Goal: Contribute content: Contribute content

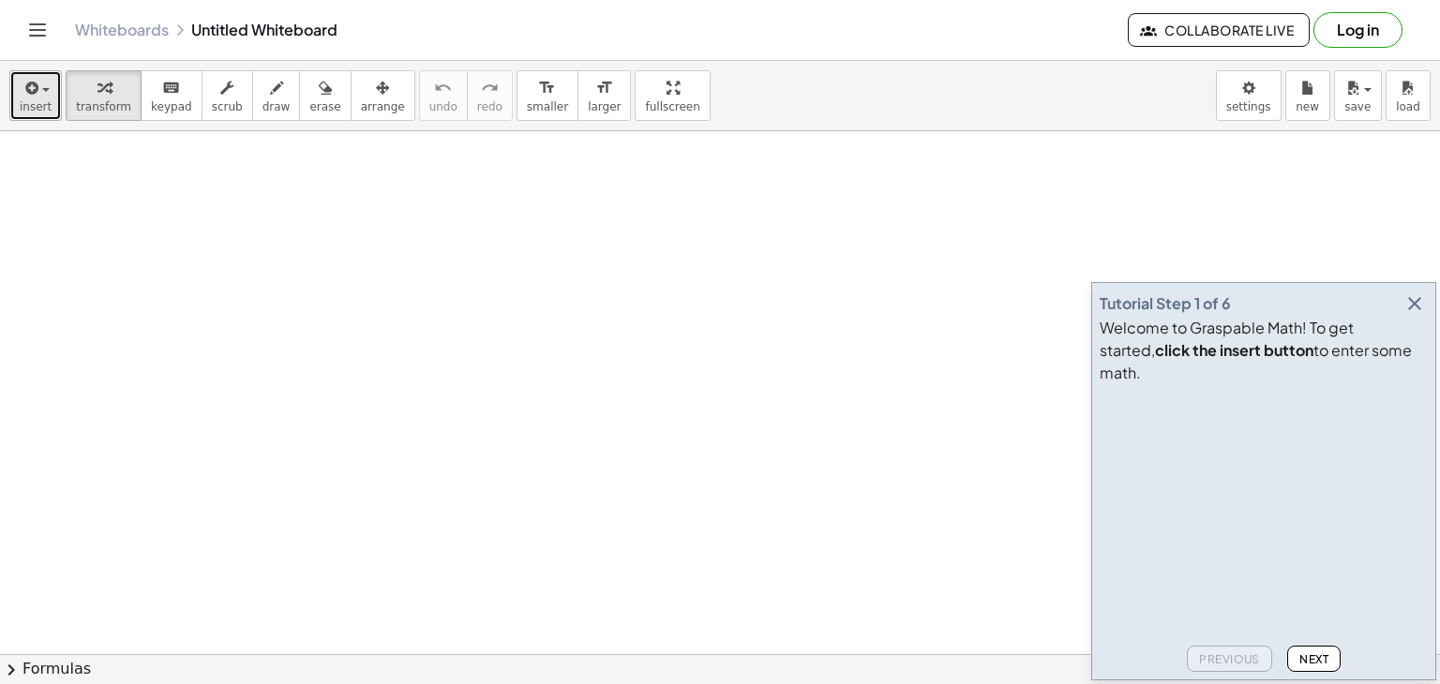
click at [32, 97] on icon "button" at bounding box center [30, 88] width 17 height 22
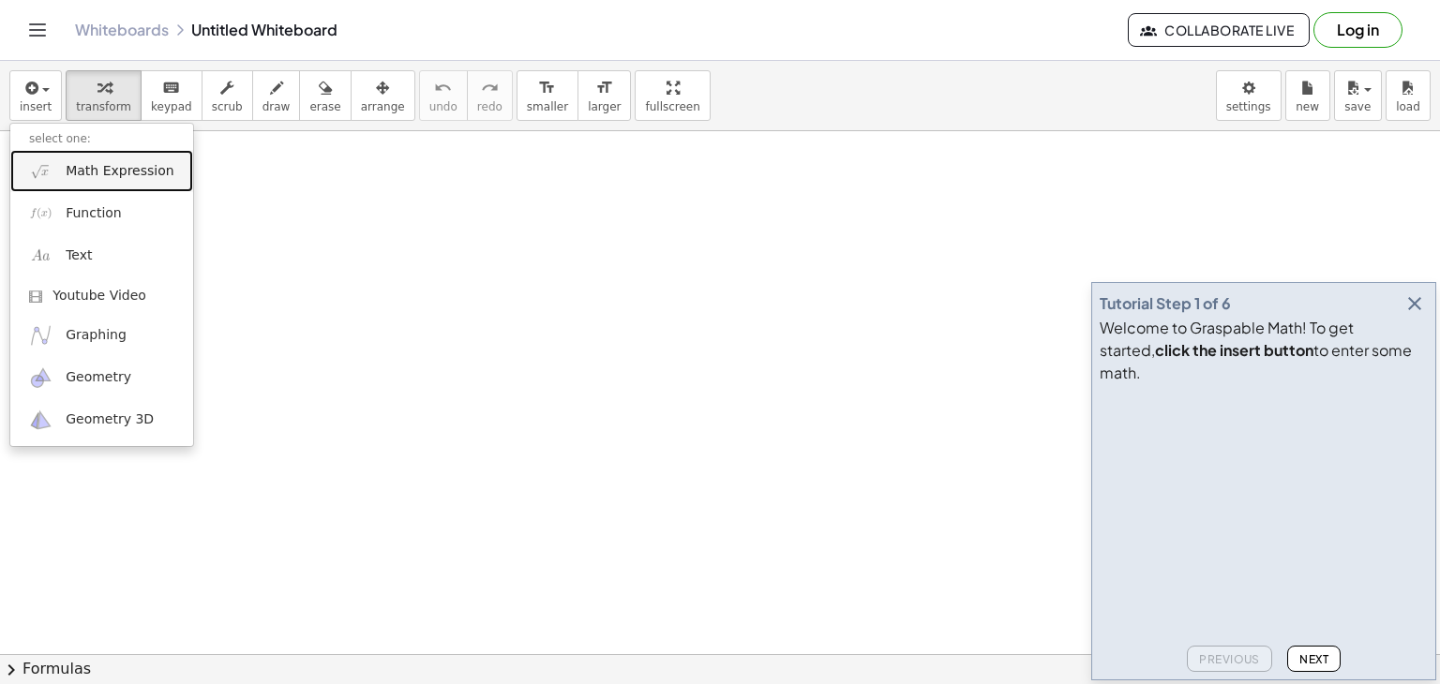
click at [77, 162] on span "Math Expression" at bounding box center [120, 171] width 108 height 19
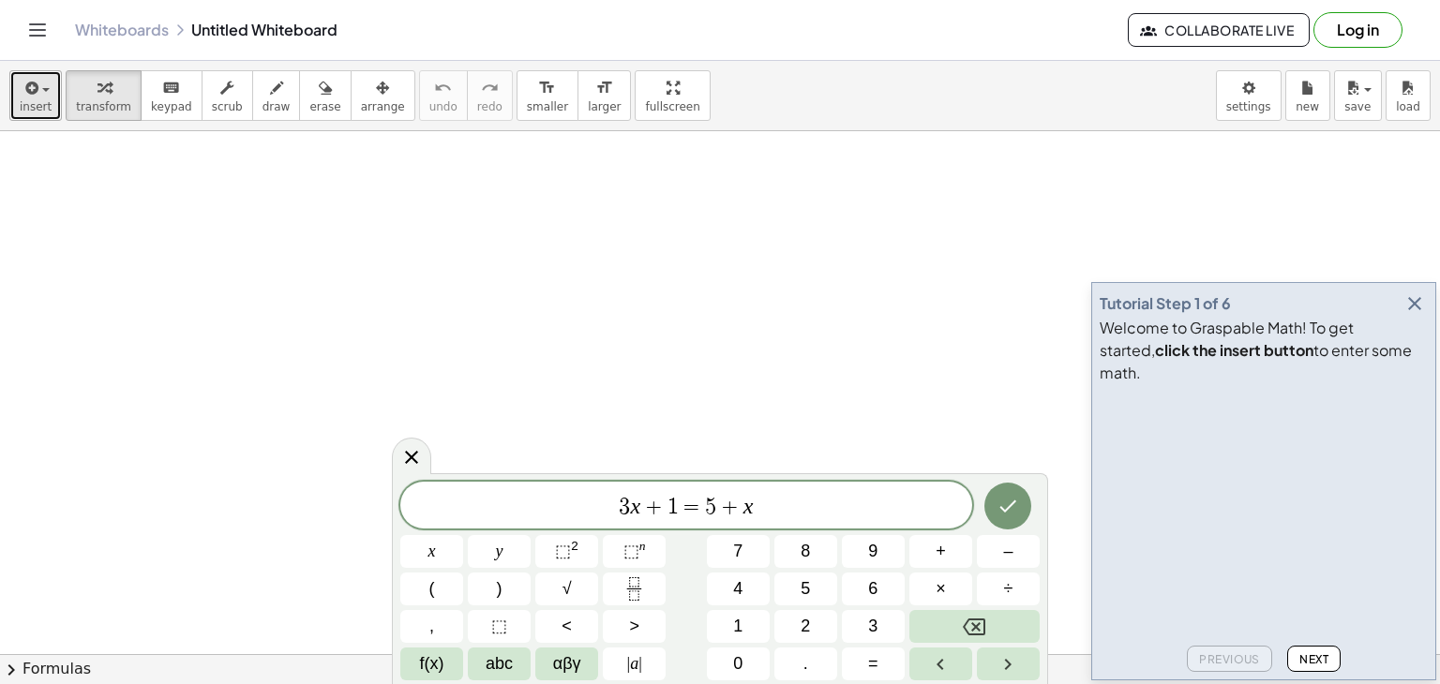
click at [38, 101] on span "insert" at bounding box center [36, 106] width 32 height 13
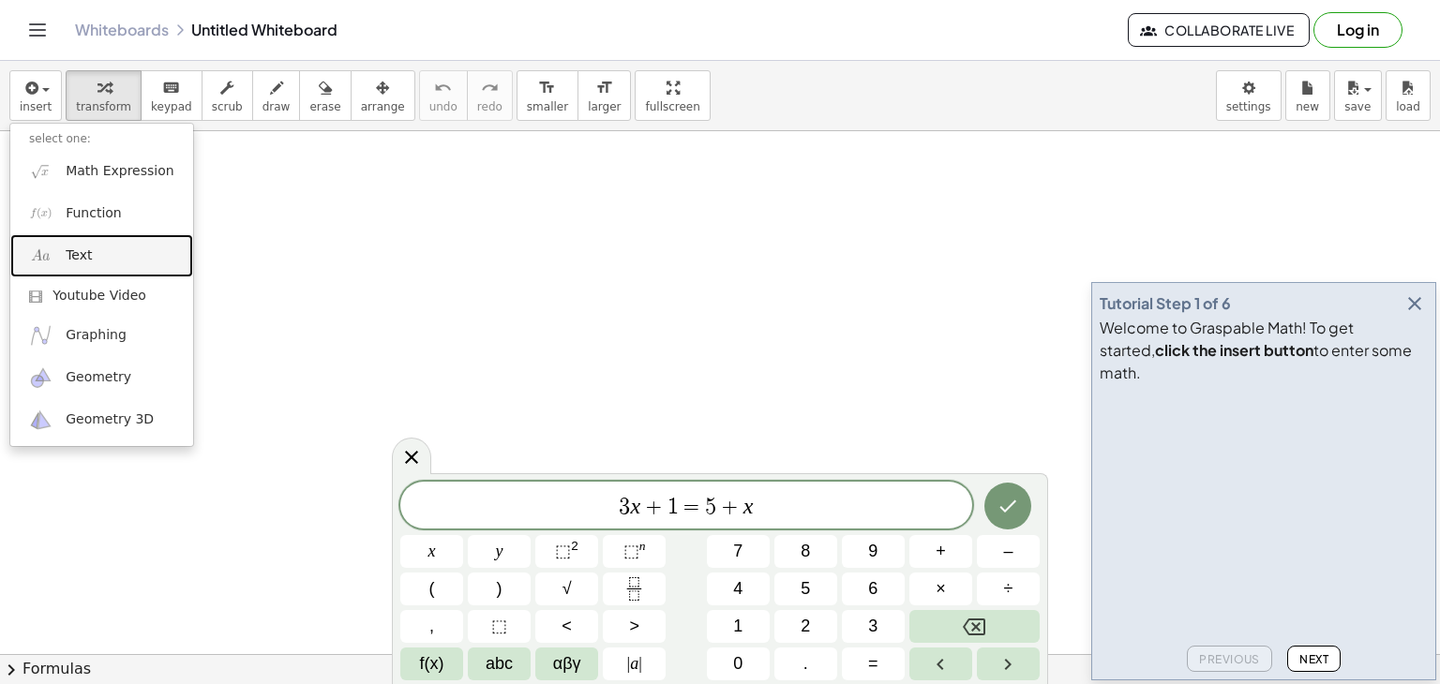
click at [94, 250] on link "Text" at bounding box center [101, 255] width 183 height 42
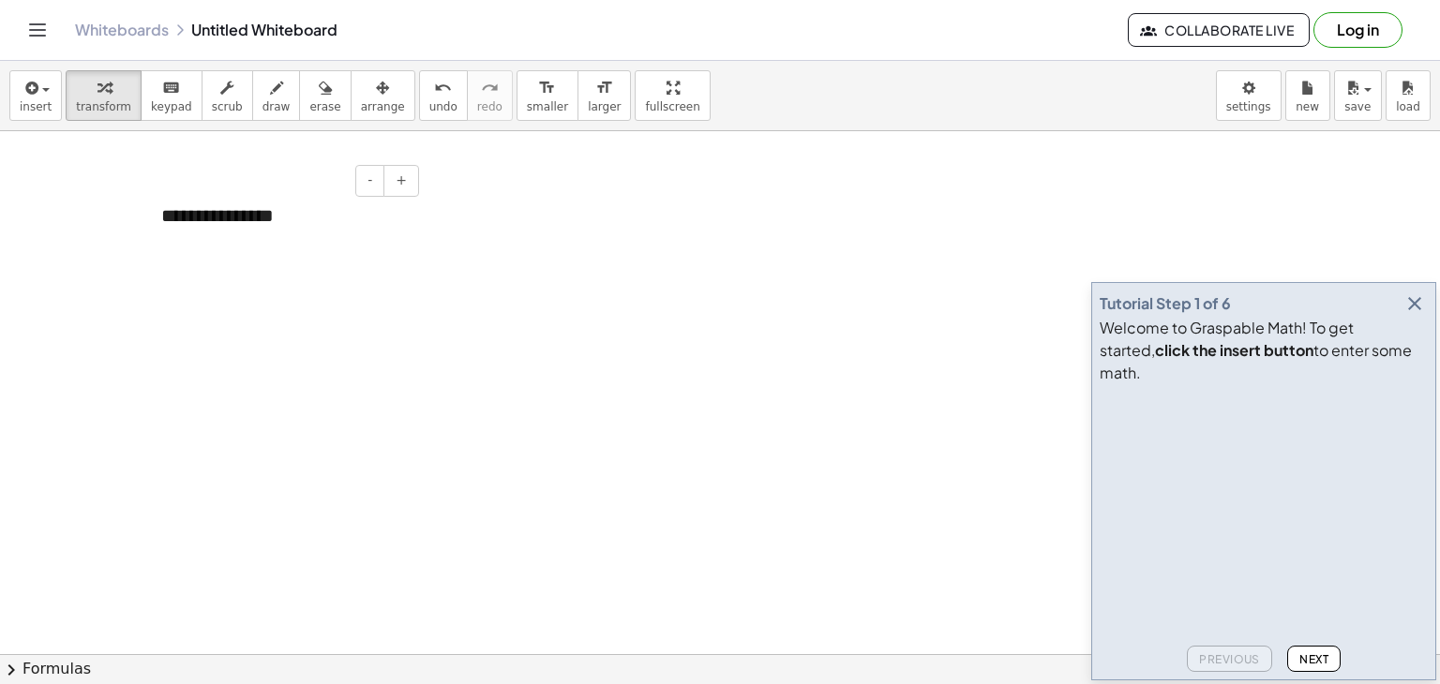
click at [266, 215] on div "**********" at bounding box center [282, 216] width 281 height 65
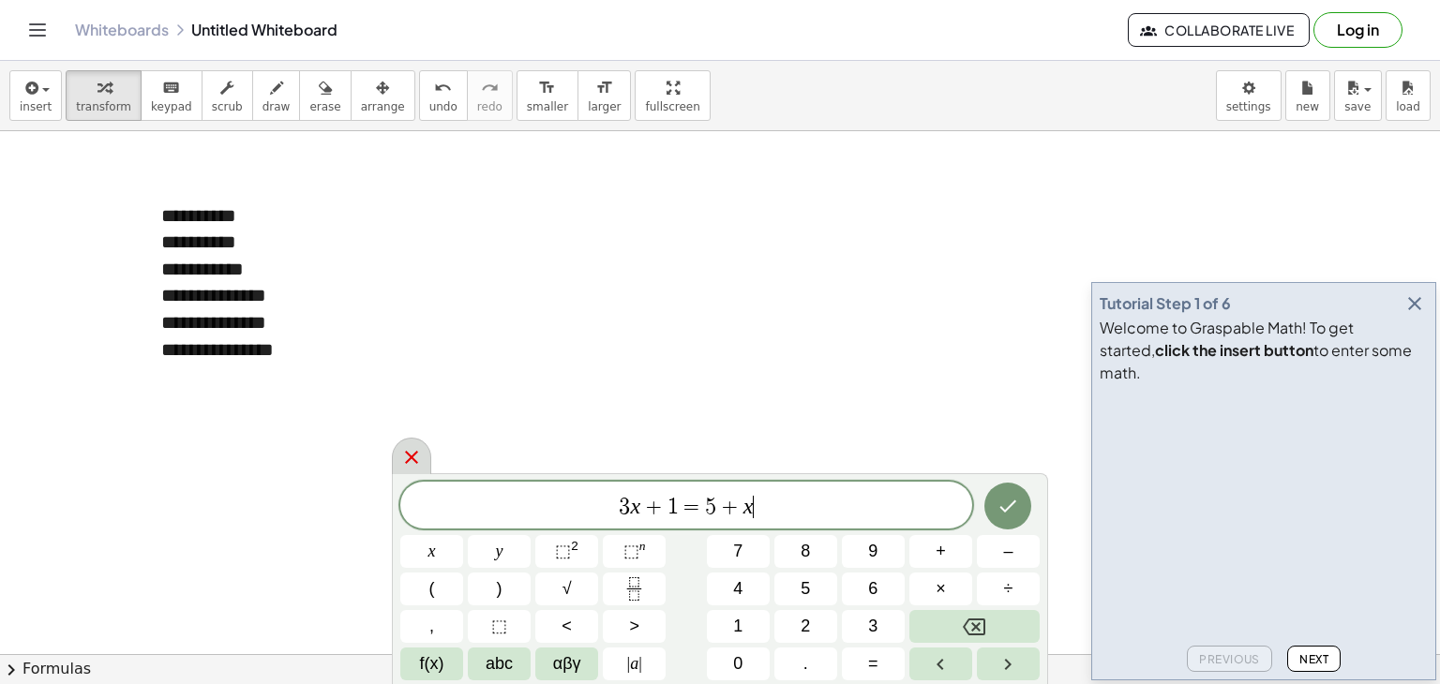
click at [418, 457] on icon at bounding box center [411, 457] width 22 height 22
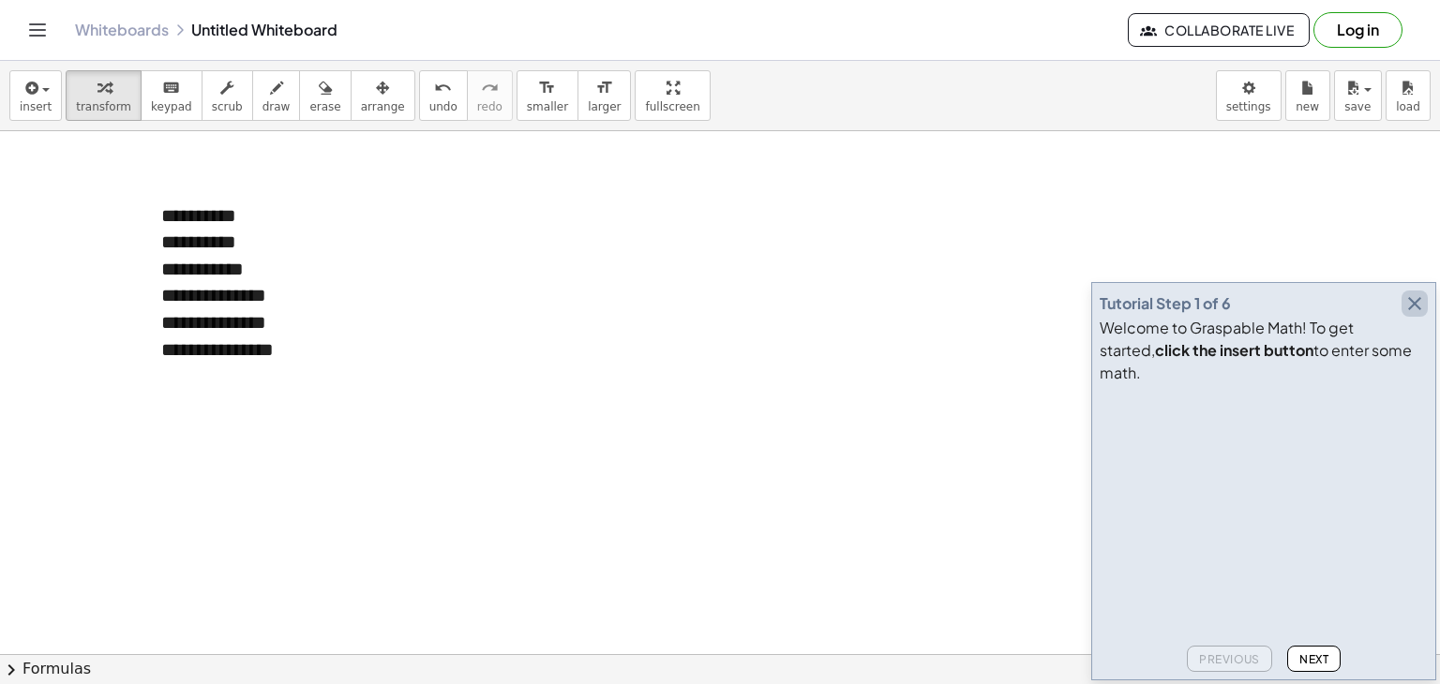
click at [1406, 313] on icon "button" at bounding box center [1414, 303] width 22 height 22
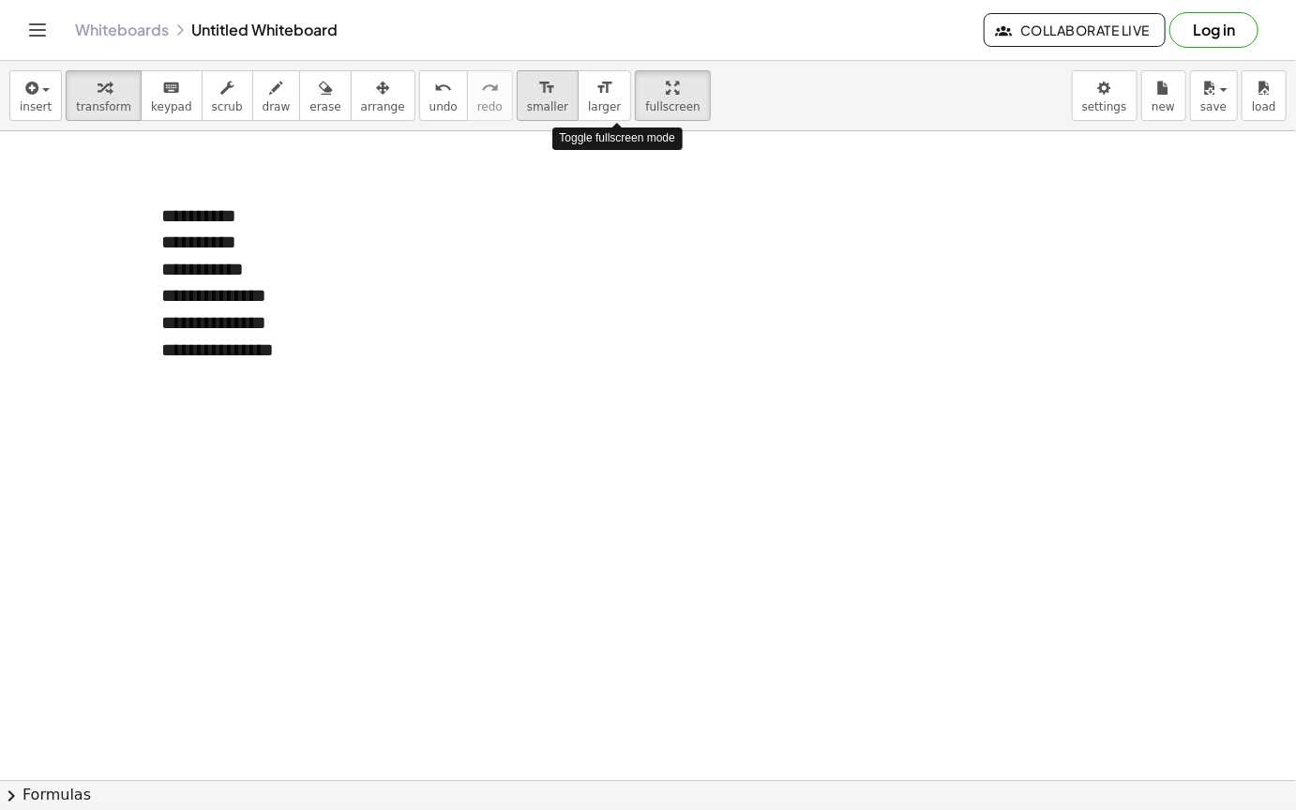
drag, startPoint x: 596, startPoint y: 91, endPoint x: 489, endPoint y: 115, distance: 109.6
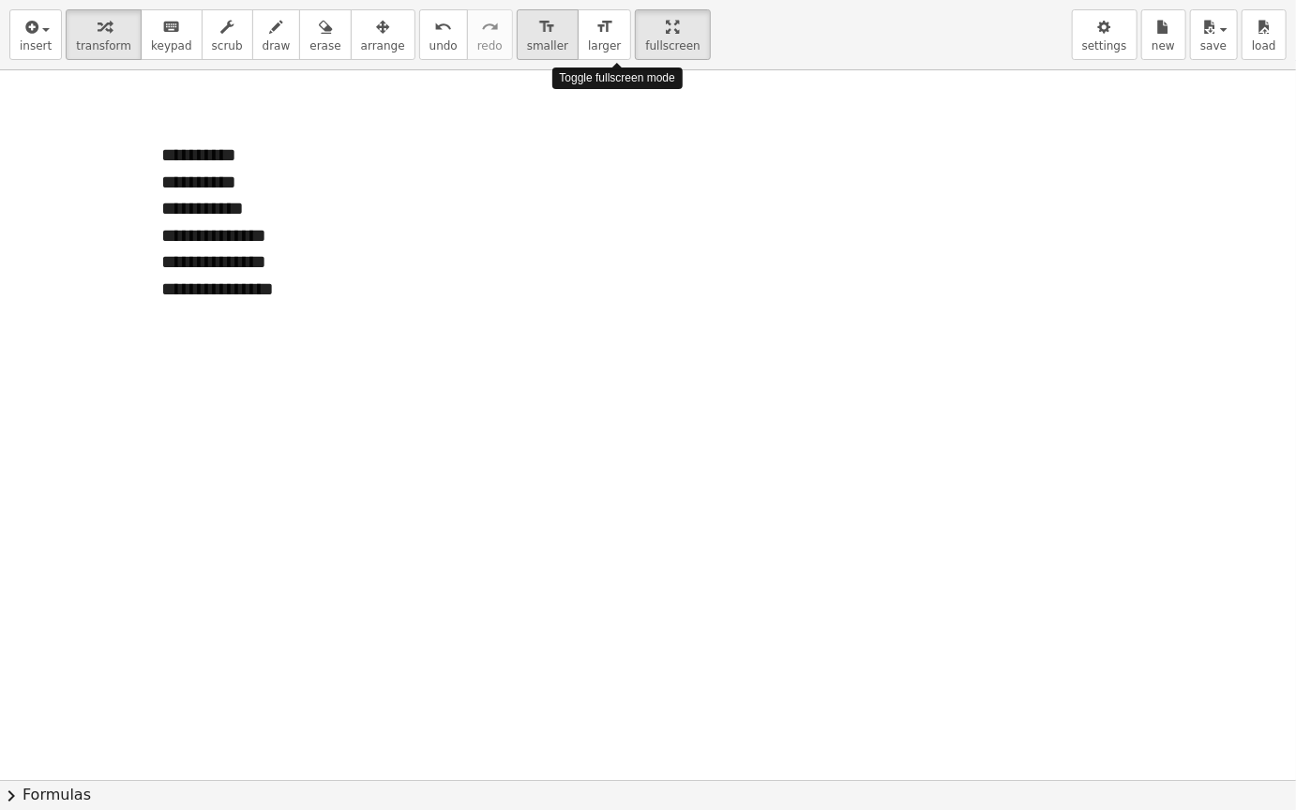
click at [489, 115] on div "**********" at bounding box center [648, 405] width 1296 height 810
click at [349, 193] on div "**********" at bounding box center [283, 182] width 244 height 27
click at [526, 243] on div at bounding box center [648, 779] width 1296 height 1419
click at [291, 214] on div "**********" at bounding box center [283, 208] width 244 height 27
click at [503, 280] on div at bounding box center [648, 779] width 1296 height 1419
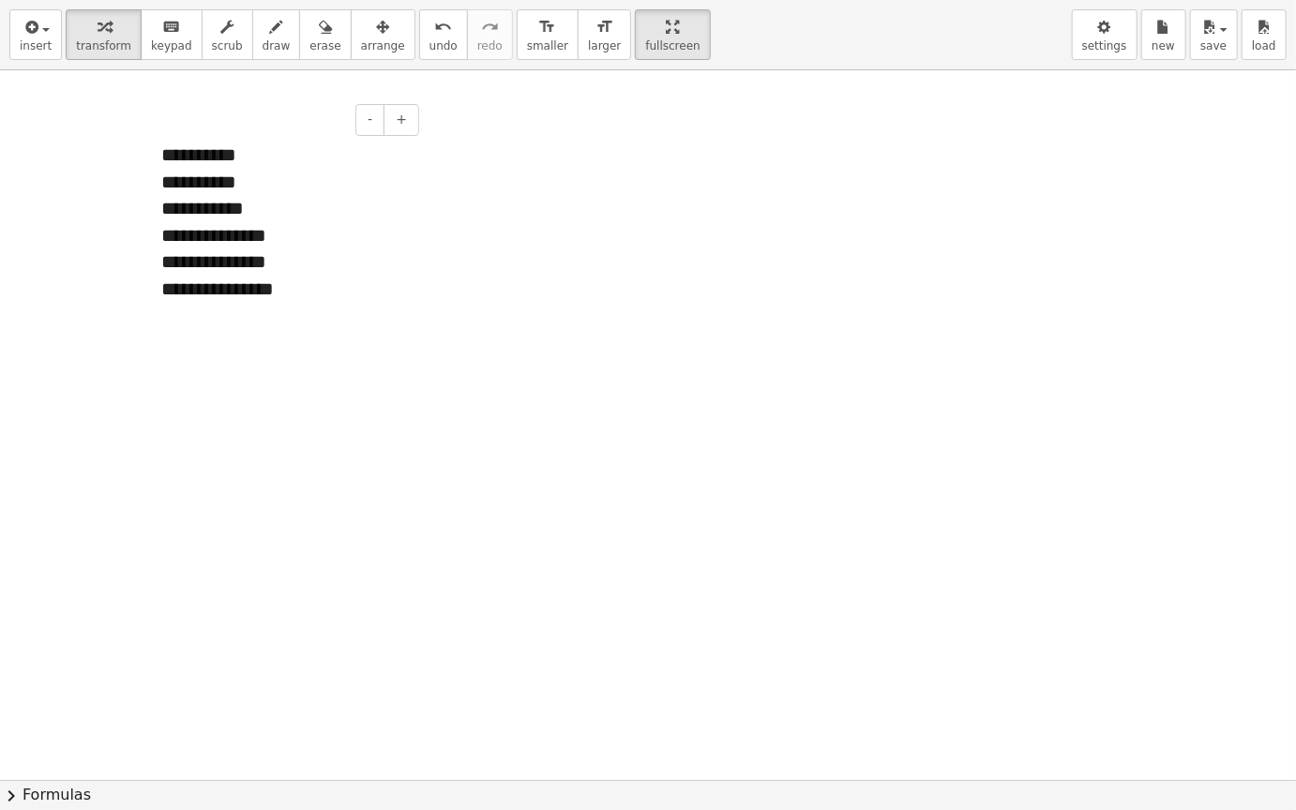
click at [306, 219] on div "**********" at bounding box center [283, 208] width 244 height 27
click at [564, 317] on div at bounding box center [648, 779] width 1296 height 1419
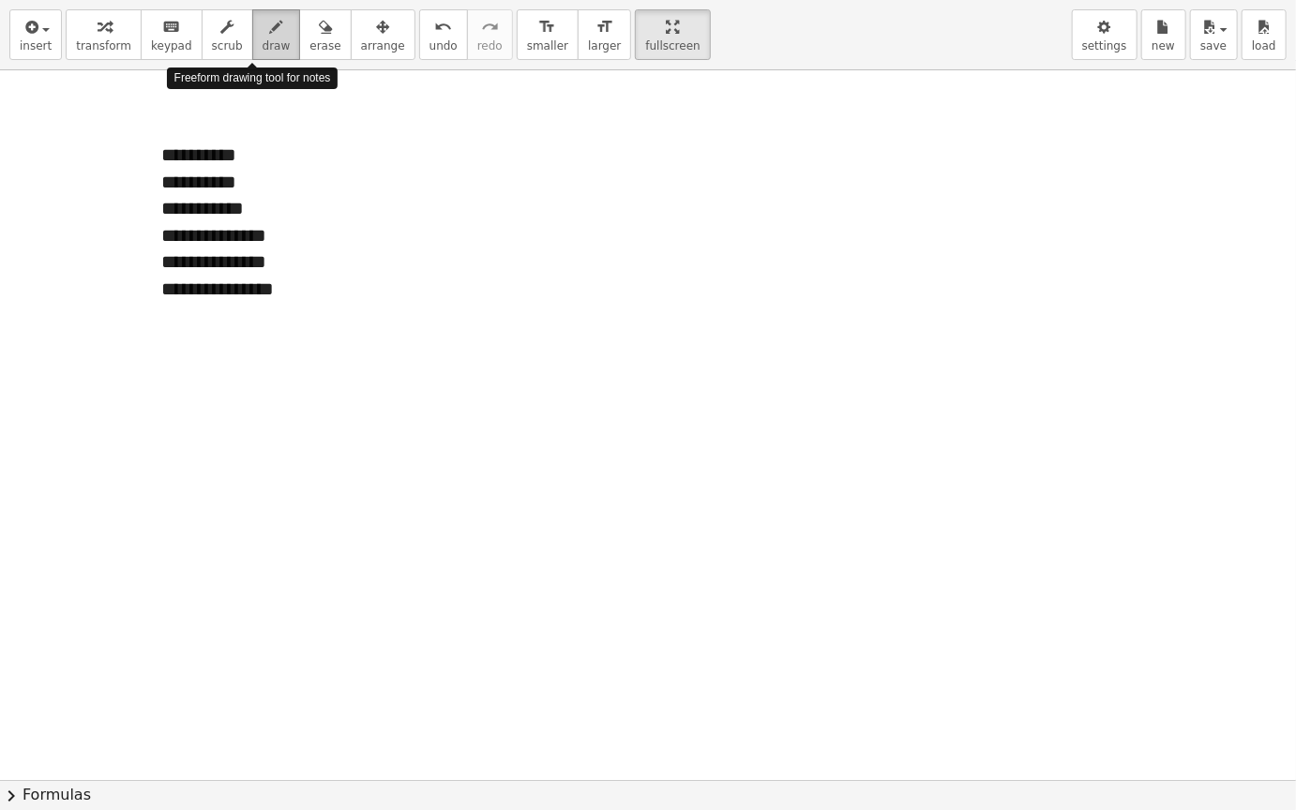
click at [270, 32] on icon "button" at bounding box center [276, 27] width 13 height 22
click at [264, 52] on span "draw" at bounding box center [276, 45] width 28 height 13
drag, startPoint x: 499, startPoint y: 148, endPoint x: 499, endPoint y: 168, distance: 19.7
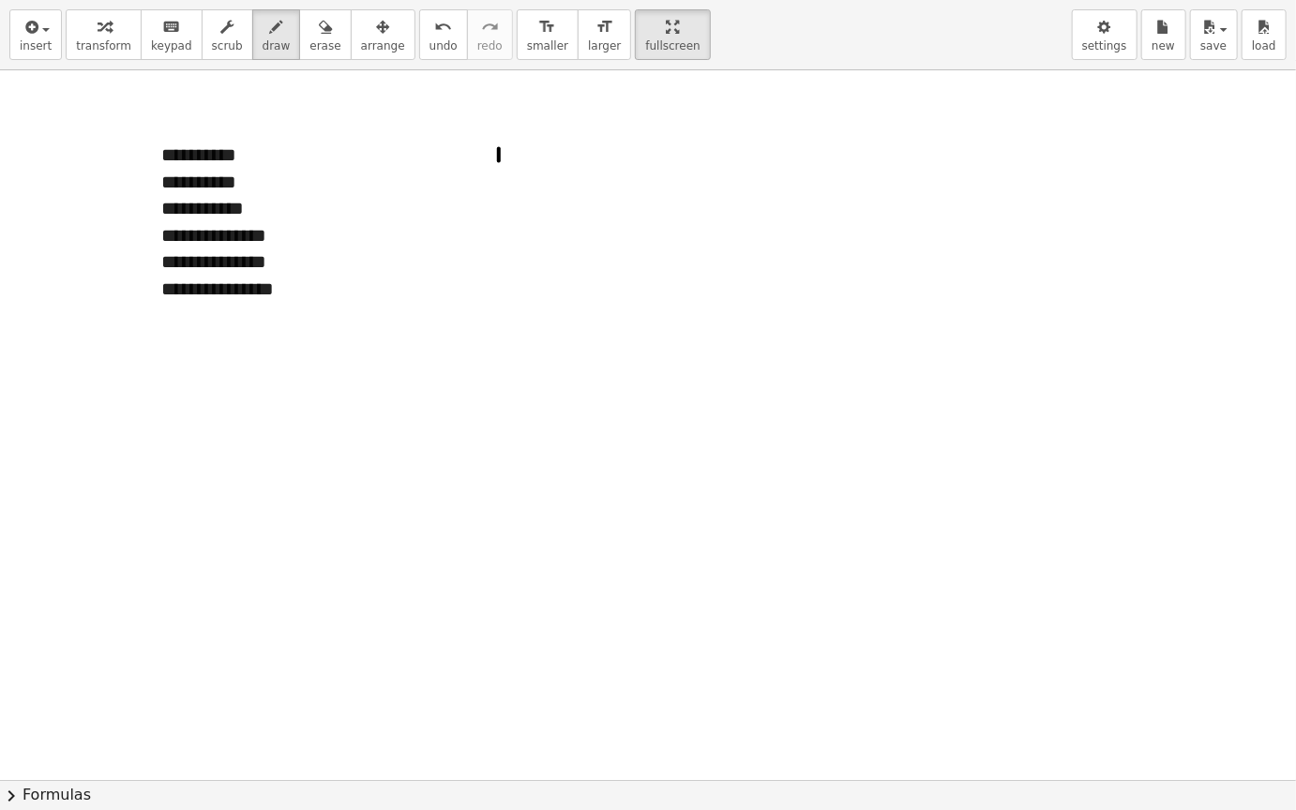
click at [499, 168] on div at bounding box center [648, 779] width 1296 height 1419
click at [511, 167] on div at bounding box center [648, 779] width 1296 height 1419
drag, startPoint x: 547, startPoint y: 145, endPoint x: 547, endPoint y: 170, distance: 24.4
click at [547, 170] on div at bounding box center [648, 779] width 1296 height 1419
click at [566, 143] on div at bounding box center [648, 779] width 1296 height 1419
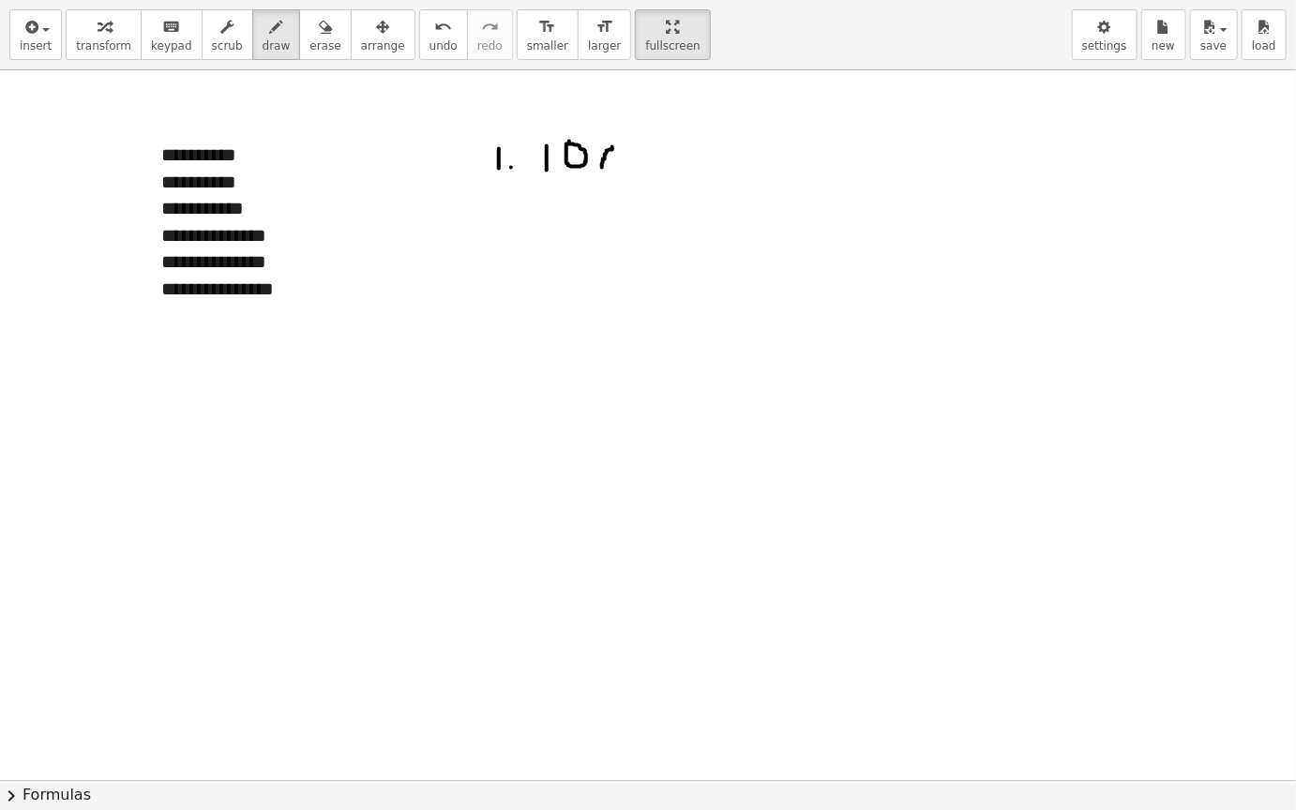
drag, startPoint x: 612, startPoint y: 146, endPoint x: 621, endPoint y: 172, distance: 26.7
click at [621, 172] on div at bounding box center [648, 779] width 1296 height 1419
drag, startPoint x: 628, startPoint y: 154, endPoint x: 667, endPoint y: 155, distance: 38.4
click at [667, 155] on div at bounding box center [648, 779] width 1296 height 1419
drag, startPoint x: 705, startPoint y: 158, endPoint x: 732, endPoint y: 158, distance: 27.2
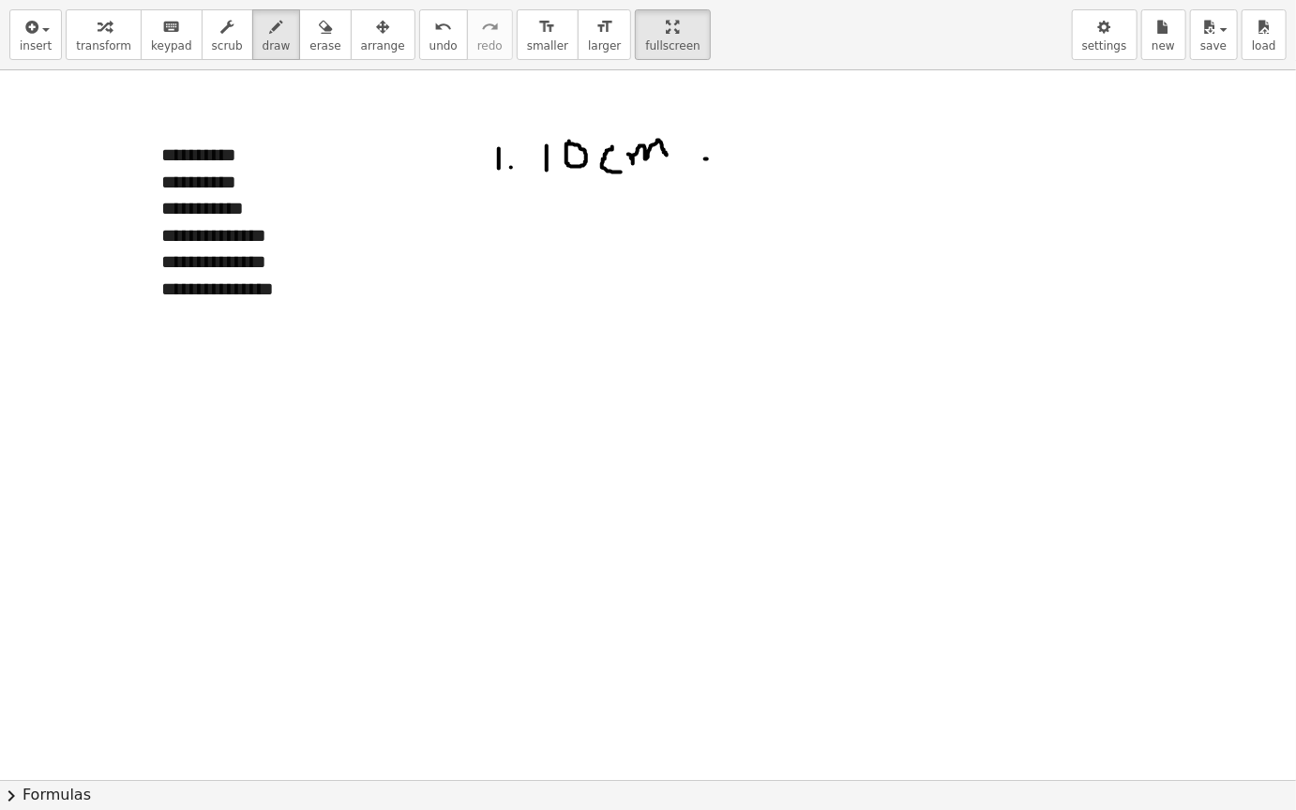
click at [732, 158] on div at bounding box center [648, 779] width 1296 height 1419
drag, startPoint x: 723, startPoint y: 131, endPoint x: 733, endPoint y: 183, distance: 52.6
click at [733, 183] on div at bounding box center [648, 779] width 1296 height 1419
drag, startPoint x: 772, startPoint y: 142, endPoint x: 817, endPoint y: 158, distance: 48.6
click at [817, 158] on div at bounding box center [648, 779] width 1296 height 1419
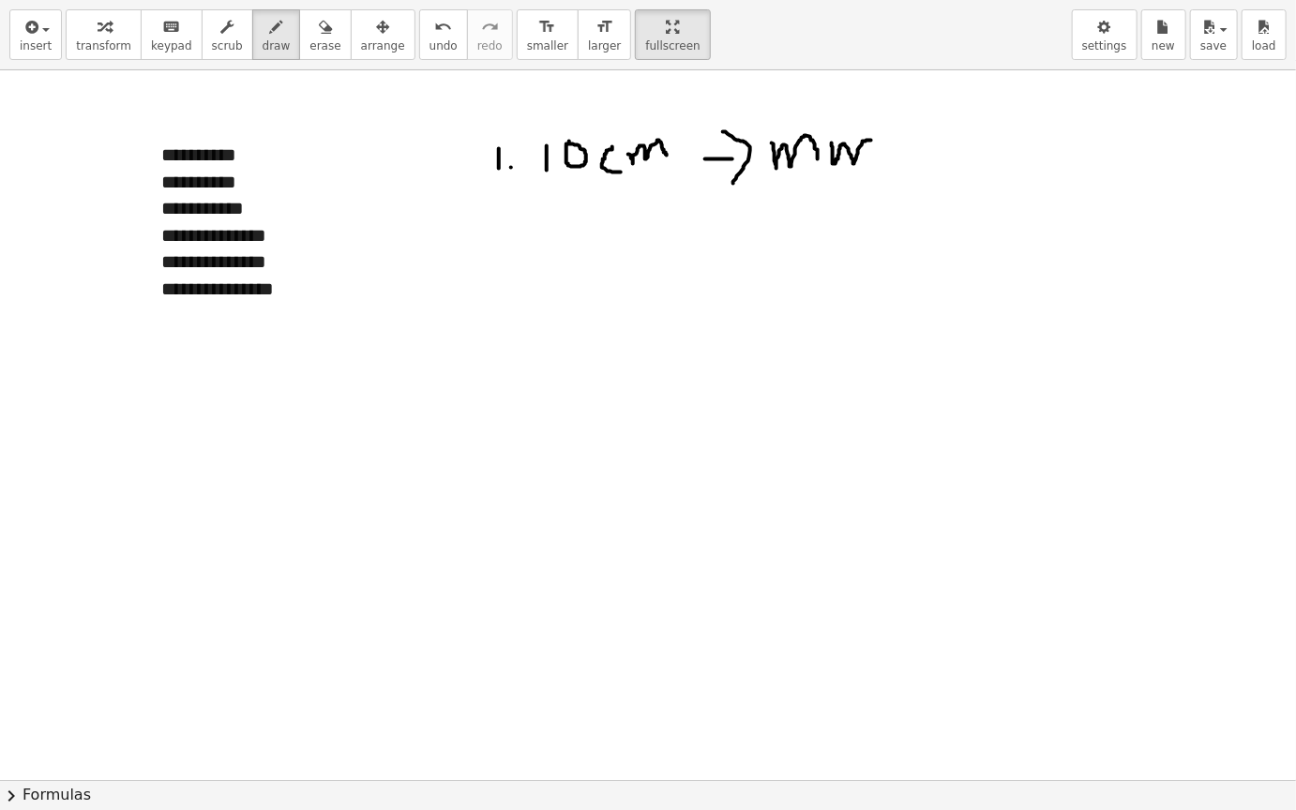
drag, startPoint x: 831, startPoint y: 142, endPoint x: 879, endPoint y: 165, distance: 52.8
click at [879, 165] on div at bounding box center [648, 779] width 1296 height 1419
drag, startPoint x: 282, startPoint y: 148, endPoint x: 331, endPoint y: 130, distance: 51.9
click at [331, 130] on div at bounding box center [648, 779] width 1296 height 1419
drag, startPoint x: 580, startPoint y: 197, endPoint x: 580, endPoint y: 223, distance: 26.2
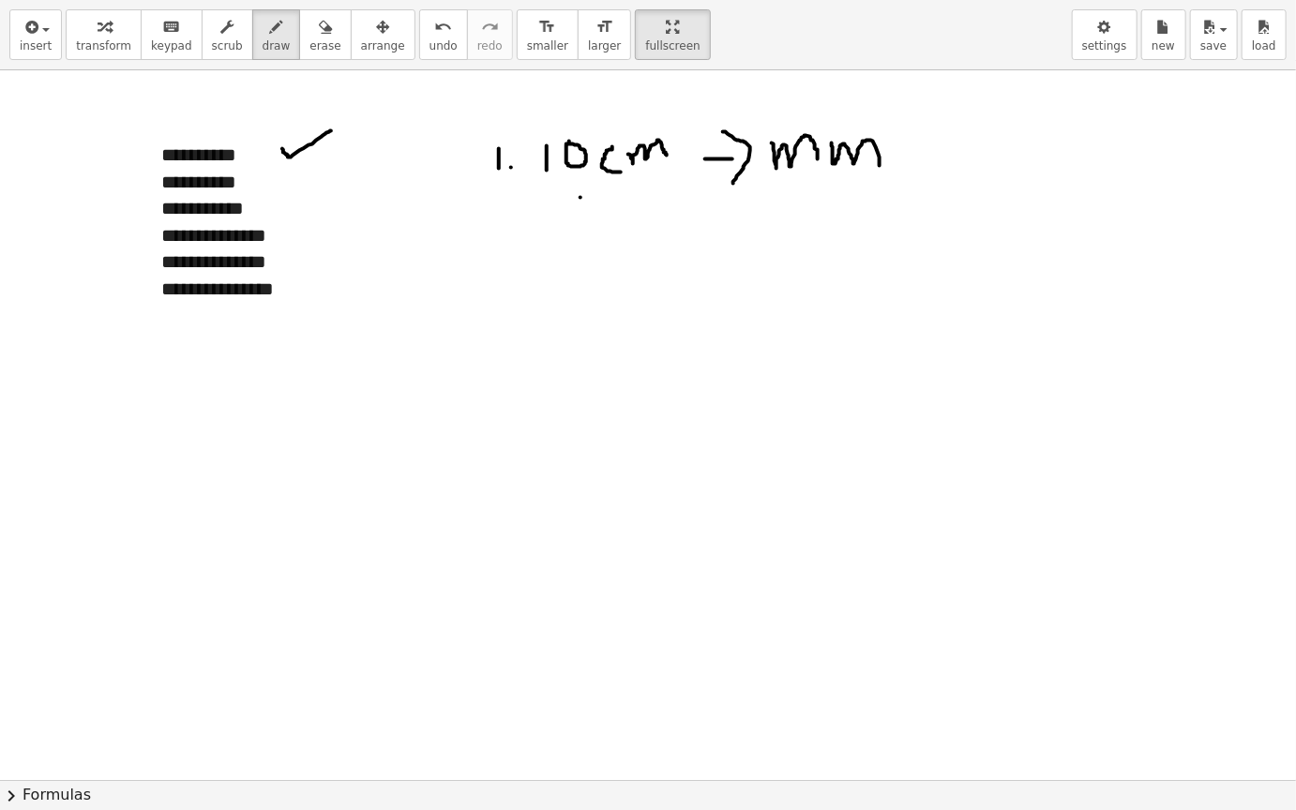
click at [580, 223] on div at bounding box center [648, 779] width 1296 height 1419
drag, startPoint x: 565, startPoint y: 216, endPoint x: 601, endPoint y: 206, distance: 36.8
click at [601, 206] on div at bounding box center [648, 779] width 1296 height 1419
click at [601, 240] on div at bounding box center [648, 779] width 1296 height 1419
drag, startPoint x: 601, startPoint y: 240, endPoint x: 601, endPoint y: 266, distance: 26.2
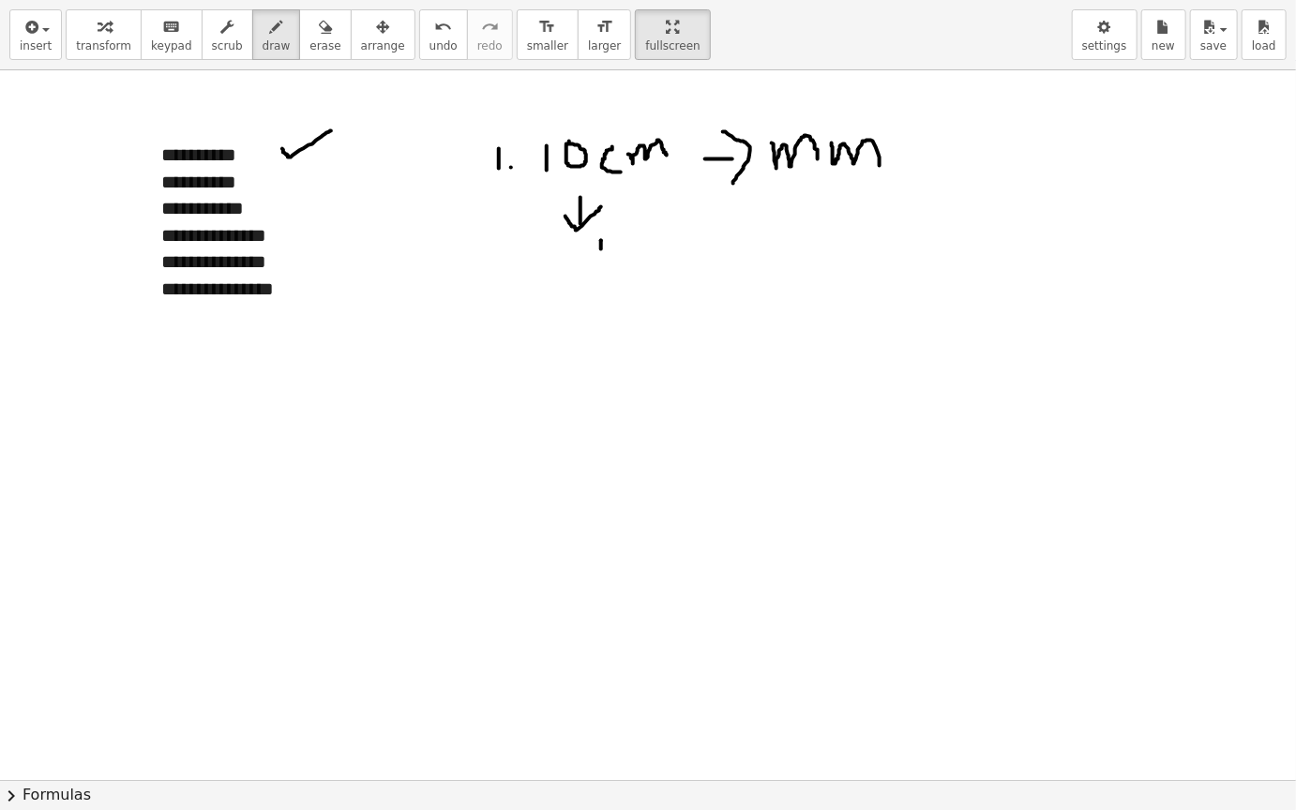
click at [601, 266] on div at bounding box center [648, 779] width 1296 height 1419
drag, startPoint x: 628, startPoint y: 239, endPoint x: 648, endPoint y: 257, distance: 26.5
click at [648, 257] on div at bounding box center [648, 779] width 1296 height 1419
drag, startPoint x: 648, startPoint y: 245, endPoint x: 684, endPoint y: 257, distance: 38.5
click at [684, 257] on div at bounding box center [648, 779] width 1296 height 1419
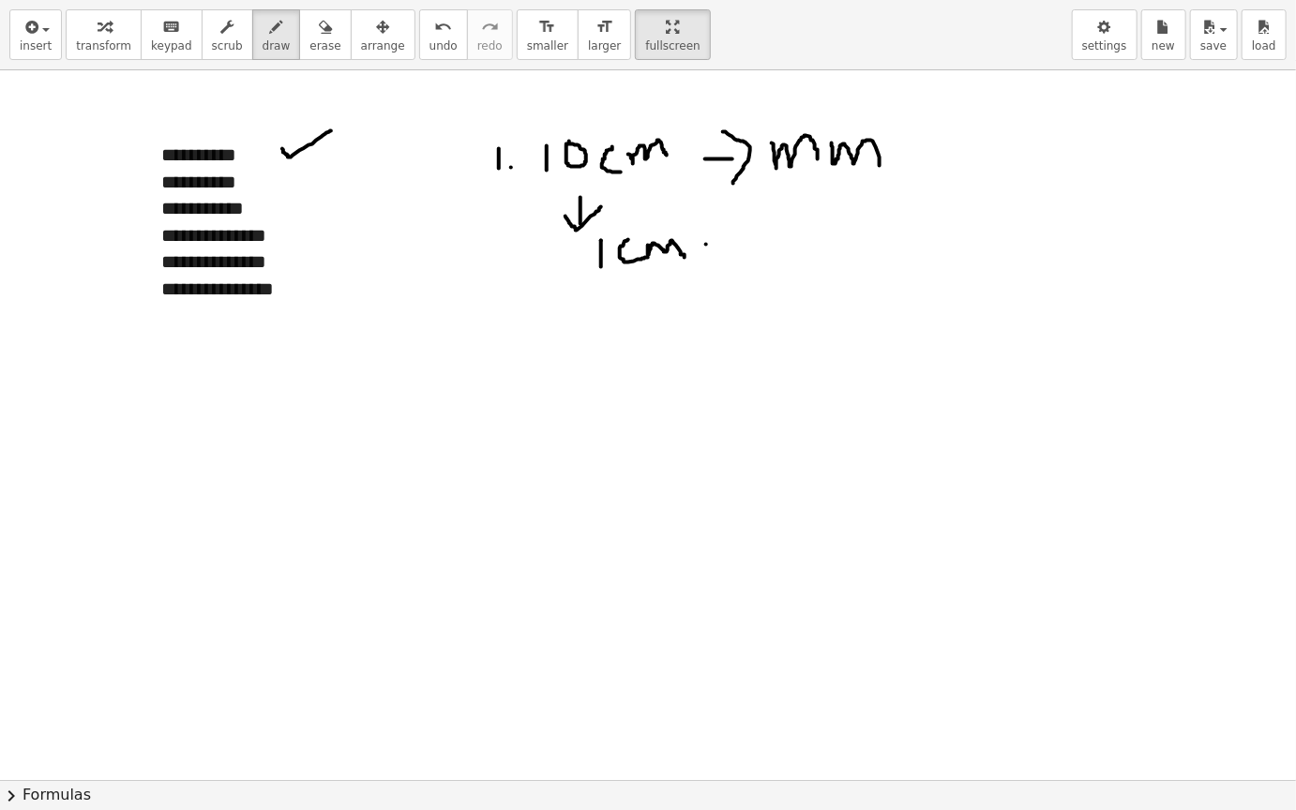
drag, startPoint x: 706, startPoint y: 244, endPoint x: 723, endPoint y: 236, distance: 18.5
click at [723, 237] on div at bounding box center [648, 779] width 1296 height 1419
click at [722, 247] on div at bounding box center [648, 779] width 1296 height 1419
drag, startPoint x: 757, startPoint y: 240, endPoint x: 757, endPoint y: 275, distance: 34.7
click at [757, 275] on div at bounding box center [648, 779] width 1296 height 1419
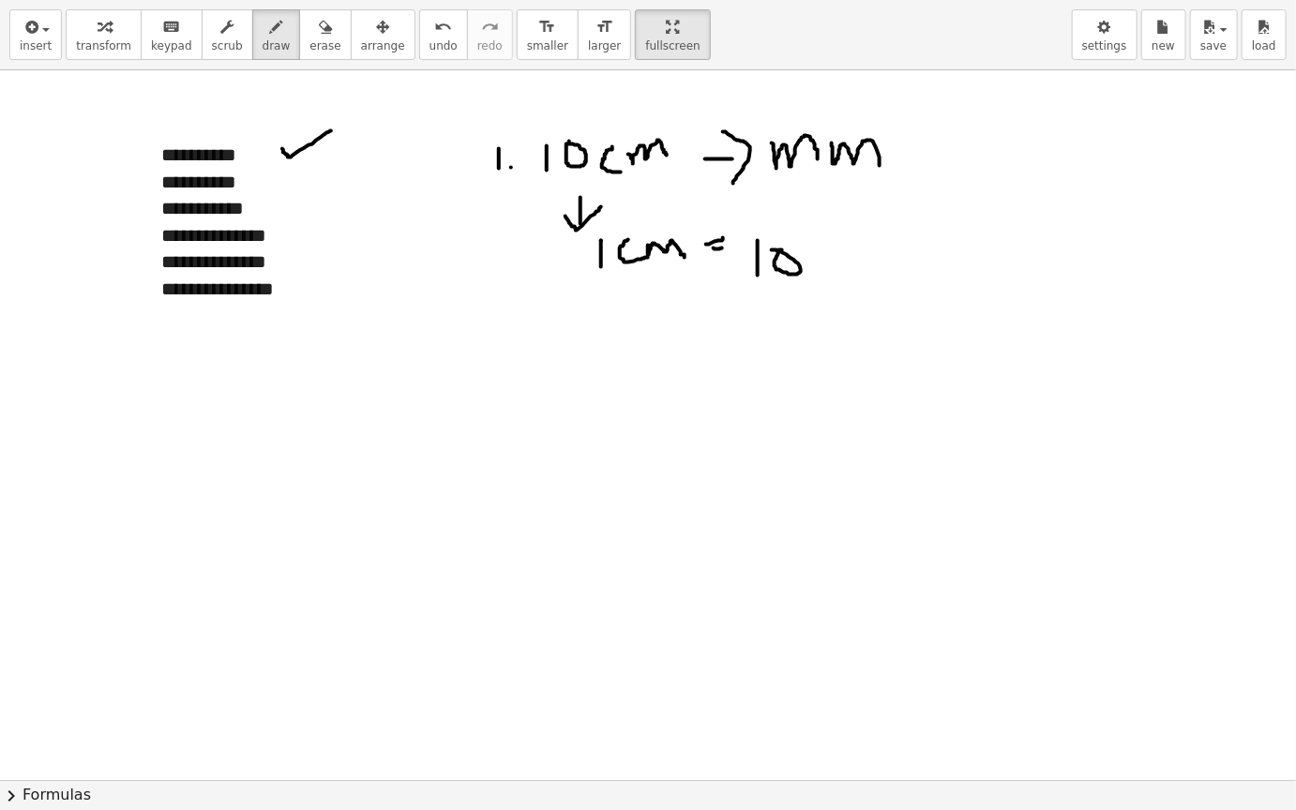
drag, startPoint x: 782, startPoint y: 249, endPoint x: 772, endPoint y: 249, distance: 10.3
click at [772, 249] on div at bounding box center [648, 779] width 1296 height 1419
drag, startPoint x: 810, startPoint y: 252, endPoint x: 838, endPoint y: 261, distance: 29.4
click at [839, 262] on div at bounding box center [648, 779] width 1296 height 1419
drag, startPoint x: 847, startPoint y: 254, endPoint x: 891, endPoint y: 254, distance: 43.1
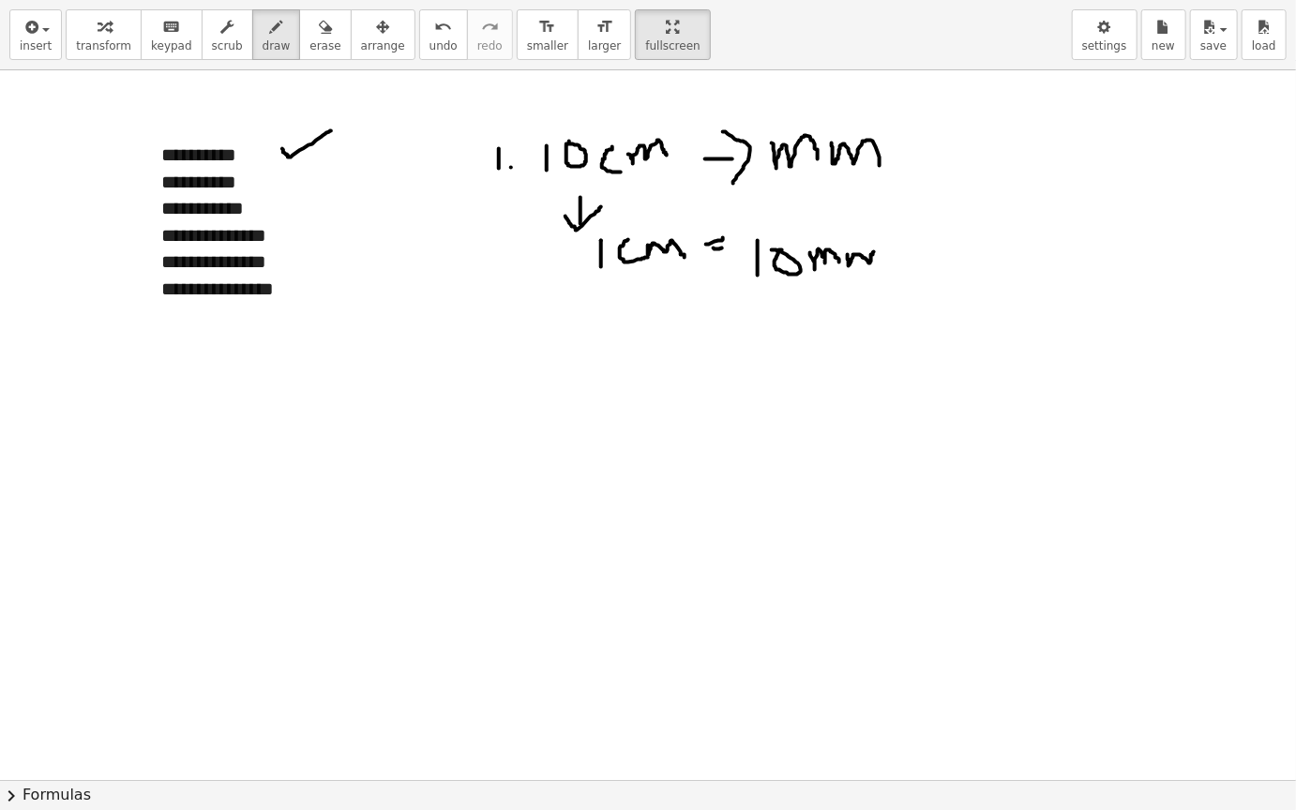
click at [891, 254] on div at bounding box center [648, 779] width 1296 height 1419
drag, startPoint x: 601, startPoint y: 288, endPoint x: 606, endPoint y: 319, distance: 31.3
click at [606, 319] on div at bounding box center [648, 779] width 1296 height 1419
click at [622, 299] on div at bounding box center [648, 779] width 1296 height 1419
drag, startPoint x: 676, startPoint y: 285, endPoint x: 788, endPoint y: 310, distance: 115.3
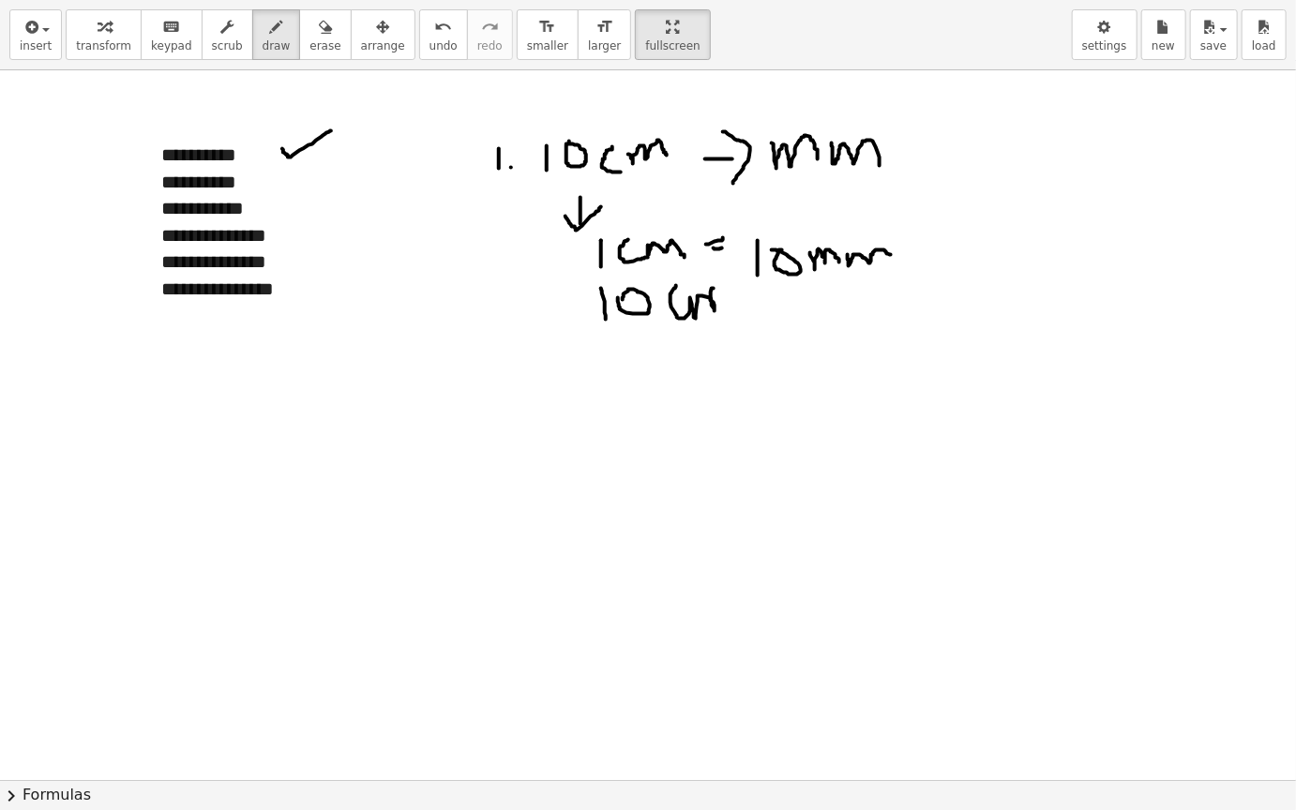
click at [789, 310] on div at bounding box center [648, 779] width 1296 height 1419
drag, startPoint x: 810, startPoint y: 307, endPoint x: 860, endPoint y: 307, distance: 49.7
click at [860, 307] on div at bounding box center [648, 779] width 1296 height 1419
drag, startPoint x: 827, startPoint y: 318, endPoint x: 848, endPoint y: 318, distance: 21.6
click at [848, 318] on div at bounding box center [648, 779] width 1296 height 1419
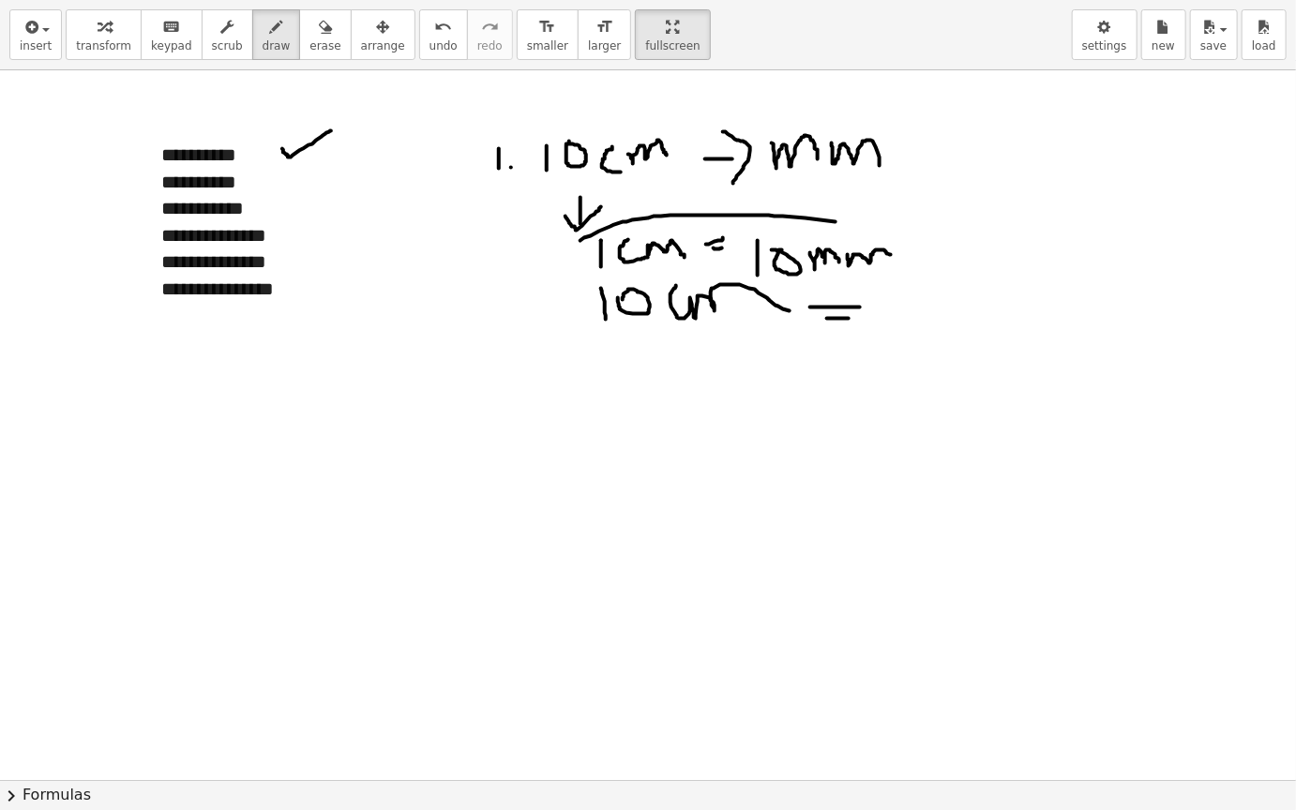
drag, startPoint x: 580, startPoint y: 240, endPoint x: 909, endPoint y: 228, distance: 329.3
click at [909, 228] on div at bounding box center [648, 779] width 1296 height 1419
drag, startPoint x: 585, startPoint y: 232, endPoint x: 921, endPoint y: 288, distance: 341.0
click at [921, 288] on div at bounding box center [648, 779] width 1296 height 1419
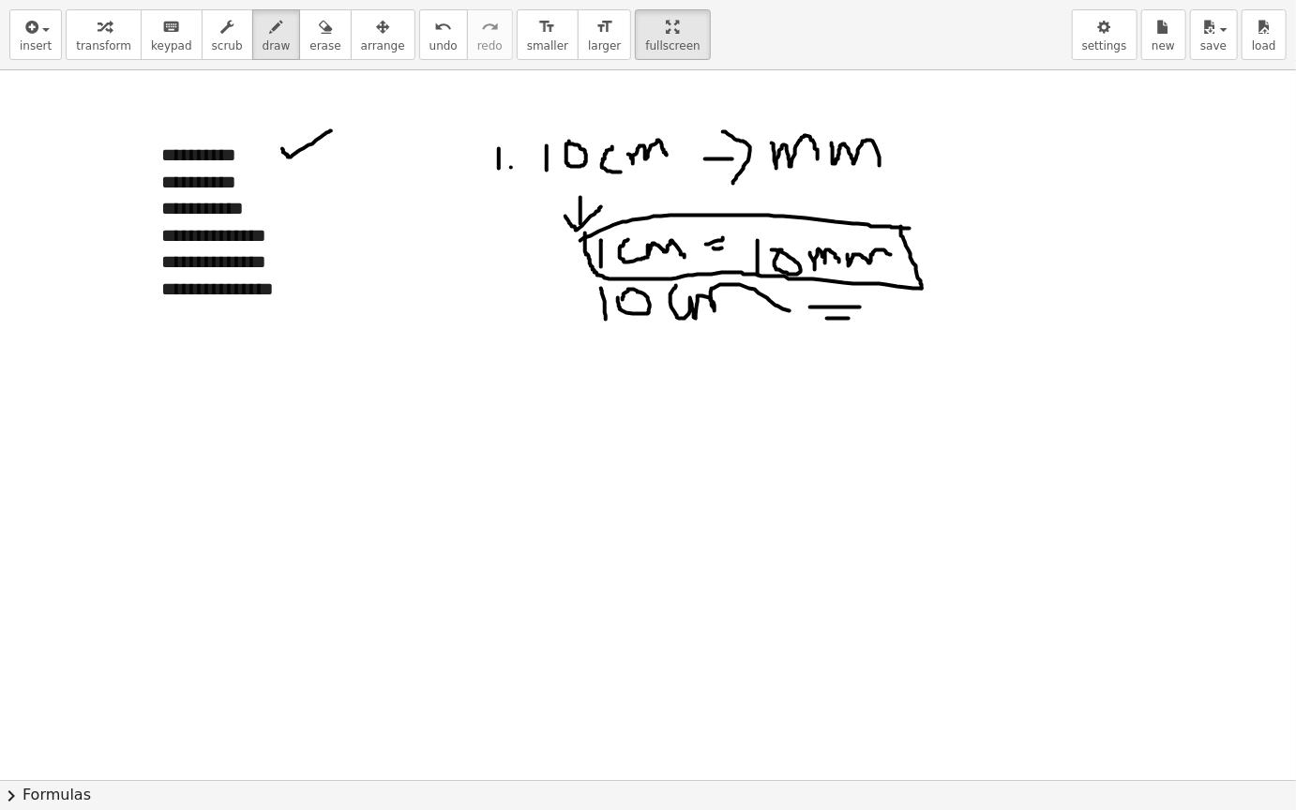
drag, startPoint x: 921, startPoint y: 288, endPoint x: 903, endPoint y: 226, distance: 64.6
click at [903, 226] on div at bounding box center [648, 779] width 1296 height 1419
drag, startPoint x: 944, startPoint y: 259, endPoint x: 955, endPoint y: 301, distance: 43.7
click at [955, 301] on div at bounding box center [648, 779] width 1296 height 1419
drag, startPoint x: 947, startPoint y: 297, endPoint x: 973, endPoint y: 312, distance: 30.2
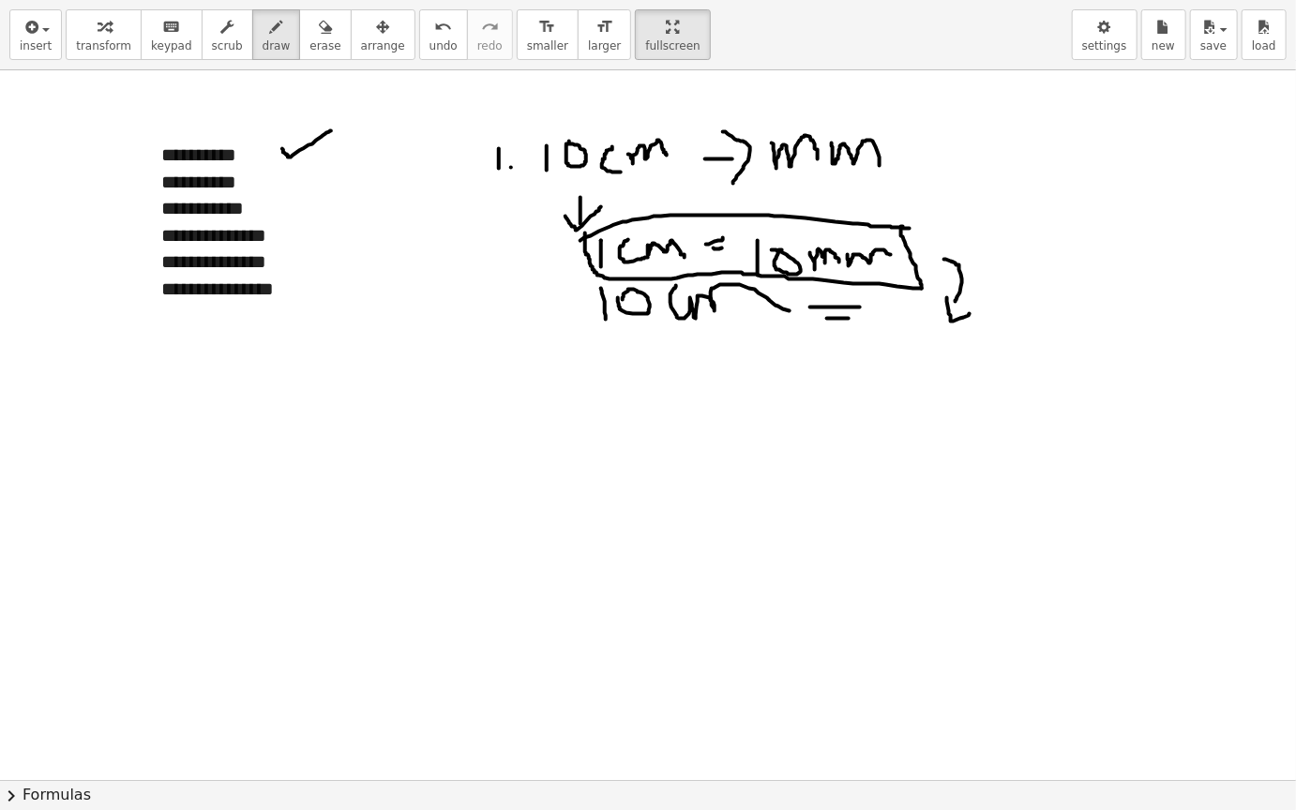
click at [973, 312] on div at bounding box center [648, 779] width 1296 height 1419
drag, startPoint x: 800, startPoint y: 365, endPoint x: 801, endPoint y: 390, distance: 25.3
click at [801, 390] on div at bounding box center [648, 779] width 1296 height 1419
drag, startPoint x: 830, startPoint y: 370, endPoint x: 883, endPoint y: 384, distance: 55.3
click at [883, 384] on div at bounding box center [648, 779] width 1296 height 1419
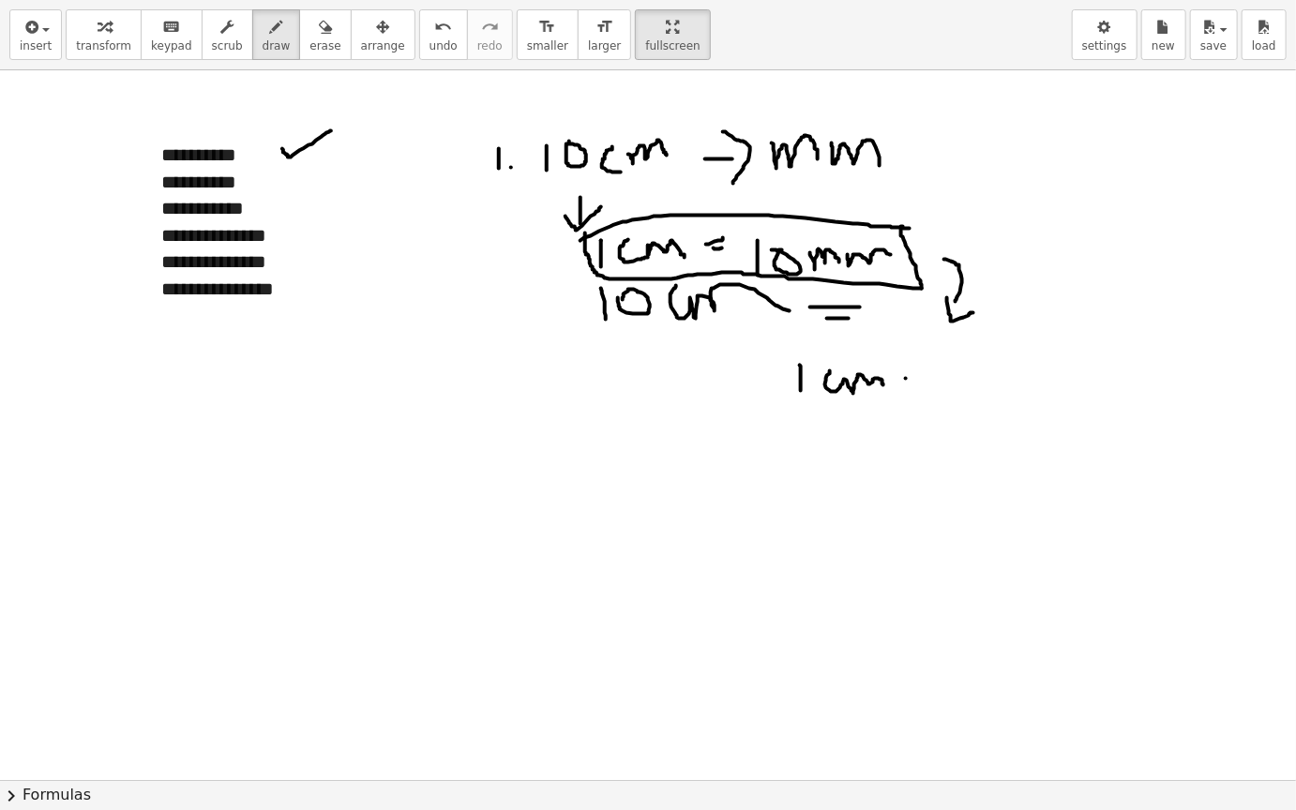
drag, startPoint x: 906, startPoint y: 378, endPoint x: 916, endPoint y: 378, distance: 10.3
click at [916, 378] on div at bounding box center [648, 779] width 1296 height 1419
drag, startPoint x: 906, startPoint y: 388, endPoint x: 930, endPoint y: 386, distance: 24.4
click at [930, 386] on div at bounding box center [648, 779] width 1296 height 1419
drag, startPoint x: 962, startPoint y: 358, endPoint x: 964, endPoint y: 383, distance: 25.4
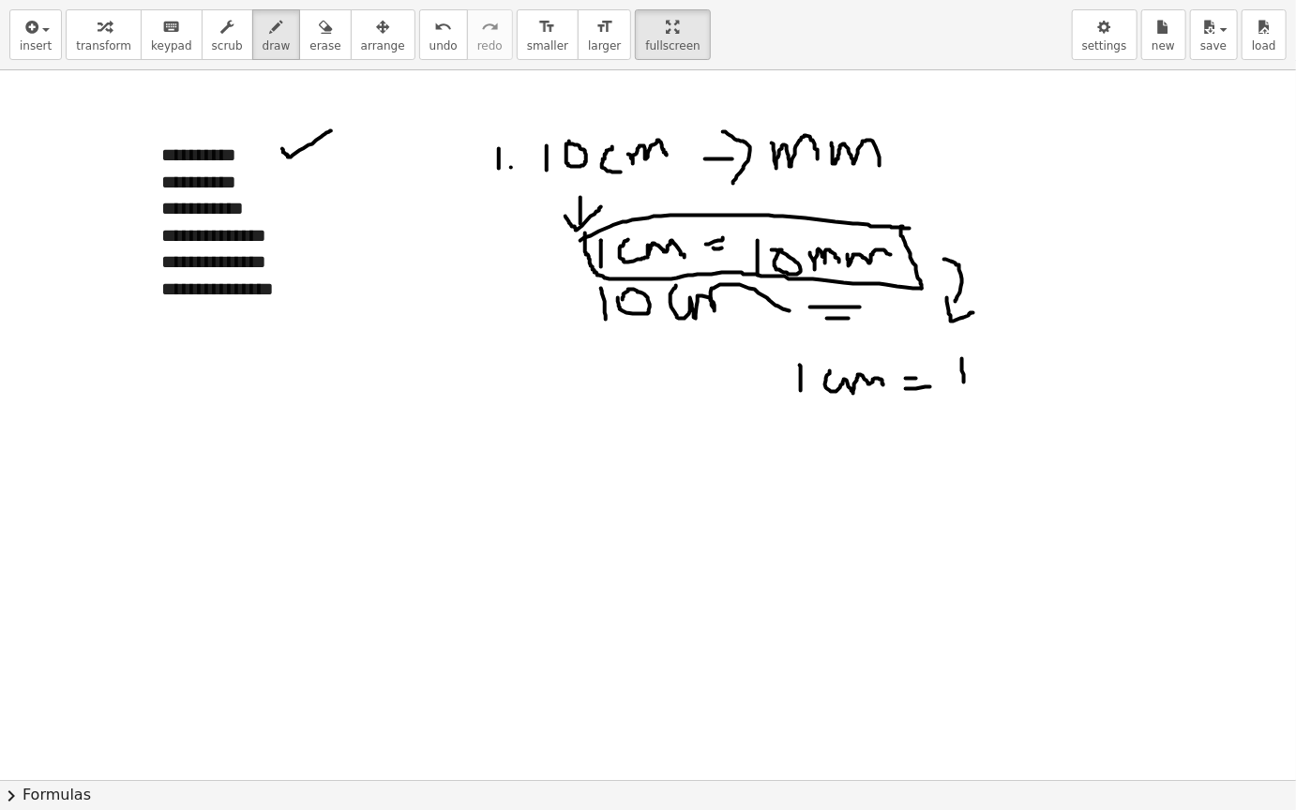
click at [964, 383] on div at bounding box center [648, 779] width 1296 height 1419
drag, startPoint x: 983, startPoint y: 357, endPoint x: 999, endPoint y: 371, distance: 21.3
click at [999, 371] on div at bounding box center [648, 779] width 1296 height 1419
drag, startPoint x: 1003, startPoint y: 352, endPoint x: 982, endPoint y: 378, distance: 33.4
click at [982, 378] on div at bounding box center [648, 779] width 1296 height 1419
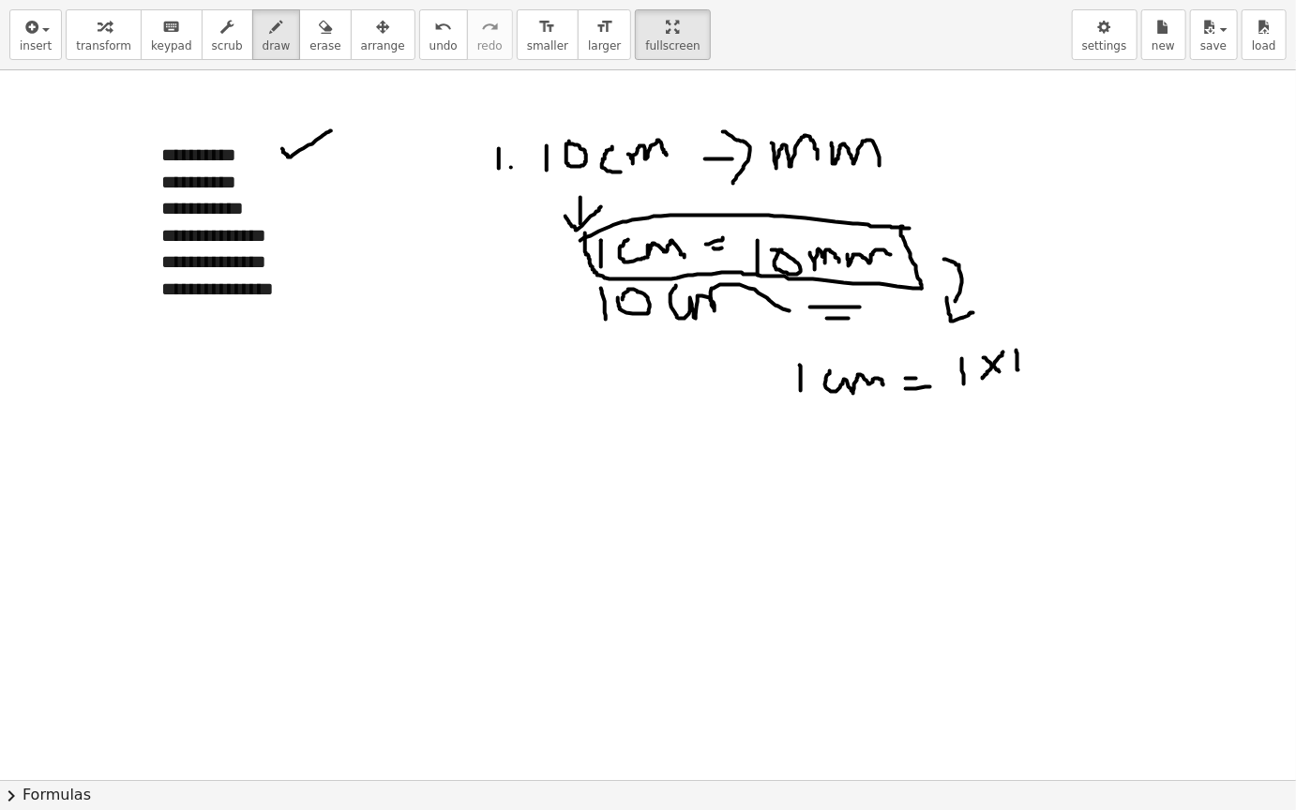
drag, startPoint x: 1016, startPoint y: 350, endPoint x: 1018, endPoint y: 370, distance: 20.7
click at [1018, 370] on div at bounding box center [648, 779] width 1296 height 1419
click at [1030, 355] on div at bounding box center [648, 779] width 1296 height 1419
drag, startPoint x: 1060, startPoint y: 355, endPoint x: 1096, endPoint y: 360, distance: 35.9
click at [1096, 360] on div at bounding box center [648, 779] width 1296 height 1419
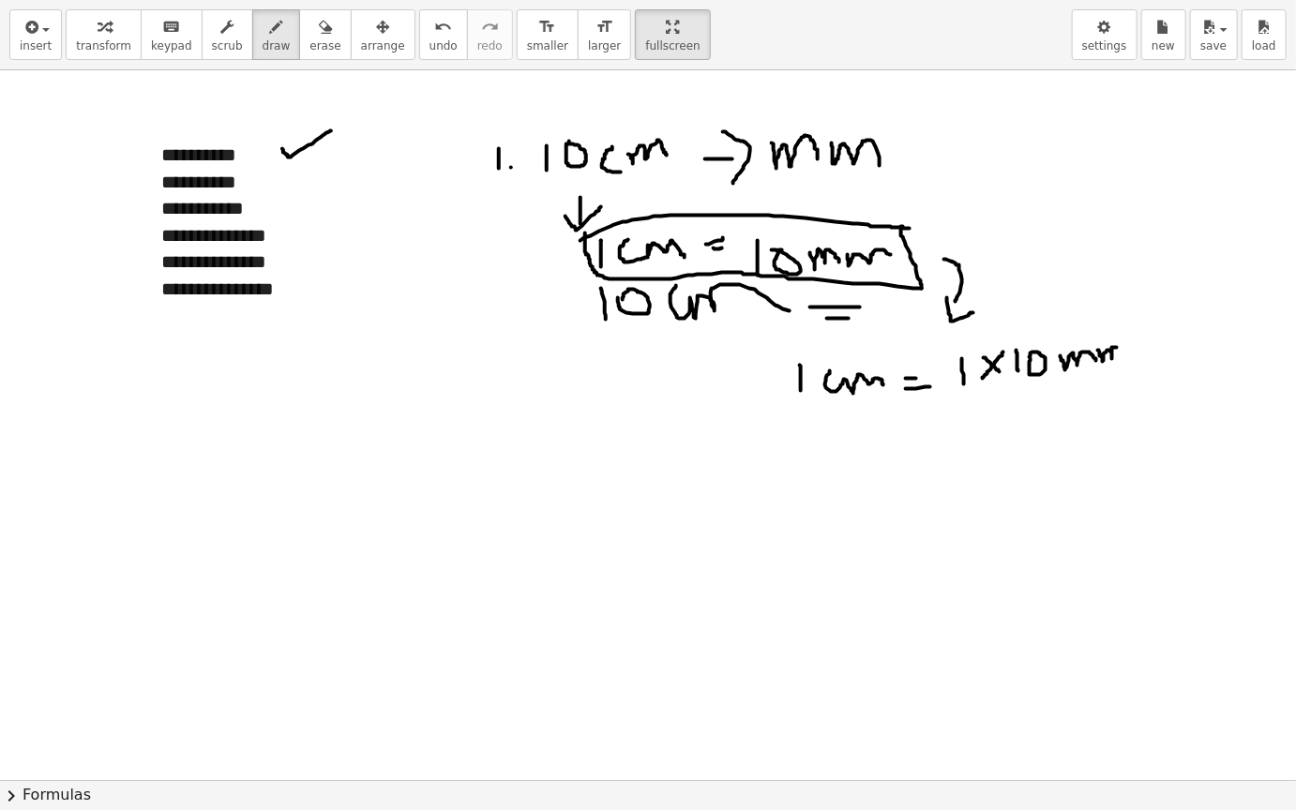
drag, startPoint x: 1098, startPoint y: 350, endPoint x: 1123, endPoint y: 349, distance: 25.3
click at [1123, 349] on div at bounding box center [648, 779] width 1296 height 1419
click at [782, 234] on div at bounding box center [648, 779] width 1296 height 1419
drag, startPoint x: 780, startPoint y: 234, endPoint x: 834, endPoint y: 183, distance: 74.9
click at [834, 183] on div at bounding box center [648, 779] width 1296 height 1419
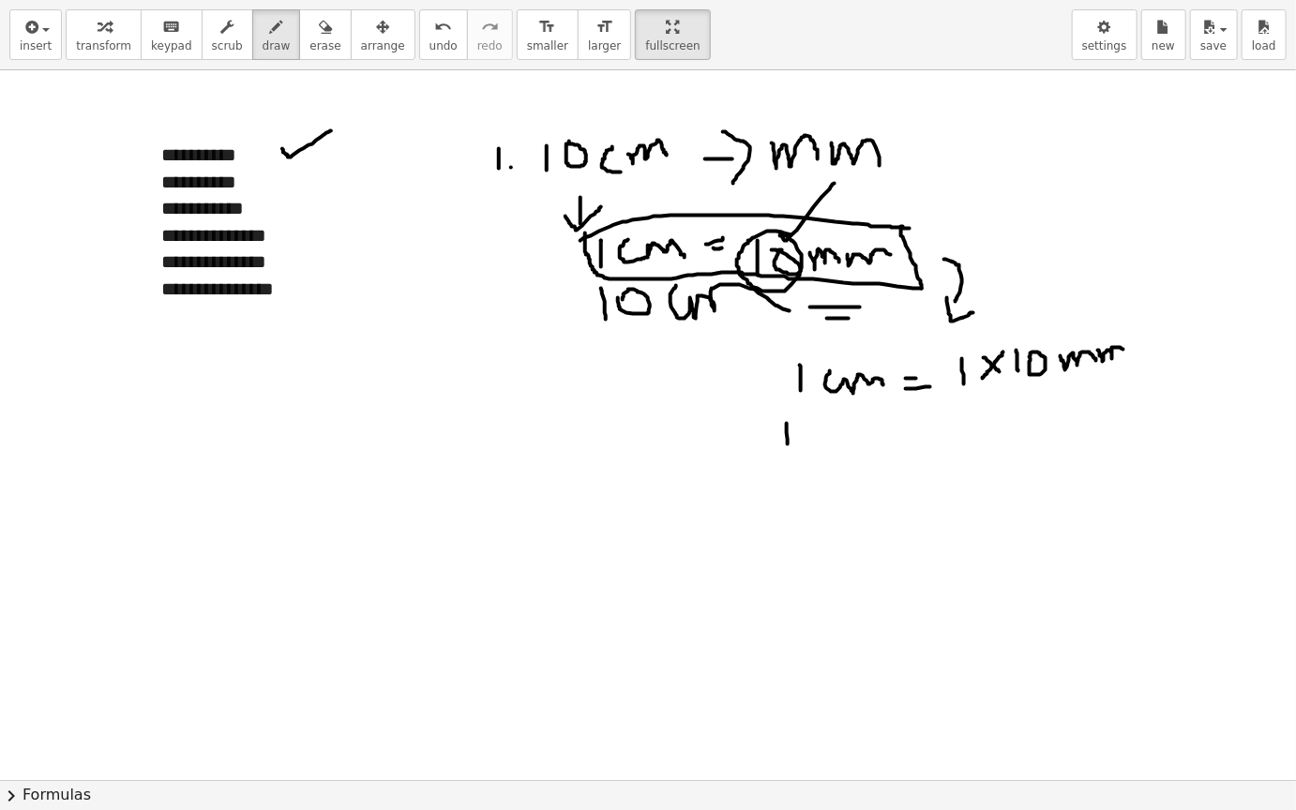
drag, startPoint x: 786, startPoint y: 423, endPoint x: 787, endPoint y: 451, distance: 28.1
click at [787, 451] on div at bounding box center [648, 779] width 1296 height 1419
click at [805, 431] on div at bounding box center [648, 779] width 1296 height 1419
drag, startPoint x: 834, startPoint y: 423, endPoint x: 896, endPoint y: 441, distance: 64.4
click at [896, 441] on div at bounding box center [648, 779] width 1296 height 1419
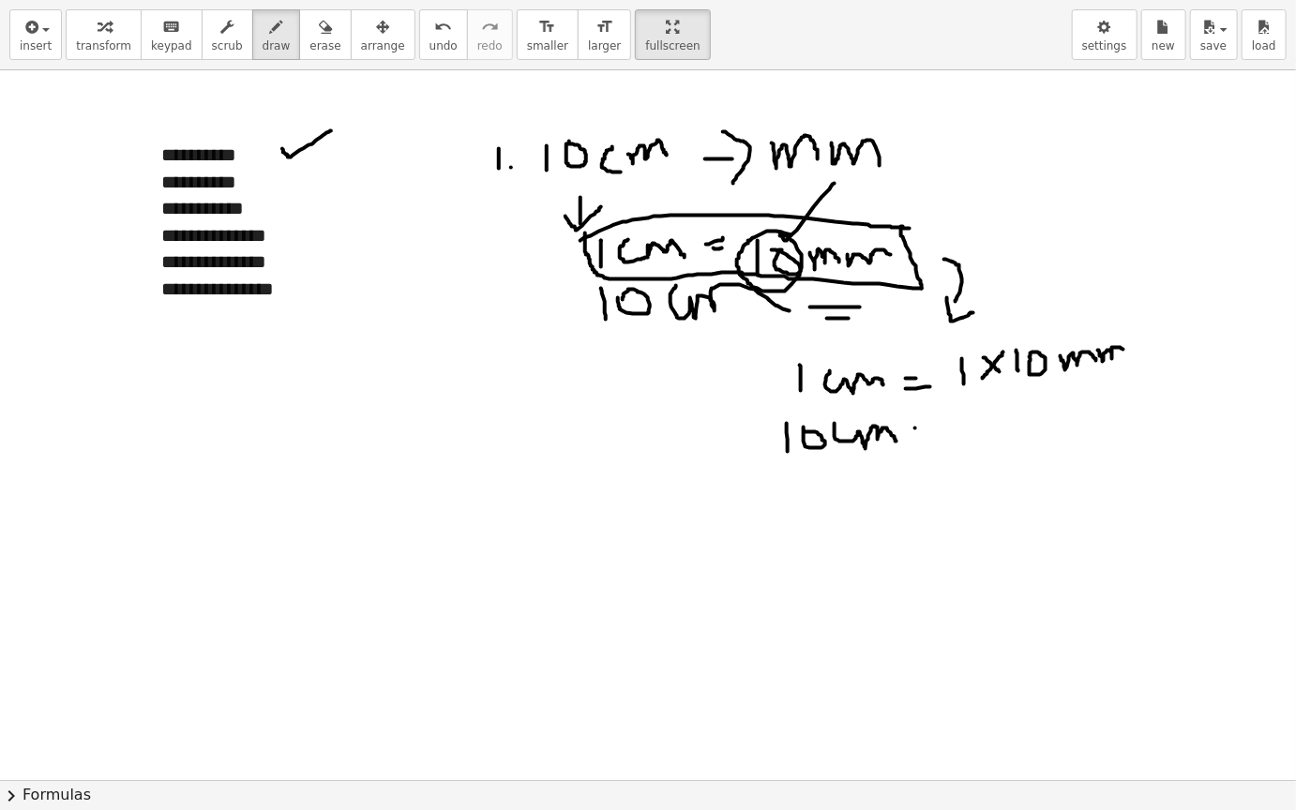
drag, startPoint x: 915, startPoint y: 427, endPoint x: 926, endPoint y: 426, distance: 11.4
click at [926, 426] on div at bounding box center [648, 779] width 1296 height 1419
drag, startPoint x: 915, startPoint y: 439, endPoint x: 932, endPoint y: 435, distance: 17.3
click at [932, 435] on div at bounding box center [648, 779] width 1296 height 1419
drag, startPoint x: 957, startPoint y: 427, endPoint x: 959, endPoint y: 456, distance: 29.1
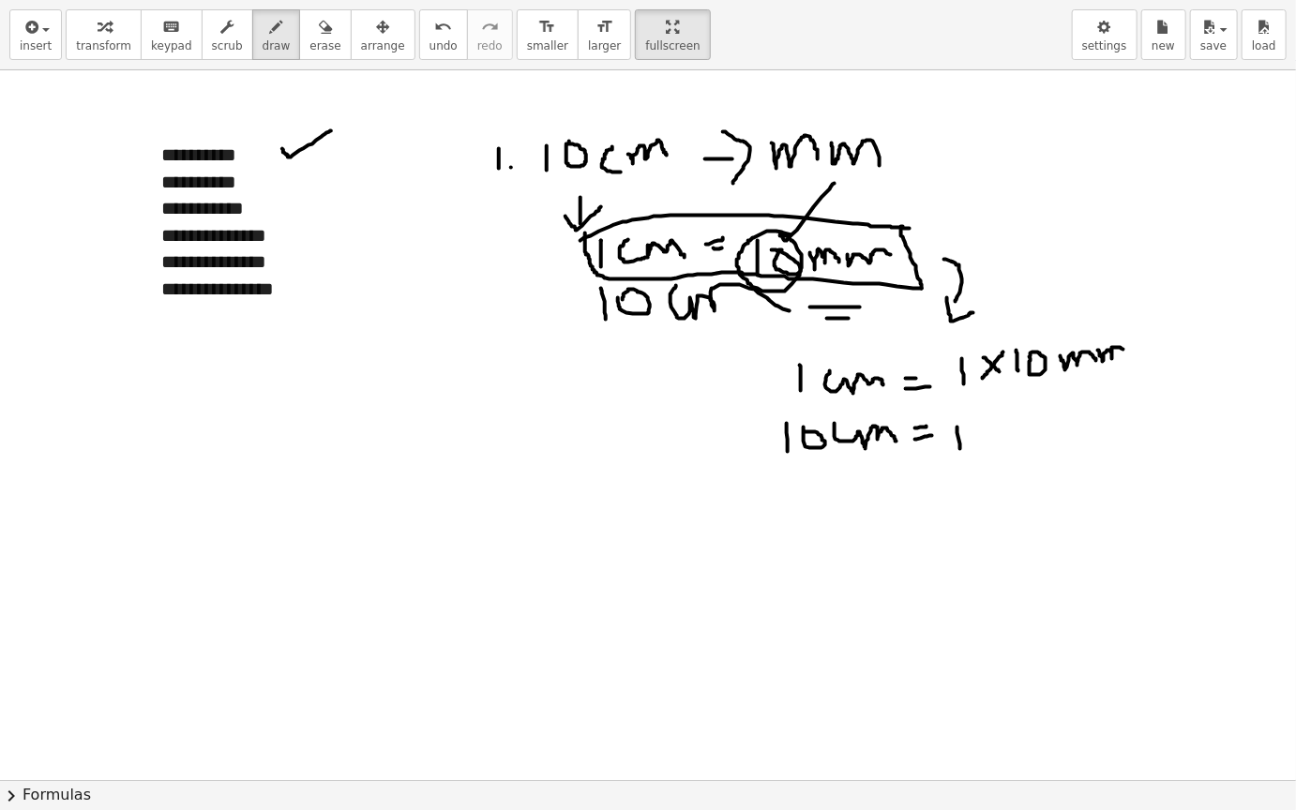
click at [960, 456] on div at bounding box center [648, 779] width 1296 height 1419
click at [964, 426] on div at bounding box center [648, 779] width 1296 height 1419
drag, startPoint x: 1010, startPoint y: 423, endPoint x: 1034, endPoint y: 438, distance: 28.6
click at [1034, 438] on div at bounding box center [648, 779] width 1296 height 1419
drag, startPoint x: 1029, startPoint y: 423, endPoint x: 1017, endPoint y: 446, distance: 26.4
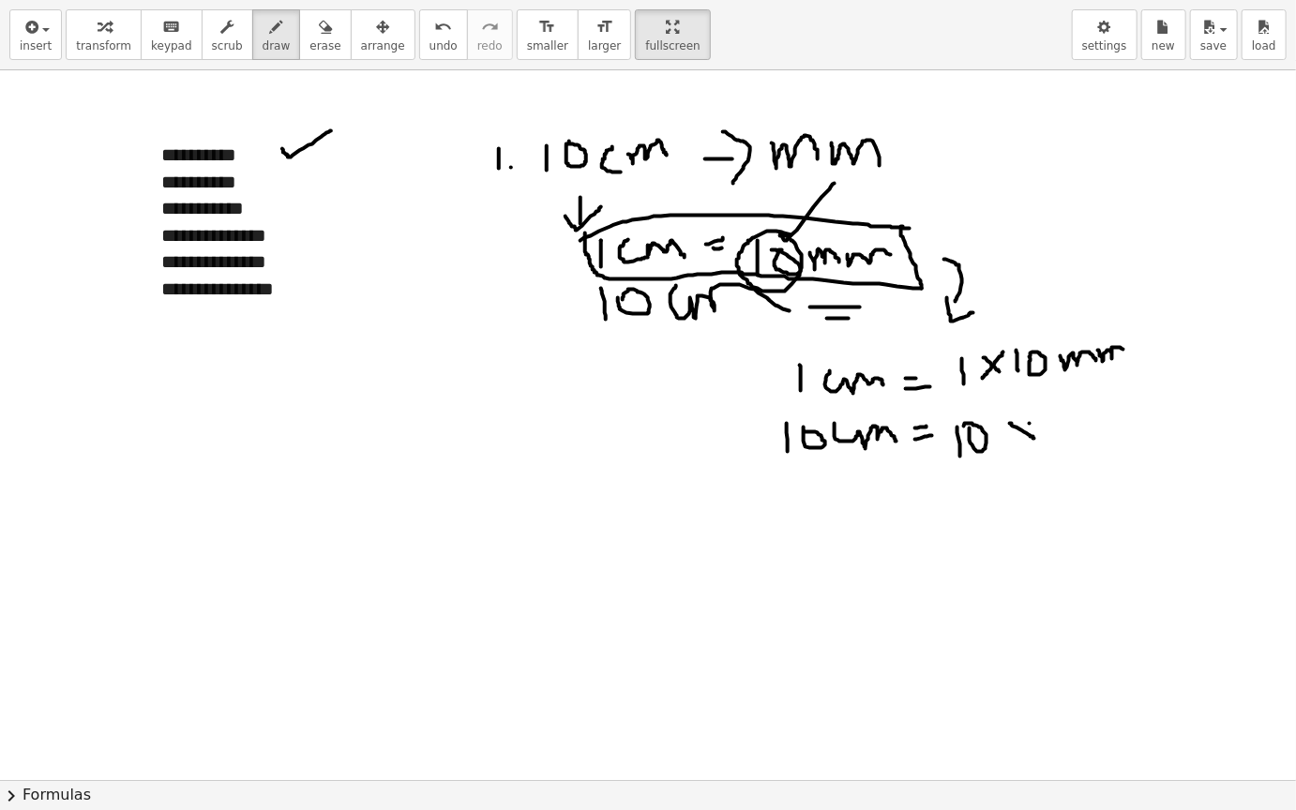
click at [1017, 446] on div at bounding box center [648, 779] width 1296 height 1419
drag, startPoint x: 1042, startPoint y: 418, endPoint x: 1042, endPoint y: 440, distance: 21.6
click at [1043, 440] on div at bounding box center [648, 779] width 1296 height 1419
click at [1056, 418] on div at bounding box center [648, 779] width 1296 height 1419
drag, startPoint x: 1102, startPoint y: 417, endPoint x: 1225, endPoint y: 419, distance: 122.8
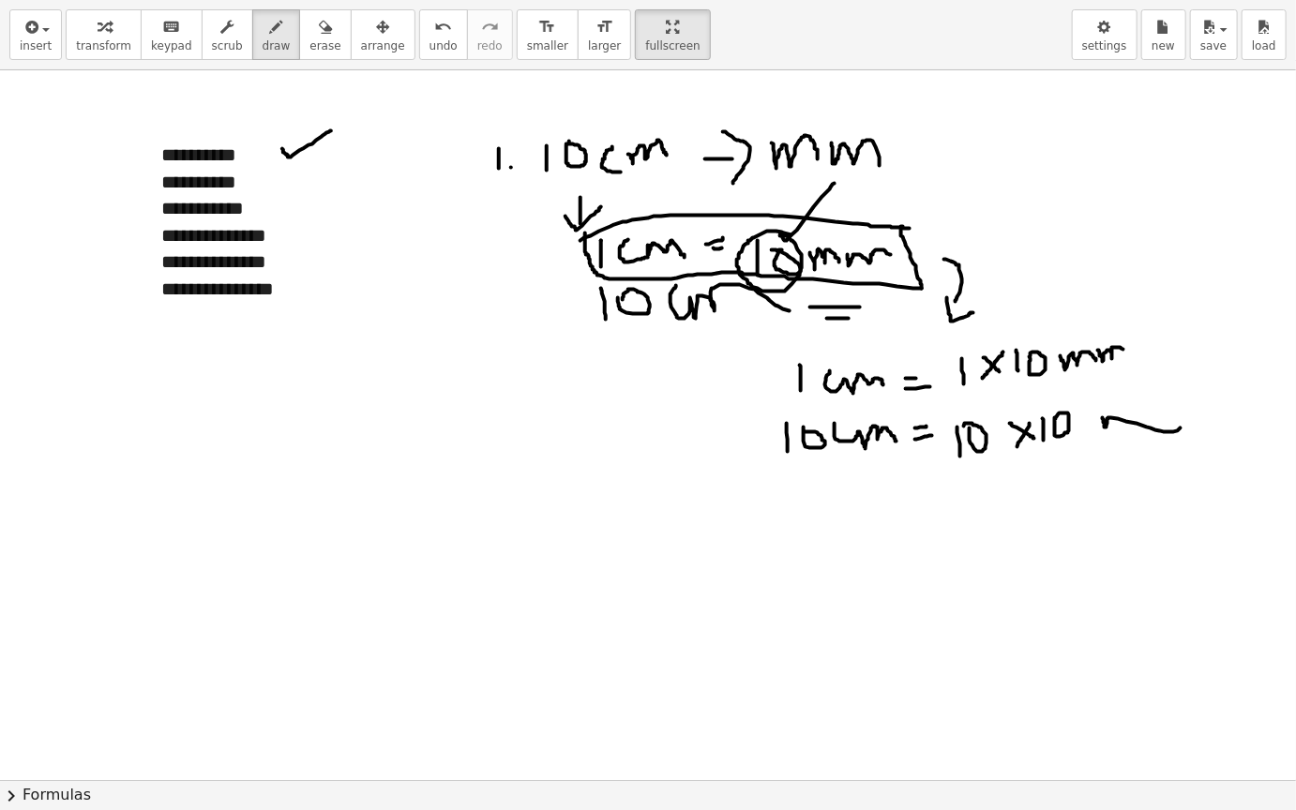
click at [1225, 419] on div at bounding box center [648, 779] width 1296 height 1419
drag, startPoint x: 935, startPoint y: 496, endPoint x: 951, endPoint y: 496, distance: 15.9
click at [951, 497] on div at bounding box center [648, 779] width 1296 height 1419
click at [939, 510] on div at bounding box center [648, 779] width 1296 height 1419
drag, startPoint x: 974, startPoint y: 501, endPoint x: 975, endPoint y: 530, distance: 29.1
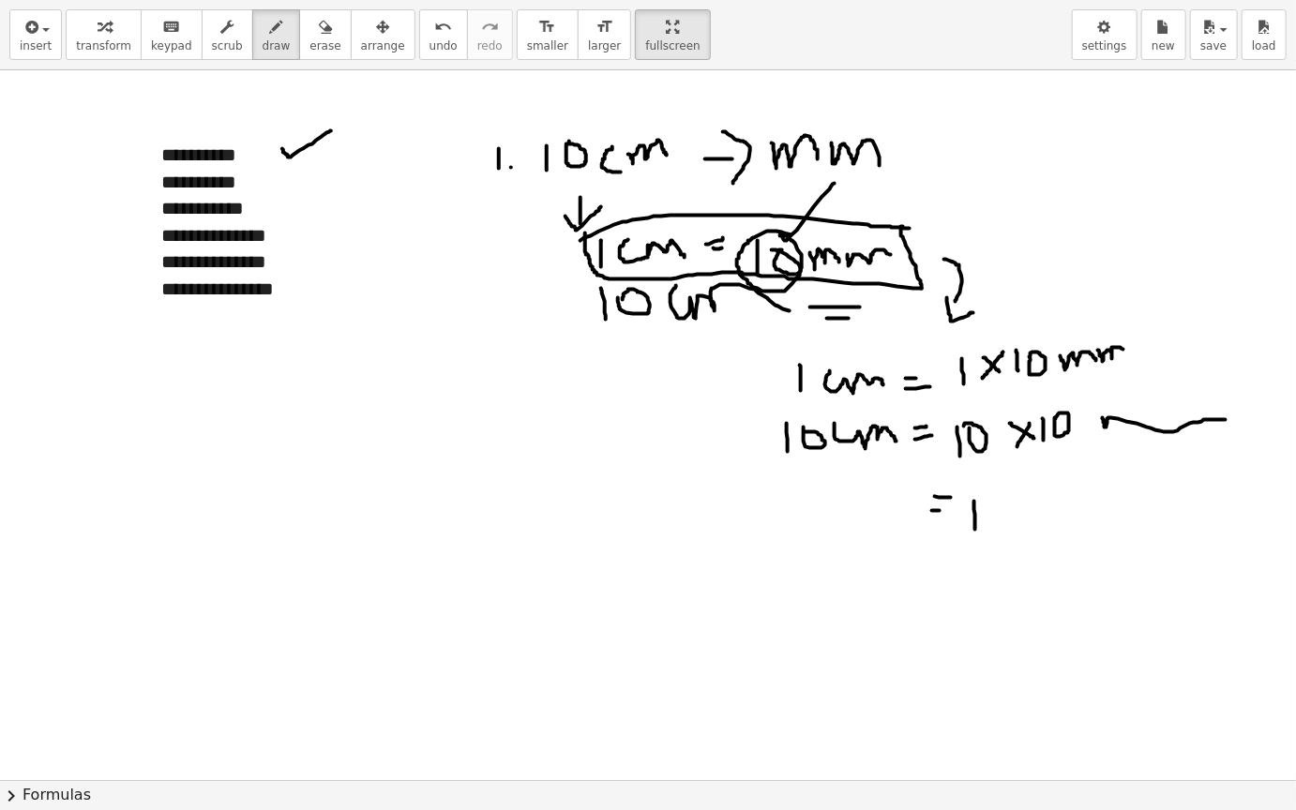
click at [975, 530] on div at bounding box center [648, 779] width 1296 height 1419
click at [996, 503] on div at bounding box center [648, 779] width 1296 height 1419
click at [1016, 494] on div at bounding box center [648, 779] width 1296 height 1419
drag, startPoint x: 1068, startPoint y: 494, endPoint x: 1093, endPoint y: 505, distance: 27.7
click at [1094, 505] on div at bounding box center [648, 779] width 1296 height 1419
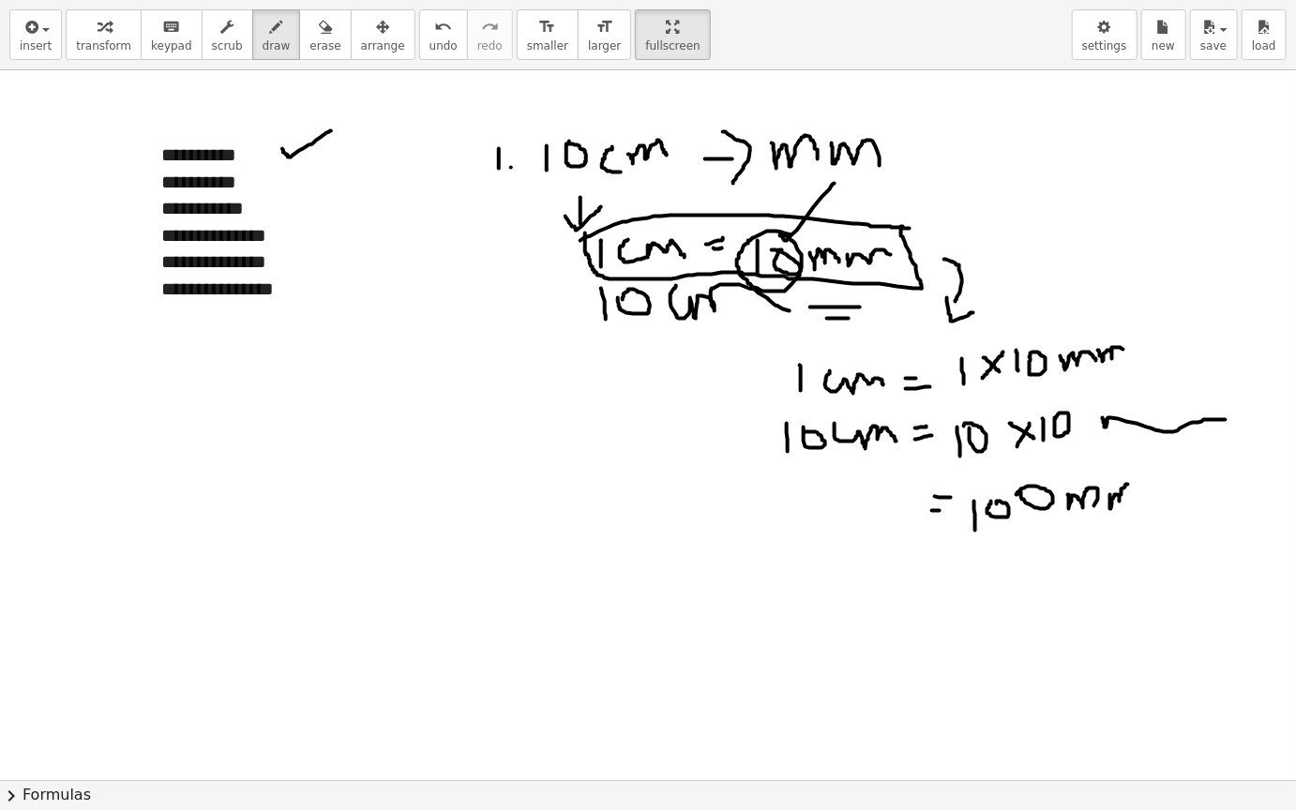
drag, startPoint x: 1110, startPoint y: 494, endPoint x: 1133, endPoint y: 494, distance: 23.4
click at [1133, 494] on div at bounding box center [648, 779] width 1296 height 1419
drag, startPoint x: 987, startPoint y: 551, endPoint x: 1098, endPoint y: 537, distance: 111.5
click at [1098, 537] on div at bounding box center [648, 779] width 1296 height 1419
drag, startPoint x: 1023, startPoint y: 555, endPoint x: 1138, endPoint y: 534, distance: 117.1
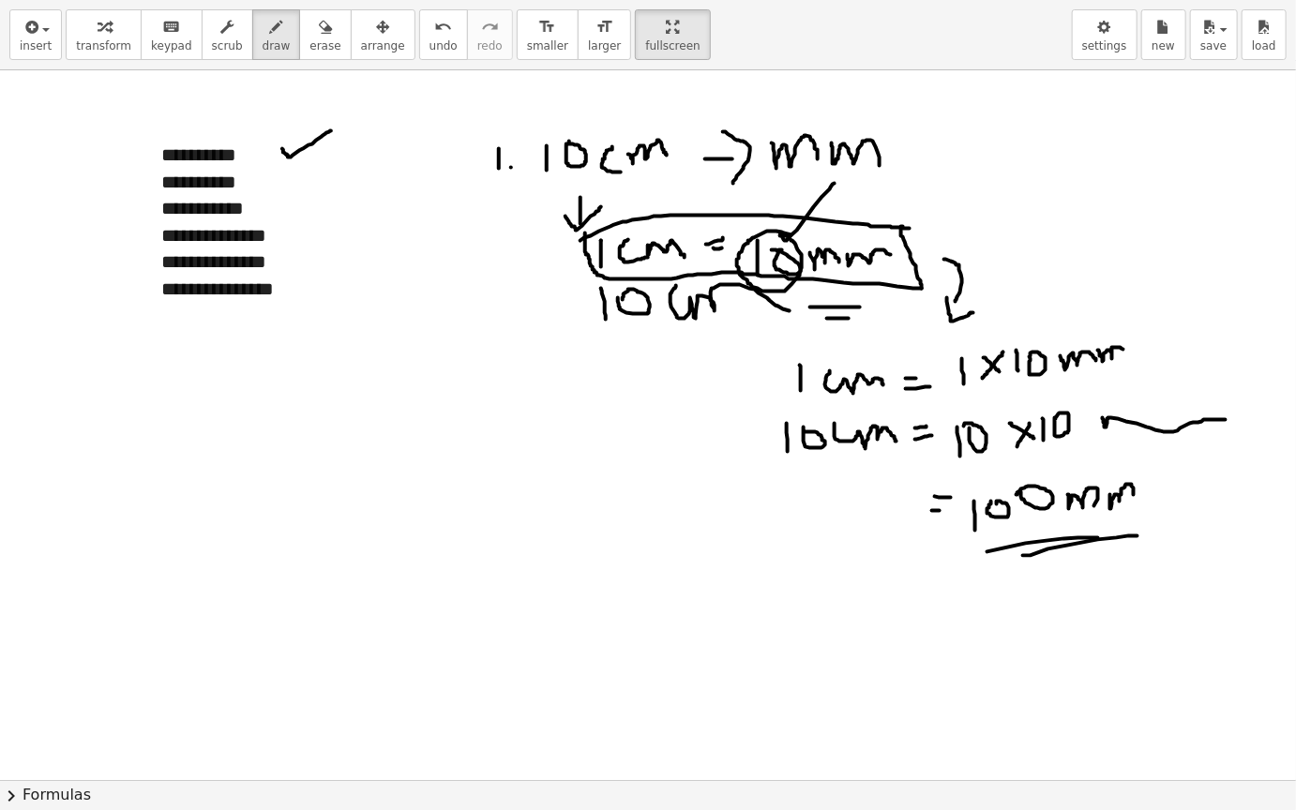
click at [1138, 534] on div at bounding box center [648, 779] width 1296 height 1419
click at [1159, 513] on div at bounding box center [648, 779] width 1296 height 1419
drag, startPoint x: 584, startPoint y: 490, endPoint x: 599, endPoint y: 537, distance: 49.2
click at [599, 537] on div at bounding box center [648, 779] width 1296 height 1419
drag, startPoint x: 588, startPoint y: 494, endPoint x: 599, endPoint y: 490, distance: 11.9
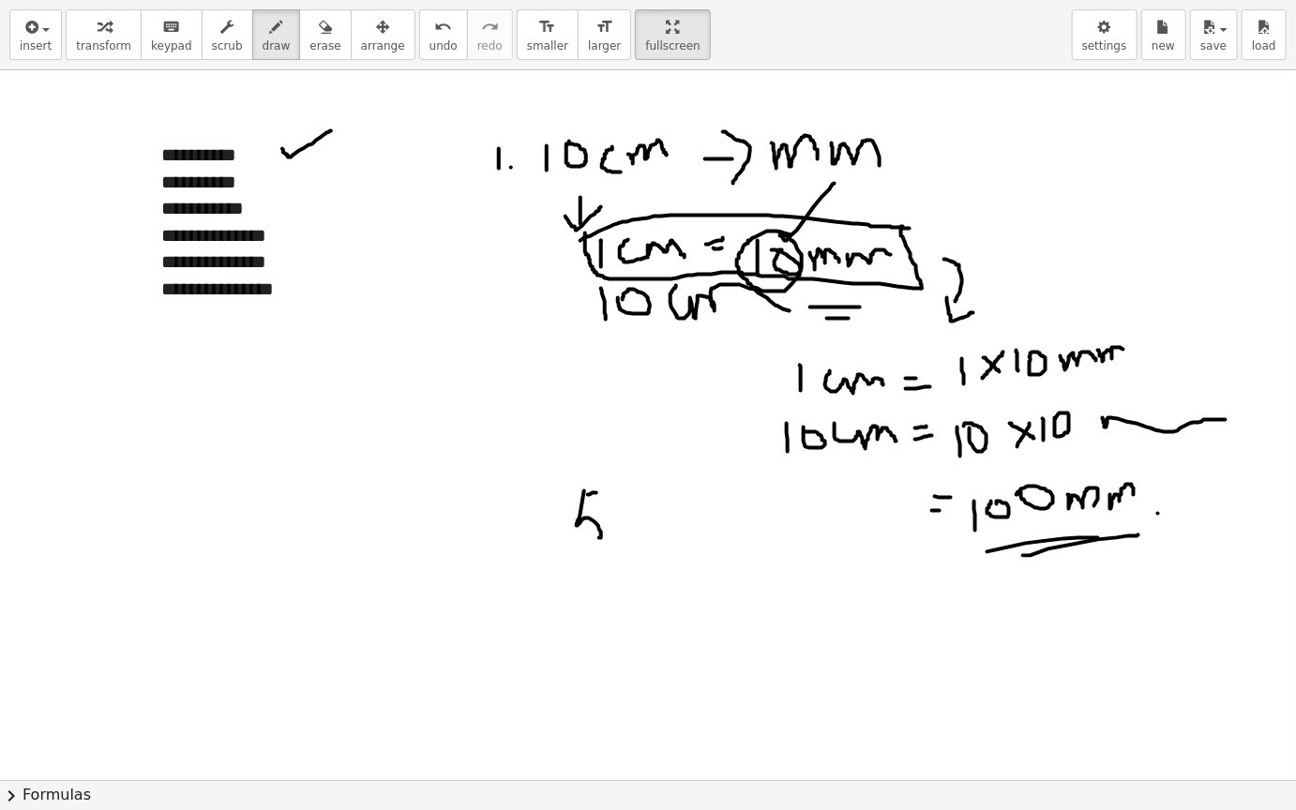
click at [599, 490] on div at bounding box center [648, 779] width 1296 height 1419
drag, startPoint x: 616, startPoint y: 502, endPoint x: 662, endPoint y: 512, distance: 46.9
click at [662, 512] on div at bounding box center [648, 779] width 1296 height 1419
drag, startPoint x: 684, startPoint y: 504, endPoint x: 700, endPoint y: 496, distance: 18.0
click at [700, 497] on div at bounding box center [648, 779] width 1296 height 1419
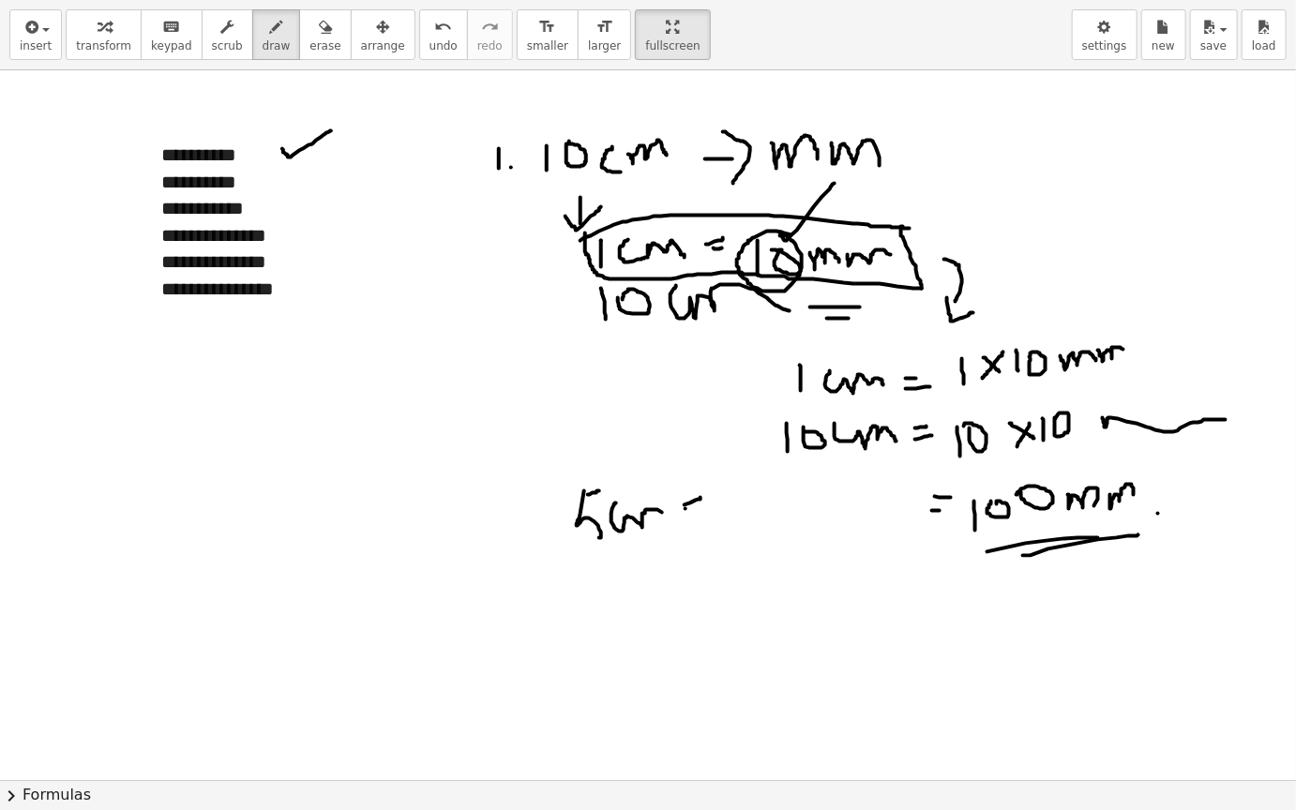
drag, startPoint x: 685, startPoint y: 508, endPoint x: 713, endPoint y: 499, distance: 29.6
click at [713, 499] on div at bounding box center [648, 779] width 1296 height 1419
drag, startPoint x: 732, startPoint y: 487, endPoint x: 743, endPoint y: 507, distance: 23.5
click at [743, 507] on div at bounding box center [648, 779] width 1296 height 1419
drag, startPoint x: 732, startPoint y: 482, endPoint x: 744, endPoint y: 473, distance: 14.8
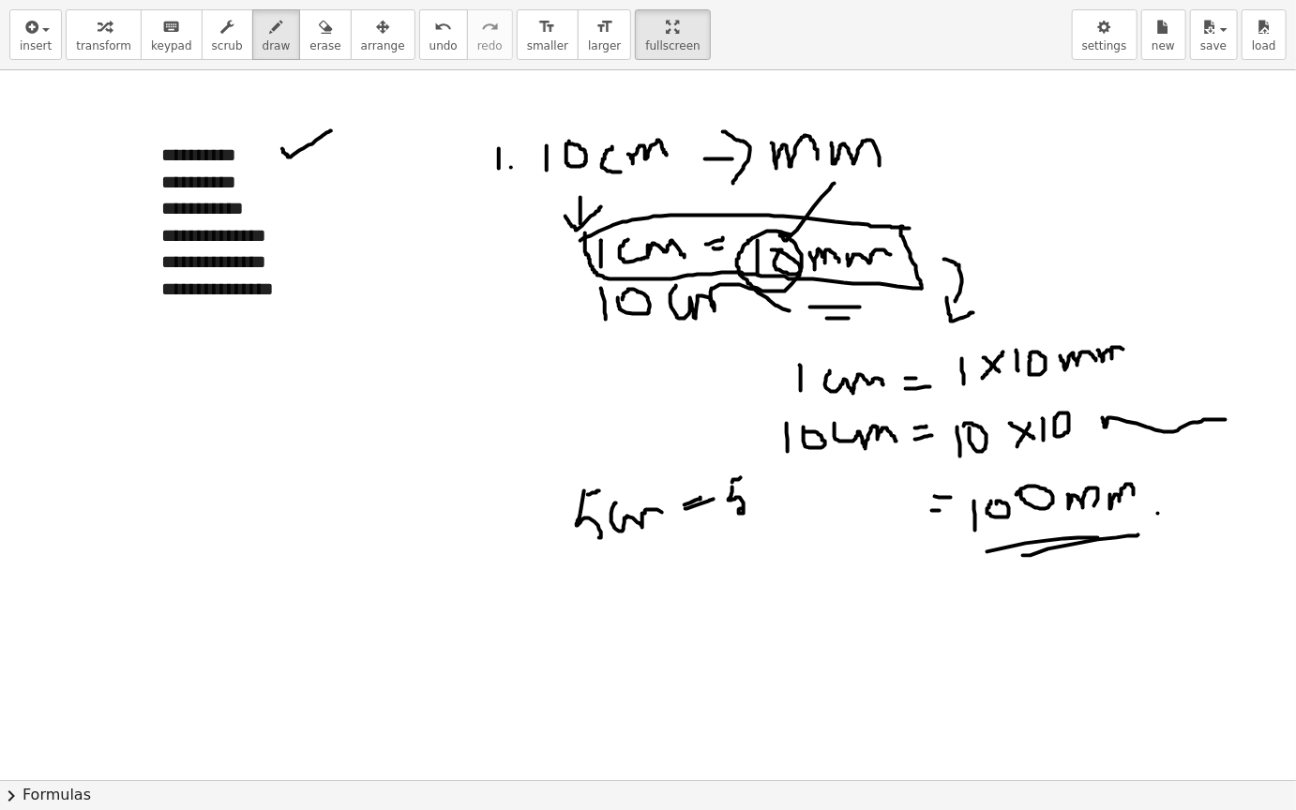
click at [744, 474] on div at bounding box center [648, 779] width 1296 height 1419
drag, startPoint x: 766, startPoint y: 486, endPoint x: 795, endPoint y: 494, distance: 30.3
click at [795, 494] on div at bounding box center [648, 779] width 1296 height 1419
drag, startPoint x: 784, startPoint y: 472, endPoint x: 770, endPoint y: 503, distance: 34.0
click at [770, 503] on div at bounding box center [648, 779] width 1296 height 1419
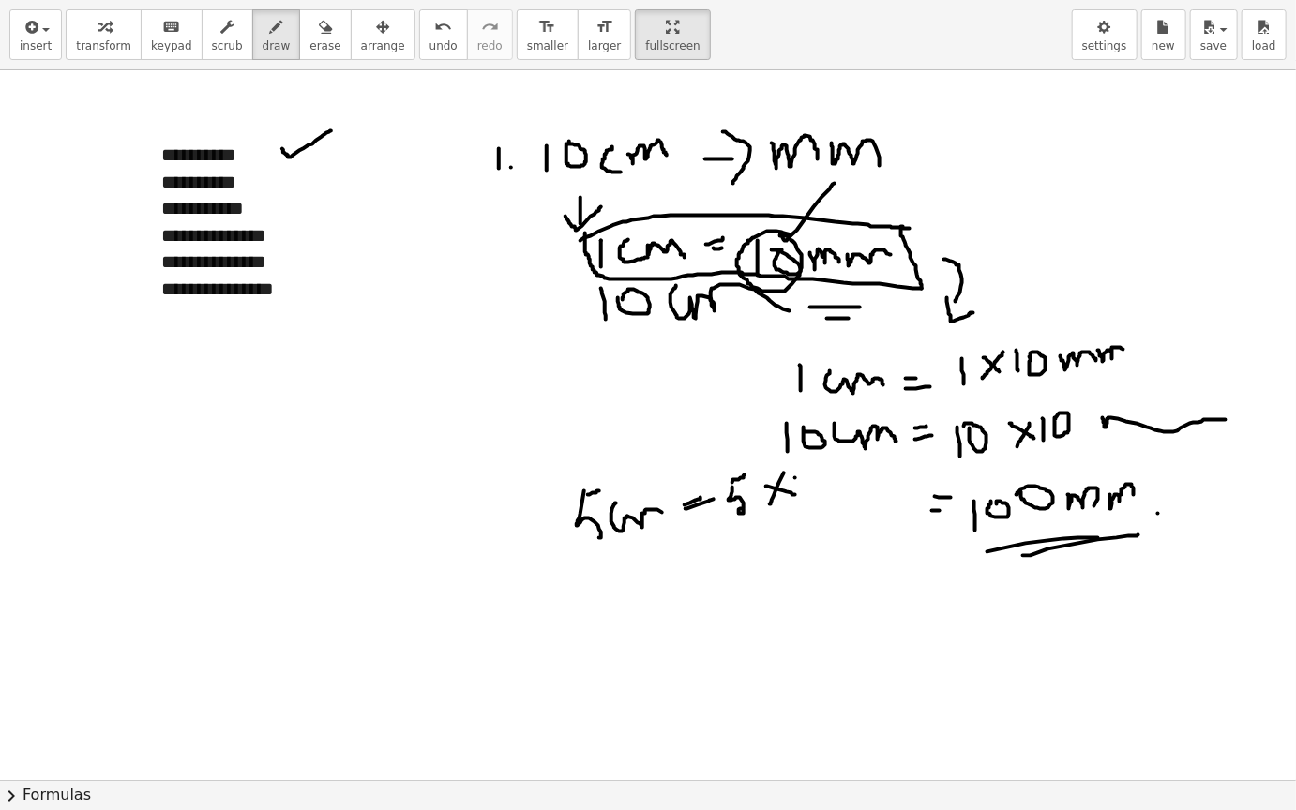
drag, startPoint x: 795, startPoint y: 477, endPoint x: 805, endPoint y: 487, distance: 13.9
click at [805, 487] on div at bounding box center [648, 779] width 1296 height 1419
click at [811, 471] on div at bounding box center [648, 779] width 1296 height 1419
drag, startPoint x: 805, startPoint y: 504, endPoint x: 834, endPoint y: 484, distance: 35.6
click at [834, 484] on div at bounding box center [648, 779] width 1296 height 1419
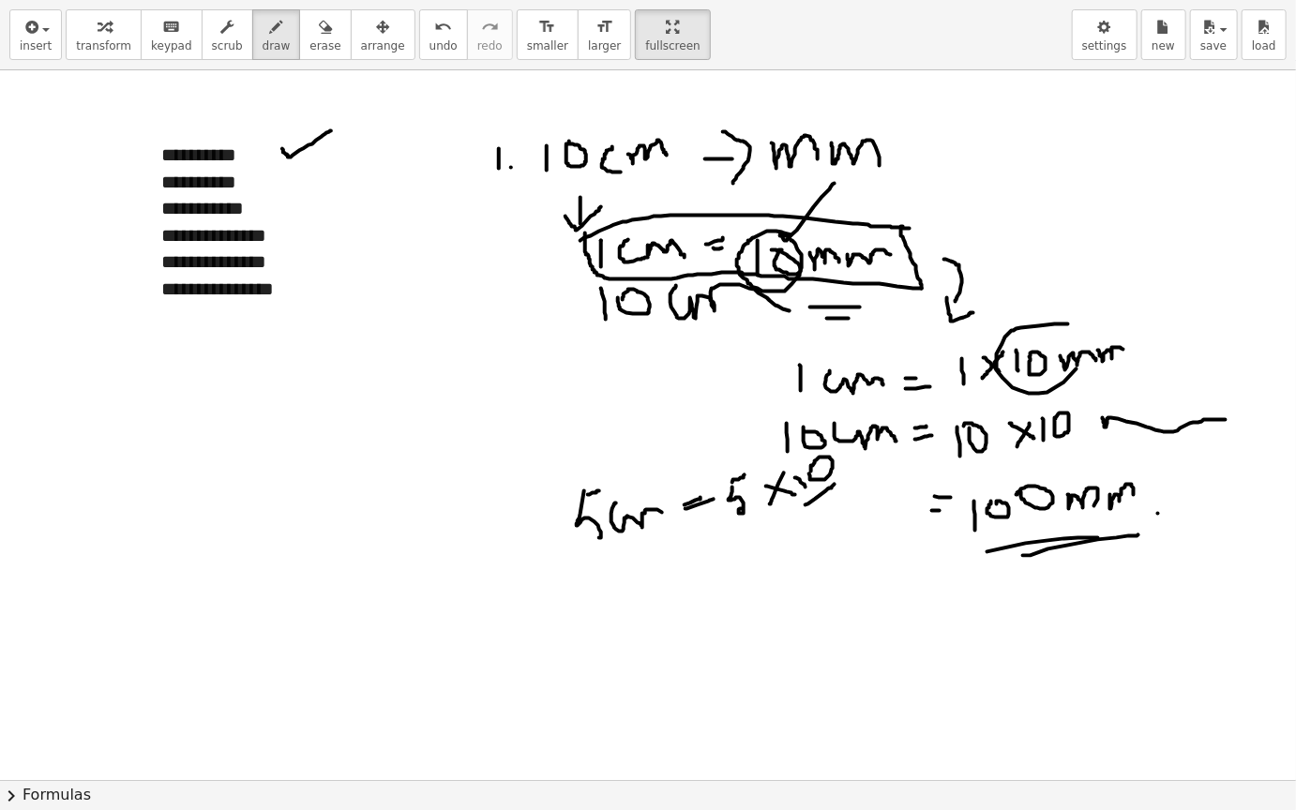
drag, startPoint x: 1068, startPoint y: 323, endPoint x: 1053, endPoint y: 308, distance: 21.2
click at [1053, 308] on div at bounding box center [648, 779] width 1296 height 1419
drag, startPoint x: 1021, startPoint y: 341, endPoint x: 1098, endPoint y: 264, distance: 108.7
click at [1098, 264] on div at bounding box center [648, 779] width 1296 height 1419
drag, startPoint x: 956, startPoint y: 356, endPoint x: 953, endPoint y: 341, distance: 15.3
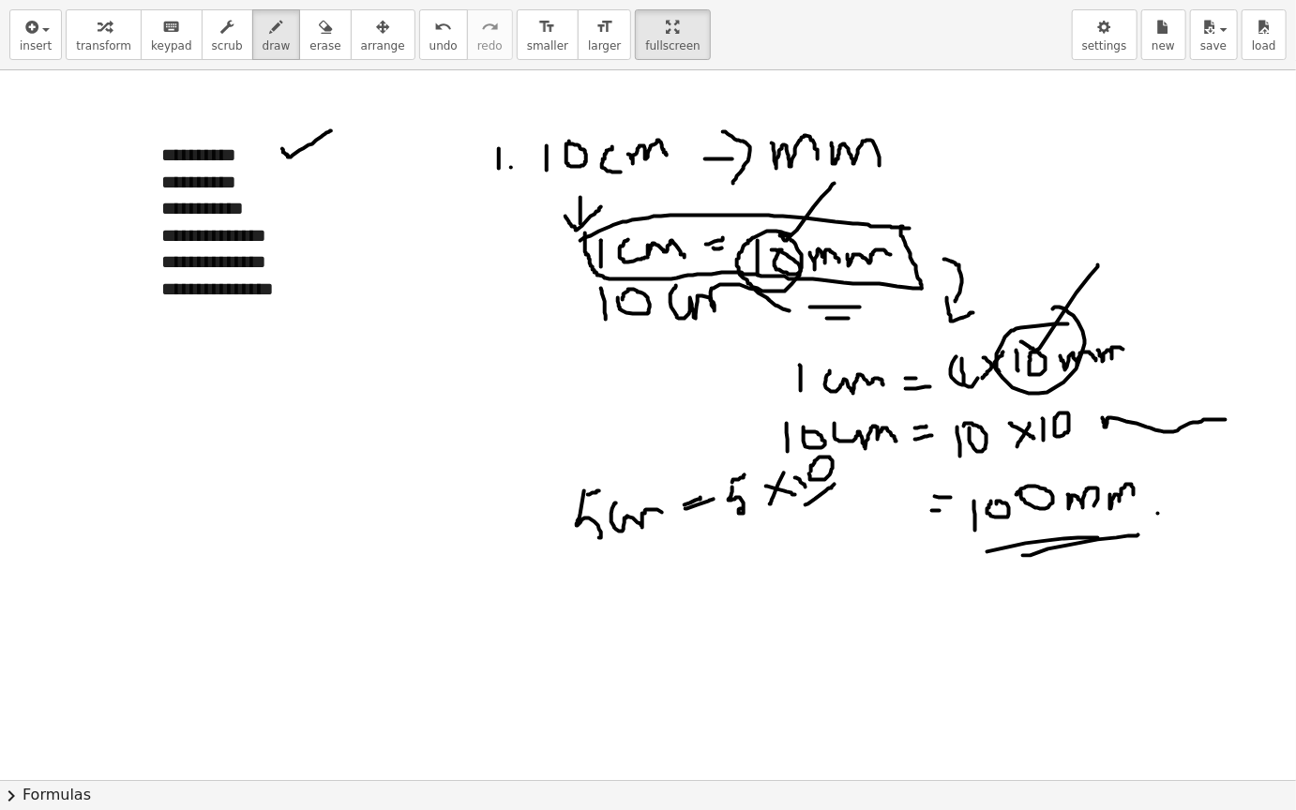
click at [953, 341] on div at bounding box center [648, 779] width 1296 height 1419
drag, startPoint x: 944, startPoint y: 379, endPoint x: 953, endPoint y: 427, distance: 48.7
click at [953, 427] on div at bounding box center [648, 779] width 1296 height 1419
drag, startPoint x: 594, startPoint y: 573, endPoint x: 596, endPoint y: 562, distance: 11.4
click at [596, 562] on div at bounding box center [648, 779] width 1296 height 1419
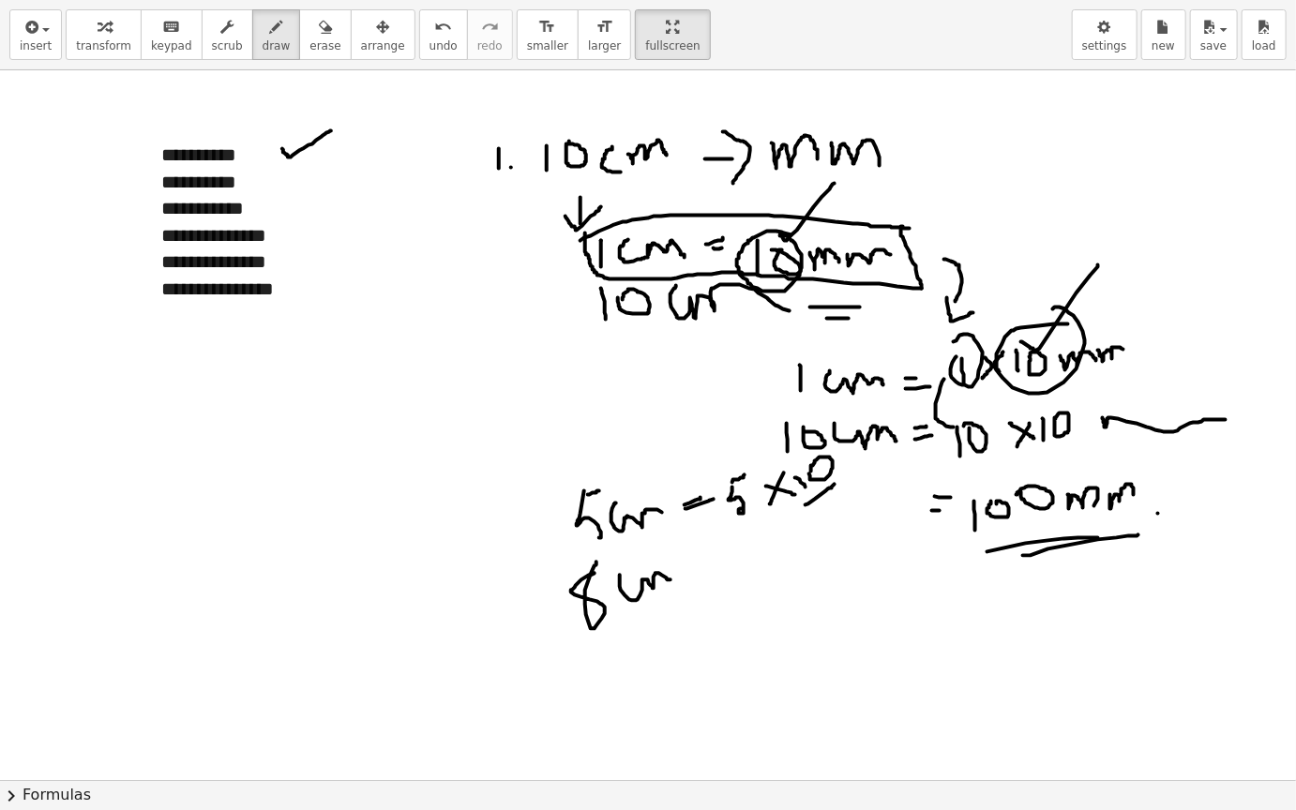
drag, startPoint x: 620, startPoint y: 575, endPoint x: 680, endPoint y: 579, distance: 60.2
click at [680, 579] on div at bounding box center [648, 779] width 1296 height 1419
click at [700, 561] on div at bounding box center [648, 779] width 1296 height 1419
drag, startPoint x: 700, startPoint y: 561, endPoint x: 715, endPoint y: 555, distance: 16.0
click at [715, 555] on div at bounding box center [648, 779] width 1296 height 1419
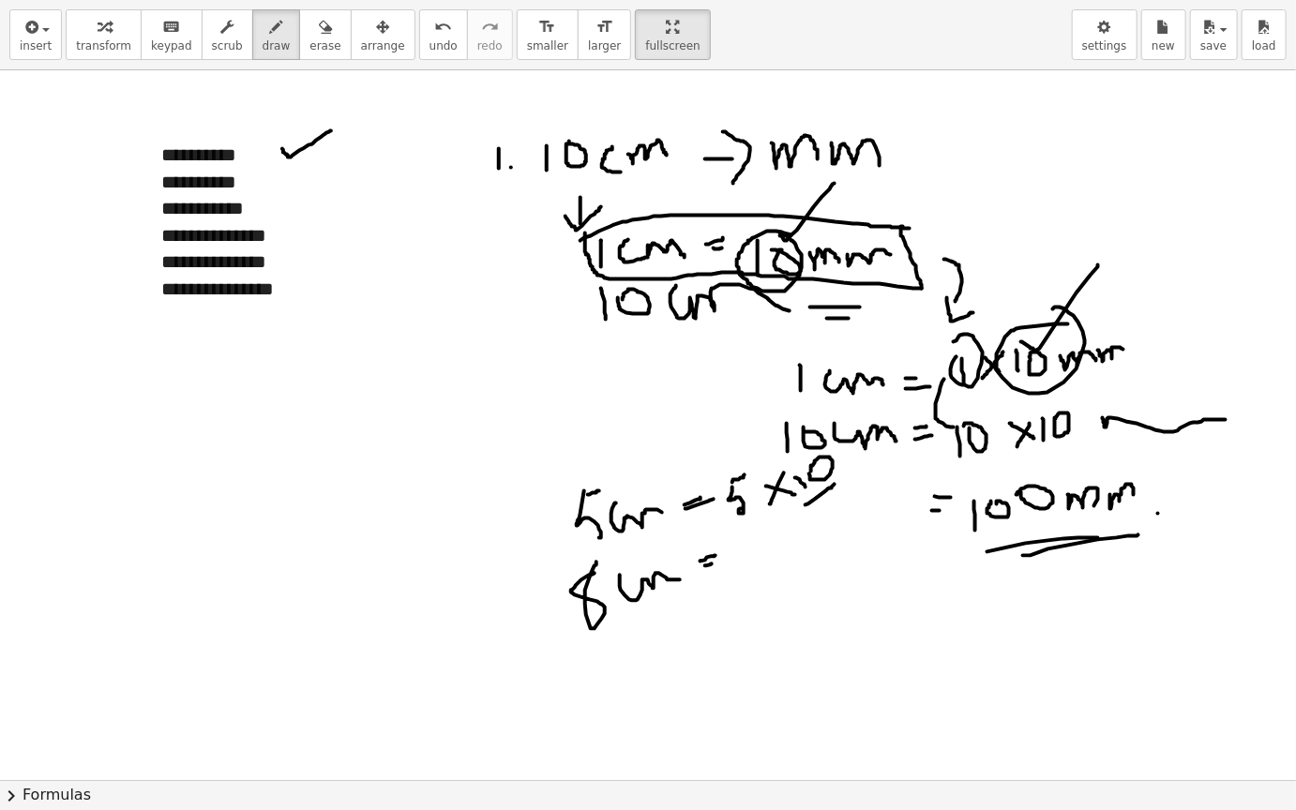
drag, startPoint x: 705, startPoint y: 565, endPoint x: 714, endPoint y: 561, distance: 10.5
click at [714, 561] on div at bounding box center [648, 779] width 1296 height 1419
click at [772, 517] on div at bounding box center [648, 779] width 1296 height 1419
drag, startPoint x: 772, startPoint y: 517, endPoint x: 769, endPoint y: 527, distance: 10.7
click at [769, 527] on div at bounding box center [648, 779] width 1296 height 1419
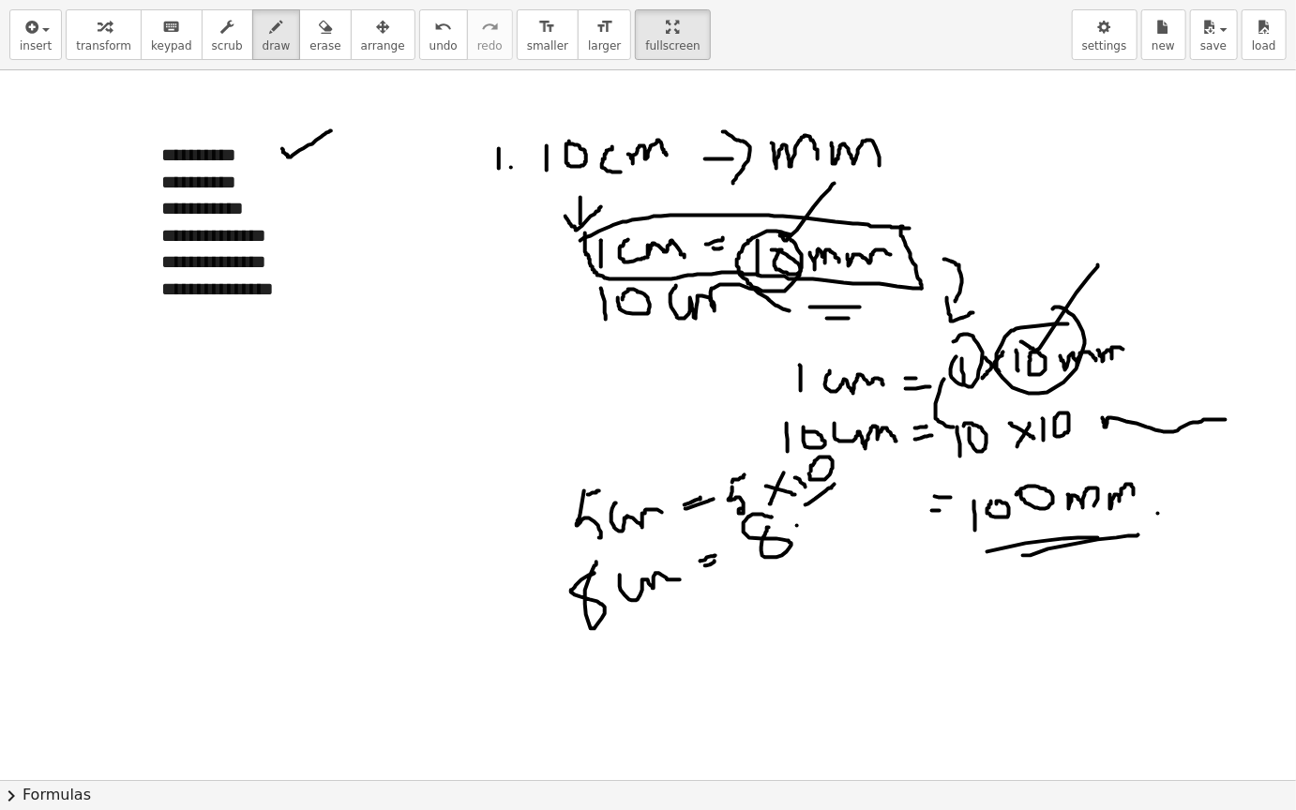
drag, startPoint x: 797, startPoint y: 525, endPoint x: 816, endPoint y: 532, distance: 20.8
click at [816, 532] on div at bounding box center [648, 779] width 1296 height 1419
drag, startPoint x: 816, startPoint y: 516, endPoint x: 798, endPoint y: 546, distance: 34.9
click at [798, 547] on div at bounding box center [648, 779] width 1296 height 1419
drag, startPoint x: 819, startPoint y: 526, endPoint x: 831, endPoint y: 546, distance: 22.7
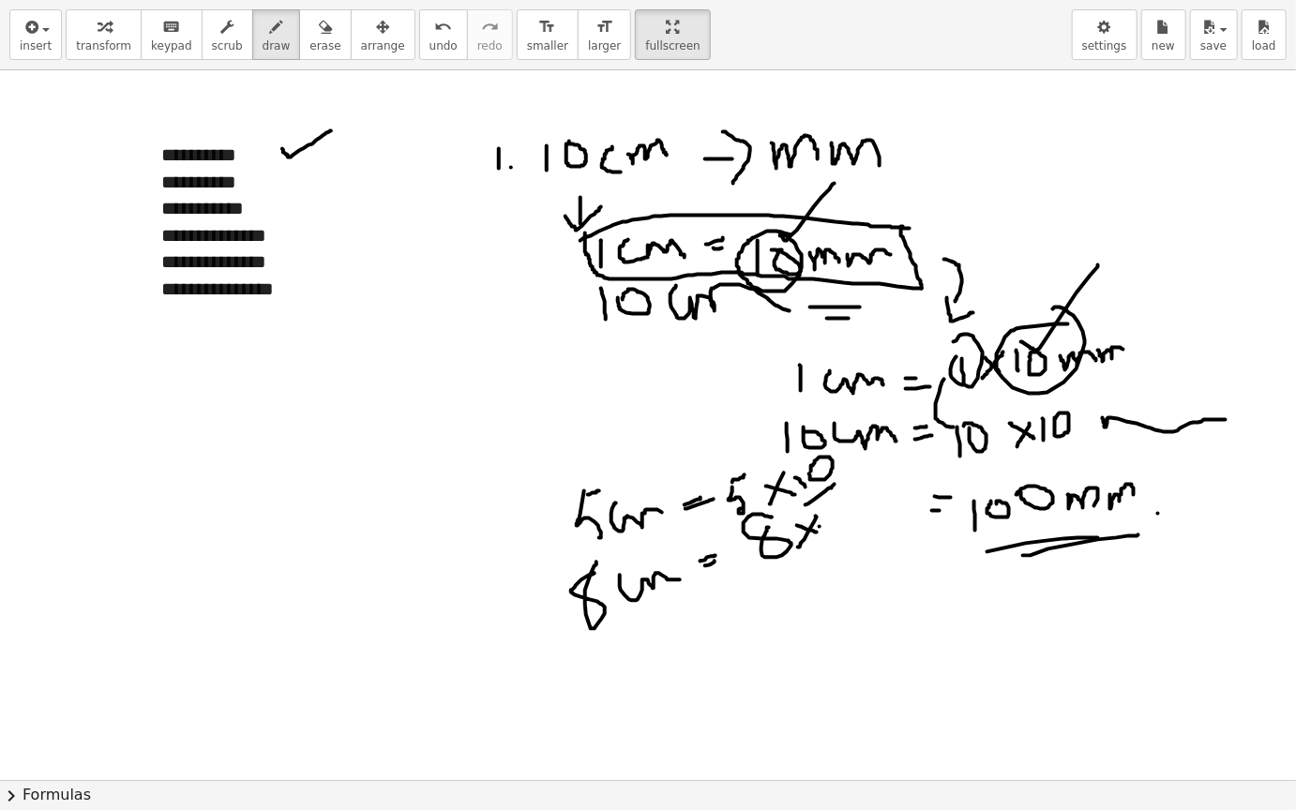
click at [831, 547] on div at bounding box center [648, 779] width 1296 height 1419
drag, startPoint x: 836, startPoint y: 525, endPoint x: 843, endPoint y: 517, distance: 10.0
click at [843, 517] on div at bounding box center [648, 779] width 1296 height 1419
click at [801, 575] on div at bounding box center [648, 779] width 1296 height 1419
click at [809, 586] on div at bounding box center [648, 779] width 1296 height 1419
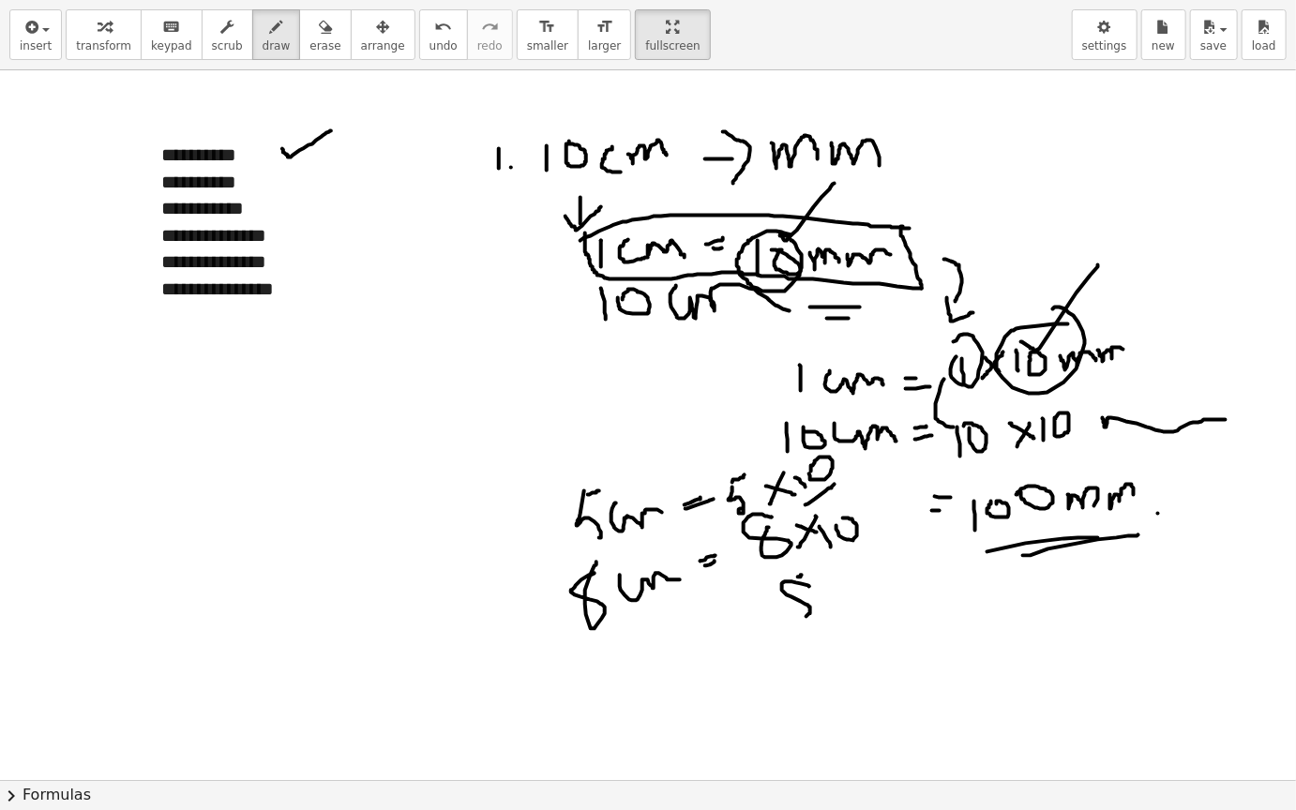
drag, startPoint x: 809, startPoint y: 586, endPoint x: 805, endPoint y: 598, distance: 12.8
click at [805, 599] on div at bounding box center [648, 779] width 1296 height 1419
click at [810, 607] on div at bounding box center [648, 779] width 1296 height 1419
drag, startPoint x: 845, startPoint y: 579, endPoint x: 882, endPoint y: 578, distance: 37.5
click at [882, 578] on div at bounding box center [648, 779] width 1296 height 1419
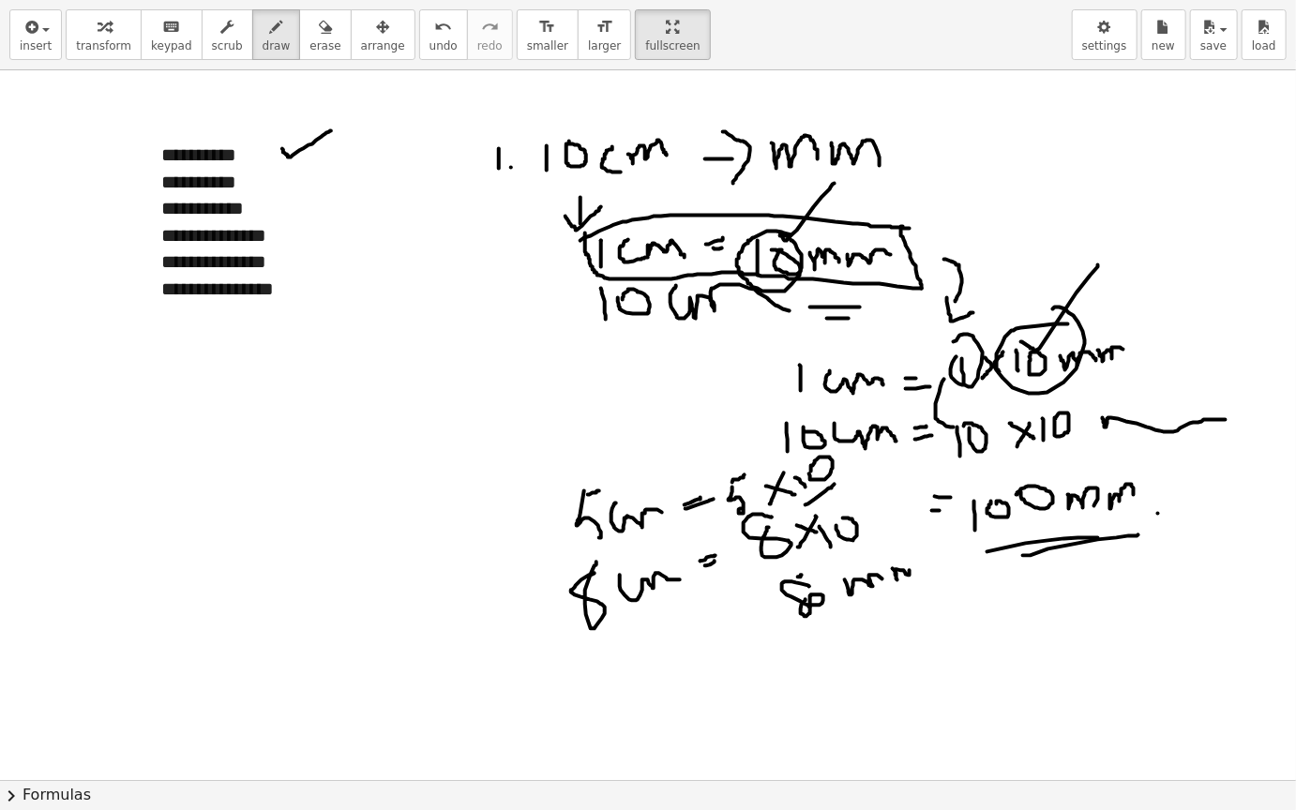
drag, startPoint x: 892, startPoint y: 568, endPoint x: 910, endPoint y: 570, distance: 17.9
click at [910, 570] on div at bounding box center [648, 779] width 1296 height 1419
drag, startPoint x: 677, startPoint y: 667, endPoint x: 677, endPoint y: 699, distance: 31.9
click at [677, 683] on div at bounding box center [648, 779] width 1296 height 1419
drag, startPoint x: 694, startPoint y: 666, endPoint x: 702, endPoint y: 686, distance: 22.3
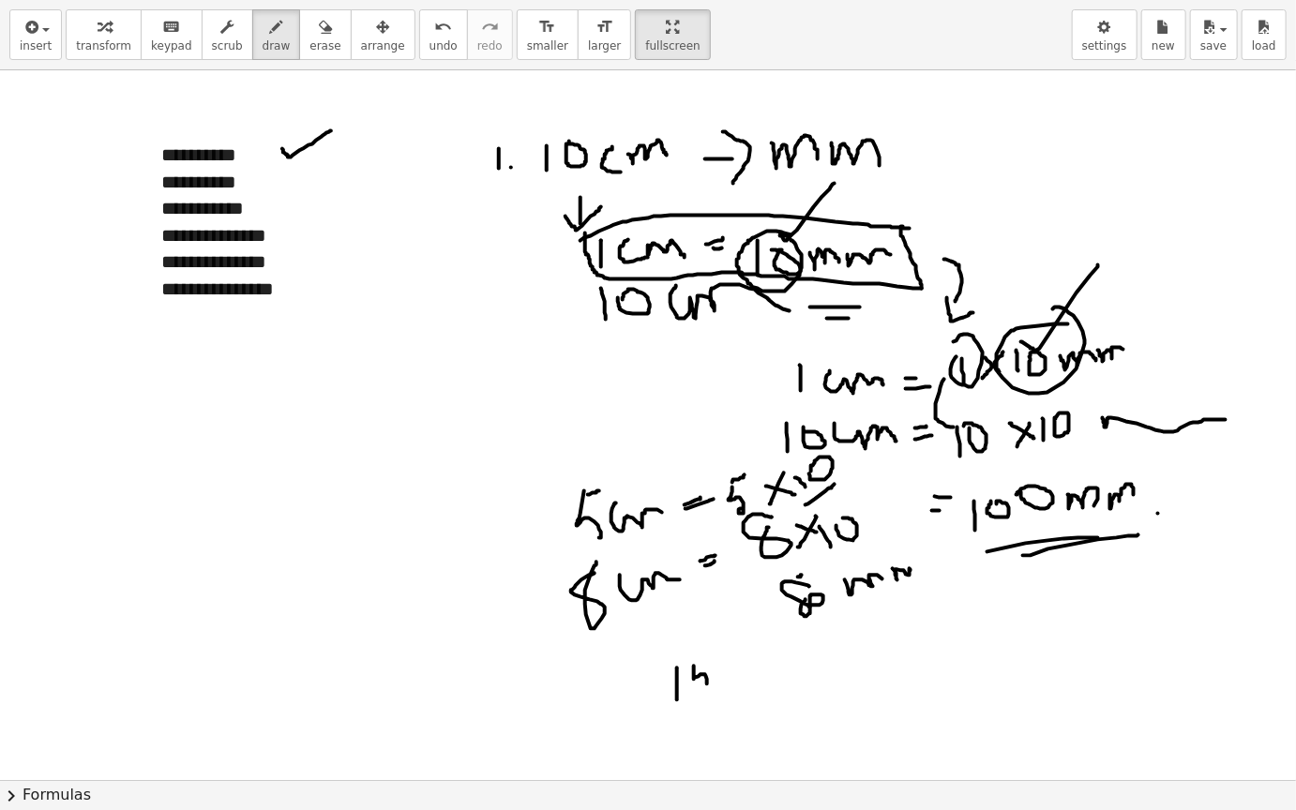
click at [702, 683] on div at bounding box center [648, 779] width 1296 height 1419
drag, startPoint x: 698, startPoint y: 666, endPoint x: 715, endPoint y: 659, distance: 18.1
click at [715, 659] on div at bounding box center [648, 779] width 1296 height 1419
click at [743, 666] on div at bounding box center [648, 779] width 1296 height 1419
click at [749, 664] on div at bounding box center [648, 779] width 1296 height 1419
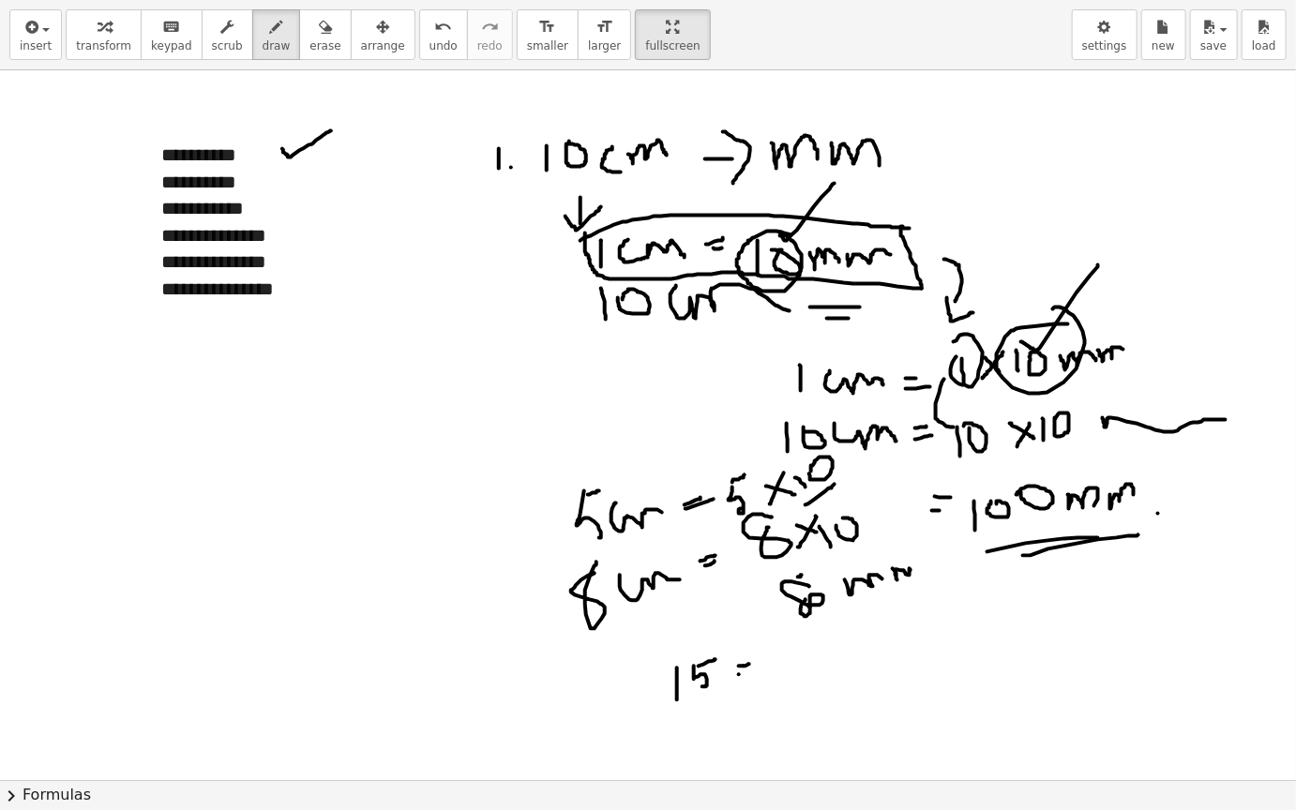
click at [747, 673] on div at bounding box center [648, 779] width 1296 height 1419
drag
click at [780, 672] on div at bounding box center [648, 779] width 1296 height 1419
click at [810, 681] on div at bounding box center [648, 779] width 1296 height 1419
click at [825, 652] on div at bounding box center [648, 779] width 1296 height 1419
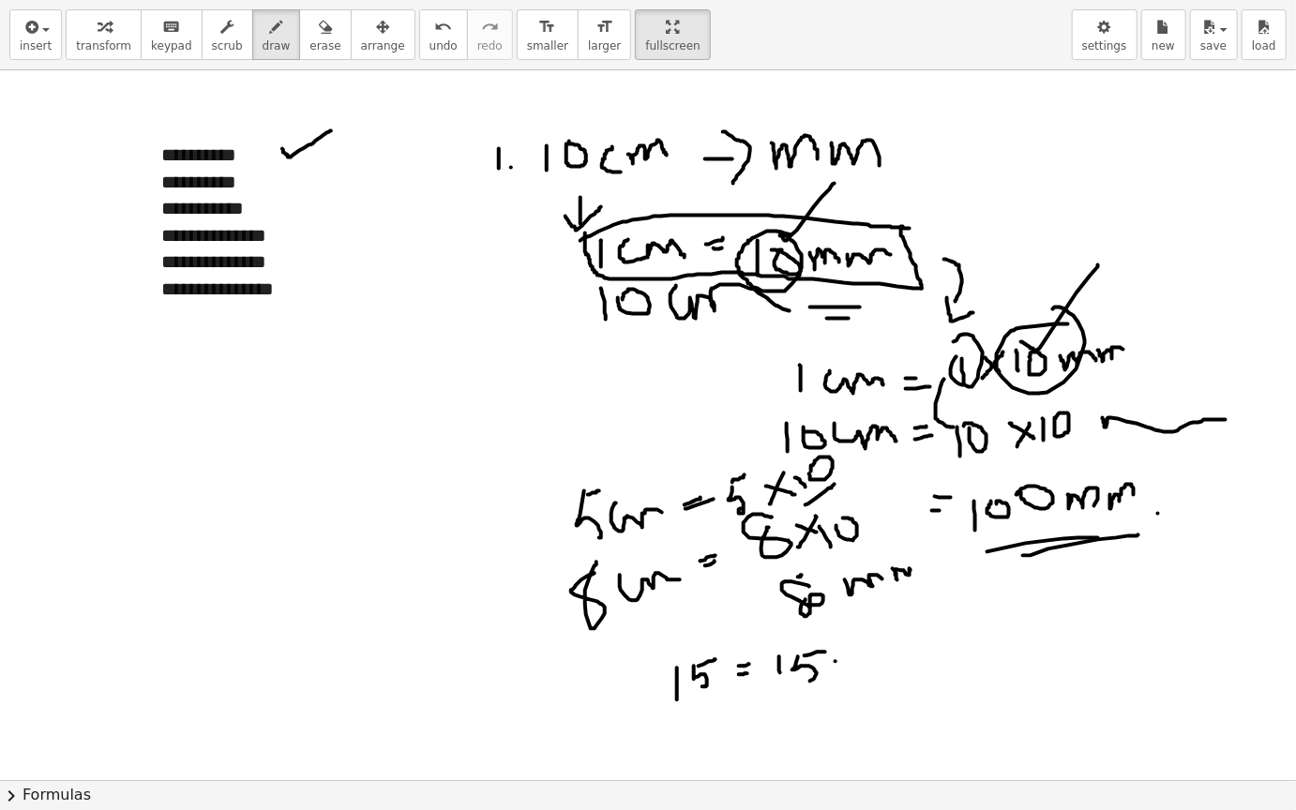
click at [851, 666] on div at bounding box center [648, 779] width 1296 height 1419
click at [839, 678] on div at bounding box center [648, 779] width 1296 height 1419
click at [875, 642] on div at bounding box center [648, 779] width 1296 height 1419
click at [878, 666] on div at bounding box center [648, 779] width 1296 height 1419
click at [896, 648] on div at bounding box center [648, 779] width 1296 height 1419
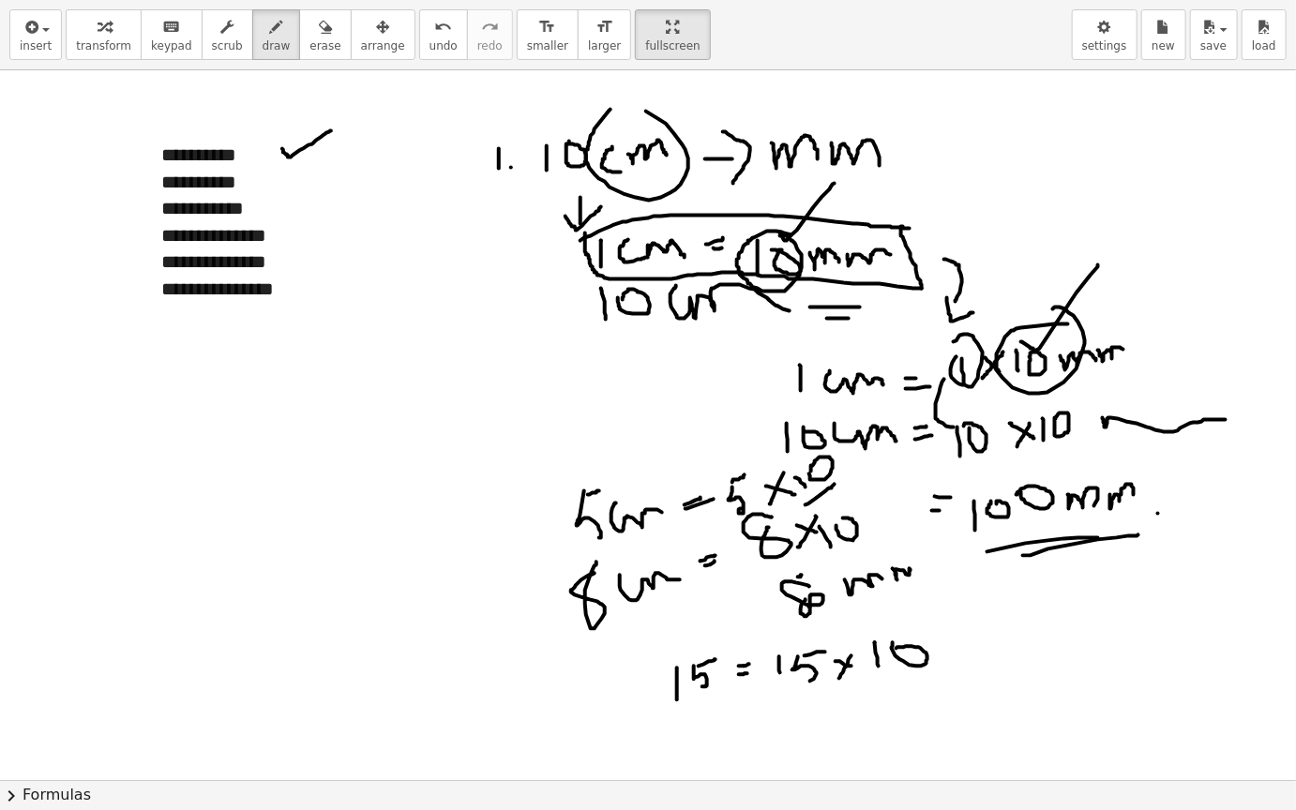
click at [573, 104] on div at bounding box center [648, 779] width 1296 height 1419
click at [779, 142] on div at bounding box center [648, 779] width 1296 height 1419
click at [319, 33] on icon "button" at bounding box center [325, 27] width 13 height 22
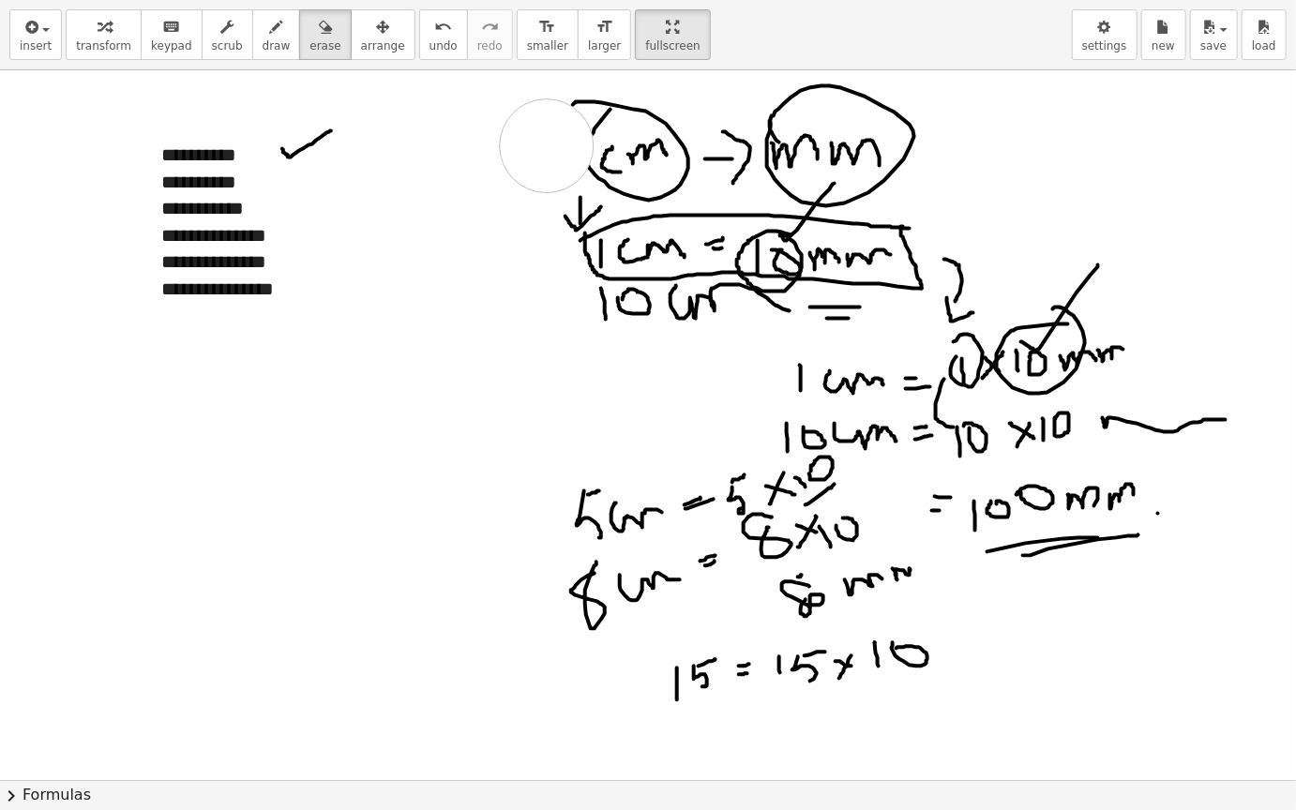
drag, startPoint x: 476, startPoint y: 122, endPoint x: 571, endPoint y: 153, distance: 99.6
click at [571, 153] on div at bounding box center [648, 779] width 1296 height 1419
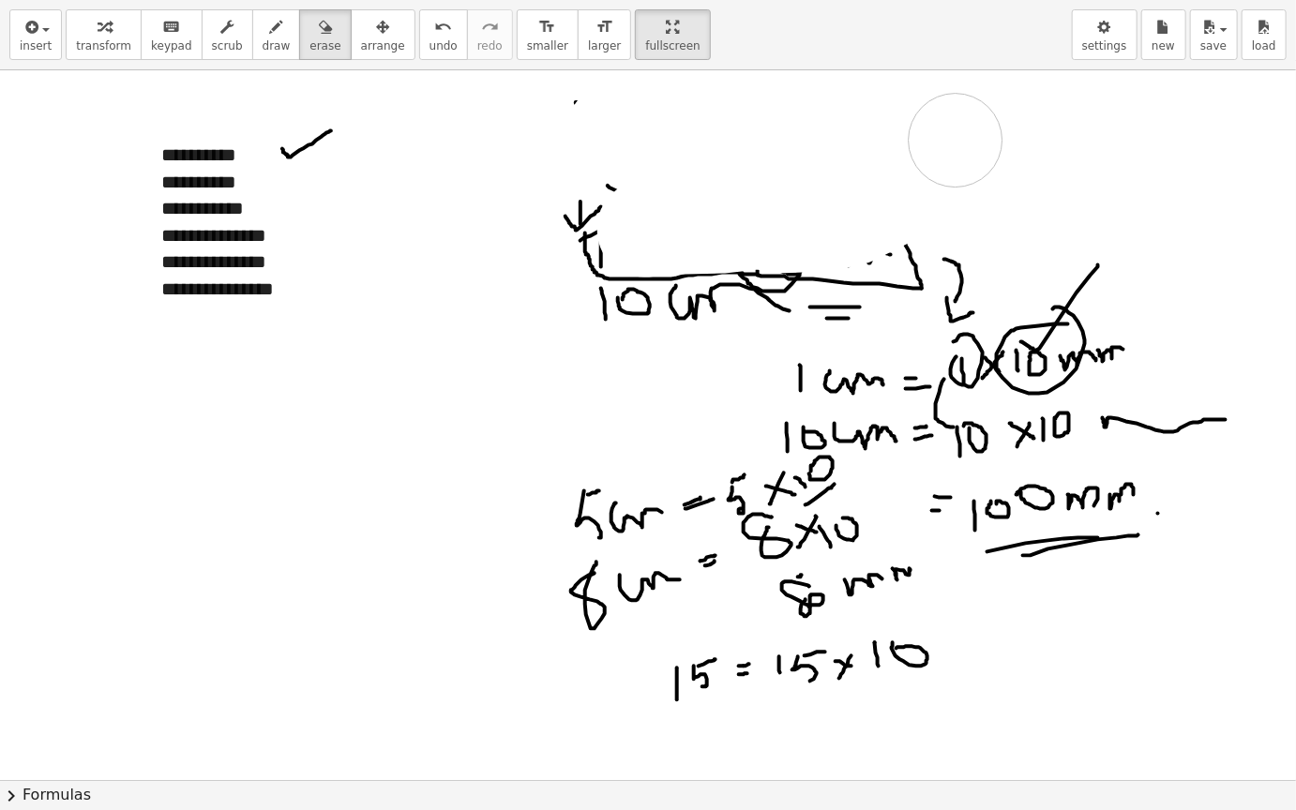
drag, startPoint x: 614, startPoint y: 129, endPoint x: 955, endPoint y: 140, distance: 341.4
click at [955, 140] on div at bounding box center [648, 779] width 1296 height 1419
click at [1021, 150] on div at bounding box center [648, 779] width 1296 height 1419
drag, startPoint x: 1021, startPoint y: 150, endPoint x: 805, endPoint y: 267, distance: 245.4
click at [805, 267] on div at bounding box center [648, 779] width 1296 height 1419
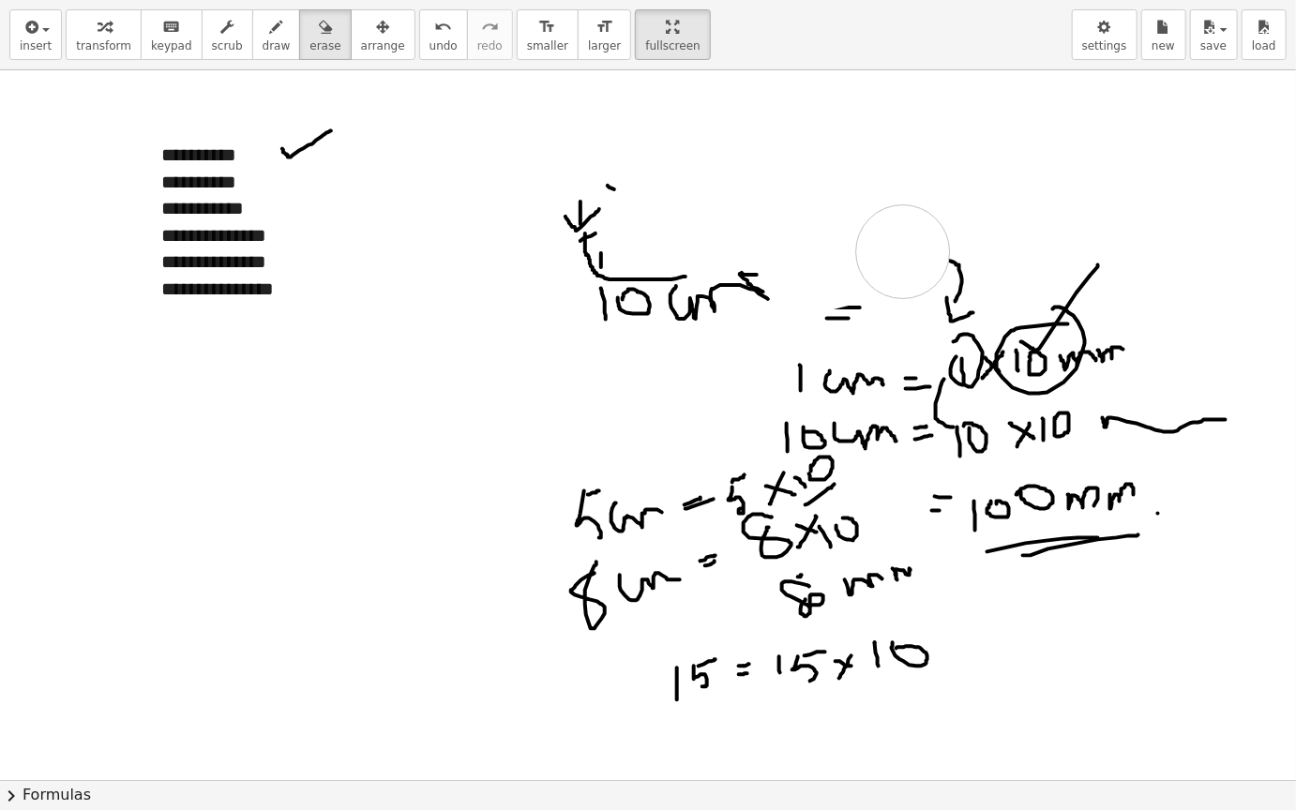
drag, startPoint x: 805, startPoint y: 267, endPoint x: 982, endPoint y: 275, distance: 177.3
click at [982, 275] on div at bounding box center [648, 779] width 1296 height 1419
drag, startPoint x: 982, startPoint y: 275, endPoint x: 780, endPoint y: 297, distance: 203.7
click at [780, 297] on div at bounding box center [648, 779] width 1296 height 1419
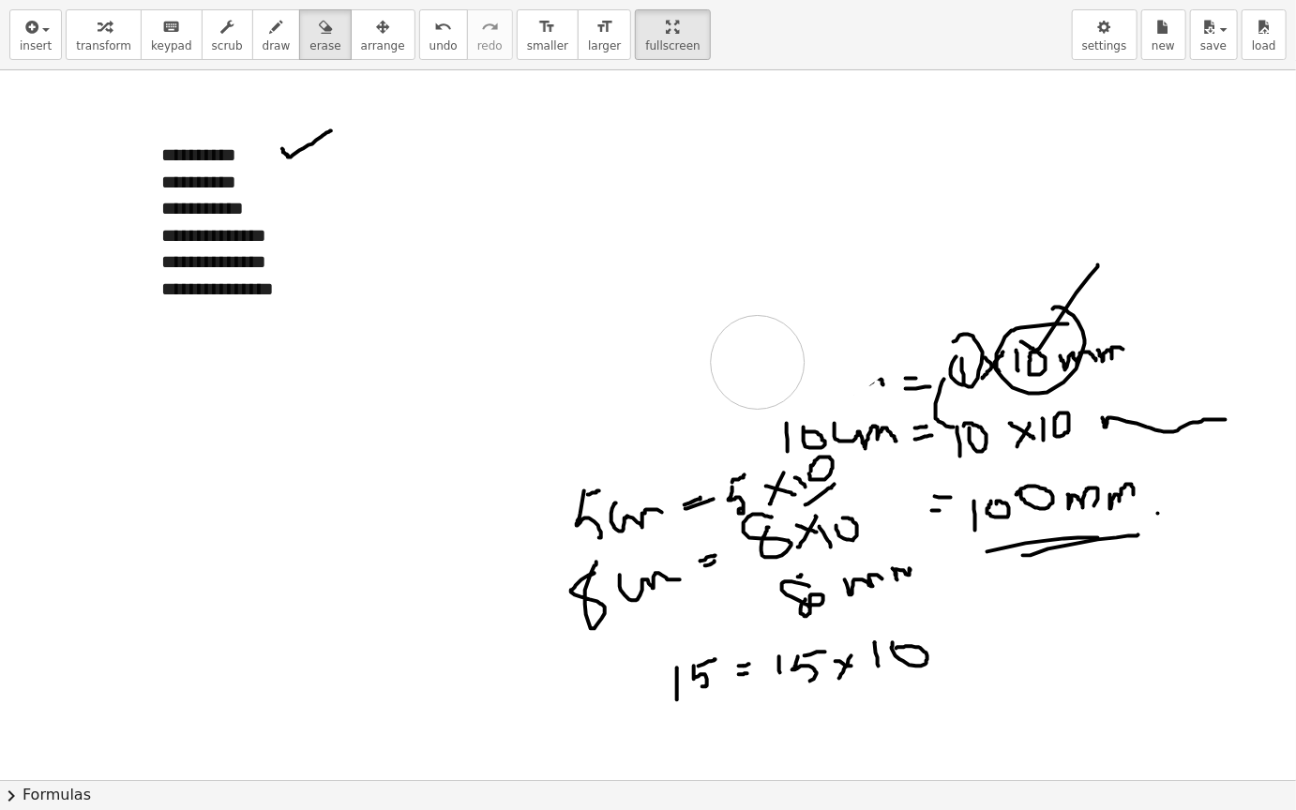
drag, startPoint x: 627, startPoint y: 279, endPoint x: 860, endPoint y: 343, distance: 241.1
click at [860, 343] on div at bounding box center [648, 779] width 1296 height 1419
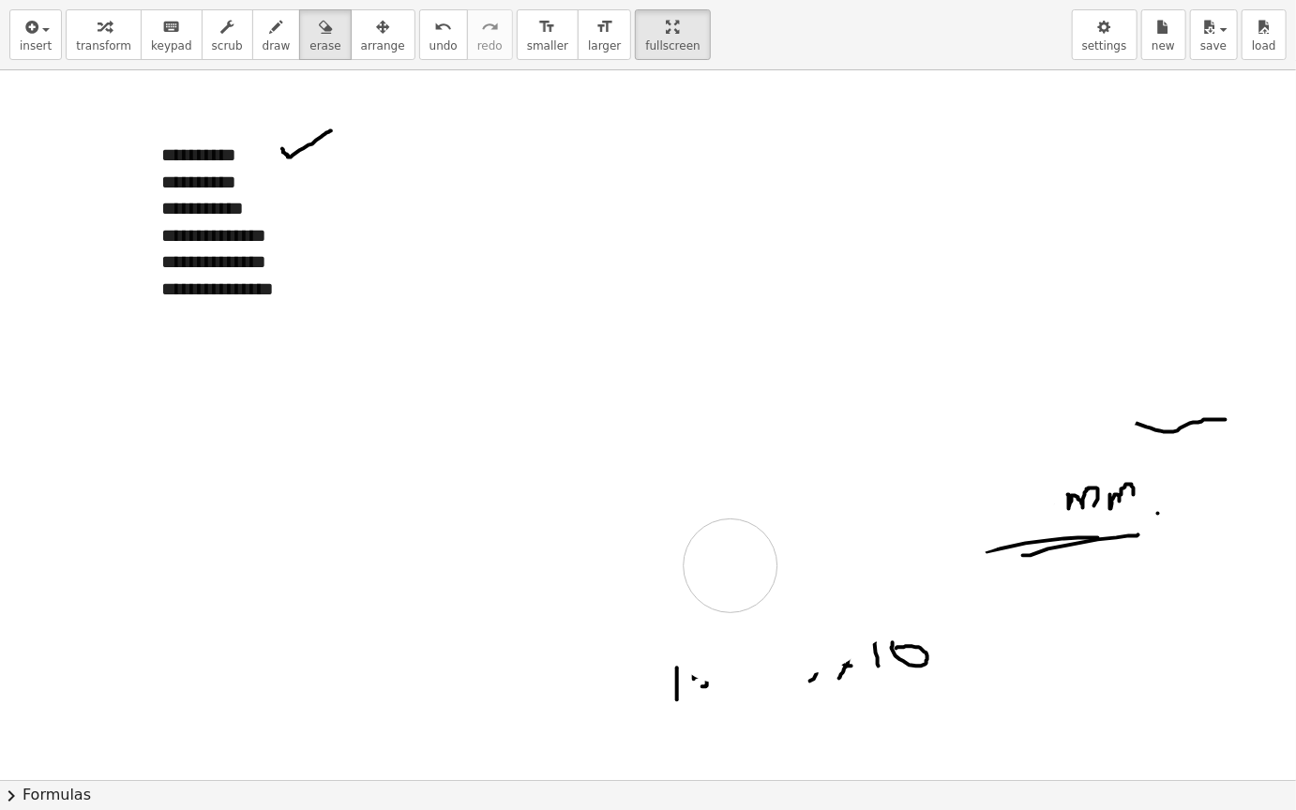
drag, startPoint x: 860, startPoint y: 343, endPoint x: 767, endPoint y: 508, distance: 189.3
click at [767, 508] on div at bounding box center [648, 779] width 1296 height 1419
drag, startPoint x: 767, startPoint y: 508, endPoint x: 973, endPoint y: 692, distance: 276.2
click at [973, 683] on div at bounding box center [648, 779] width 1296 height 1419
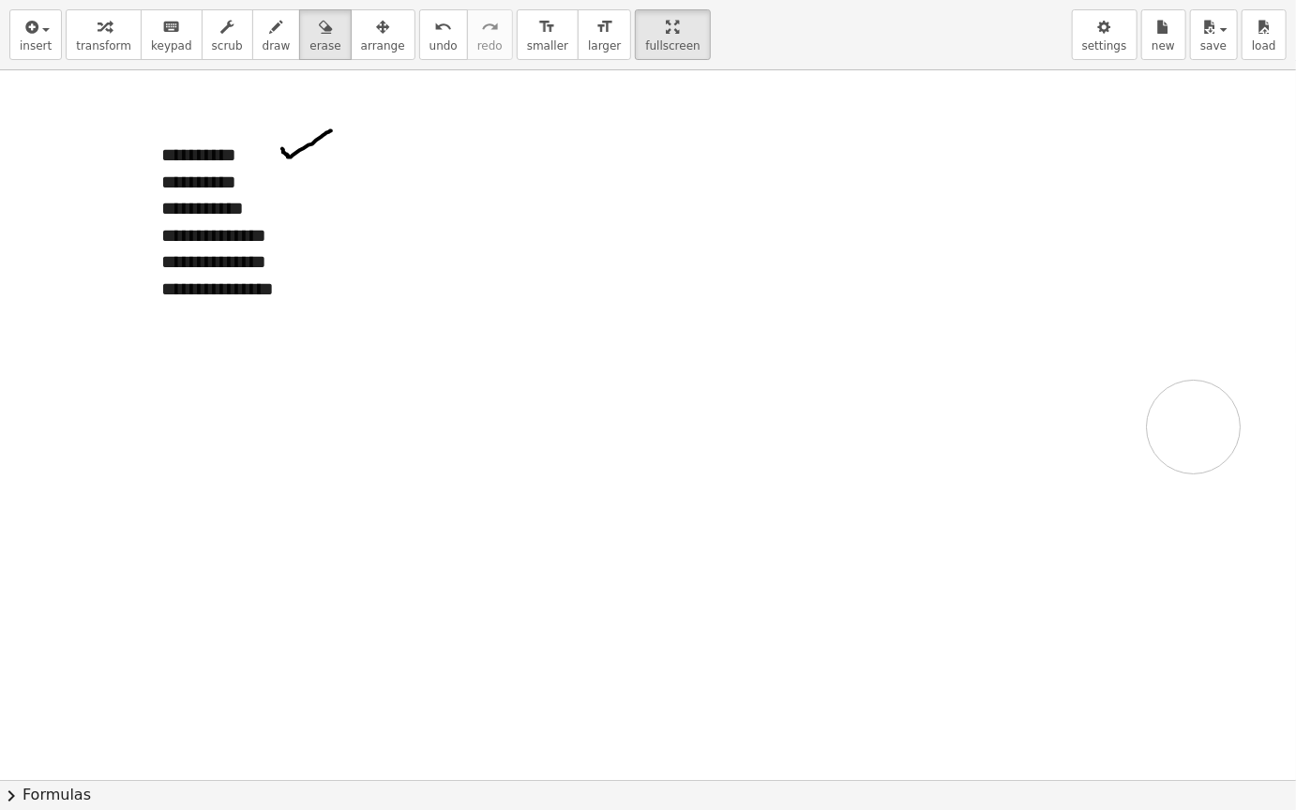
drag, startPoint x: 1035, startPoint y: 534, endPoint x: 1153, endPoint y: 427, distance: 159.9
click at [1153, 427] on div at bounding box center [648, 779] width 1296 height 1419
click at [262, 21] on div "button" at bounding box center [276, 26] width 28 height 22
drag, startPoint x: 697, startPoint y: 152, endPoint x: 723, endPoint y: 173, distance: 33.2
click at [723, 174] on div at bounding box center [648, 779] width 1296 height 1419
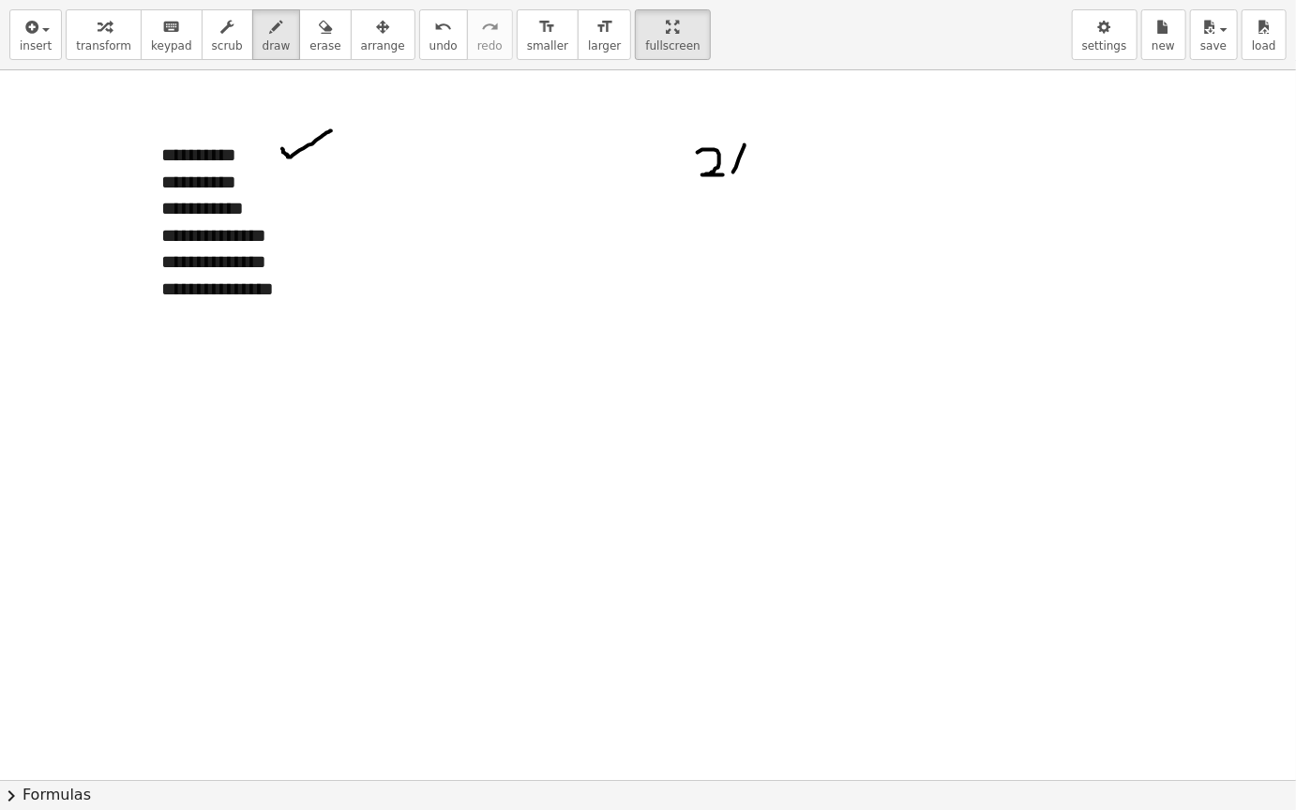
drag, startPoint x: 733, startPoint y: 172, endPoint x: 747, endPoint y: 140, distance: 34.8
click at [747, 140] on div at bounding box center [648, 779] width 1296 height 1419
drag, startPoint x: 747, startPoint y: 140, endPoint x: 745, endPoint y: 153, distance: 13.3
click at [745, 153] on div at bounding box center [648, 779] width 1296 height 1419
drag, startPoint x: 745, startPoint y: 153, endPoint x: 753, endPoint y: 167, distance: 15.9
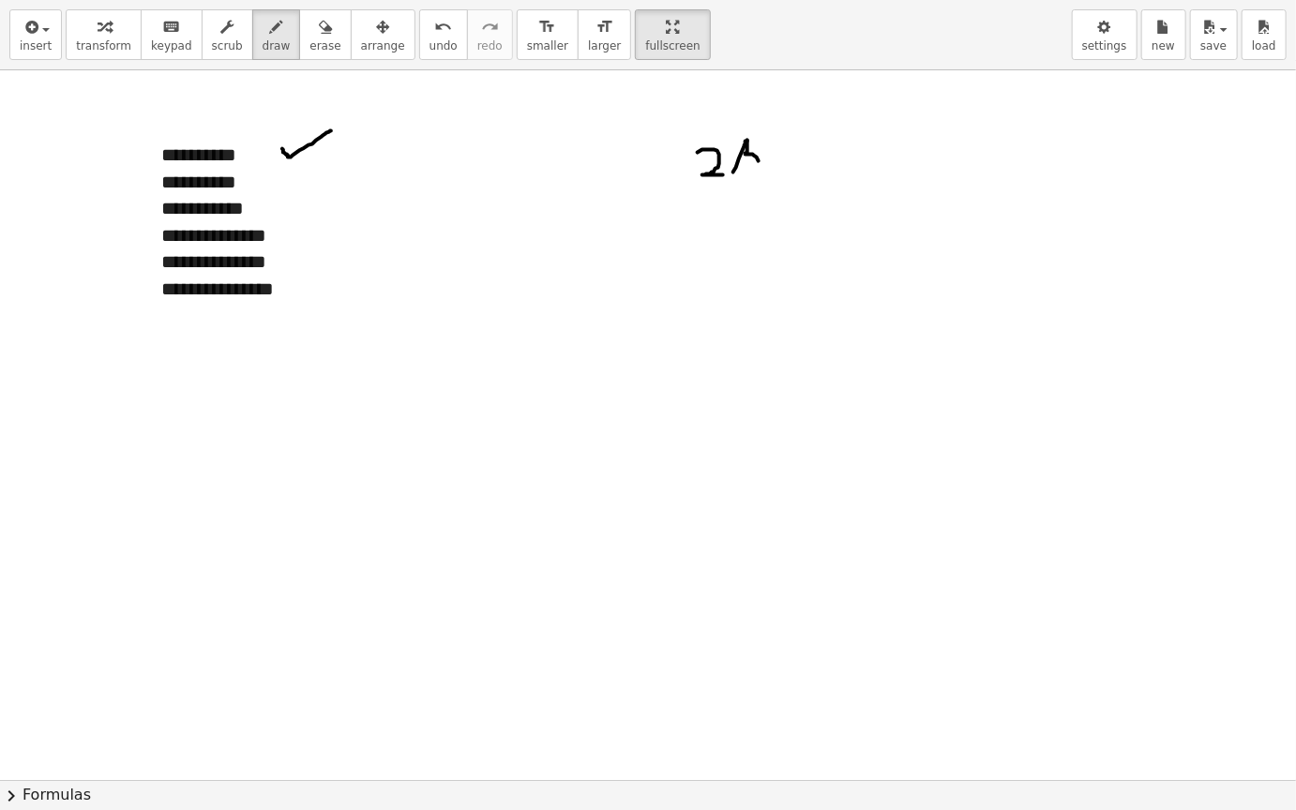
click at [753, 167] on div at bounding box center [648, 779] width 1296 height 1419
drag, startPoint x: 747, startPoint y: 139, endPoint x: 777, endPoint y: 129, distance: 31.4
click at [778, 130] on div at bounding box center [648, 779] width 1296 height 1419
drag, startPoint x: 806, startPoint y: 146, endPoint x: 840, endPoint y: 160, distance: 36.6
click at [840, 160] on div at bounding box center [648, 779] width 1296 height 1419
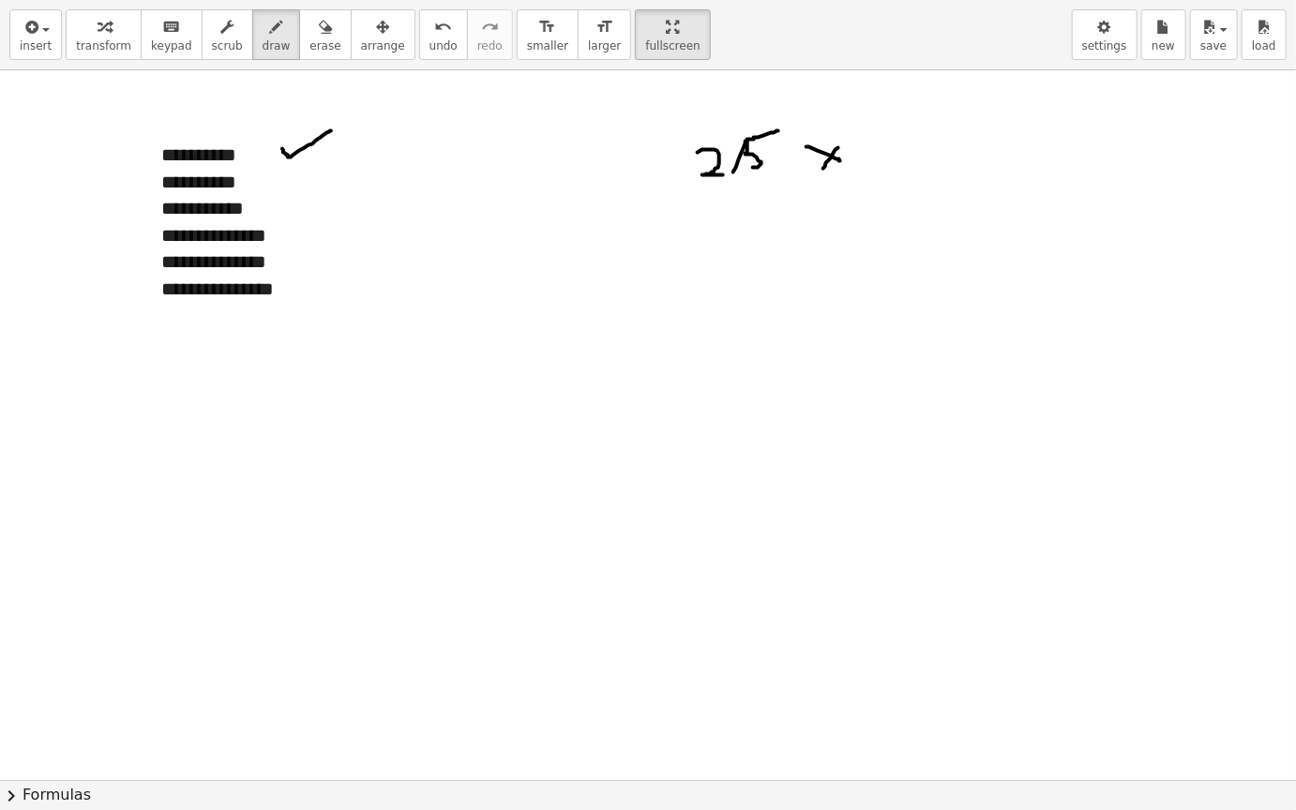
drag, startPoint x: 838, startPoint y: 147, endPoint x: 819, endPoint y: 172, distance: 30.7
click at [819, 172] on div at bounding box center [648, 779] width 1296 height 1419
drag, startPoint x: 861, startPoint y: 136, endPoint x: 862, endPoint y: 166, distance: 30.1
click at [862, 166] on div at bounding box center [648, 779] width 1296 height 1419
drag, startPoint x: 887, startPoint y: 129, endPoint x: 878, endPoint y: 136, distance: 10.7
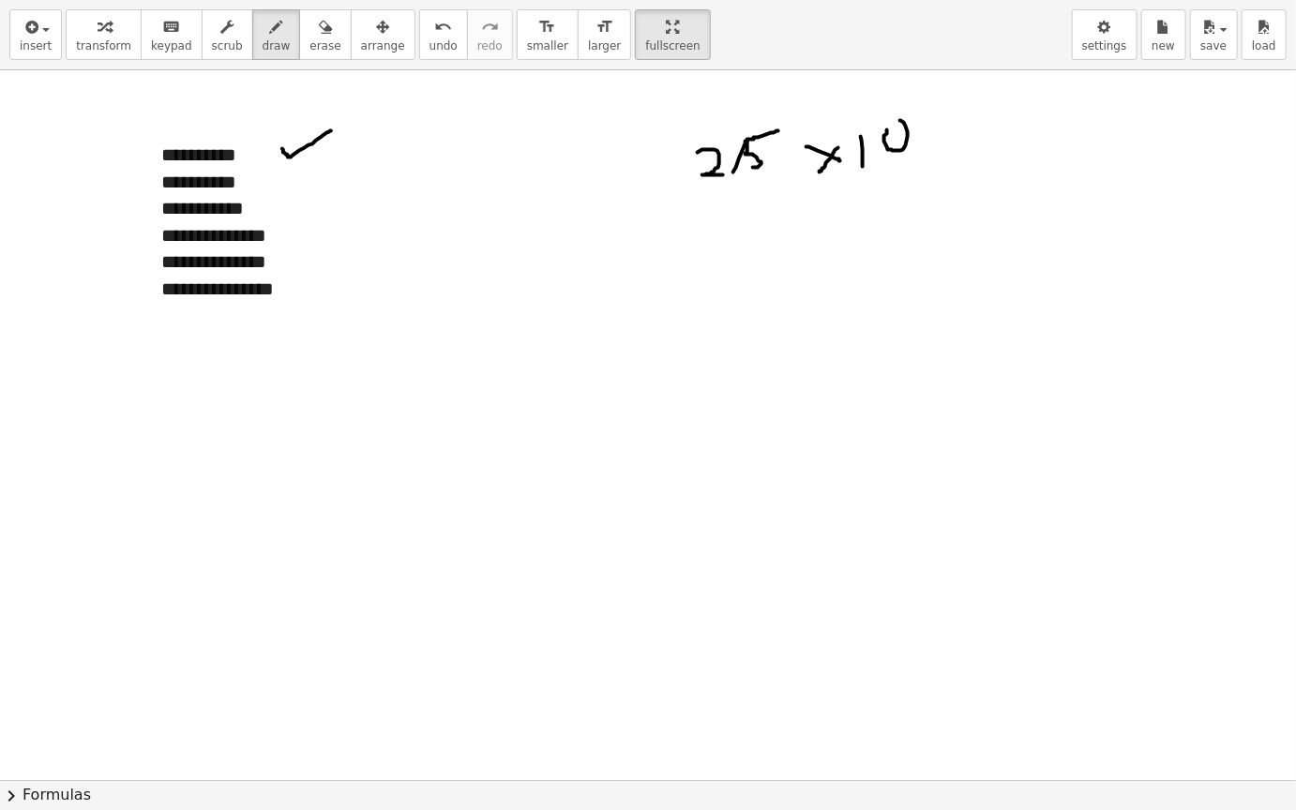
click at [878, 136] on div at bounding box center [648, 779] width 1296 height 1419
click at [742, 155] on div at bounding box center [648, 779] width 1296 height 1419
drag, startPoint x: 874, startPoint y: 120, endPoint x: 881, endPoint y: 97, distance: 23.7
click at [881, 97] on div at bounding box center [648, 779] width 1296 height 1419
drag, startPoint x: 919, startPoint y: 120, endPoint x: 1018, endPoint y: 58, distance: 117.1
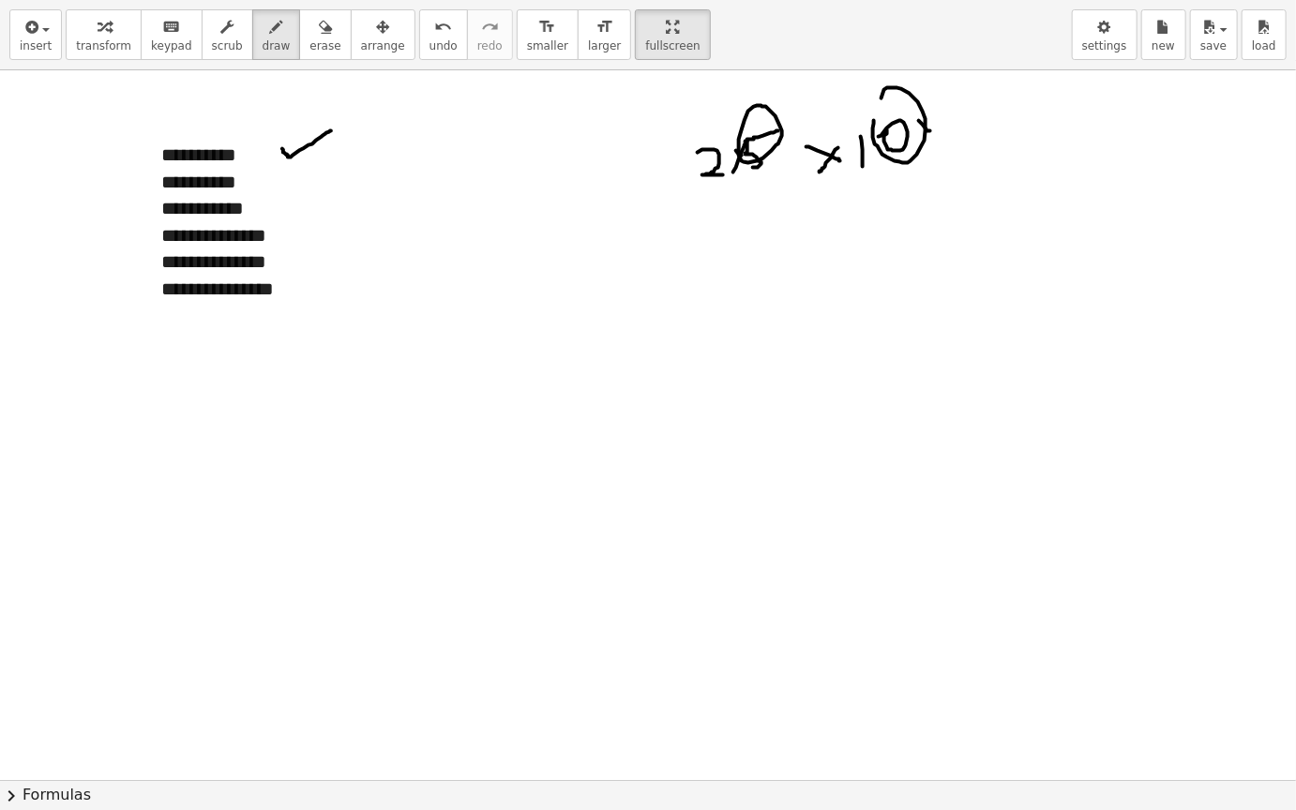
click at [1018, 58] on div "**********" at bounding box center [648, 405] width 1296 height 810
drag, startPoint x: 692, startPoint y: 266, endPoint x: 748, endPoint y: 278, distance: 57.6
click at [748, 278] on div at bounding box center [648, 779] width 1296 height 1419
click at [765, 254] on div at bounding box center [648, 779] width 1296 height 1419
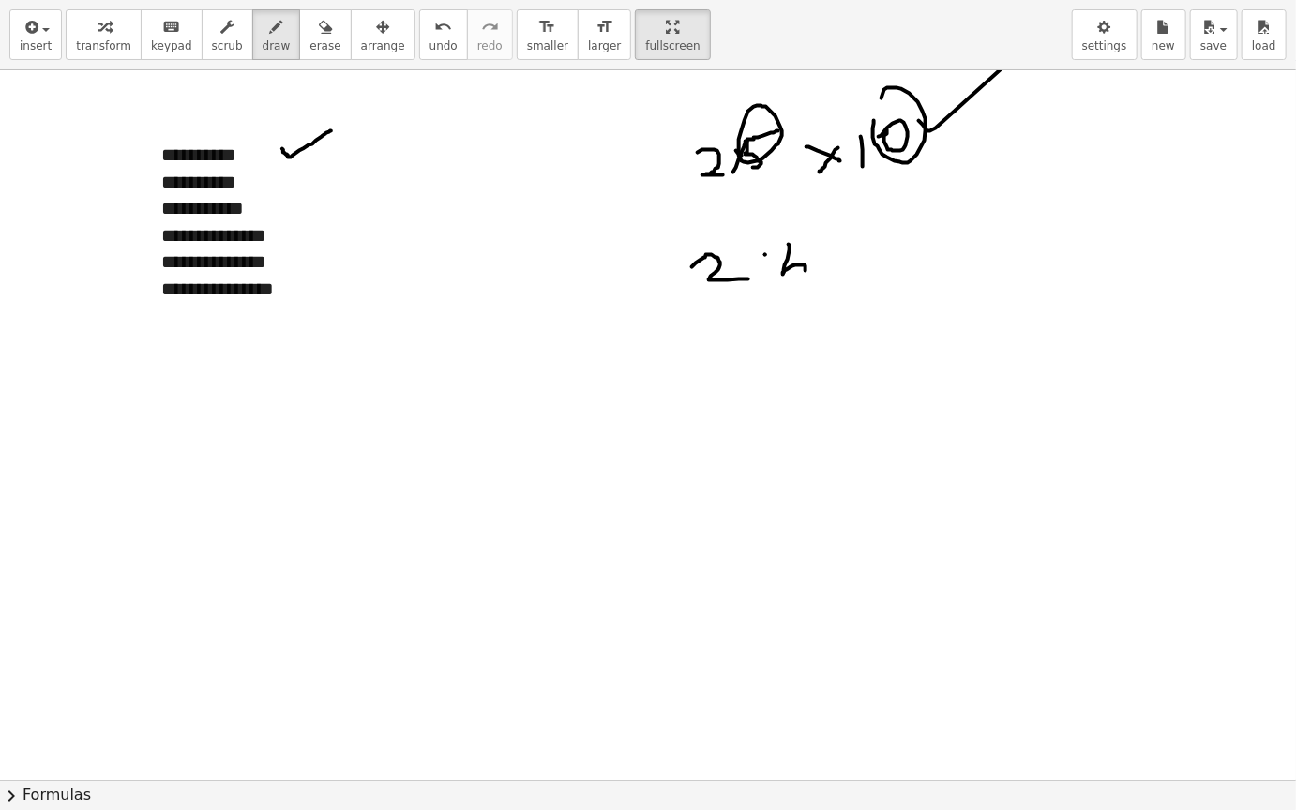
drag, startPoint x: 788, startPoint y: 244, endPoint x: 808, endPoint y: 269, distance: 32.1
click at [808, 269] on div at bounding box center [648, 779] width 1296 height 1419
drag, startPoint x: 793, startPoint y: 245, endPoint x: 825, endPoint y: 235, distance: 33.2
click at [825, 235] on div at bounding box center [648, 779] width 1296 height 1419
drag, startPoint x: 858, startPoint y: 254, endPoint x: 891, endPoint y: 272, distance: 38.2
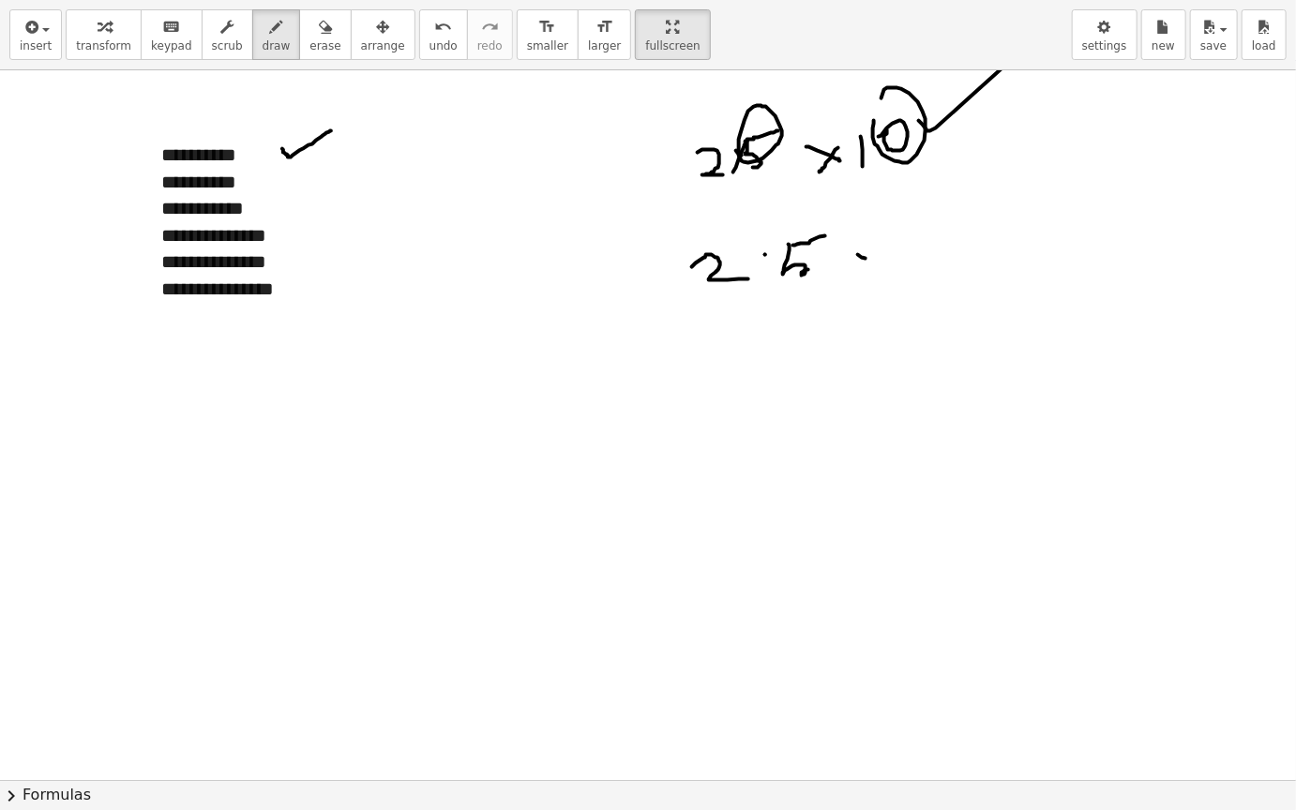
click at [891, 272] on div at bounding box center [648, 779] width 1296 height 1419
drag, startPoint x: 882, startPoint y: 245, endPoint x: 858, endPoint y: 292, distance: 53.7
click at [858, 292] on div at bounding box center [648, 779] width 1296 height 1419
click at [897, 257] on div at bounding box center [648, 779] width 1296 height 1419
drag, startPoint x: 897, startPoint y: 257, endPoint x: 901, endPoint y: 283, distance: 26.5
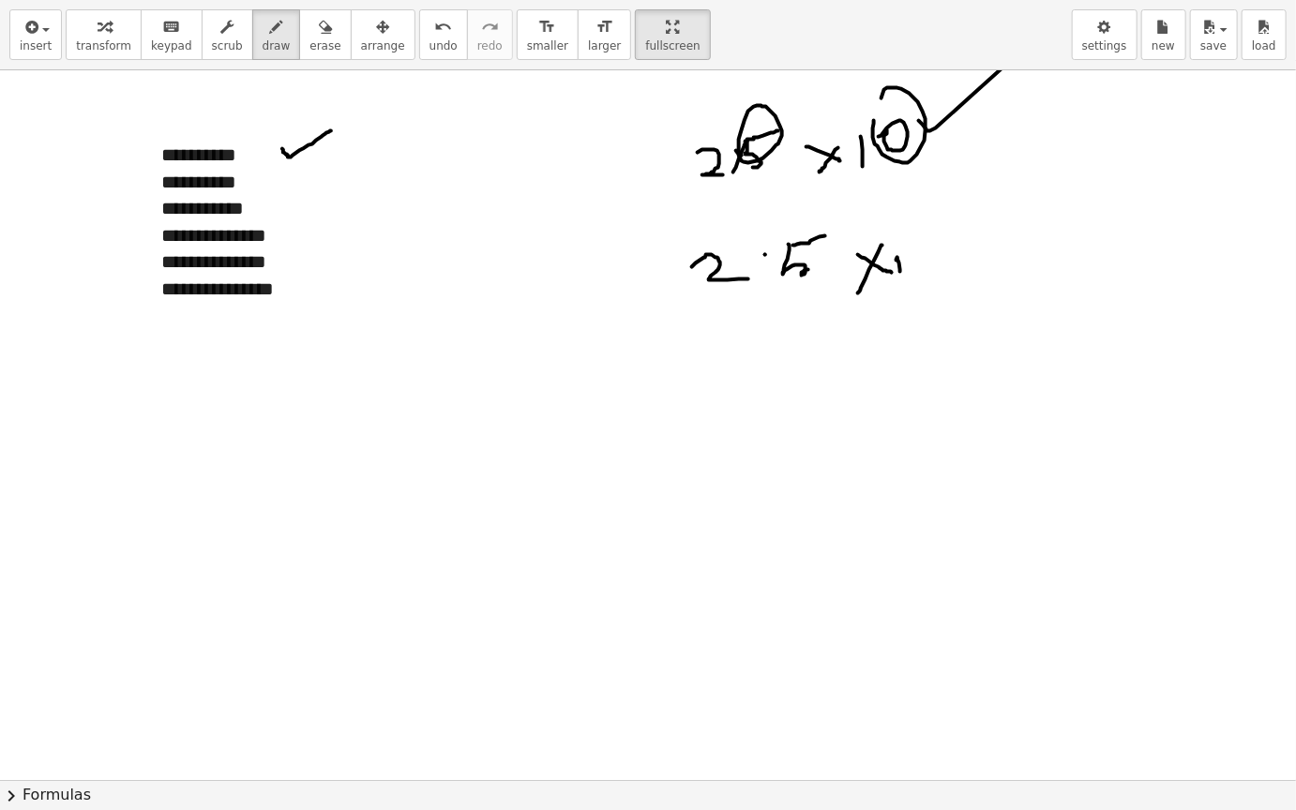
click at [901, 283] on div at bounding box center [648, 779] width 1296 height 1419
click at [935, 258] on div at bounding box center [648, 779] width 1296 height 1419
click at [924, 308] on div at bounding box center [648, 779] width 1296 height 1419
drag, startPoint x: 924, startPoint y: 308, endPoint x: 965, endPoint y: 302, distance: 40.8
click at [966, 302] on div at bounding box center [648, 779] width 1296 height 1419
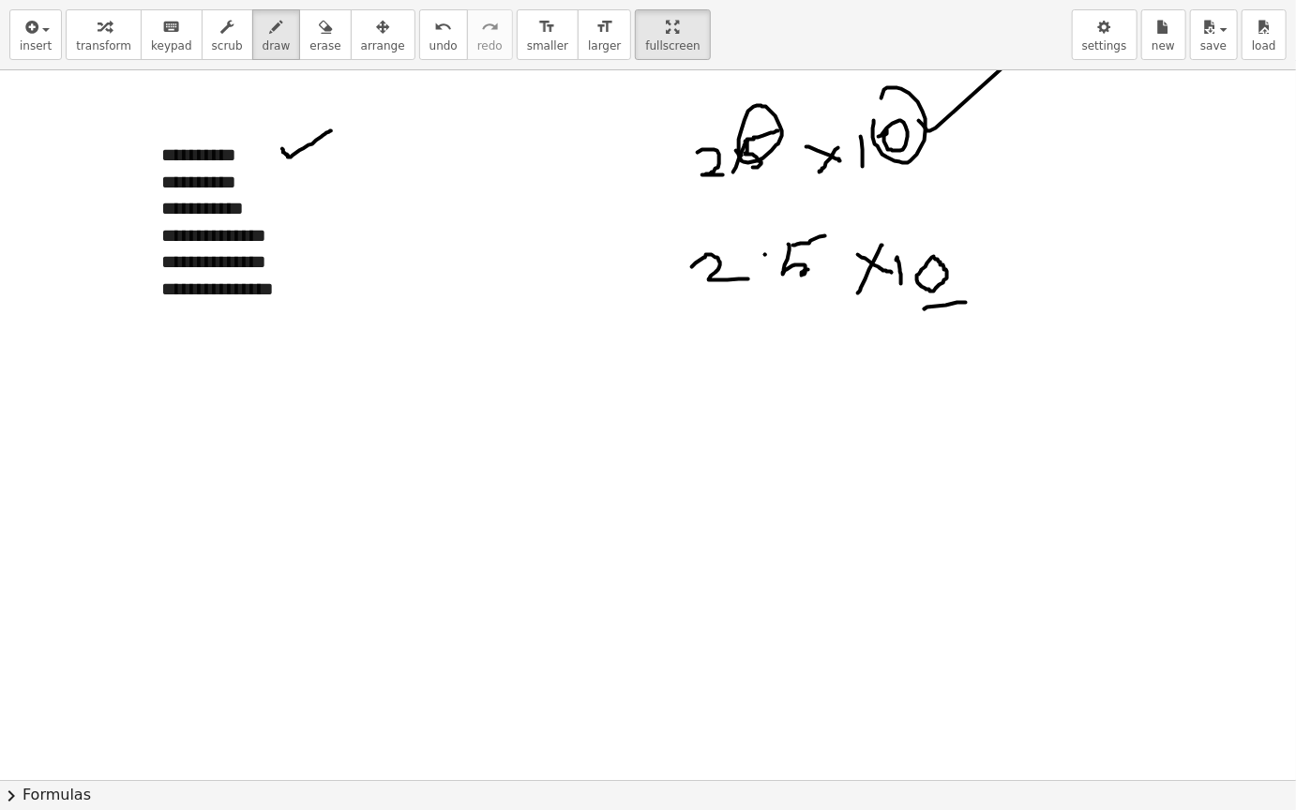
click at [786, 292] on div at bounding box center [648, 779] width 1296 height 1419
drag, startPoint x: 786, startPoint y: 292, endPoint x: 813, endPoint y: 292, distance: 26.2
click at [813, 292] on div at bounding box center [648, 779] width 1296 height 1419
drag, startPoint x: 765, startPoint y: 246, endPoint x: 847, endPoint y: 241, distance: 82.6
click at [847, 241] on div at bounding box center [648, 779] width 1296 height 1419
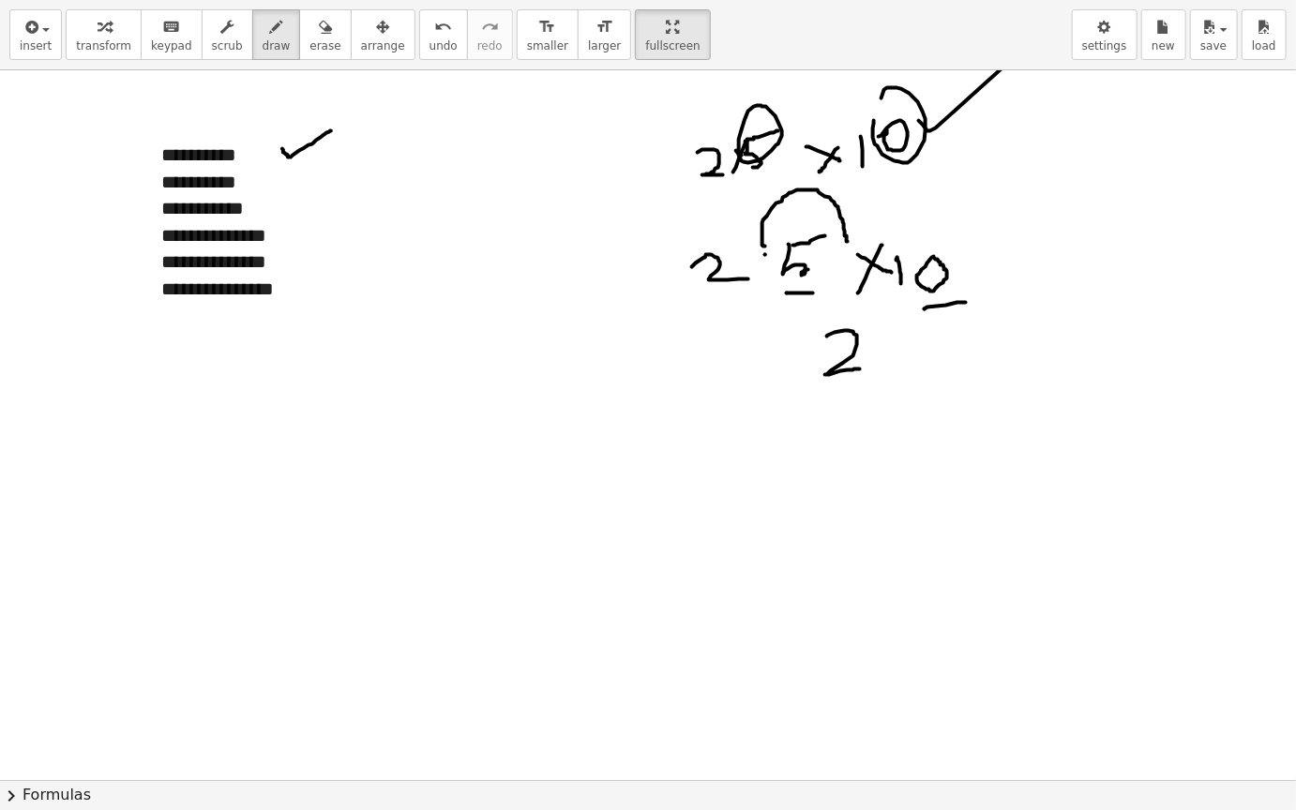
drag, startPoint x: 827, startPoint y: 336, endPoint x: 861, endPoint y: 367, distance: 45.8
click at [861, 367] on div at bounding box center [648, 779] width 1296 height 1419
drag, startPoint x: 876, startPoint y: 337, endPoint x: 900, endPoint y: 366, distance: 37.3
click at [900, 366] on div at bounding box center [648, 779] width 1296 height 1419
click at [931, 331] on div at bounding box center [648, 779] width 1296 height 1419
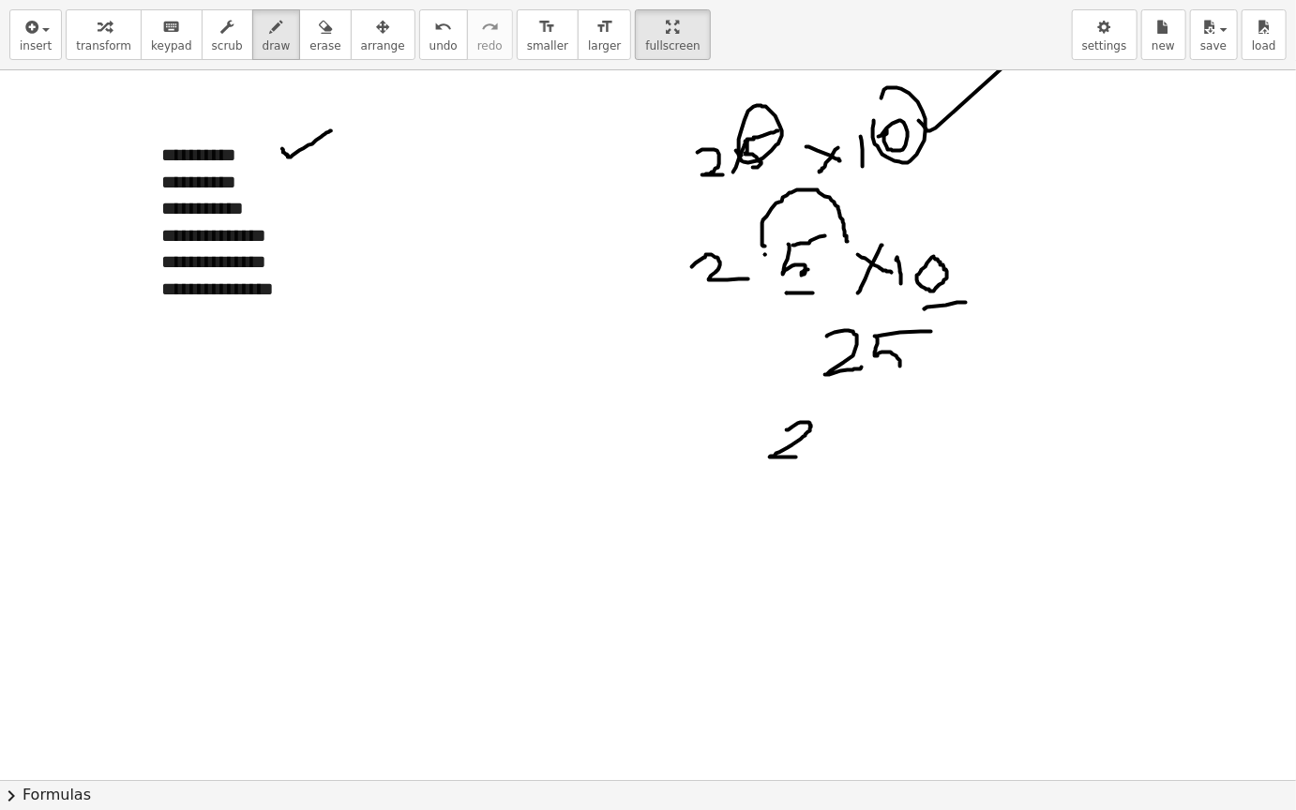
drag, startPoint x: 786, startPoint y: 429, endPoint x: 816, endPoint y: 457, distance: 39.8
click at [816, 457] on div at bounding box center [648, 779] width 1296 height 1419
click at [819, 449] on div at bounding box center [648, 779] width 1296 height 1419
drag, startPoint x: 832, startPoint y: 430, endPoint x: 852, endPoint y: 451, distance: 28.5
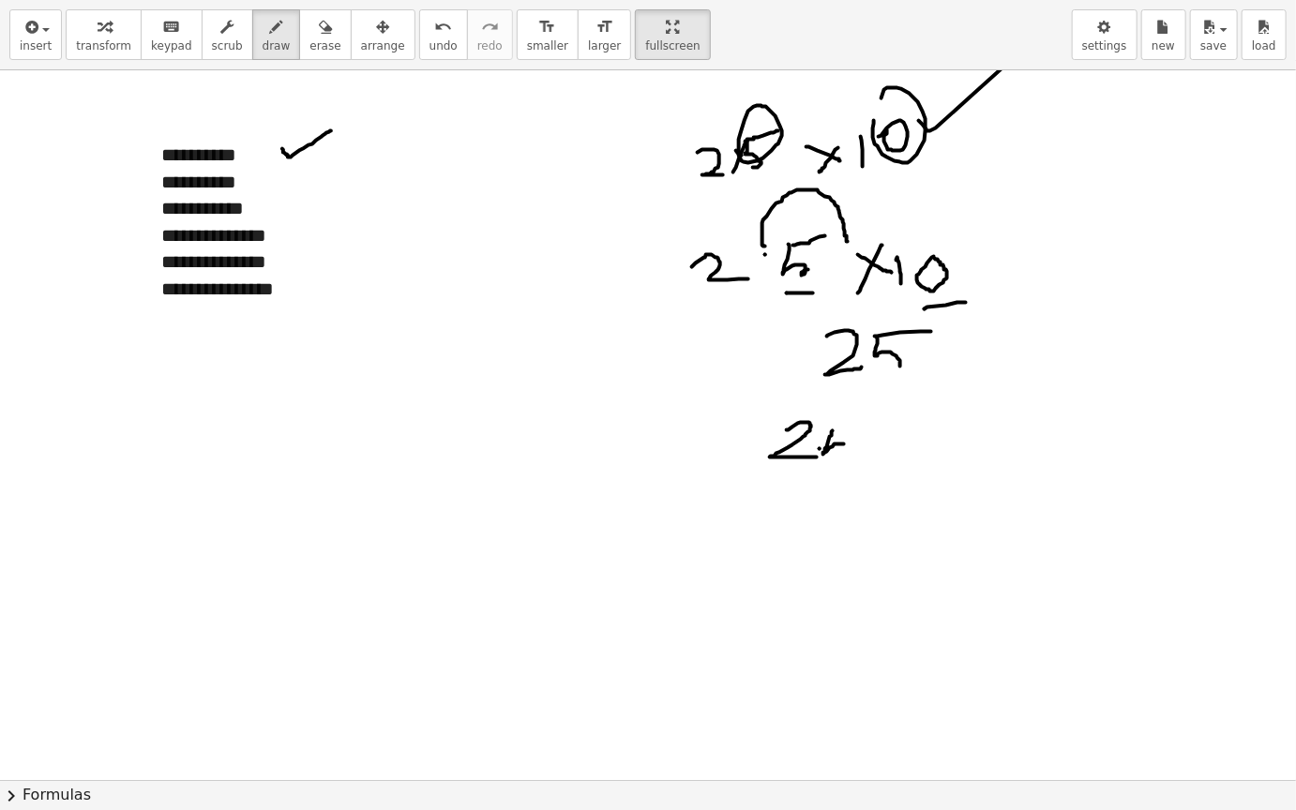
click at [852, 451] on div at bounding box center [648, 779] width 1296 height 1419
drag, startPoint x: 834, startPoint y: 427, endPoint x: 851, endPoint y: 427, distance: 16.9
click at [851, 427] on div at bounding box center [648, 779] width 1296 height 1419
drag, startPoint x: 861, startPoint y: 426, endPoint x: 891, endPoint y: 454, distance: 41.1
click at [891, 454] on div at bounding box center [648, 779] width 1296 height 1419
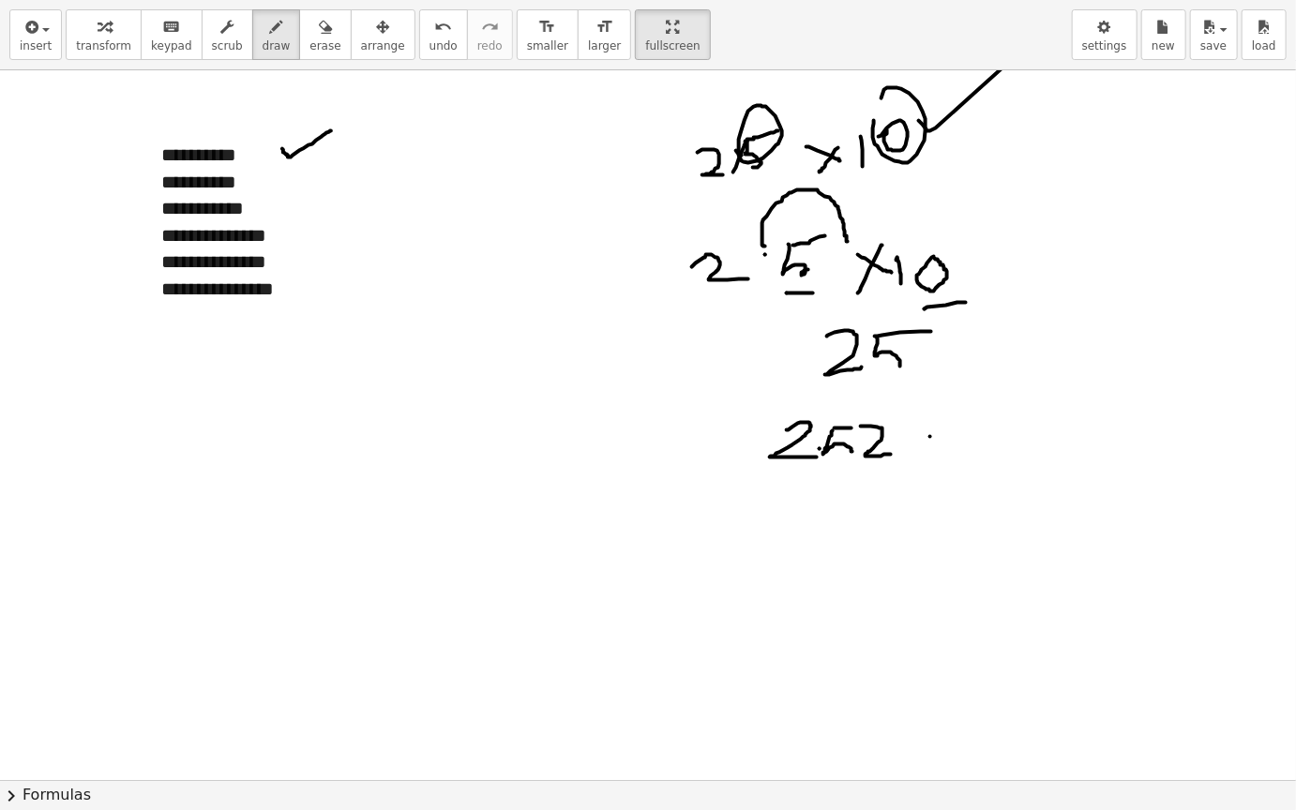
drag, startPoint x: 930, startPoint y: 436, endPoint x: 955, endPoint y: 454, distance: 30.9
click at [955, 454] on div at bounding box center [648, 779] width 1296 height 1419
click at [901, 473] on div at bounding box center [648, 779] width 1296 height 1419
click at [981, 453] on div at bounding box center [648, 779] width 1296 height 1419
click at [1015, 434] on div at bounding box center [648, 779] width 1296 height 1419
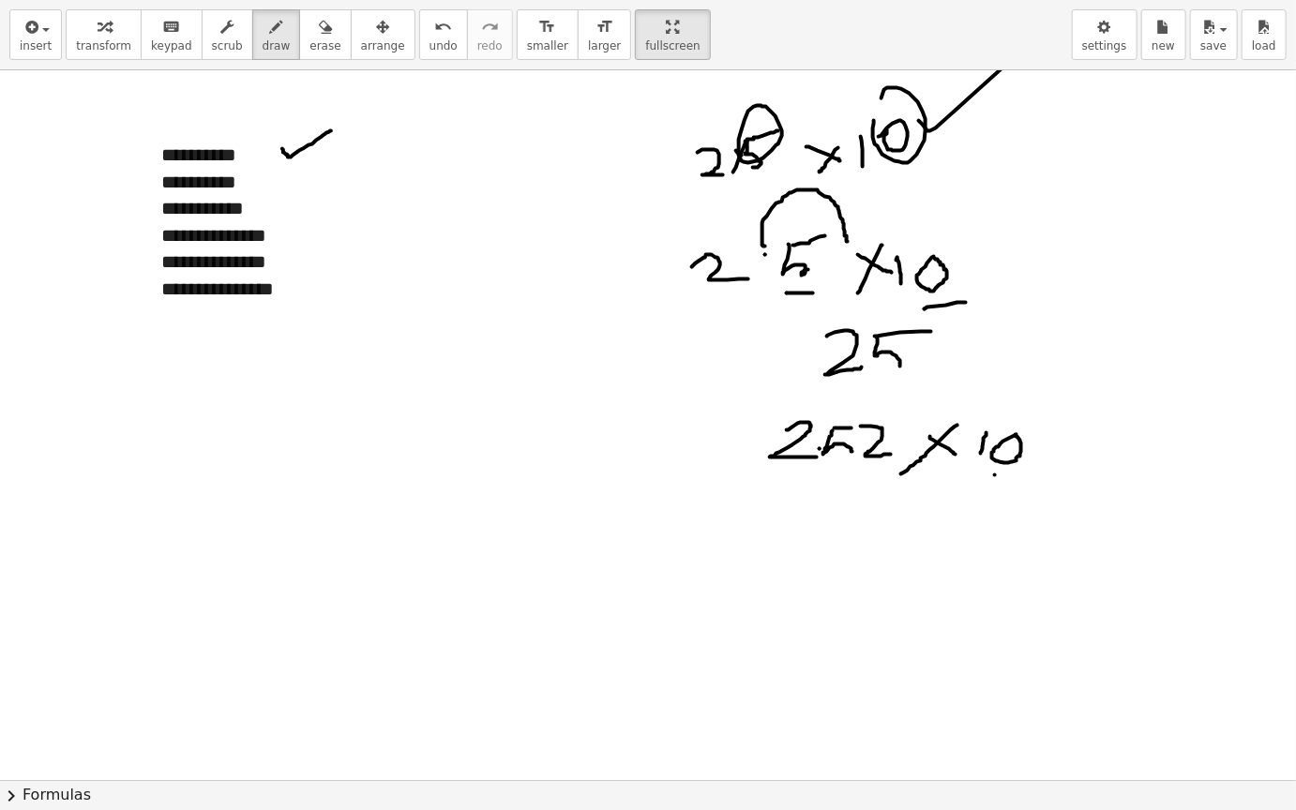
click at [995, 475] on div at bounding box center [648, 779] width 1296 height 1419
click at [1011, 474] on div at bounding box center [648, 779] width 1296 height 1419
drag, startPoint x: 819, startPoint y: 436, endPoint x: 862, endPoint y: 441, distance: 43.4
click at [862, 441] on div at bounding box center [648, 779] width 1296 height 1419
drag, startPoint x: 830, startPoint y: 502, endPoint x: 830, endPoint y: 540, distance: 37.5
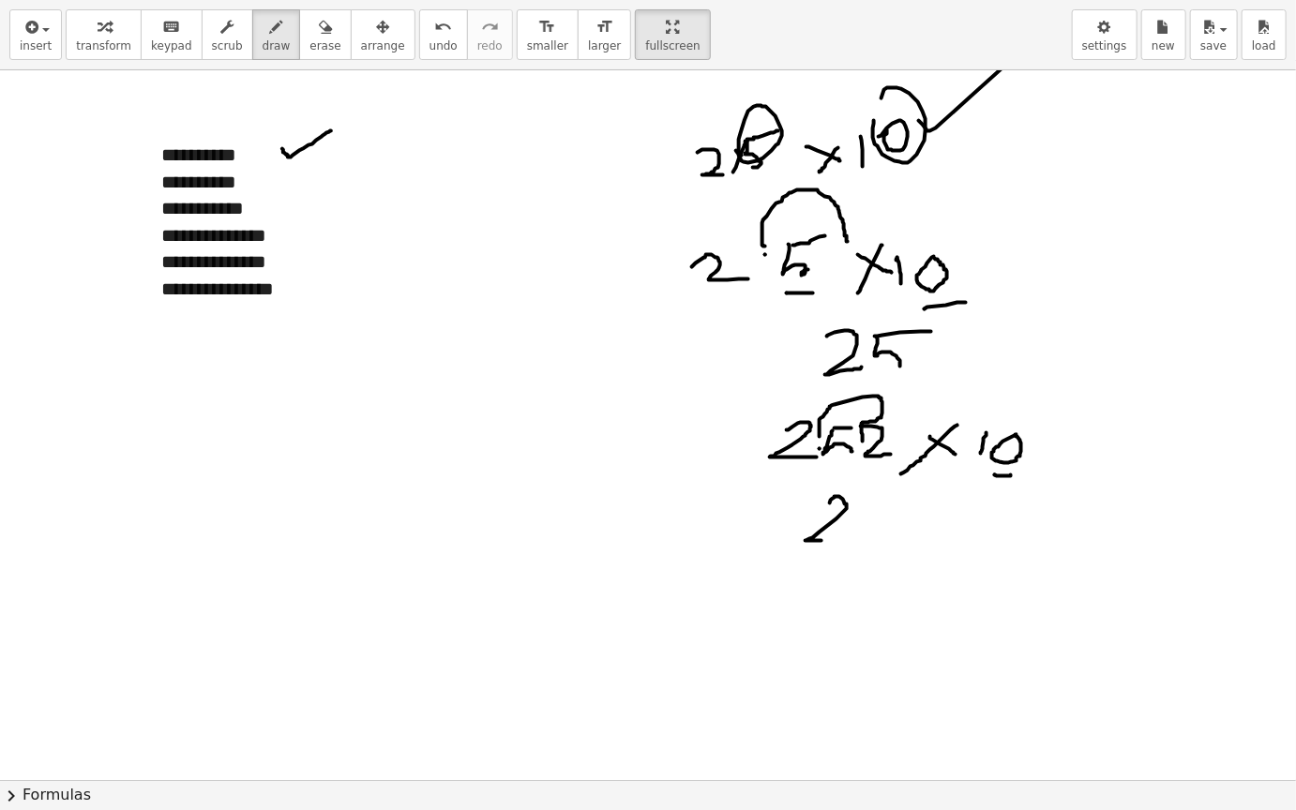
click at [830, 540] on div at bounding box center [648, 779] width 1296 height 1419
drag, startPoint x: 860, startPoint y: 503, endPoint x: 881, endPoint y: 521, distance: 28.0
click at [881, 522] on div at bounding box center [648, 779] width 1296 height 1419
drag, startPoint x: 862, startPoint y: 508, endPoint x: 891, endPoint y: 495, distance: 31.9
click at [891, 495] on div at bounding box center [648, 779] width 1296 height 1419
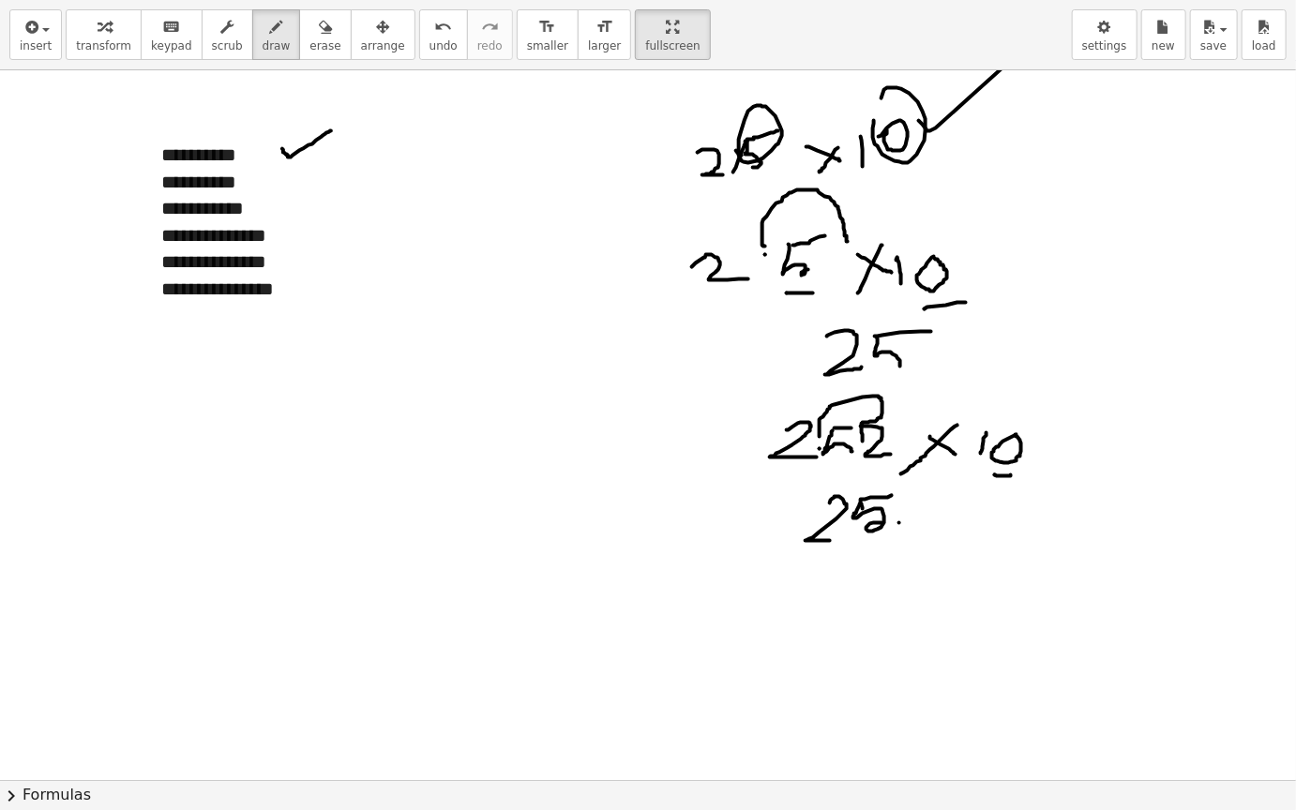
click at [900, 523] on div at bounding box center [648, 779] width 1296 height 1419
drag, startPoint x: 918, startPoint y: 502, endPoint x: 969, endPoint y: 526, distance: 56.6
click at [969, 526] on div at bounding box center [648, 779] width 1296 height 1419
drag, startPoint x: 1081, startPoint y: 419, endPoint x: 1083, endPoint y: 461, distance: 42.2
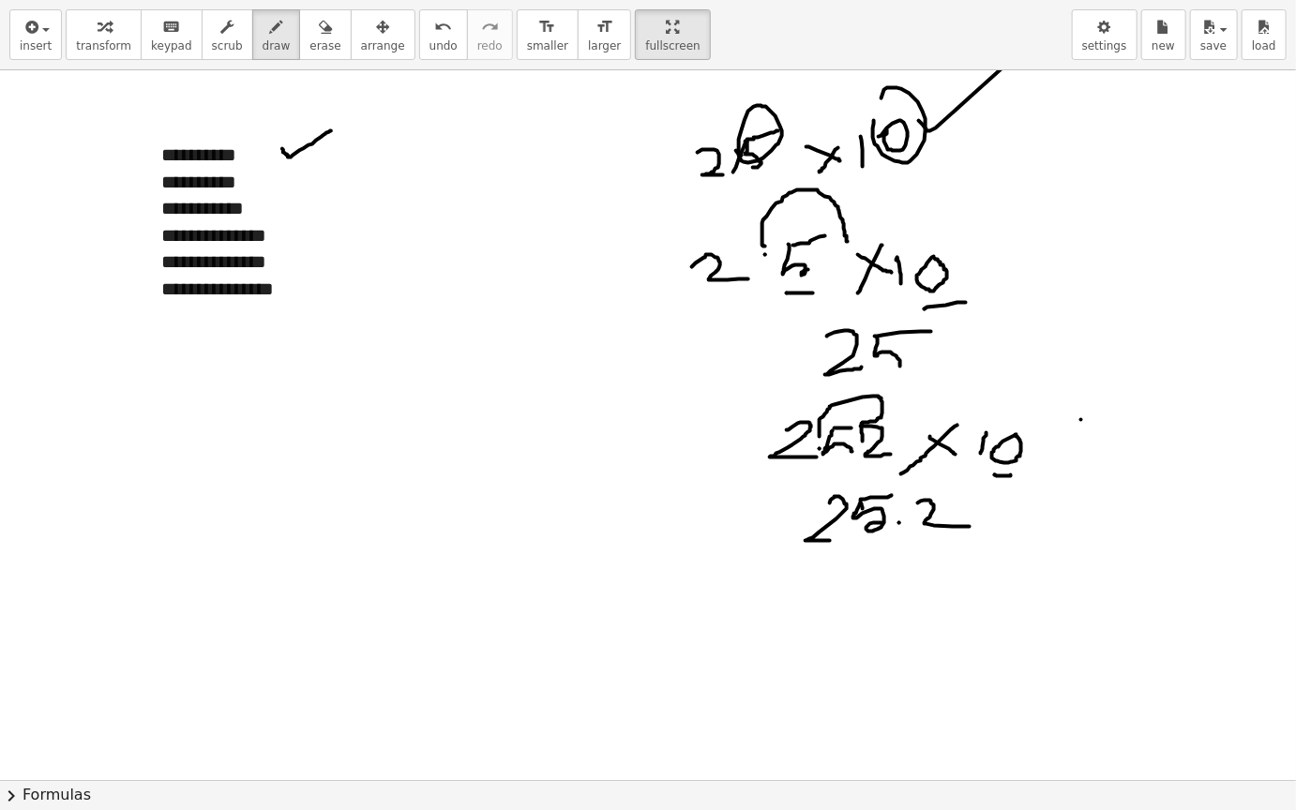
click at [1083, 461] on div at bounding box center [648, 779] width 1296 height 1419
click at [1111, 427] on div at bounding box center [648, 779] width 1296 height 1419
drag, startPoint x: 1141, startPoint y: 421, endPoint x: 1130, endPoint y: 427, distance: 12.6
click at [1130, 427] on div at bounding box center [648, 779] width 1296 height 1419
drag, startPoint x: 1116, startPoint y: 464, endPoint x: 1201, endPoint y: 454, distance: 85.9
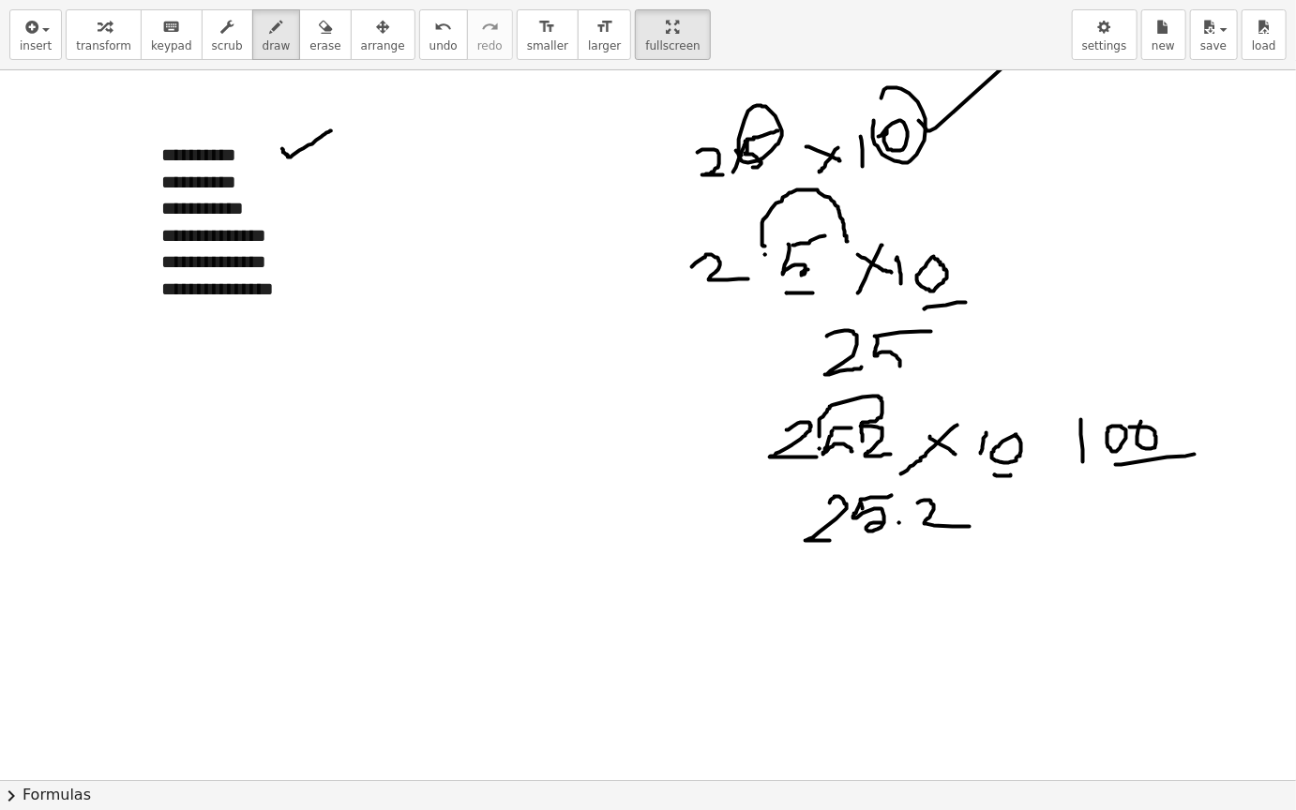
click at [1201, 454] on div at bounding box center [648, 779] width 1296 height 1419
drag, startPoint x: 810, startPoint y: 427, endPoint x: 856, endPoint y: 429, distance: 46.0
click at [856, 429] on div at bounding box center [648, 779] width 1296 height 1419
drag, startPoint x: 856, startPoint y: 429, endPoint x: 896, endPoint y: 425, distance: 40.6
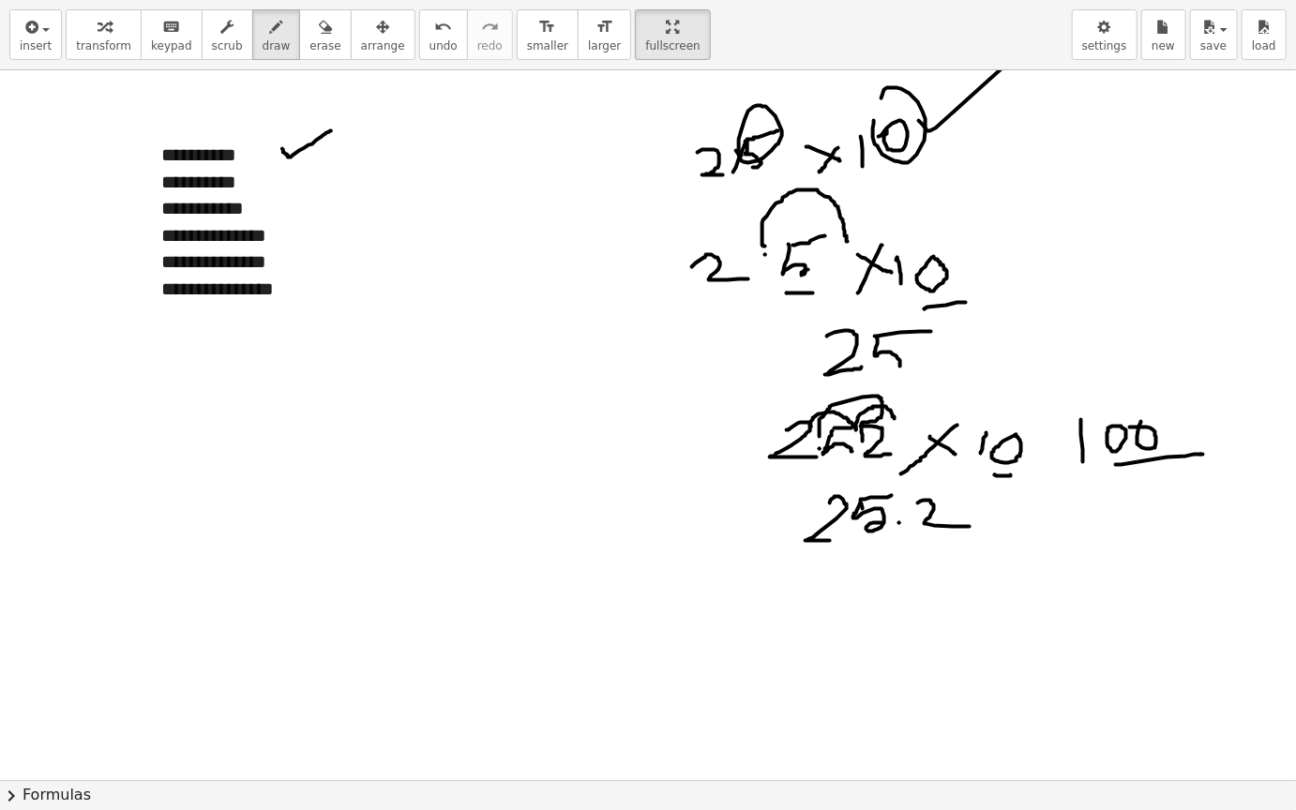
click at [896, 425] on div at bounding box center [648, 779] width 1296 height 1419
click at [309, 39] on span "erase" at bounding box center [324, 45] width 31 height 13
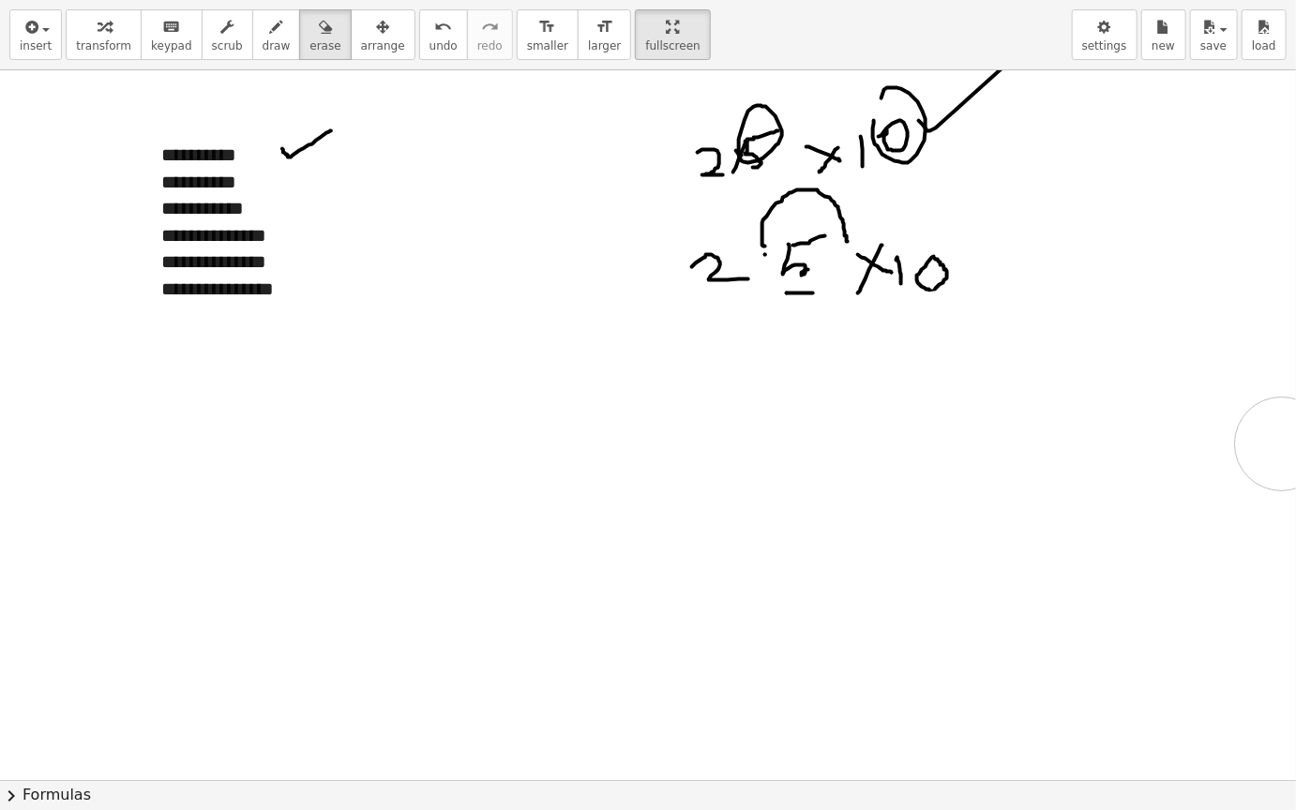
drag, startPoint x: 782, startPoint y: 357, endPoint x: 1158, endPoint y: 488, distance: 398.2
click at [1158, 488] on div at bounding box center [648, 779] width 1296 height 1419
drag, startPoint x: 264, startPoint y: 36, endPoint x: 658, endPoint y: 245, distance: 445.8
click at [658, 245] on div "**********" at bounding box center [648, 405] width 1296 height 810
drag, startPoint x: 786, startPoint y: 344, endPoint x: 803, endPoint y: 379, distance: 38.6
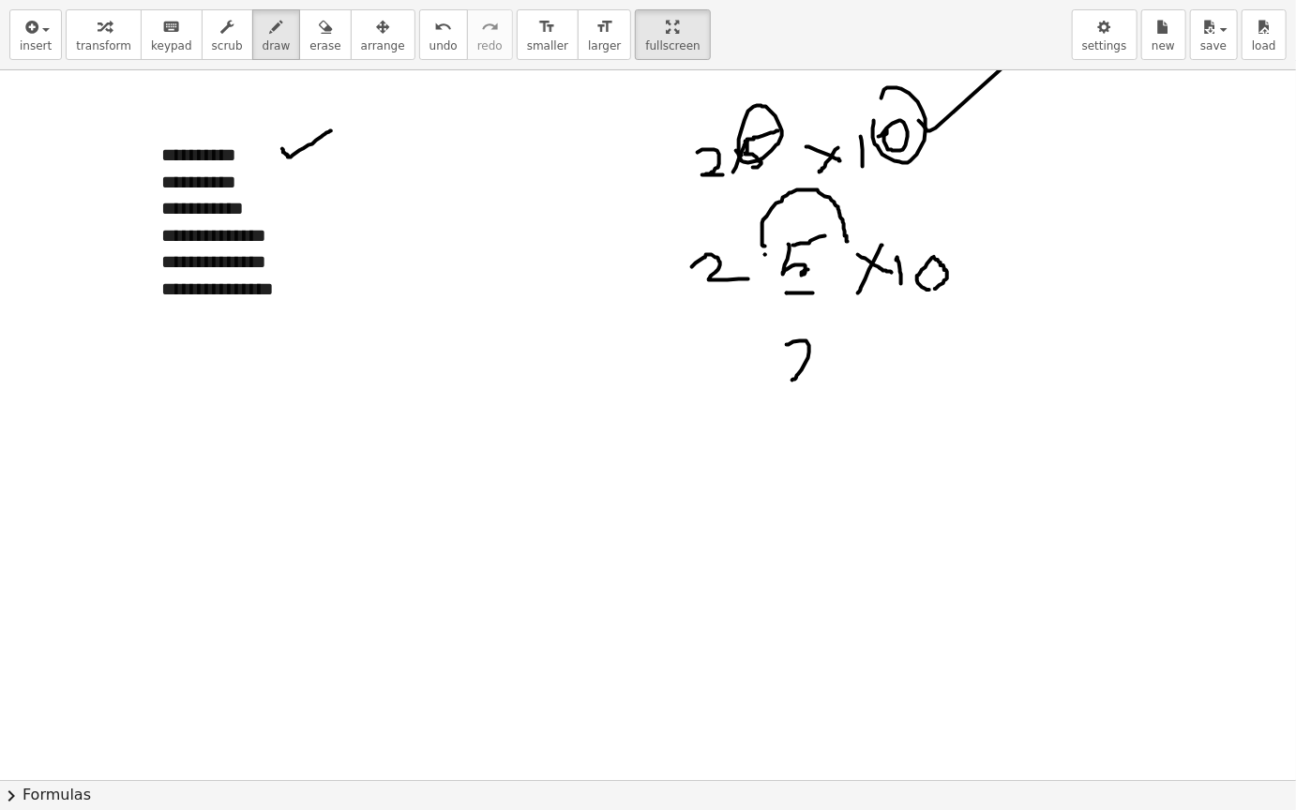
click at [803, 379] on div at bounding box center [648, 779] width 1296 height 1419
drag, startPoint x: 830, startPoint y: 349, endPoint x: 841, endPoint y: 377, distance: 30.3
click at [841, 377] on div at bounding box center [648, 779] width 1296 height 1419
drag, startPoint x: 831, startPoint y: 347, endPoint x: 857, endPoint y: 343, distance: 26.5
click at [857, 343] on div at bounding box center [648, 779] width 1296 height 1419
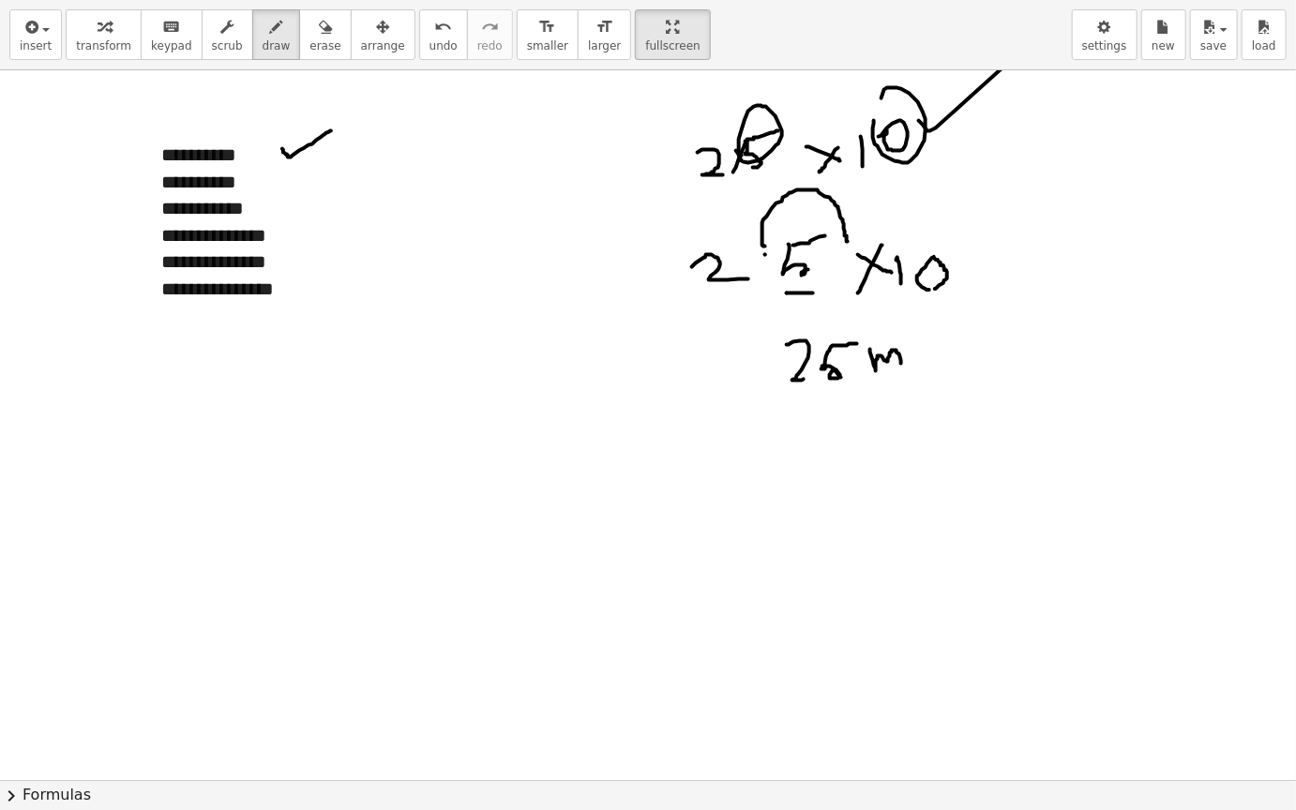
drag, startPoint x: 870, startPoint y: 349, endPoint x: 904, endPoint y: 368, distance: 39.1
click at [904, 368] on div at bounding box center [648, 779] width 1296 height 1419
drag, startPoint x: 914, startPoint y: 350, endPoint x: 953, endPoint y: 353, distance: 39.5
click at [953, 353] on div at bounding box center [648, 779] width 1296 height 1419
drag, startPoint x: 891, startPoint y: 232, endPoint x: 610, endPoint y: 192, distance: 284.0
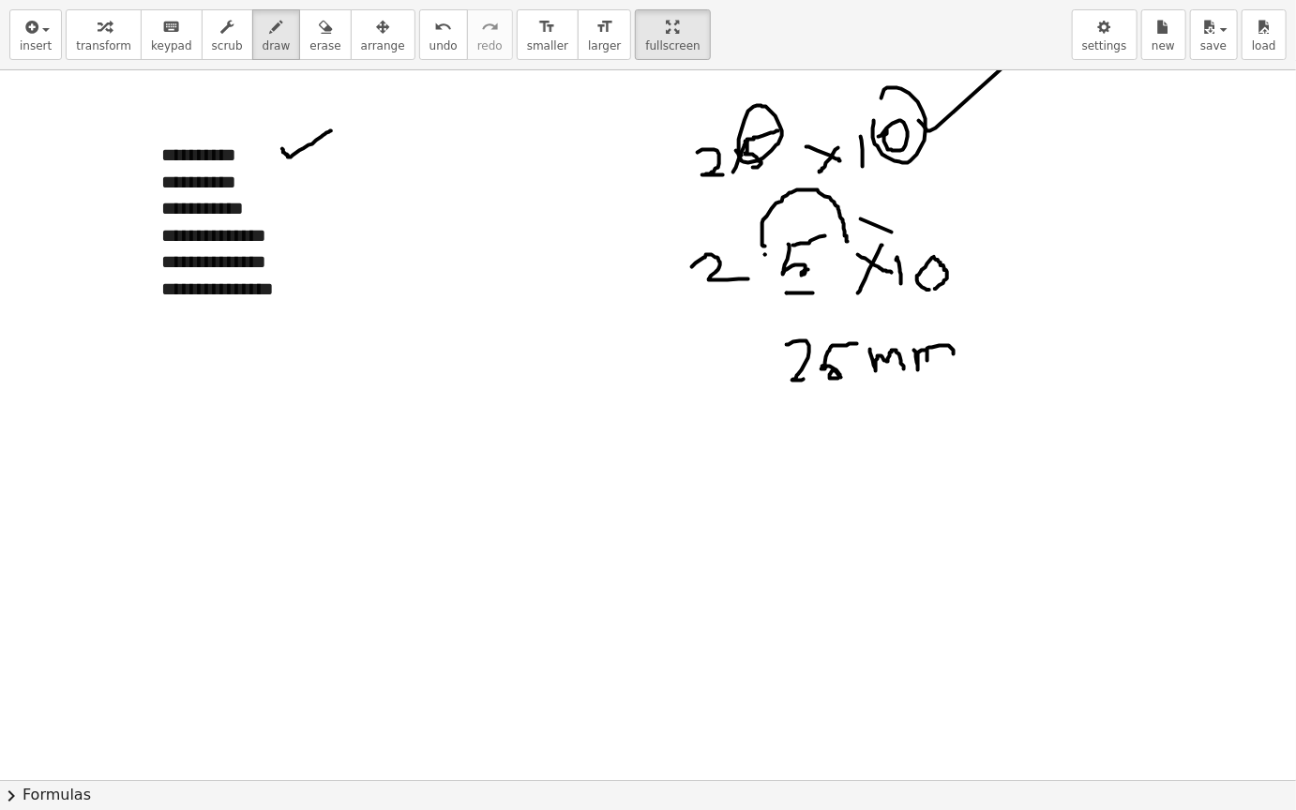
click at [610, 192] on div at bounding box center [648, 779] width 1296 height 1419
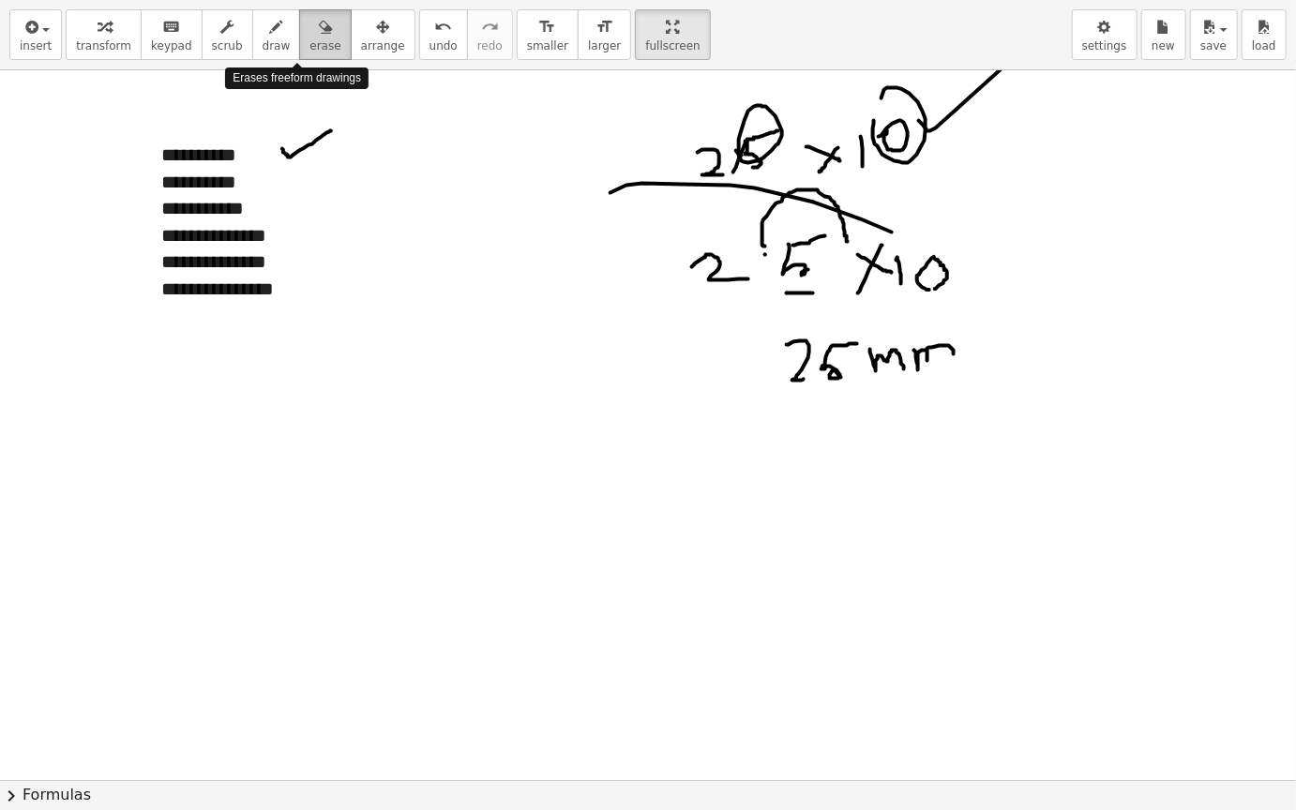
click at [299, 46] on button "erase" at bounding box center [325, 34] width 52 height 51
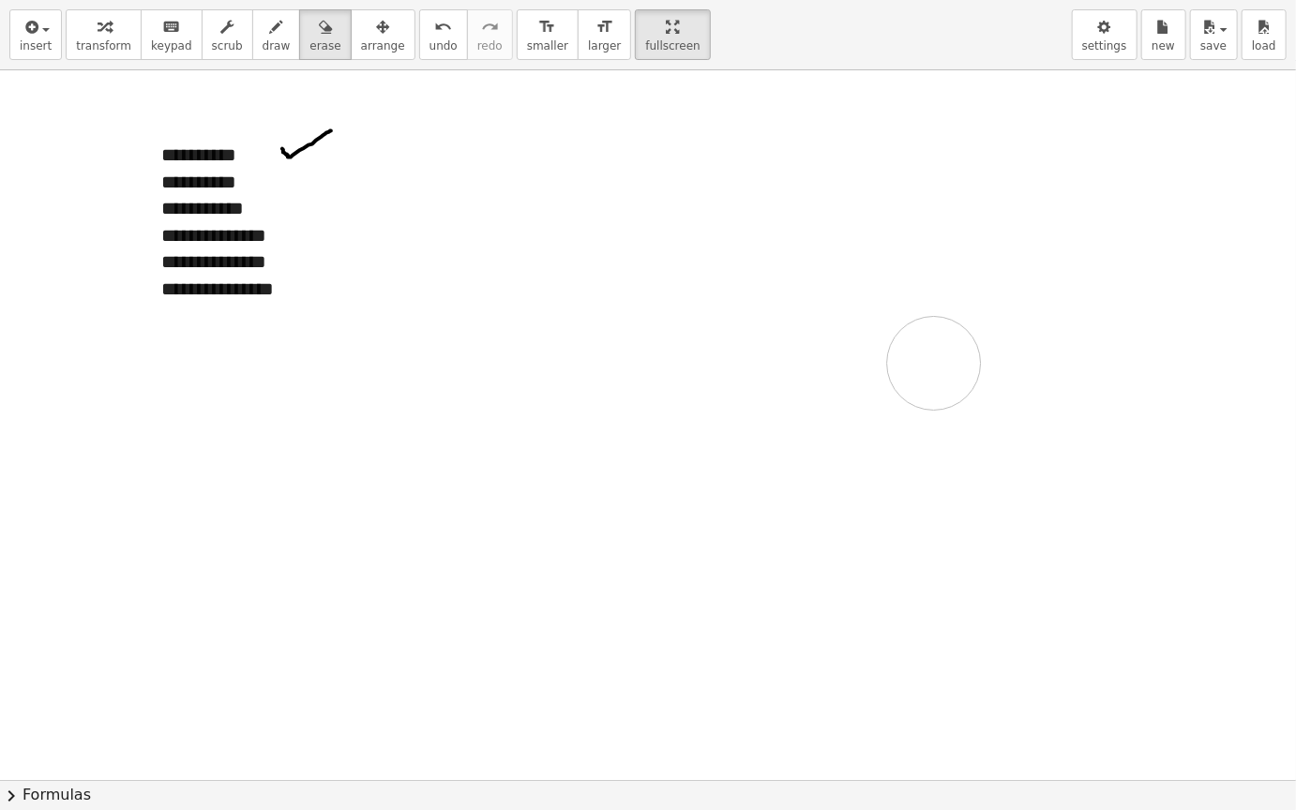
drag, startPoint x: 712, startPoint y: 176, endPoint x: 939, endPoint y: 282, distance: 251.2
click at [939, 282] on div at bounding box center [648, 779] width 1296 height 1419
click at [262, 46] on span "draw" at bounding box center [276, 45] width 28 height 13
click at [680, 146] on div at bounding box center [648, 779] width 1296 height 1419
drag, startPoint x: 680, startPoint y: 146, endPoint x: 733, endPoint y: 158, distance: 54.8
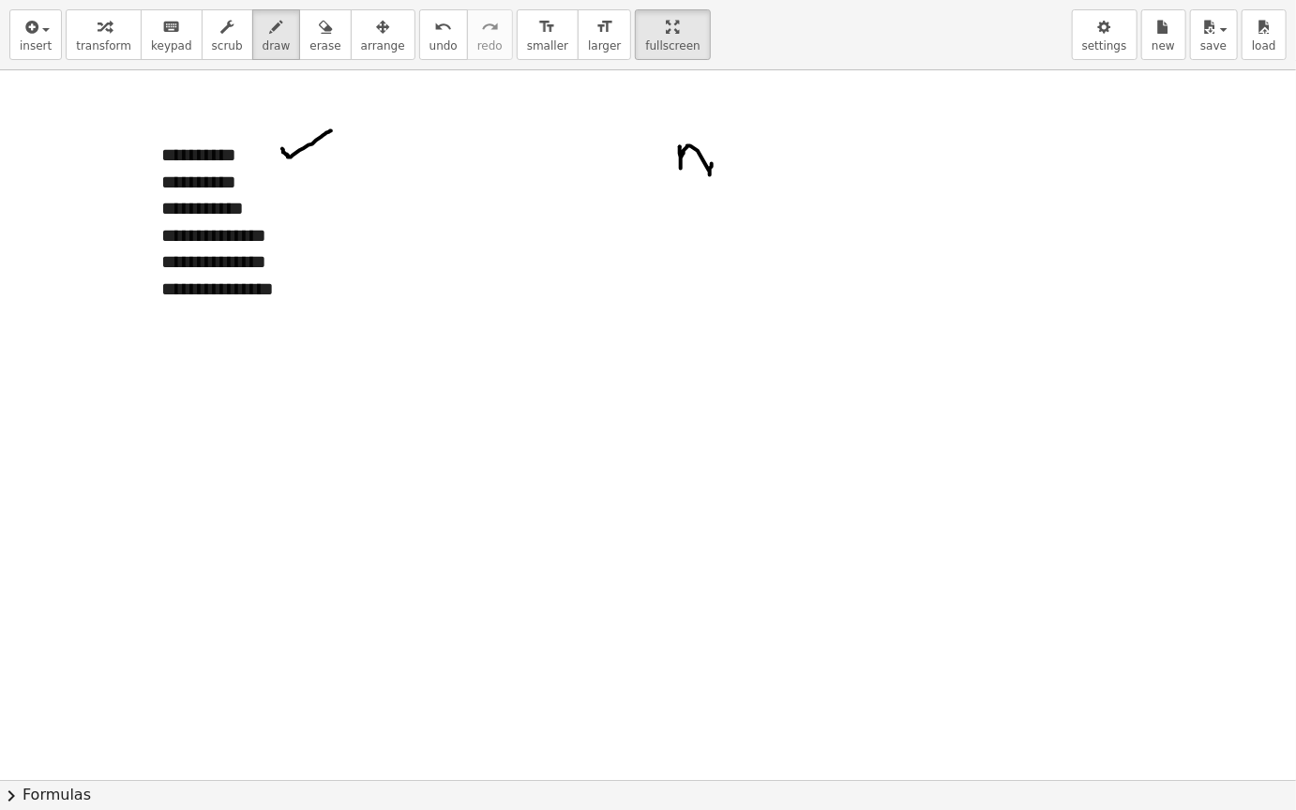
click at [733, 158] on div at bounding box center [648, 779] width 1296 height 1419
drag, startPoint x: 752, startPoint y: 144, endPoint x: 791, endPoint y: 145, distance: 39.4
click at [791, 145] on div at bounding box center [648, 779] width 1296 height 1419
drag, startPoint x: 805, startPoint y: 158, endPoint x: 846, endPoint y: 163, distance: 41.5
click at [846, 163] on div at bounding box center [648, 779] width 1296 height 1419
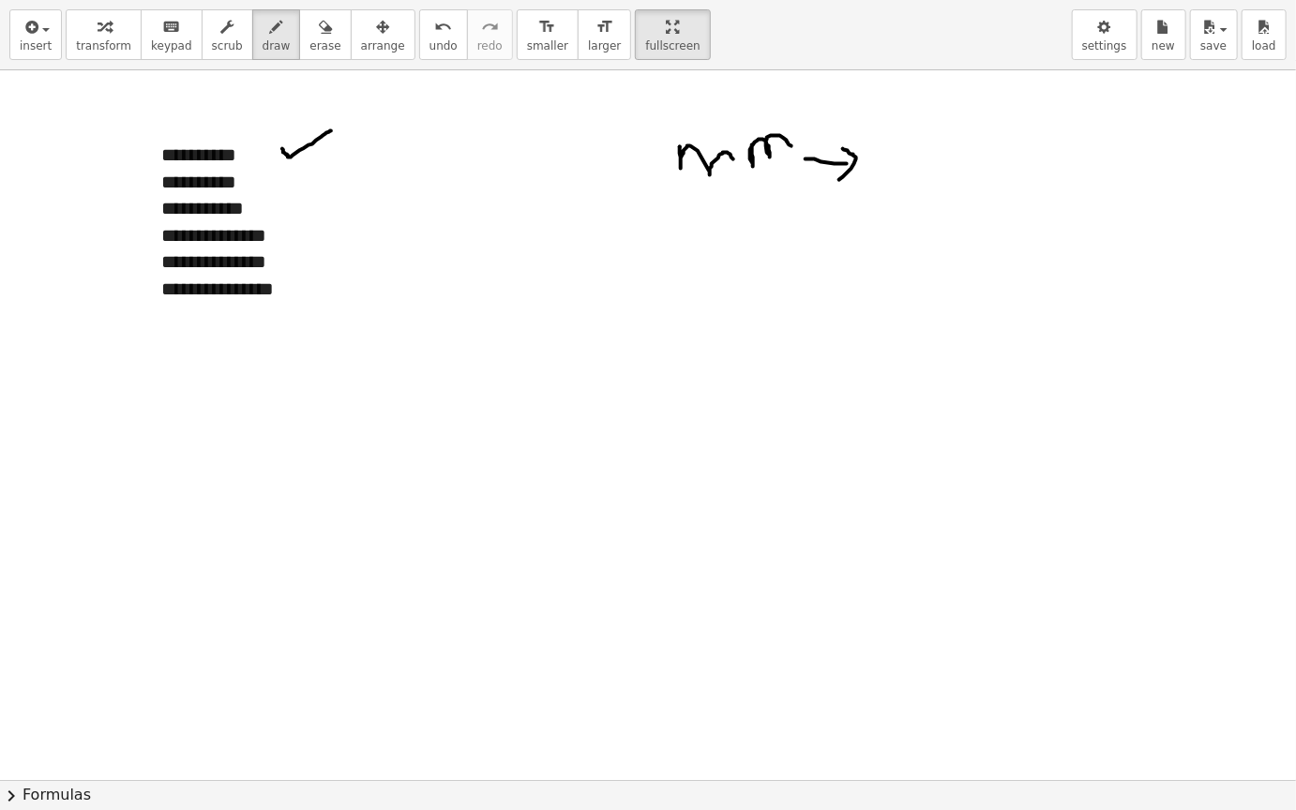
drag, startPoint x: 843, startPoint y: 148, endPoint x: 836, endPoint y: 183, distance: 35.3
click at [836, 183] on div at bounding box center [648, 779] width 1296 height 1419
drag, startPoint x: 930, startPoint y: 144, endPoint x: 927, endPoint y: 168, distance: 23.6
click at [927, 168] on div at bounding box center [648, 779] width 1296 height 1419
drag, startPoint x: 949, startPoint y: 157, endPoint x: 1029, endPoint y: 161, distance: 80.7
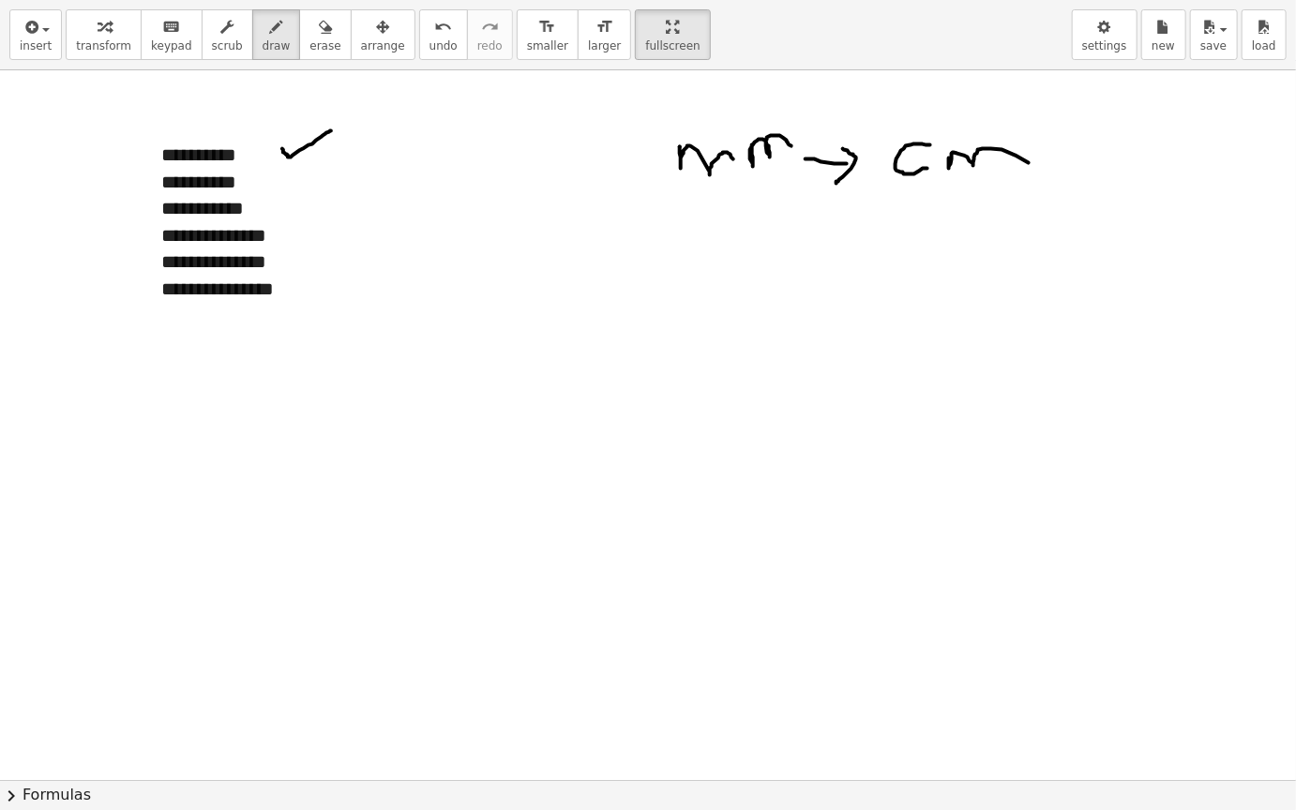
click at [1030, 162] on div at bounding box center [648, 779] width 1296 height 1419
drag, startPoint x: 755, startPoint y: 227, endPoint x: 755, endPoint y: 252, distance: 25.3
click at [755, 252] on div at bounding box center [648, 779] width 1296 height 1419
drag, startPoint x: 796, startPoint y: 232, endPoint x: 806, endPoint y: 248, distance: 19.0
click at [806, 248] on div at bounding box center [648, 779] width 1296 height 1419
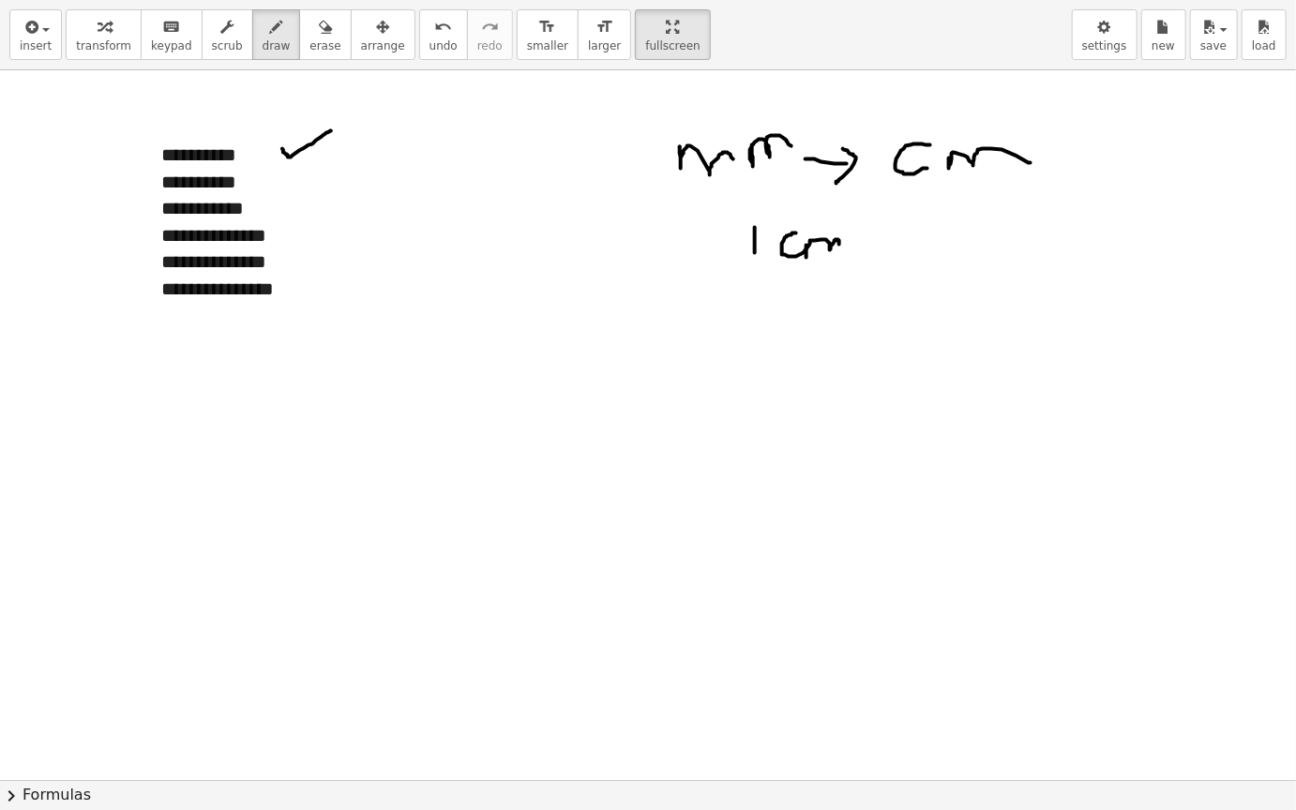
drag, startPoint x: 806, startPoint y: 245, endPoint x: 849, endPoint y: 252, distance: 43.8
click at [849, 252] on div at bounding box center [648, 779] width 1296 height 1419
drag, startPoint x: 876, startPoint y: 244, endPoint x: 914, endPoint y: 244, distance: 38.4
click at [914, 244] on div at bounding box center [648, 779] width 1296 height 1419
drag, startPoint x: 879, startPoint y: 254, endPoint x: 906, endPoint y: 256, distance: 26.3
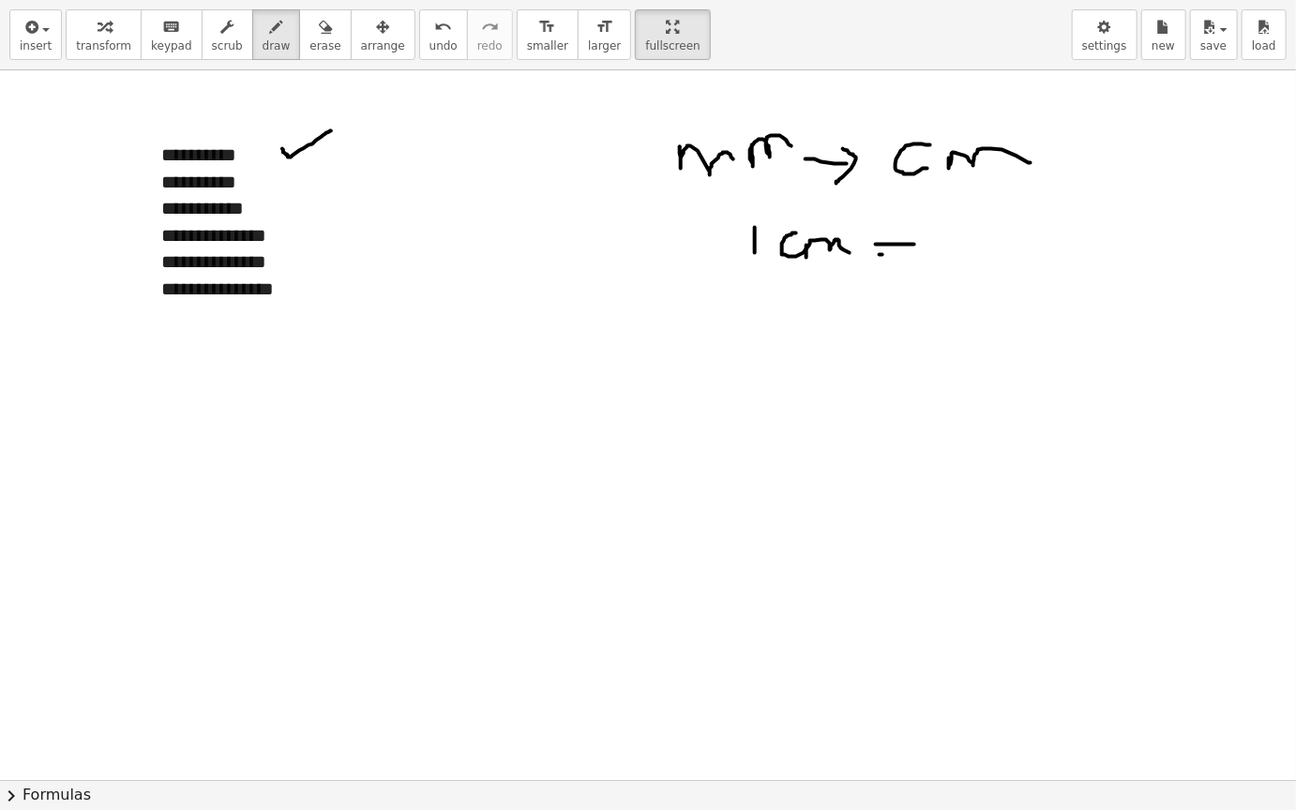
click at [906, 256] on div at bounding box center [648, 779] width 1296 height 1419
drag, startPoint x: 940, startPoint y: 236, endPoint x: 937, endPoint y: 260, distance: 23.6
click at [938, 261] on div at bounding box center [648, 779] width 1296 height 1419
click at [952, 240] on div at bounding box center [648, 779] width 1296 height 1419
drag, startPoint x: 1002, startPoint y: 240, endPoint x: 1098, endPoint y: 239, distance: 95.6
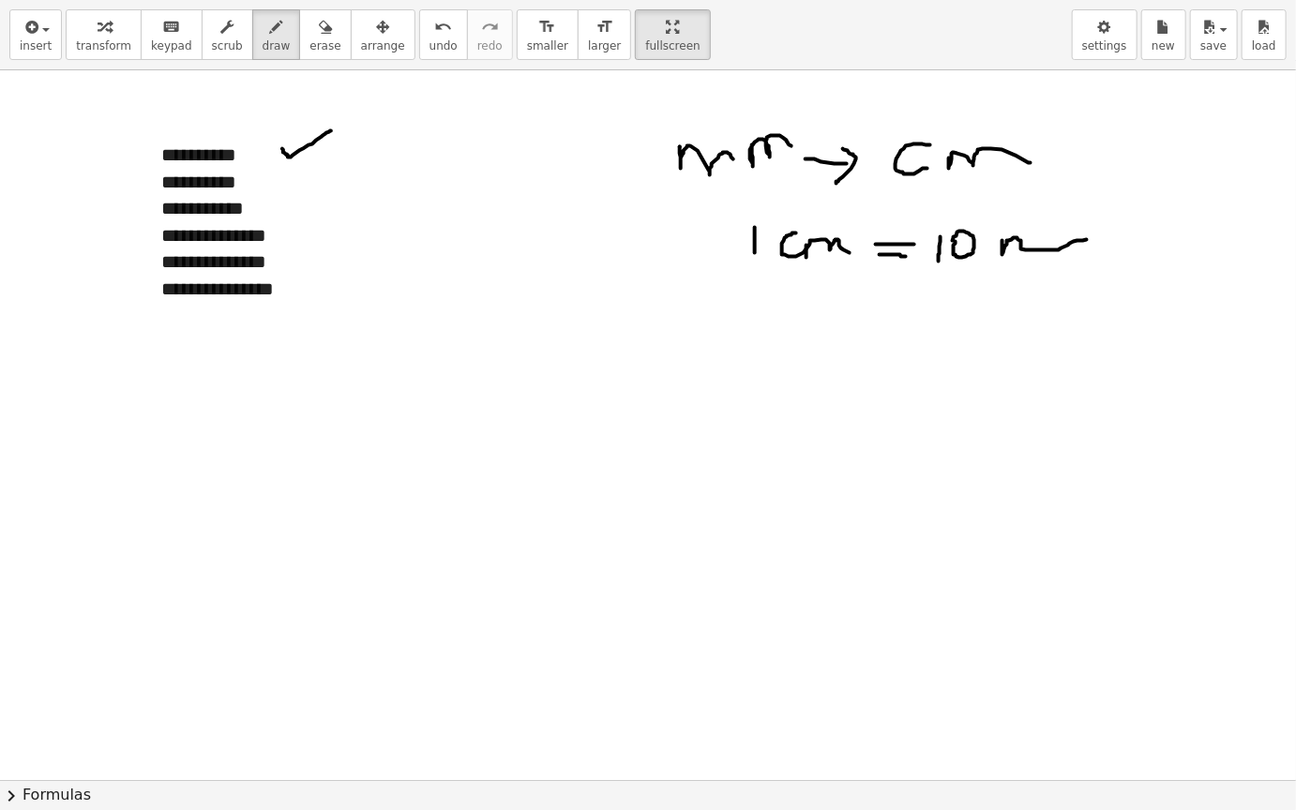
click at [1098, 239] on div at bounding box center [648, 779] width 1296 height 1419
drag, startPoint x: 1059, startPoint y: 239, endPoint x: 1104, endPoint y: 252, distance: 46.9
click at [1104, 252] on div at bounding box center [648, 779] width 1296 height 1419
click at [162, 35] on icon "keyboard" at bounding box center [171, 27] width 18 height 22
click at [569, 374] on div at bounding box center [648, 779] width 1296 height 1419
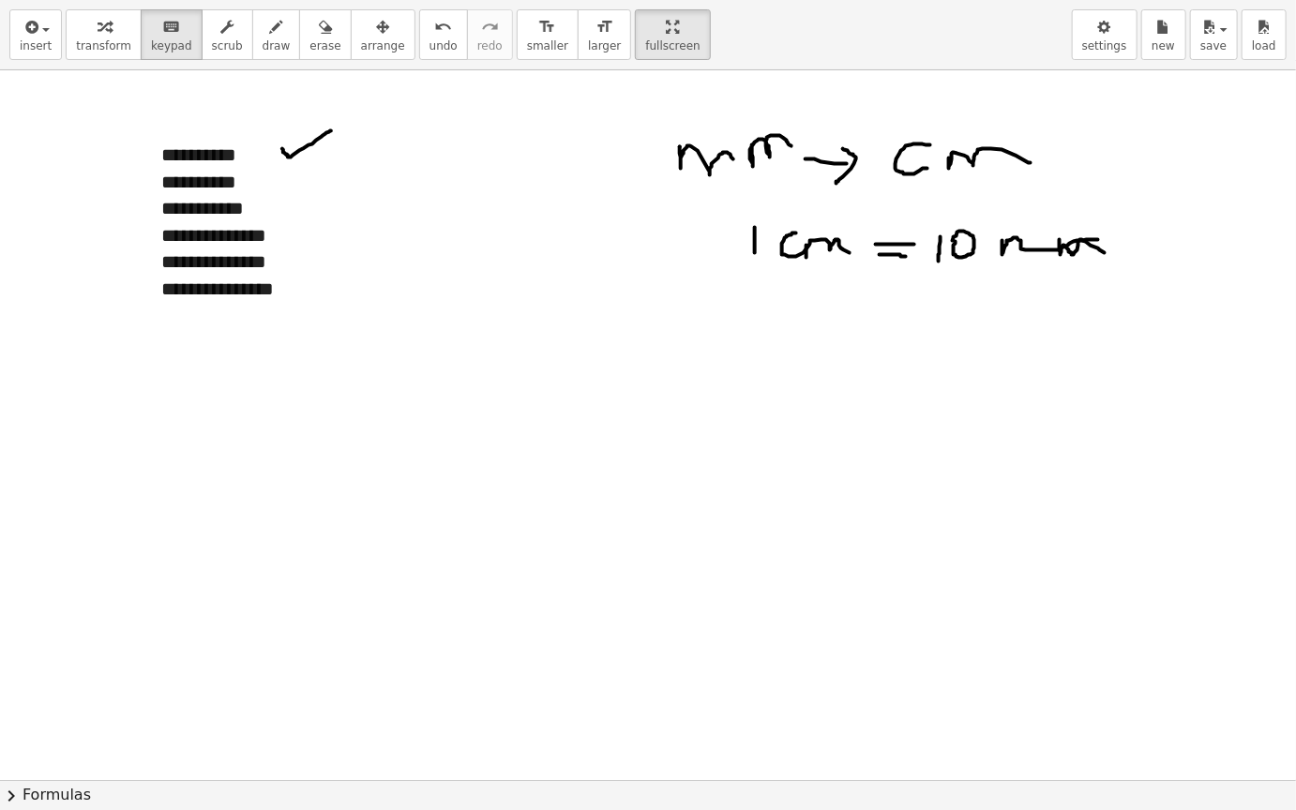
click at [569, 374] on div at bounding box center [648, 779] width 1296 height 1419
click at [162, 23] on icon "keyboard" at bounding box center [171, 27] width 18 height 22
click at [165, 32] on div "keyboard" at bounding box center [171, 26] width 41 height 22
click at [37, 29] on div "button" at bounding box center [36, 26] width 32 height 22
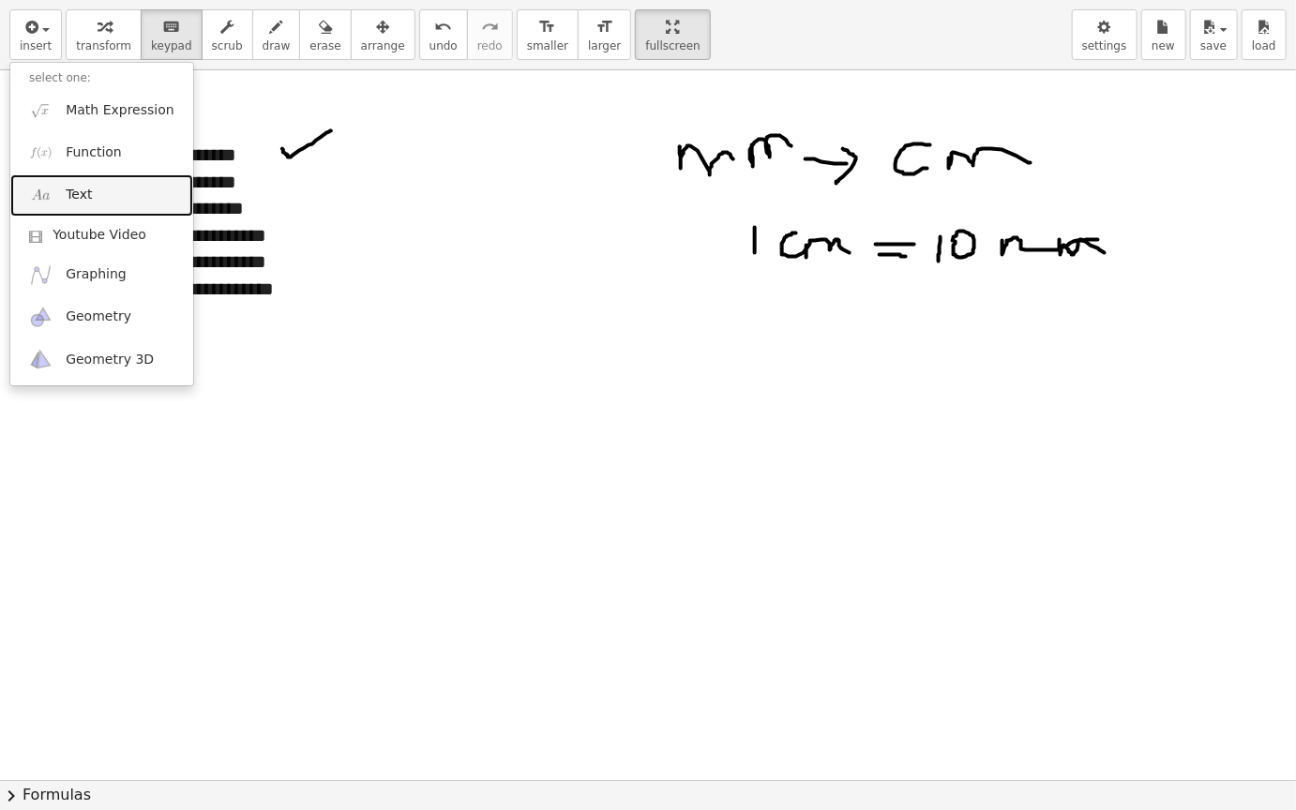
click at [82, 186] on span "Text" at bounding box center [79, 195] width 26 height 19
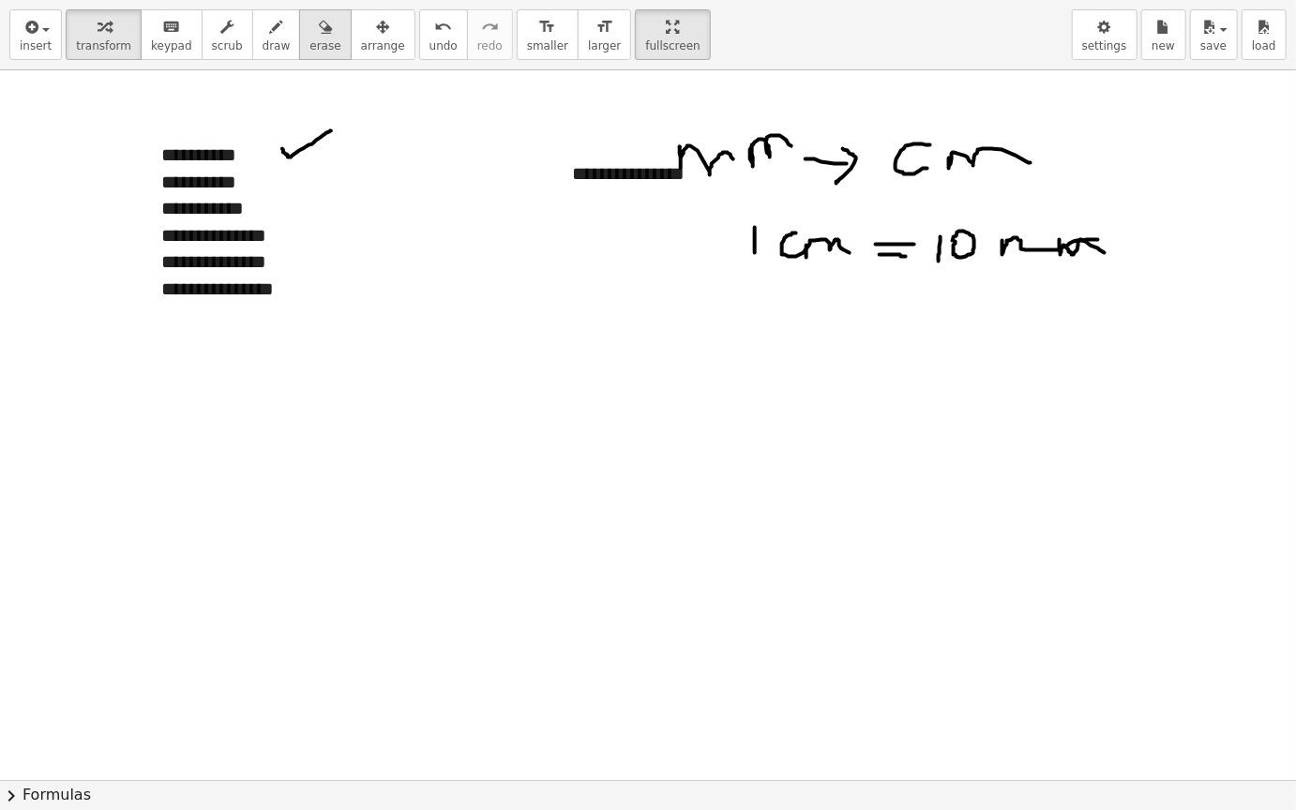
click at [319, 36] on icon "button" at bounding box center [325, 27] width 13 height 22
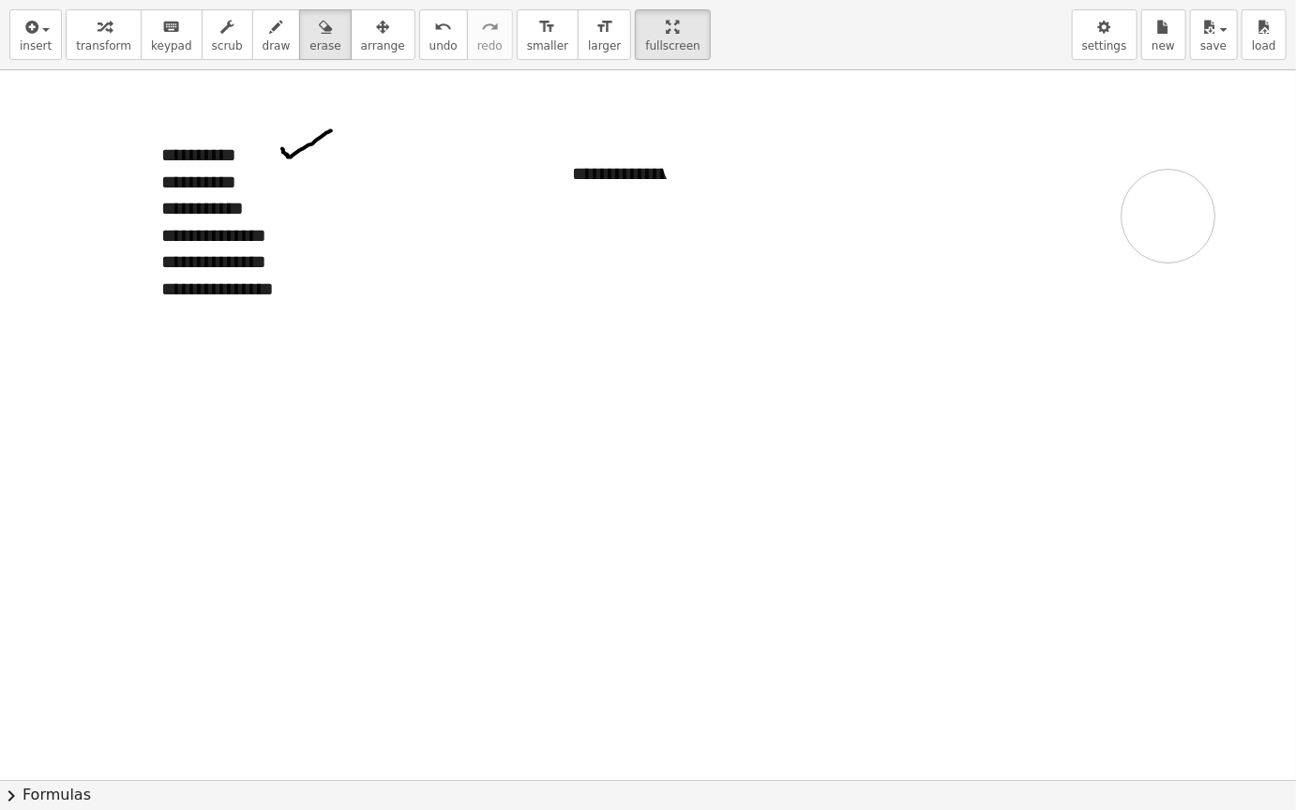
drag, startPoint x: 800, startPoint y: 148, endPoint x: 1168, endPoint y: 216, distance: 374.5
click at [1168, 216] on div at bounding box center [648, 779] width 1296 height 1419
click at [652, 163] on div at bounding box center [648, 779] width 1296 height 1419
drag, startPoint x: 609, startPoint y: 170, endPoint x: 687, endPoint y: 172, distance: 77.9
click at [687, 173] on div at bounding box center [648, 779] width 1296 height 1419
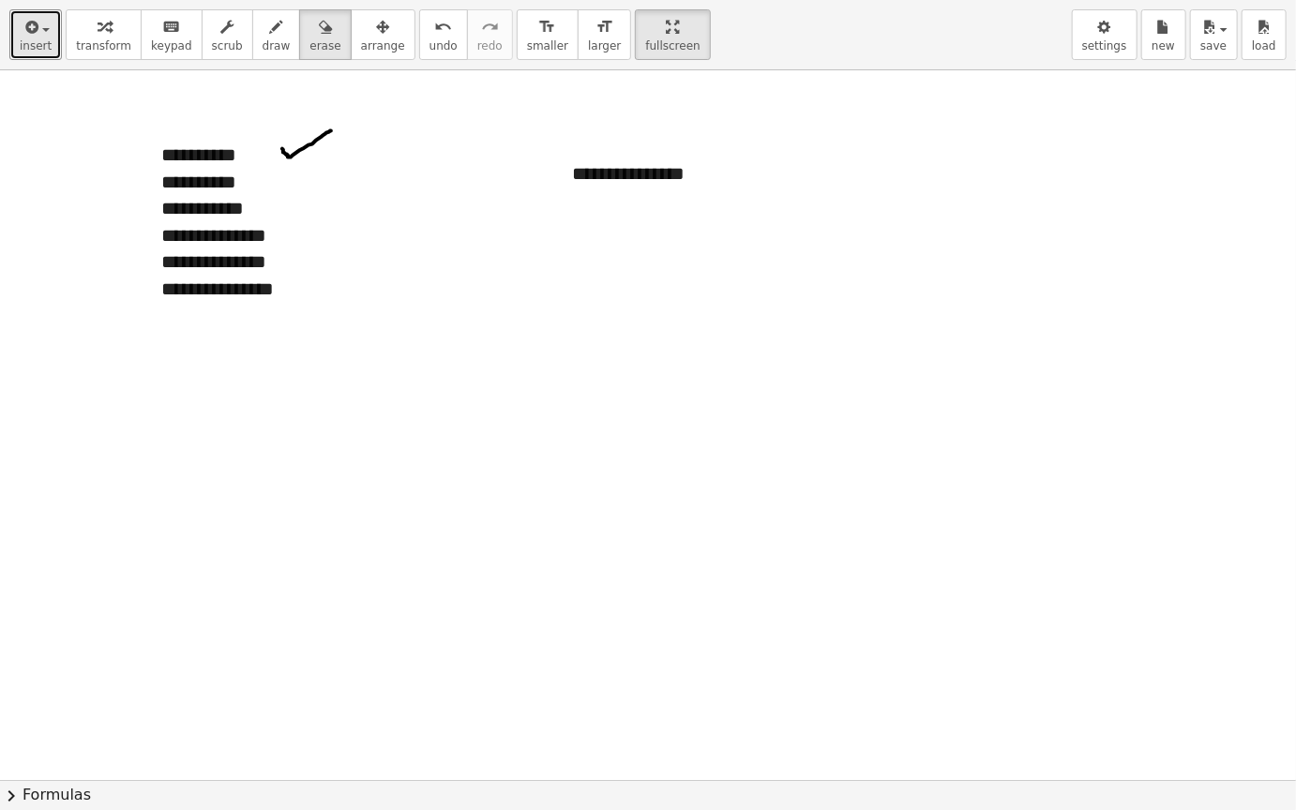
drag, startPoint x: 36, startPoint y: 42, endPoint x: 78, endPoint y: 172, distance: 136.1
click at [78, 172] on div "**********" at bounding box center [648, 405] width 1296 height 810
click at [23, 45] on span "insert" at bounding box center [36, 45] width 32 height 13
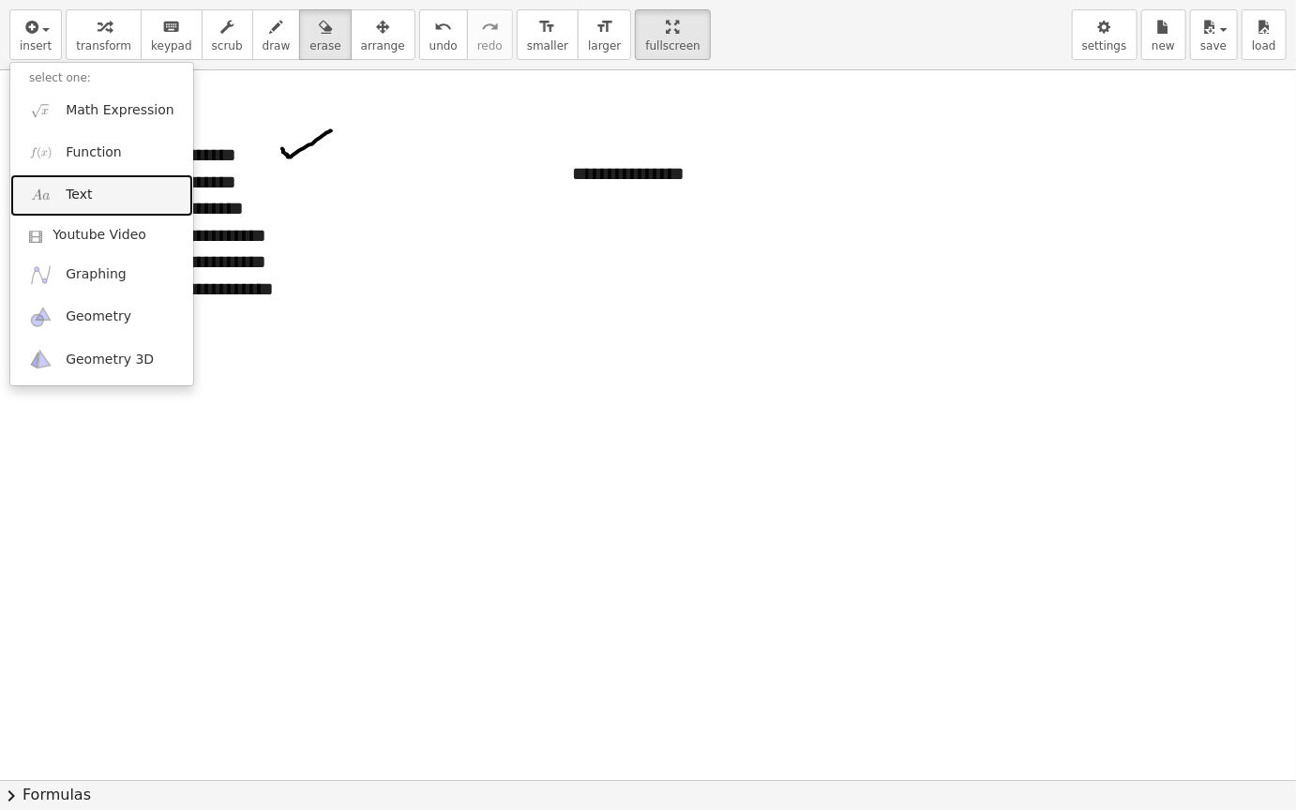
click at [63, 187] on link "Text" at bounding box center [101, 195] width 183 height 42
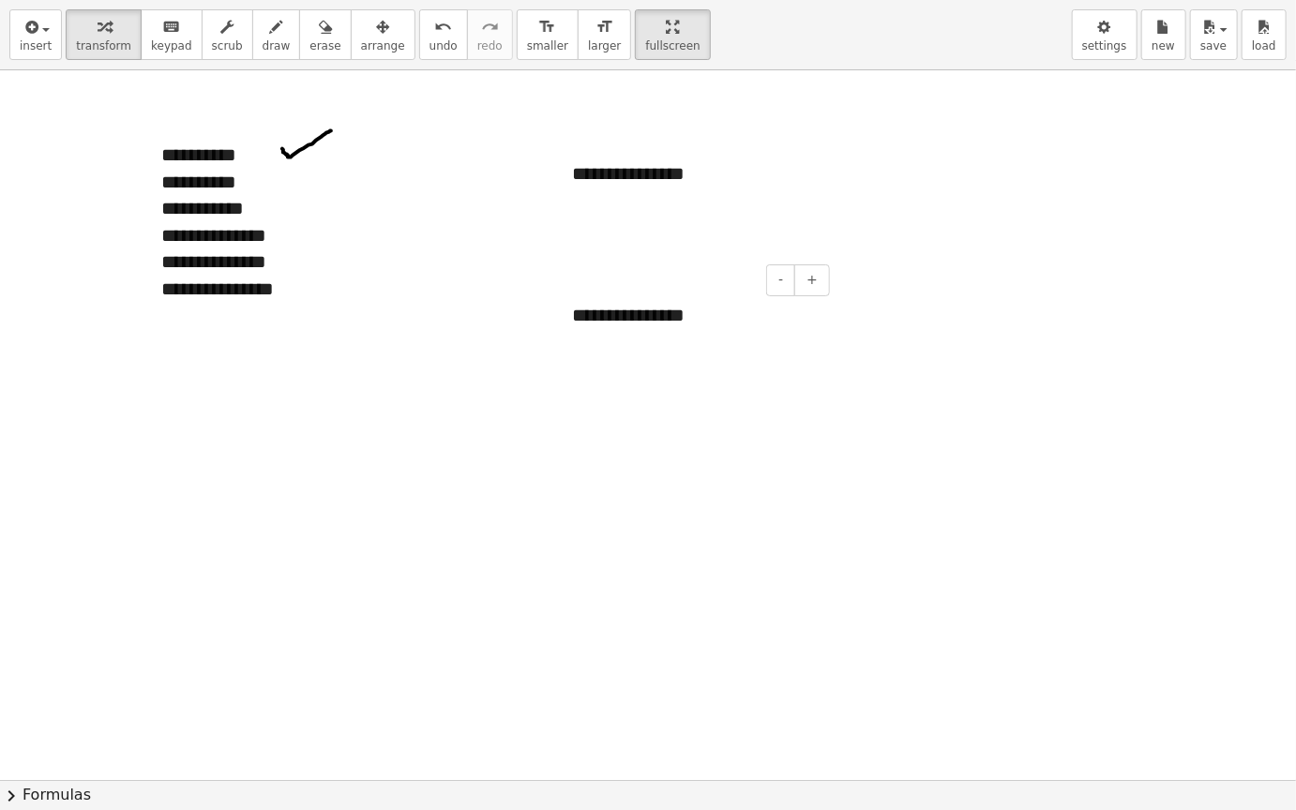
click at [694, 301] on div "**********" at bounding box center [693, 315] width 281 height 65
click at [585, 349] on div at bounding box center [694, 342] width 244 height 27
click at [576, 336] on div at bounding box center [694, 342] width 244 height 27
click at [596, 441] on div "**********" at bounding box center [693, 369] width 281 height 172
click at [720, 349] on div "**********" at bounding box center [694, 342] width 244 height 27
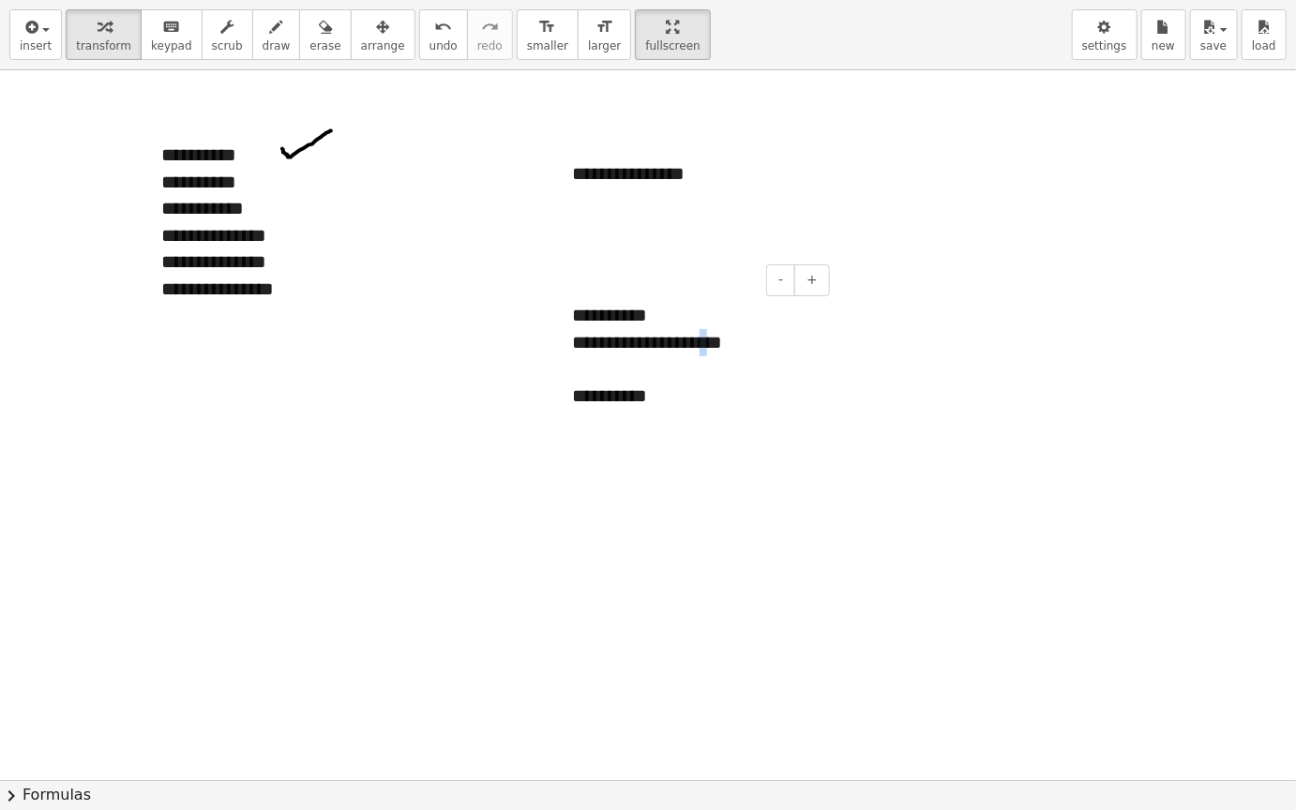
click at [720, 349] on div "**********" at bounding box center [694, 342] width 244 height 27
click at [581, 386] on div "**********" at bounding box center [694, 395] width 244 height 27
click at [585, 421] on div at bounding box center [694, 422] width 244 height 27
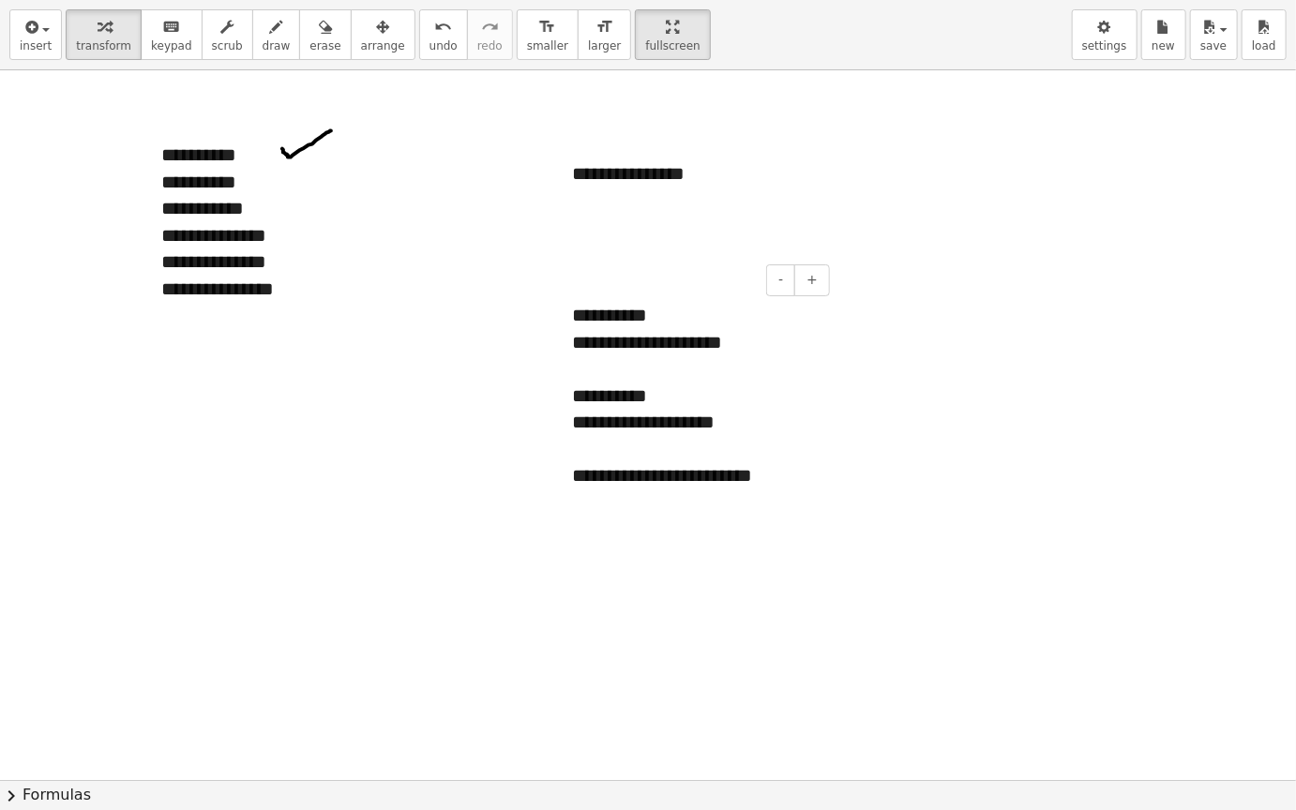
click at [748, 422] on div "**********" at bounding box center [694, 422] width 244 height 27
click at [808, 481] on div "**********" at bounding box center [694, 475] width 244 height 27
click at [698, 474] on div "**********" at bounding box center [694, 475] width 244 height 27
click at [680, 479] on div "**********" at bounding box center [694, 475] width 244 height 27
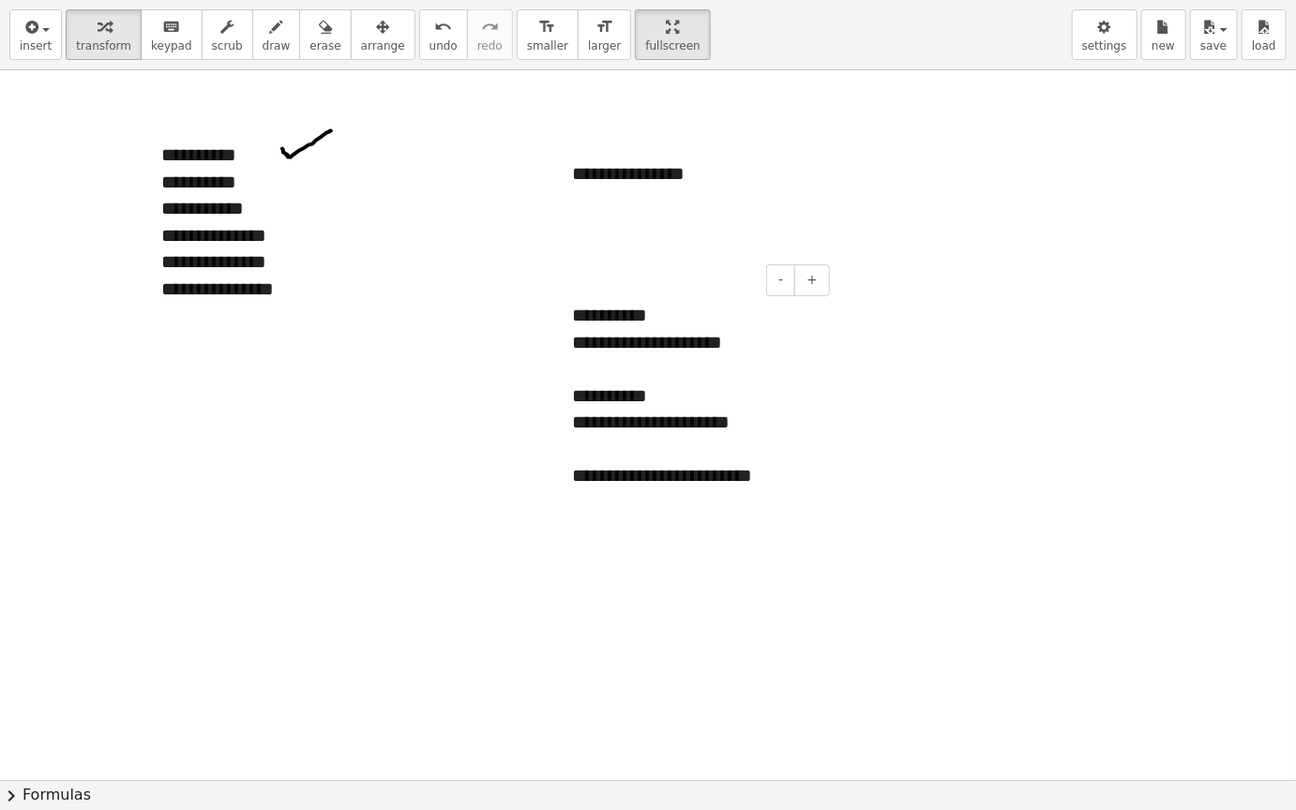
click at [811, 468] on div "**********" at bounding box center [694, 475] width 244 height 27
click at [262, 33] on div "button" at bounding box center [276, 26] width 28 height 22
click at [964, 232] on div at bounding box center [648, 779] width 1296 height 1419
drag, startPoint x: 964, startPoint y: 232, endPoint x: 985, endPoint y: 272, distance: 45.7
click at [985, 272] on div at bounding box center [648, 779] width 1296 height 1419
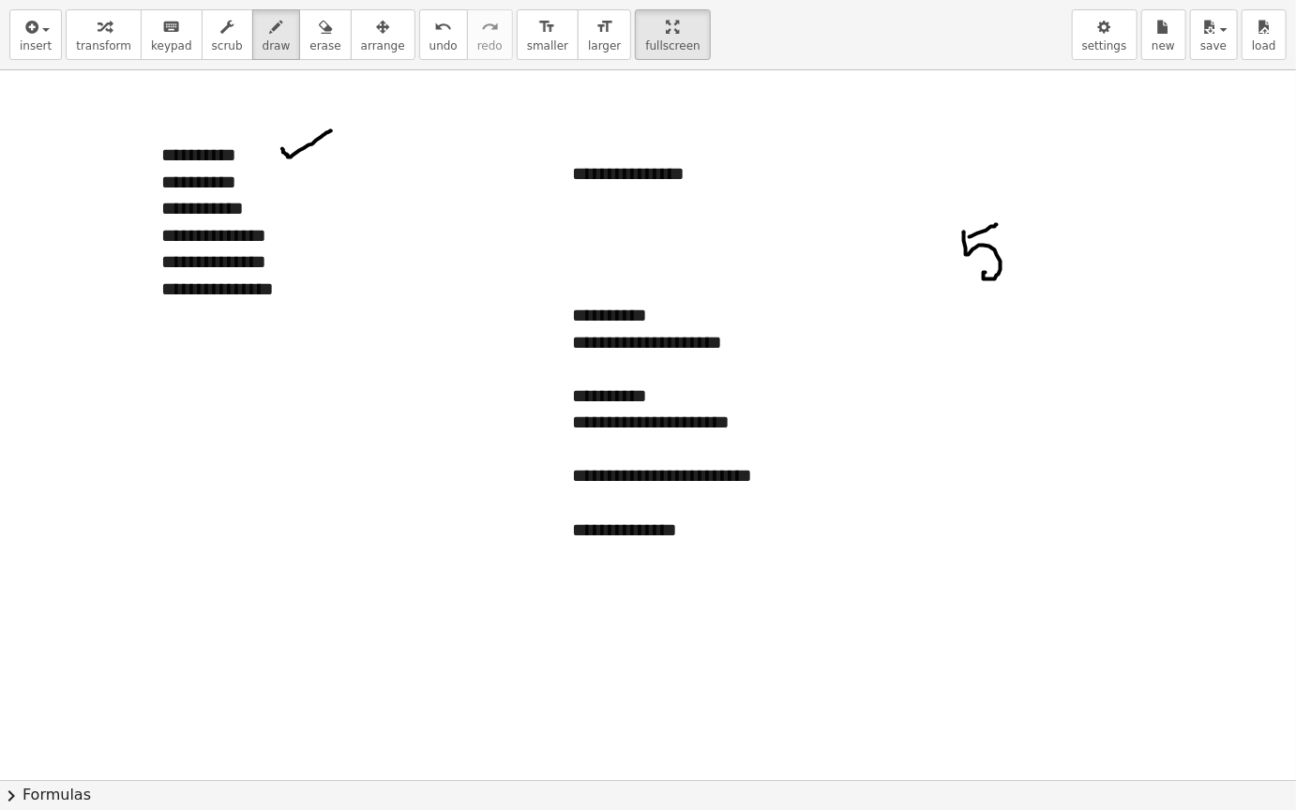
drag, startPoint x: 969, startPoint y: 236, endPoint x: 996, endPoint y: 224, distance: 29.8
click at [996, 224] on div at bounding box center [648, 779] width 1296 height 1419
drag, startPoint x: 997, startPoint y: 223, endPoint x: 1020, endPoint y: 252, distance: 36.8
click at [1020, 252] on div at bounding box center [648, 779] width 1296 height 1419
click at [1041, 187] on div at bounding box center [648, 779] width 1296 height 1419
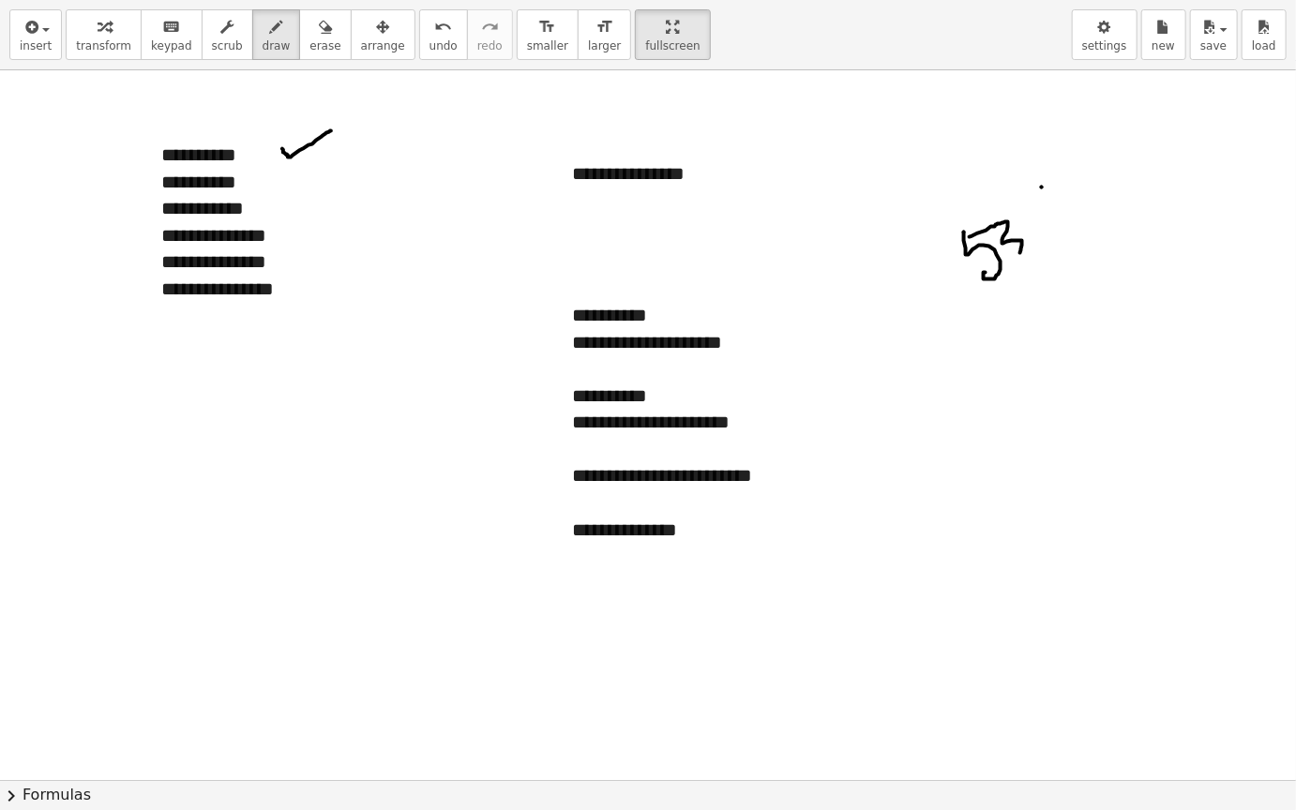
drag, startPoint x: 1041, startPoint y: 187, endPoint x: 1029, endPoint y: 202, distance: 19.3
click at [1029, 202] on div at bounding box center [648, 779] width 1296 height 1419
drag, startPoint x: 1029, startPoint y: 202, endPoint x: 1078, endPoint y: 206, distance: 49.0
click at [1078, 206] on div at bounding box center [648, 779] width 1296 height 1419
drag, startPoint x: 994, startPoint y: 293, endPoint x: 1131, endPoint y: 192, distance: 171.0
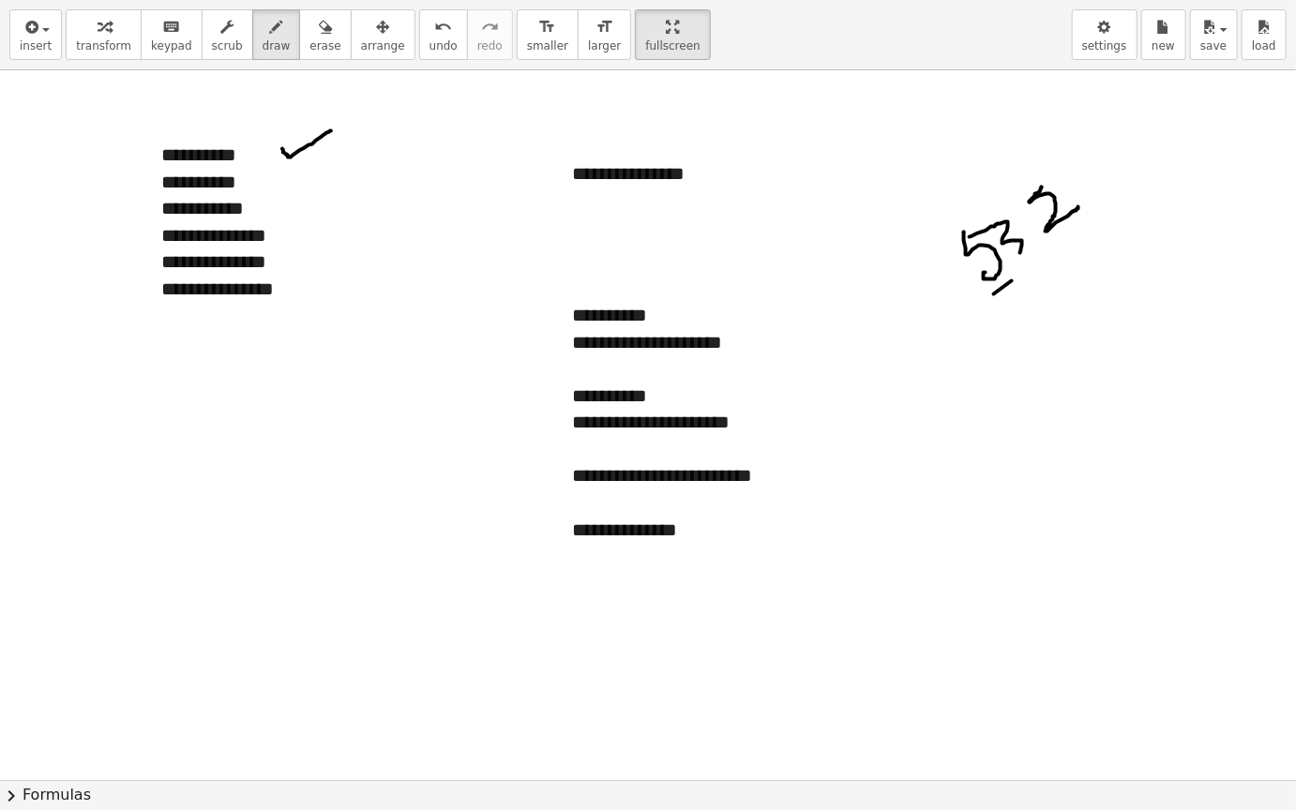
click at [1131, 192] on div at bounding box center [648, 779] width 1296 height 1419
drag, startPoint x: 1051, startPoint y: 271, endPoint x: 1052, endPoint y: 304, distance: 32.8
click at [1052, 304] on div at bounding box center [648, 779] width 1296 height 1419
click at [1069, 264] on div at bounding box center [648, 779] width 1296 height 1419
drag, startPoint x: 1076, startPoint y: 317, endPoint x: 1095, endPoint y: 314, distance: 19.0
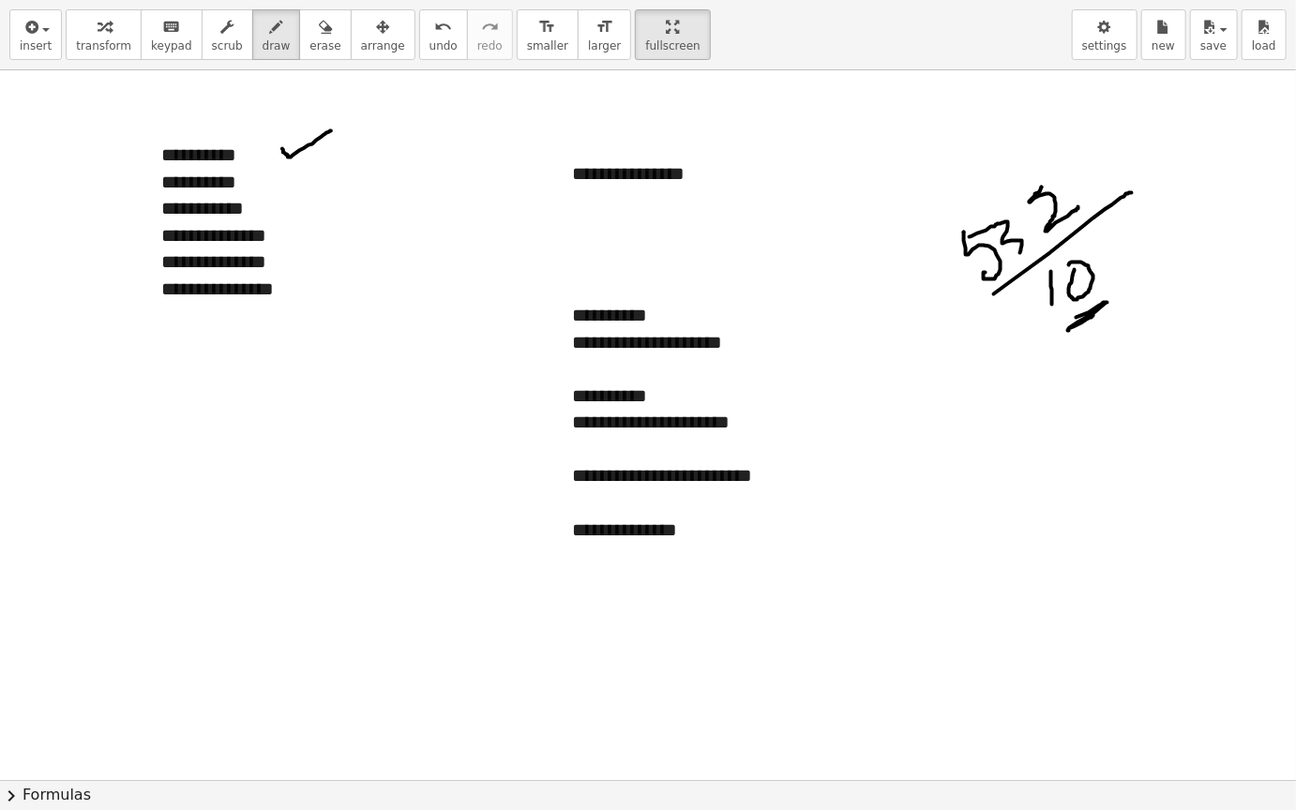
click at [1095, 314] on div at bounding box center [648, 779] width 1296 height 1419
drag, startPoint x: 1073, startPoint y: 181, endPoint x: 1025, endPoint y: 216, distance: 59.8
click at [1025, 216] on div at bounding box center [648, 779] width 1296 height 1419
click at [1025, 224] on div at bounding box center [648, 779] width 1296 height 1419
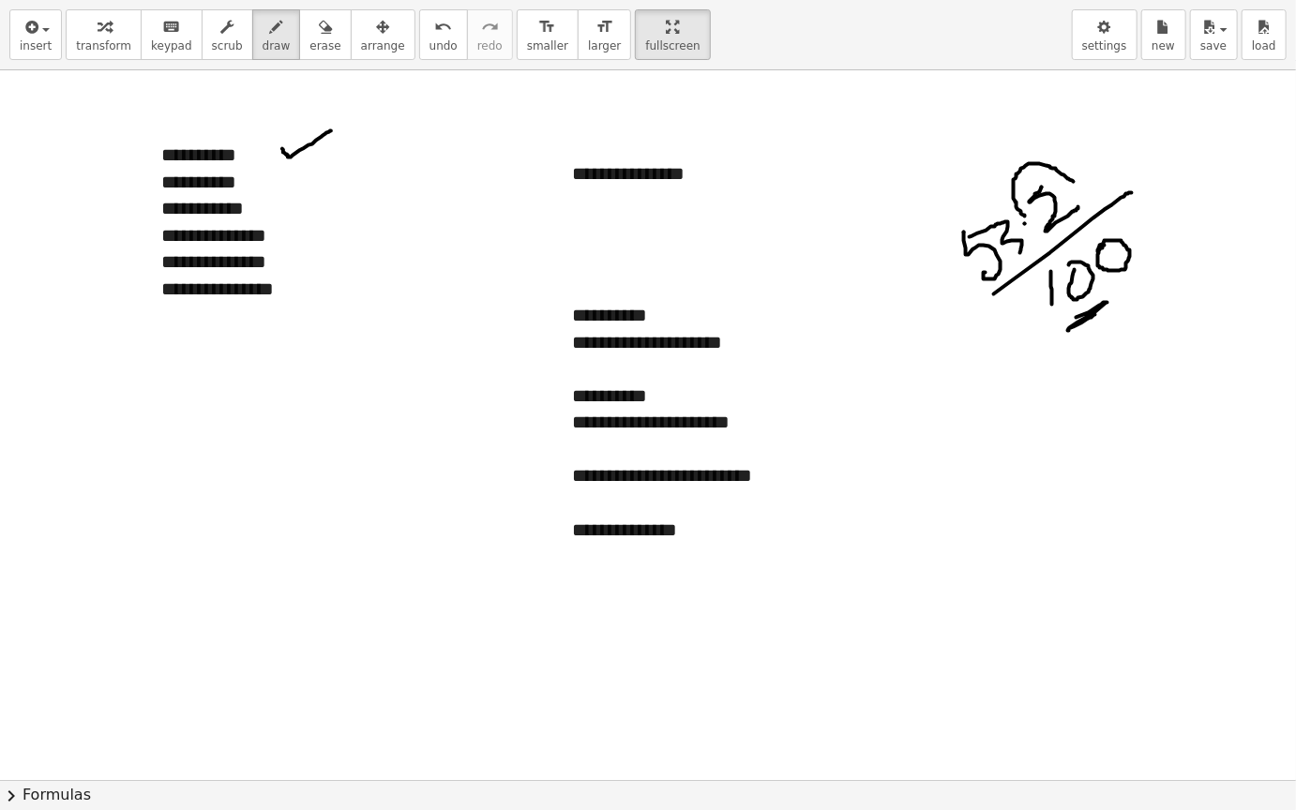
click at [1102, 246] on div at bounding box center [648, 779] width 1296 height 1419
drag, startPoint x: 1058, startPoint y: 383, endPoint x: 1080, endPoint y: 431, distance: 52.4
click at [1080, 431] on div at bounding box center [648, 779] width 1296 height 1419
drag, startPoint x: 1064, startPoint y: 383, endPoint x: 1090, endPoint y: 379, distance: 26.7
click at [1090, 379] on div at bounding box center [648, 779] width 1296 height 1419
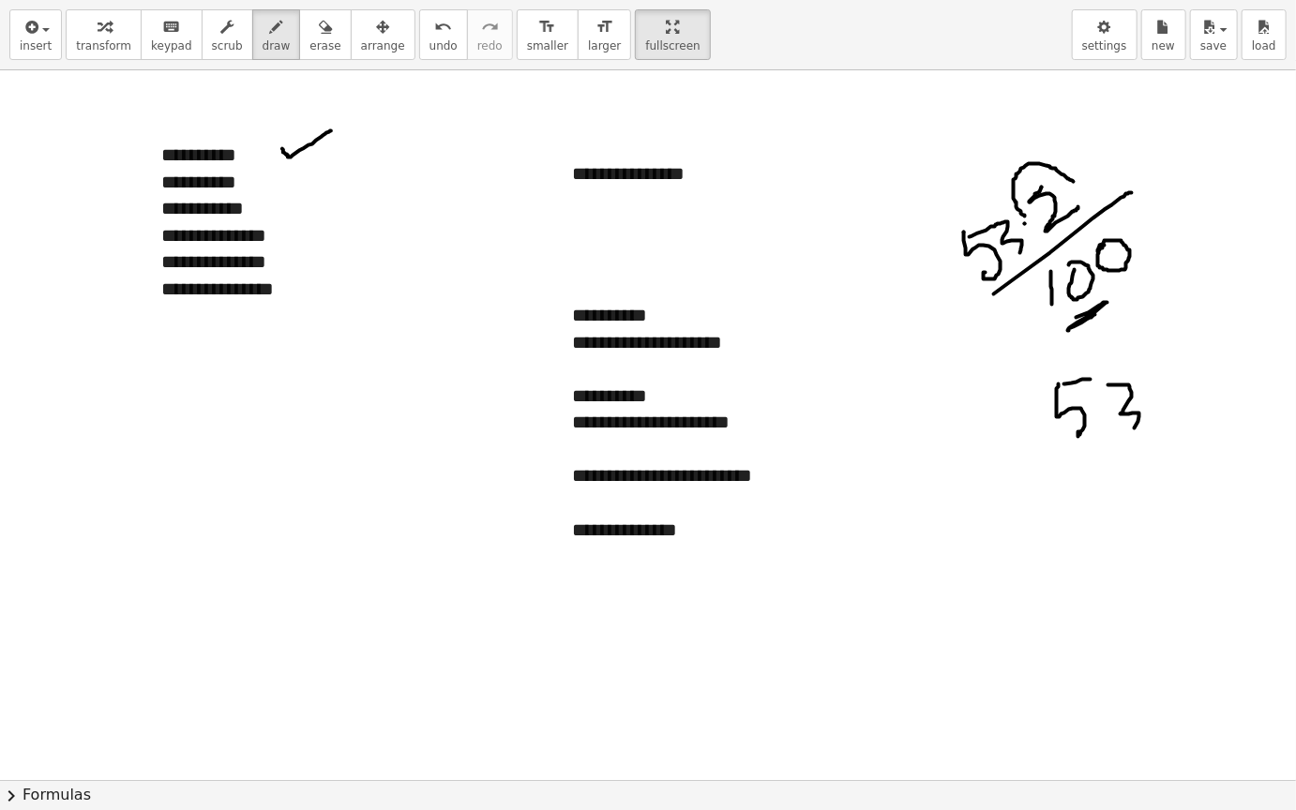
drag, startPoint x: 1108, startPoint y: 384, endPoint x: 1125, endPoint y: 436, distance: 54.2
click at [1126, 436] on div at bounding box center [648, 779] width 1296 height 1419
drag, startPoint x: 1154, startPoint y: 374, endPoint x: 1194, endPoint y: 406, distance: 51.4
click at [1194, 406] on div at bounding box center [648, 779] width 1296 height 1419
drag, startPoint x: 1038, startPoint y: 382, endPoint x: 1047, endPoint y: 525, distance: 142.8
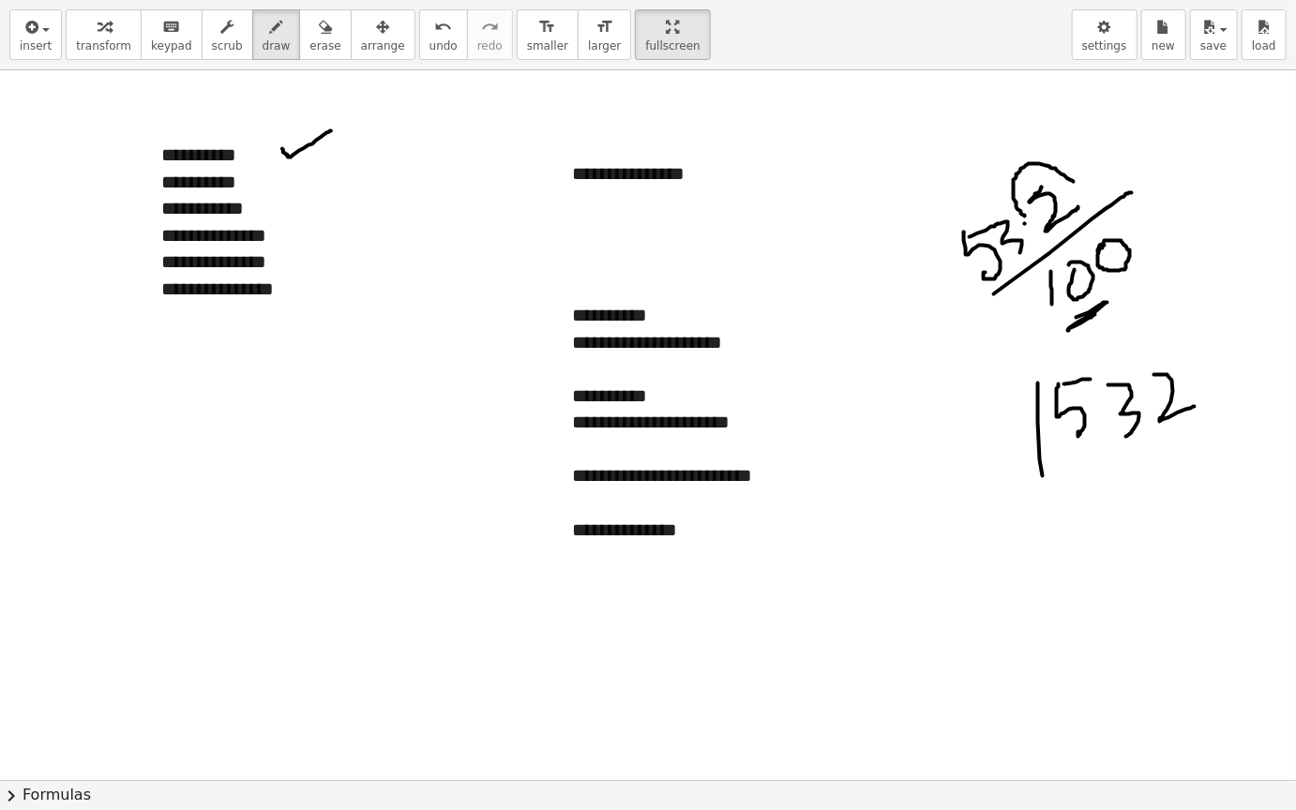
click at [1047, 525] on div at bounding box center [648, 779] width 1296 height 1419
drag, startPoint x: 1036, startPoint y: 374, endPoint x: 1215, endPoint y: 345, distance: 181.4
click at [1215, 345] on div at bounding box center [648, 779] width 1296 height 1419
drag, startPoint x: 875, startPoint y: 129, endPoint x: 897, endPoint y: 152, distance: 31.8
click at [897, 152] on div at bounding box center [648, 779] width 1296 height 1419
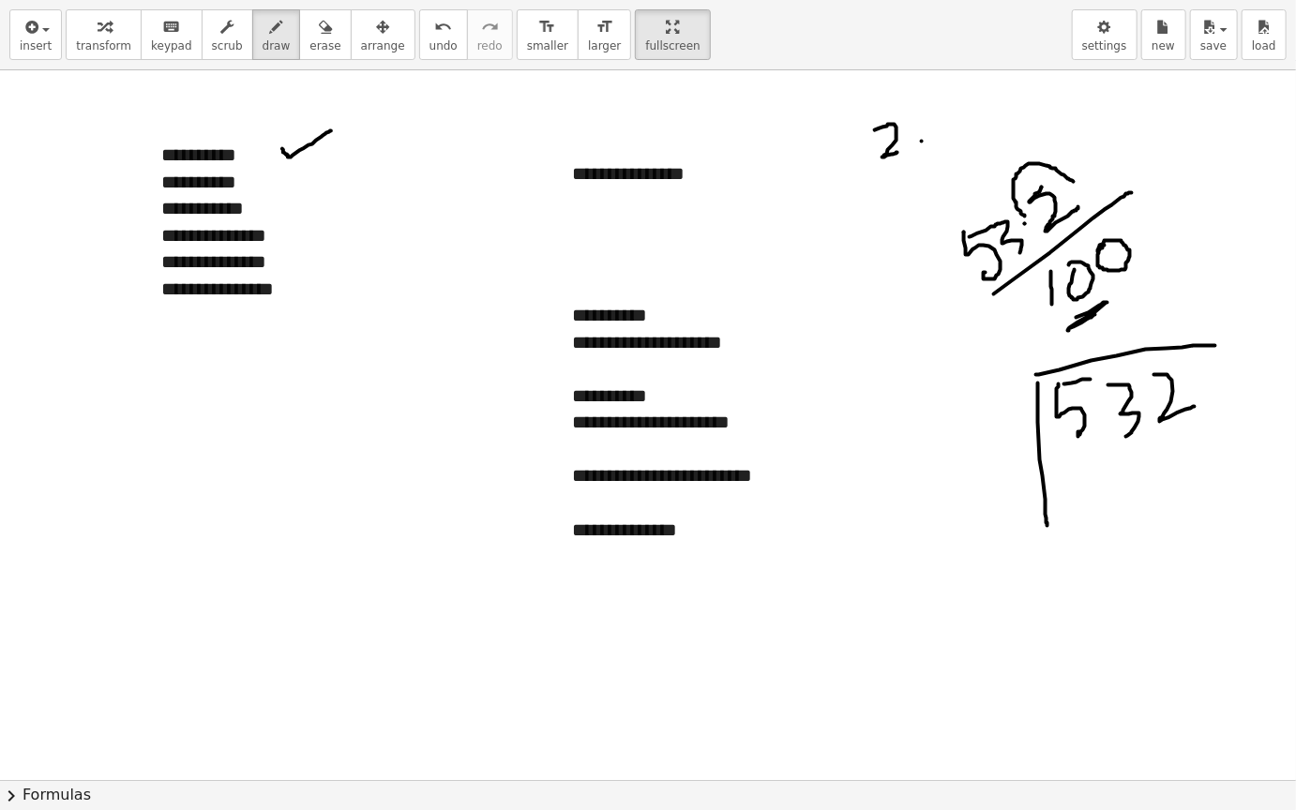
click at [921, 141] on div at bounding box center [648, 779] width 1296 height 1419
drag, startPoint x: 931, startPoint y: 123, endPoint x: 947, endPoint y: 146, distance: 28.3
click at [947, 146] on div at bounding box center [648, 779] width 1296 height 1419
drag, startPoint x: 935, startPoint y: 124, endPoint x: 967, endPoint y: 110, distance: 35.7
click at [967, 110] on div at bounding box center [648, 779] width 1296 height 1419
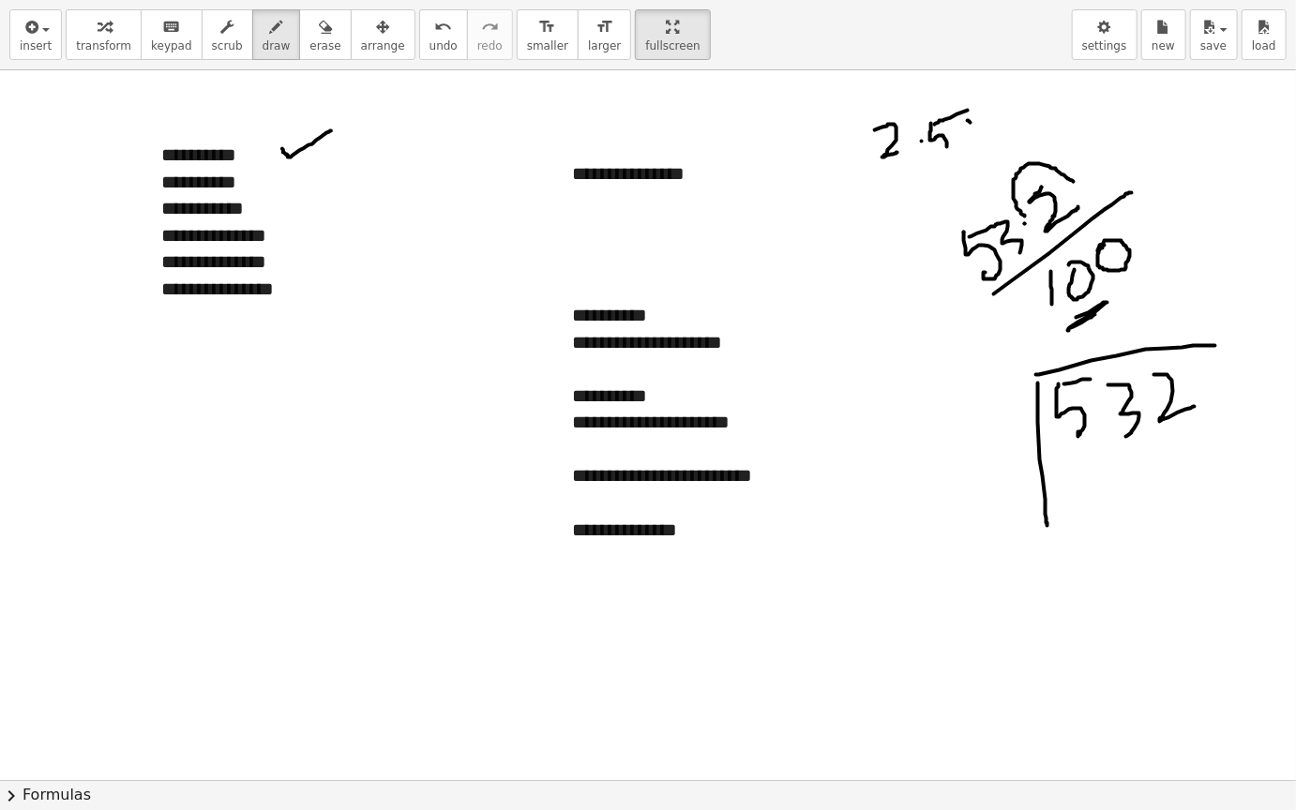
drag, startPoint x: 967, startPoint y: 120, endPoint x: 994, endPoint y: 135, distance: 30.2
click at [994, 135] on div at bounding box center [648, 779] width 1296 height 1419
drag, startPoint x: 990, startPoint y: 113, endPoint x: 972, endPoint y: 145, distance: 36.5
click at [972, 145] on div at bounding box center [648, 779] width 1296 height 1419
drag, startPoint x: 1002, startPoint y: 119, endPoint x: 1003, endPoint y: 136, distance: 16.9
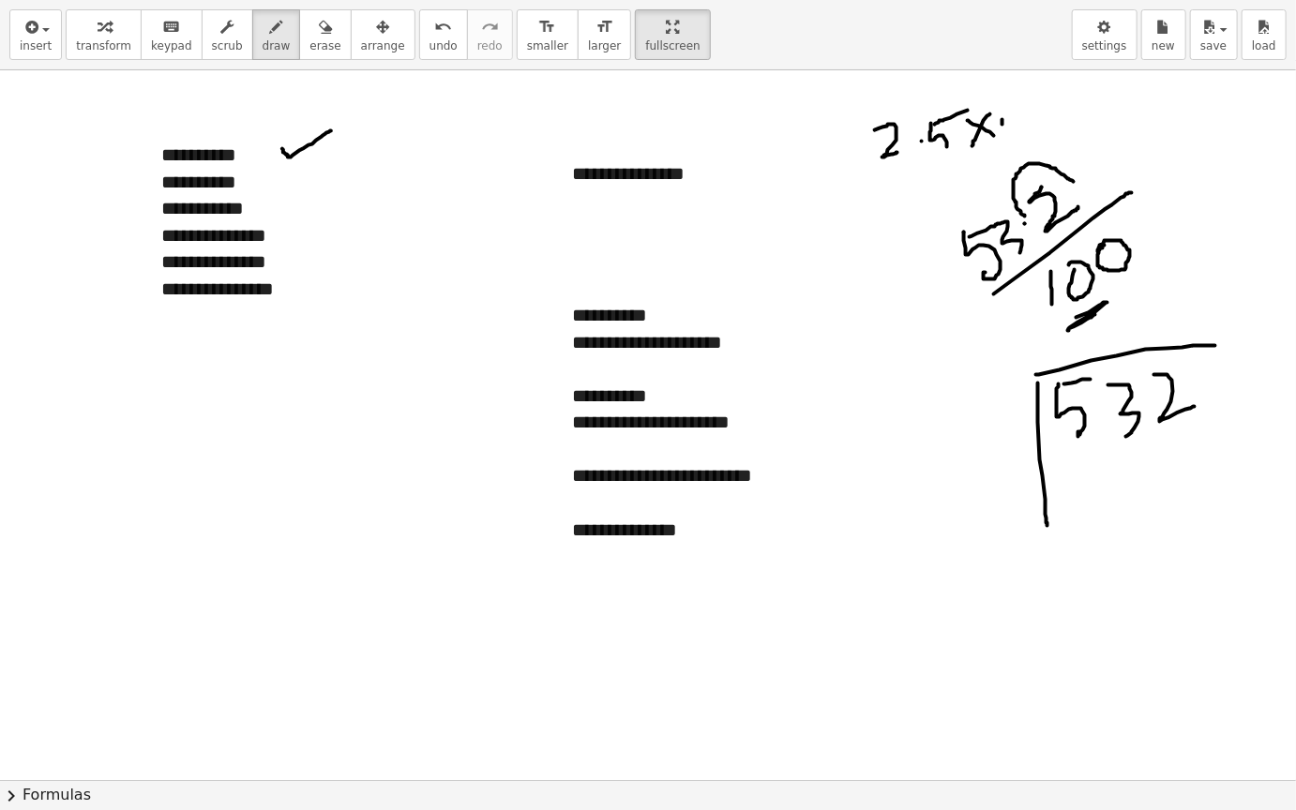
click at [1003, 137] on div at bounding box center [648, 779] width 1296 height 1419
click at [1016, 131] on div at bounding box center [648, 779] width 1296 height 1419
drag, startPoint x: 921, startPoint y: 126, endPoint x: 964, endPoint y: 122, distance: 42.4
click at [964, 122] on div at bounding box center [648, 779] width 1296 height 1419
drag, startPoint x: 1049, startPoint y: 97, endPoint x: 1063, endPoint y: 97, distance: 14.1
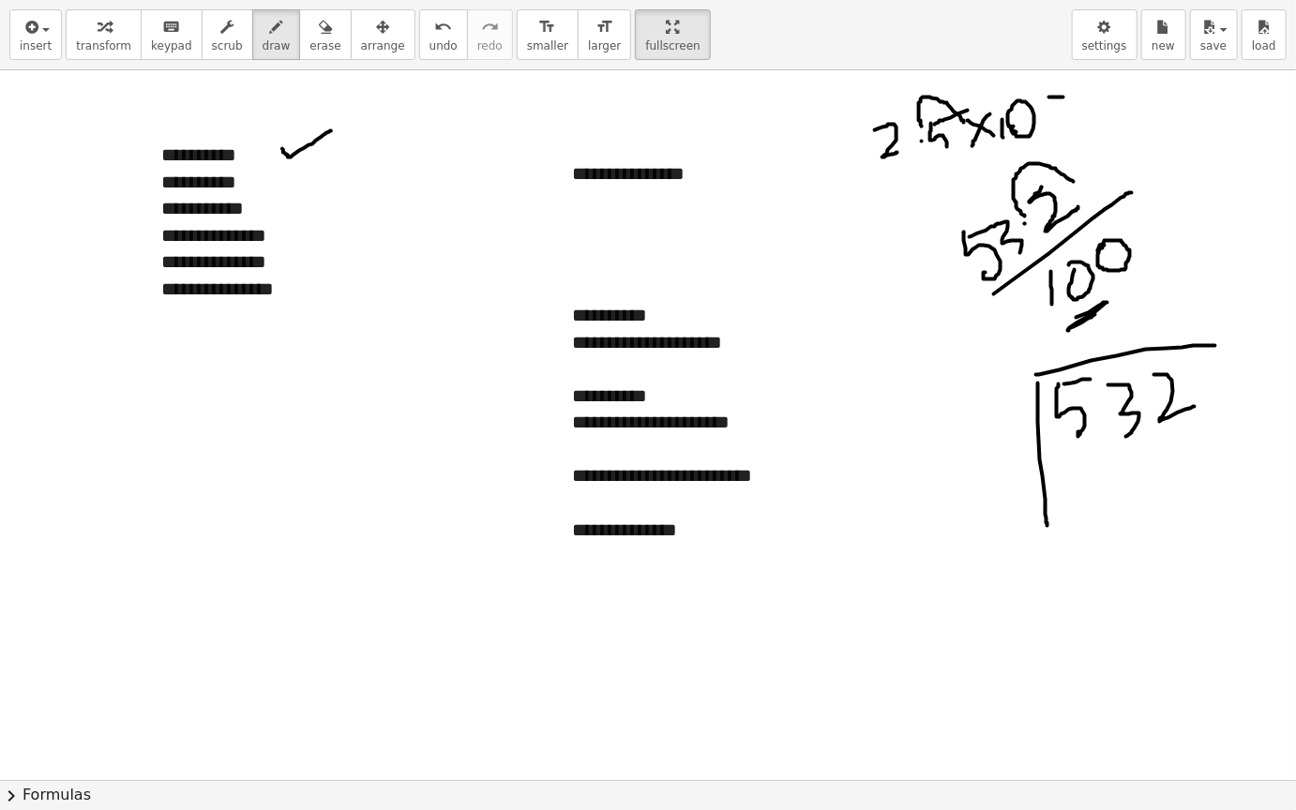
click at [1063, 97] on div at bounding box center [648, 779] width 1296 height 1419
drag, startPoint x: 1045, startPoint y: 127, endPoint x: 1065, endPoint y: 123, distance: 20.2
click at [1065, 123] on div at bounding box center [648, 779] width 1296 height 1419
drag, startPoint x: 1093, startPoint y: 97, endPoint x: 1110, endPoint y: 120, distance: 28.9
click at [1110, 120] on div at bounding box center [648, 779] width 1296 height 1419
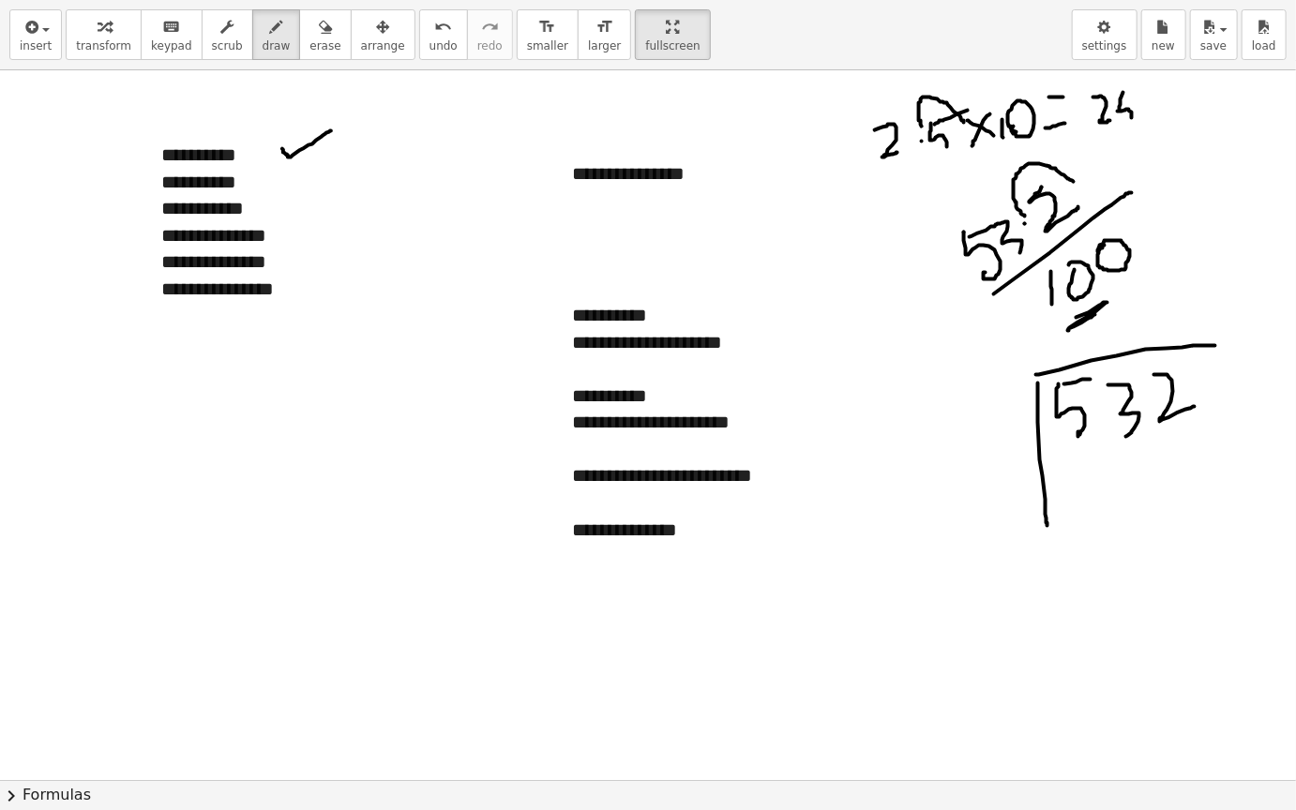
drag, startPoint x: 1123, startPoint y: 92, endPoint x: 1131, endPoint y: 117, distance: 26.7
click at [1131, 117] on div at bounding box center [648, 779] width 1296 height 1419
drag, startPoint x: 1121, startPoint y: 97, endPoint x: 1141, endPoint y: 88, distance: 21.4
click at [1141, 88] on div at bounding box center [648, 779] width 1296 height 1419
drag, startPoint x: 1011, startPoint y: 154, endPoint x: 1025, endPoint y: 154, distance: 14.1
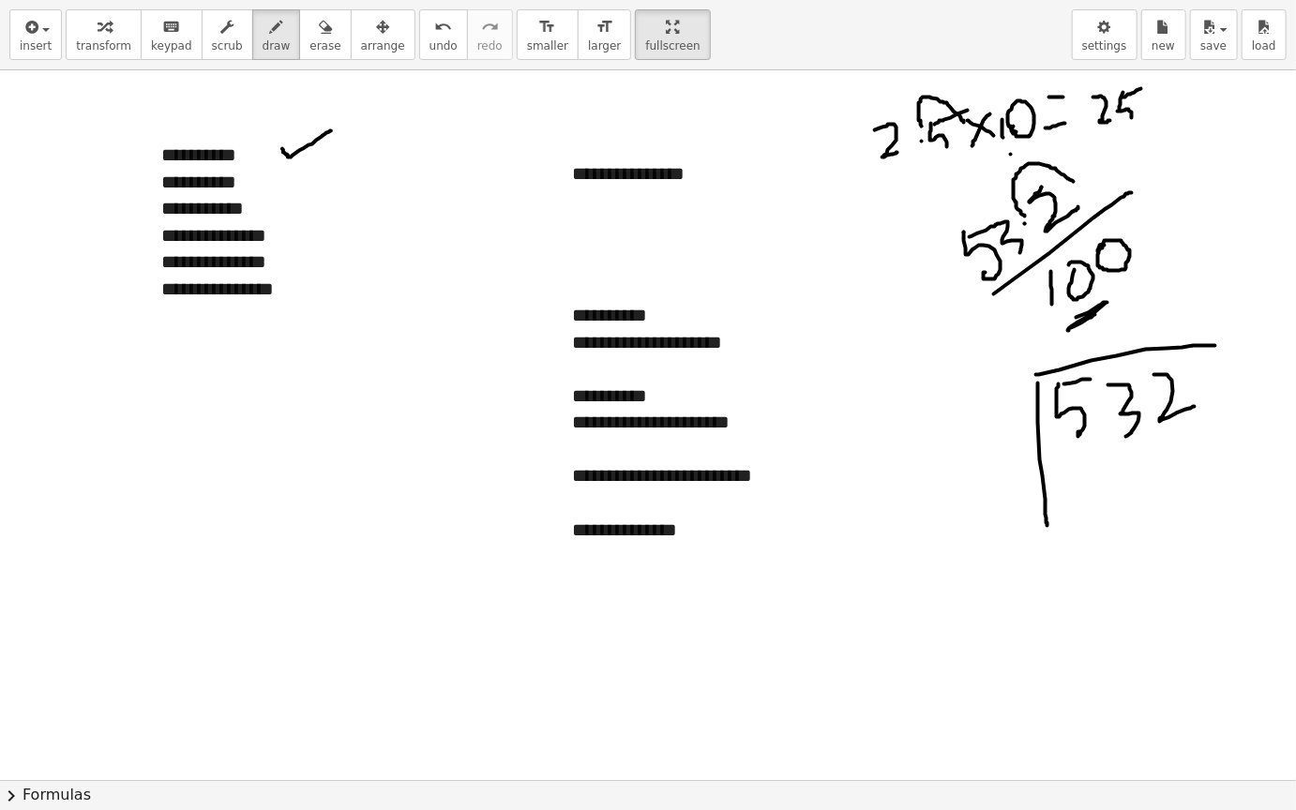
click at [1025, 154] on div at bounding box center [648, 779] width 1296 height 1419
drag, startPoint x: 946, startPoint y: 161, endPoint x: 934, endPoint y: 168, distance: 13.8
click at [934, 168] on div at bounding box center [648, 779] width 1296 height 1419
drag, startPoint x: 991, startPoint y: 417, endPoint x: 992, endPoint y: 454, distance: 36.6
click at [992, 454] on div at bounding box center [648, 779] width 1296 height 1419
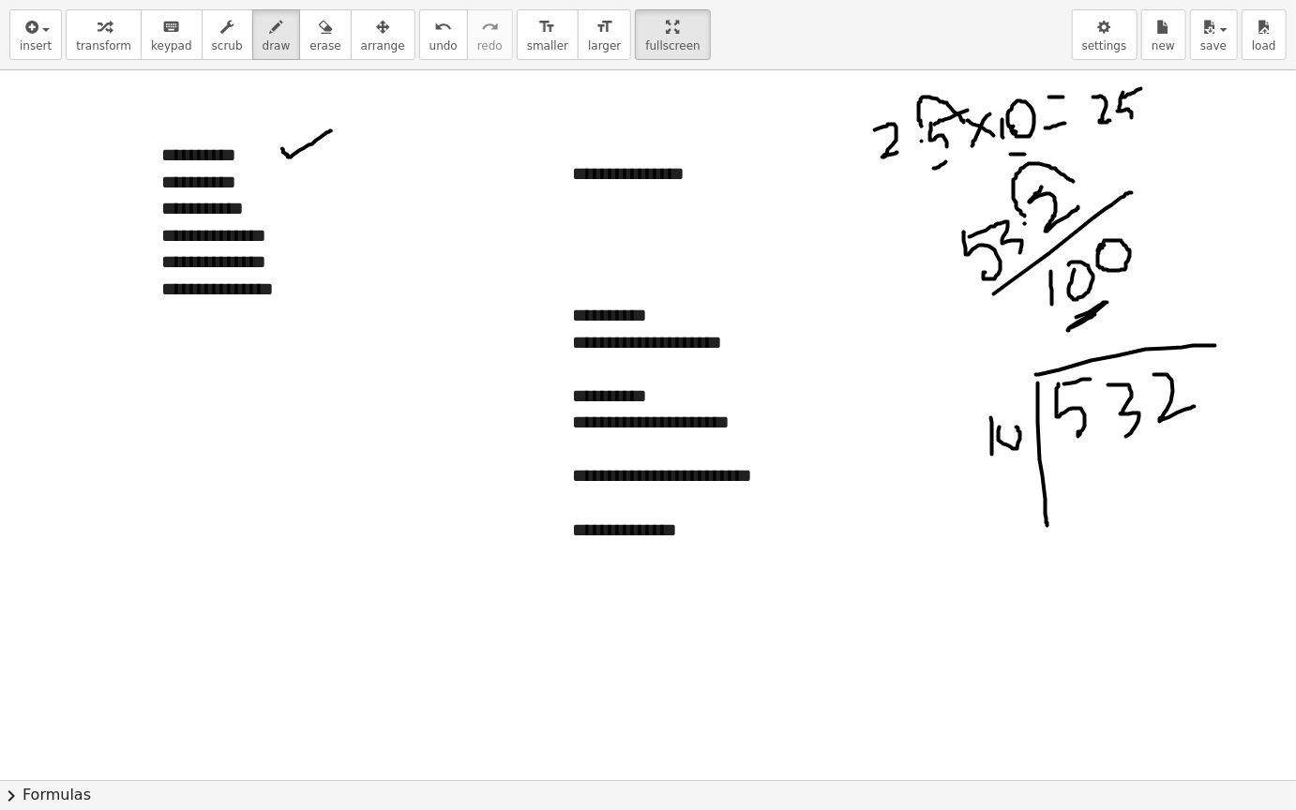
drag, startPoint x: 999, startPoint y: 427, endPoint x: 1007, endPoint y: 435, distance: 11.3
click at [1007, 435] on div at bounding box center [648, 779] width 1296 height 1419
drag, startPoint x: 1124, startPoint y: 315, endPoint x: 1125, endPoint y: 341, distance: 26.3
click at [1126, 341] on div at bounding box center [648, 779] width 1296 height 1419
drag, startPoint x: 1125, startPoint y: 313, endPoint x: 1156, endPoint y: 301, distance: 33.2
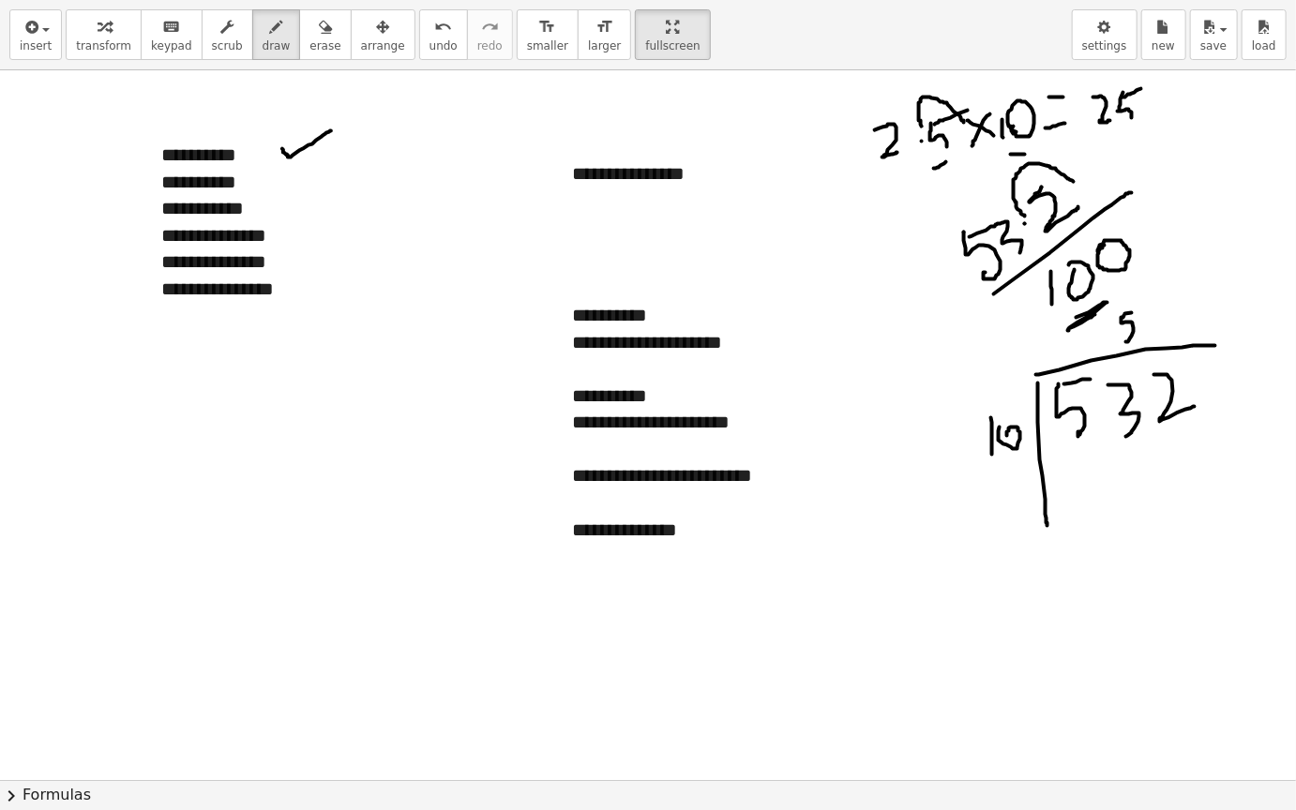
click at [1156, 301] on div at bounding box center [648, 779] width 1296 height 1419
drag, startPoint x: 1078, startPoint y: 459, endPoint x: 1087, endPoint y: 488, distance: 30.5
click at [1088, 488] on div at bounding box center [648, 779] width 1296 height 1419
drag, startPoint x: 1083, startPoint y: 466, endPoint x: 1080, endPoint y: 456, distance: 10.7
click at [1080, 456] on div at bounding box center [648, 779] width 1296 height 1419
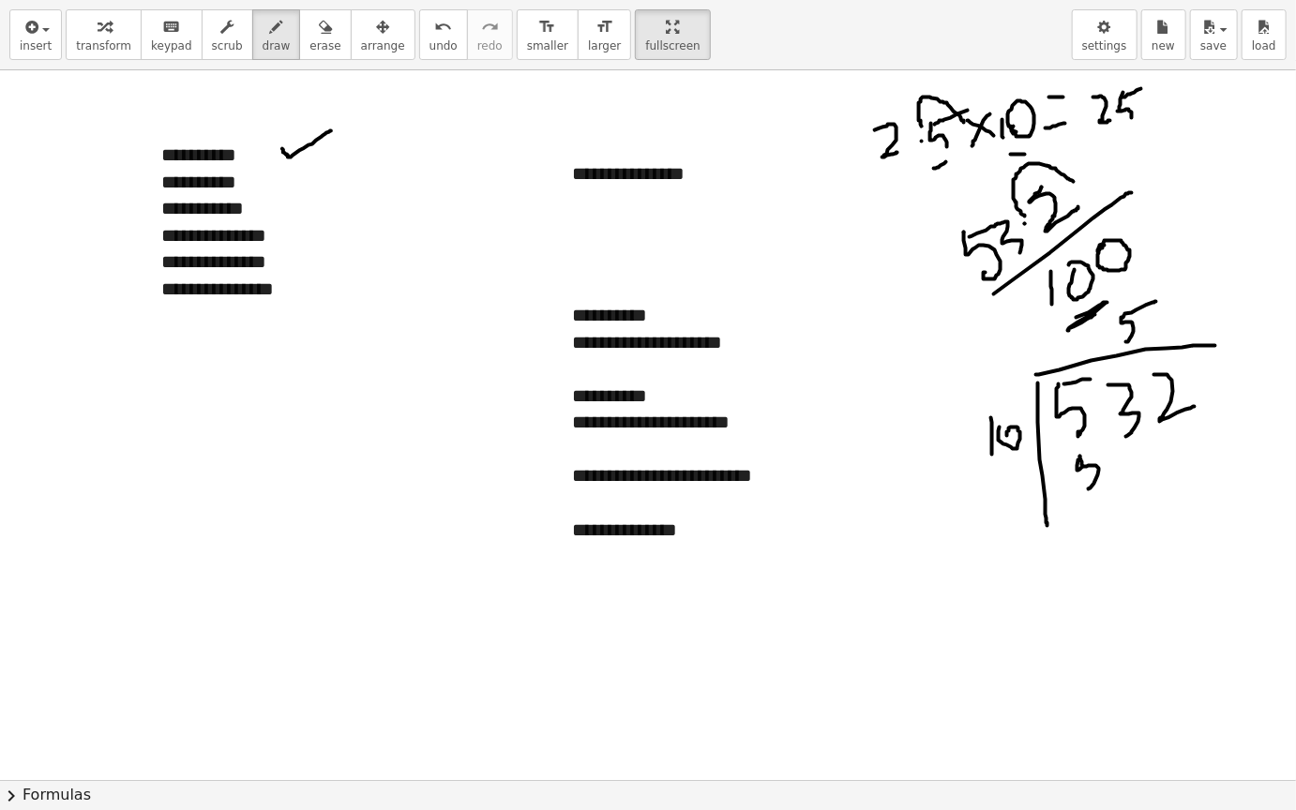
drag, startPoint x: 1080, startPoint y: 456, endPoint x: 1106, endPoint y: 454, distance: 26.3
click at [1106, 454] on div at bounding box center [648, 779] width 1296 height 1419
click at [1115, 461] on div at bounding box center [648, 779] width 1296 height 1419
drag, startPoint x: 1052, startPoint y: 527, endPoint x: 1236, endPoint y: 478, distance: 191.0
click at [1236, 478] on div at bounding box center [648, 779] width 1296 height 1419
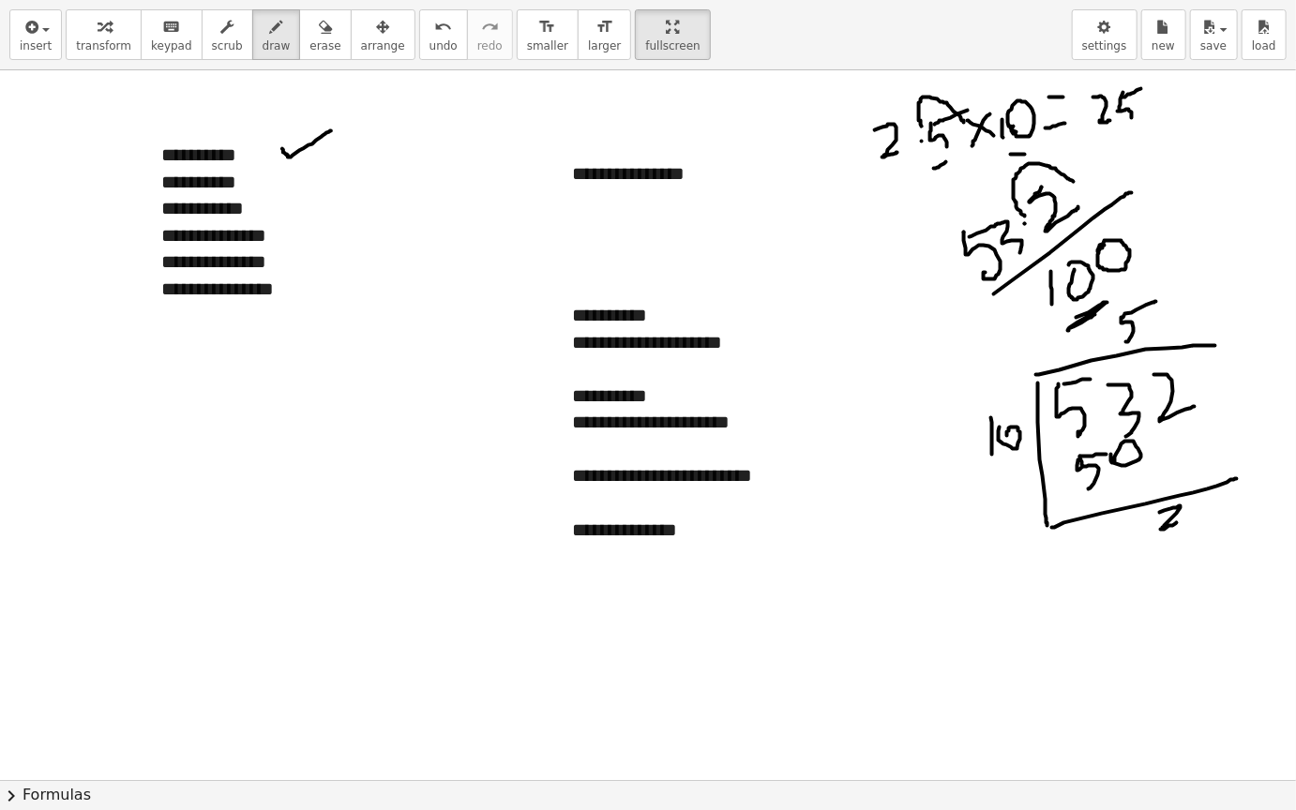
drag, startPoint x: 1160, startPoint y: 512, endPoint x: 1150, endPoint y: 556, distance: 45.0
click at [1150, 556] on div at bounding box center [648, 779] width 1296 height 1419
drag, startPoint x: 1194, startPoint y: 499, endPoint x: 1215, endPoint y: 517, distance: 27.9
click at [1215, 517] on div at bounding box center [648, 779] width 1296 height 1419
drag, startPoint x: 1168, startPoint y: 309, endPoint x: 1179, endPoint y: 339, distance: 32.0
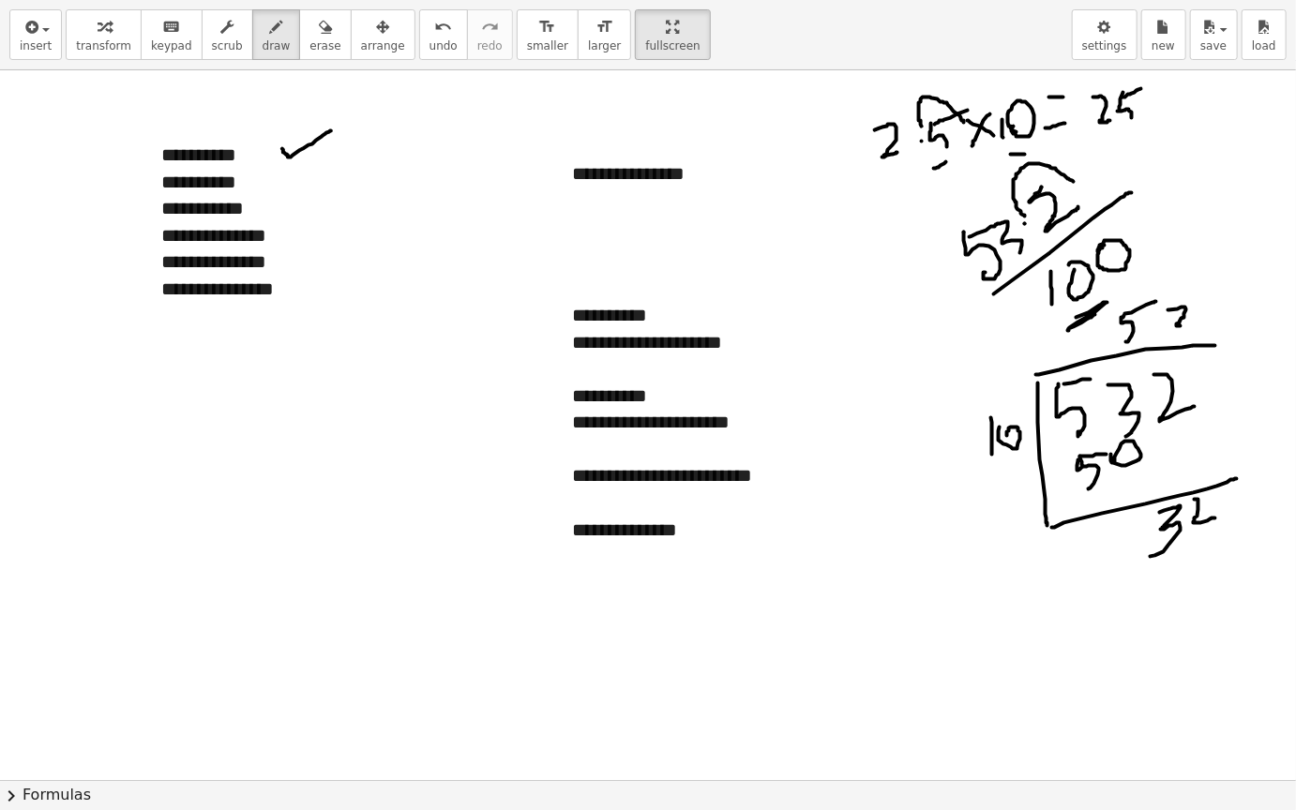
click at [1179, 339] on div at bounding box center [648, 779] width 1296 height 1419
drag, startPoint x: 1183, startPoint y: 544, endPoint x: 1180, endPoint y: 575, distance: 31.1
click at [1180, 575] on div at bounding box center [648, 779] width 1296 height 1419
drag, startPoint x: 1195, startPoint y: 552, endPoint x: 1206, endPoint y: 560, distance: 12.8
click at [1206, 560] on div at bounding box center [648, 779] width 1296 height 1419
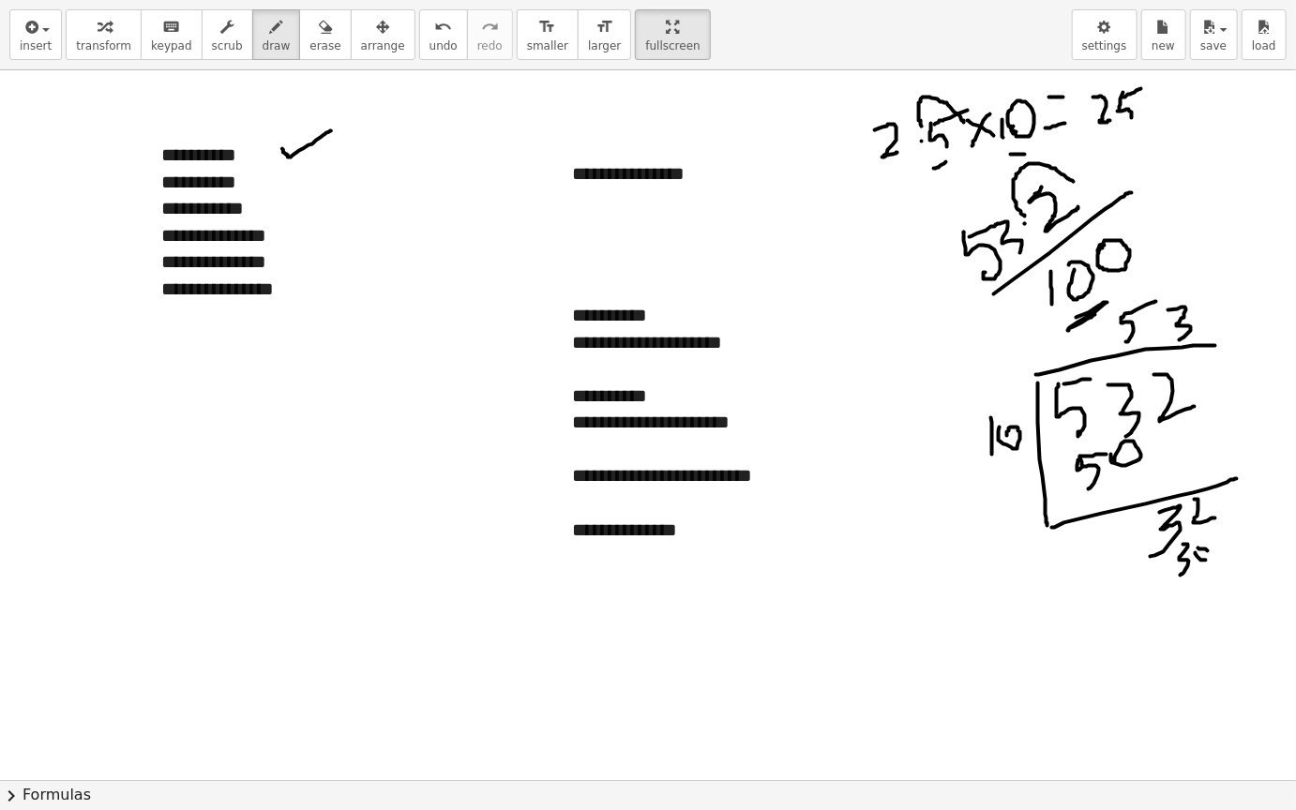
drag, startPoint x: 1198, startPoint y: 547, endPoint x: 1210, endPoint y: 560, distance: 17.2
click at [1210, 560] on div at bounding box center [648, 779] width 1296 height 1419
drag, startPoint x: 1154, startPoint y: 598, endPoint x: 1264, endPoint y: 561, distance: 115.9
click at [1264, 561] on div at bounding box center [648, 779] width 1296 height 1419
drag, startPoint x: 1207, startPoint y: 595, endPoint x: 1251, endPoint y: 601, distance: 43.5
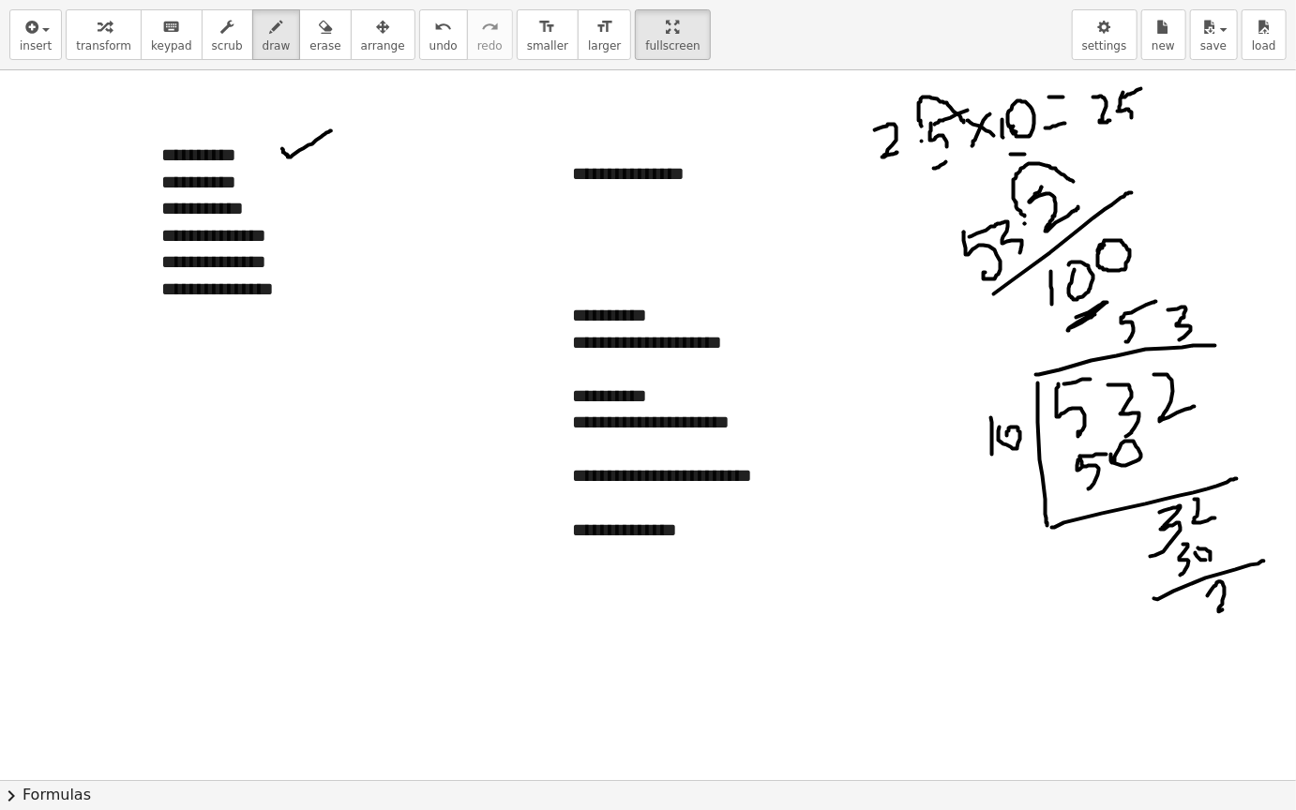
click at [1251, 601] on div at bounding box center [648, 779] width 1296 height 1419
click at [1198, 309] on div at bounding box center [648, 779] width 1296 height 1419
click at [1246, 579] on div at bounding box center [648, 779] width 1296 height 1419
drag, startPoint x: 1212, startPoint y: 302, endPoint x: 1234, endPoint y: 336, distance: 40.0
click at [1234, 336] on div at bounding box center [648, 779] width 1296 height 1419
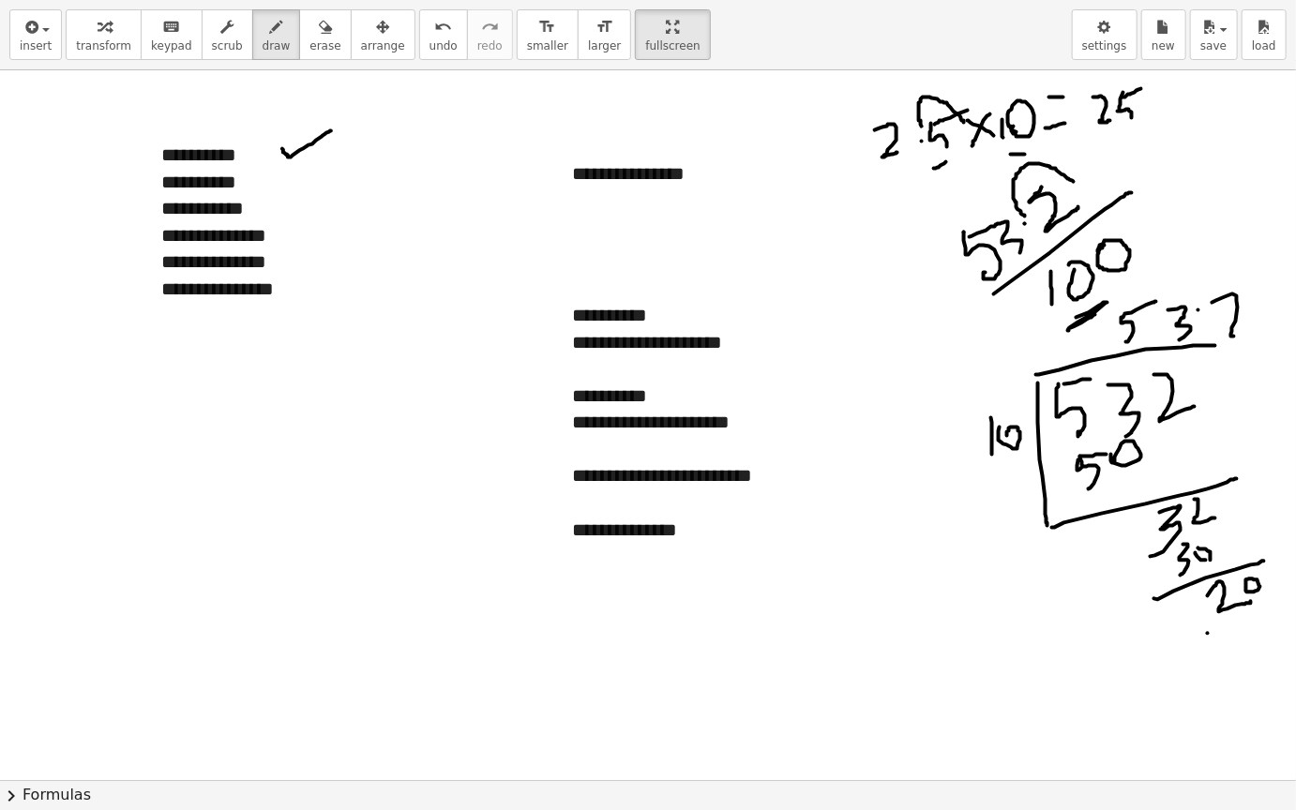
click at [1207, 633] on div at bounding box center [648, 779] width 1296 height 1419
drag, startPoint x: 1207, startPoint y: 633, endPoint x: 1231, endPoint y: 647, distance: 27.3
click at [1231, 647] on div at bounding box center [648, 779] width 1296 height 1419
drag, startPoint x: 1244, startPoint y: 622, endPoint x: 1244, endPoint y: 611, distance: 11.2
click at [1244, 611] on div at bounding box center [648, 779] width 1296 height 1419
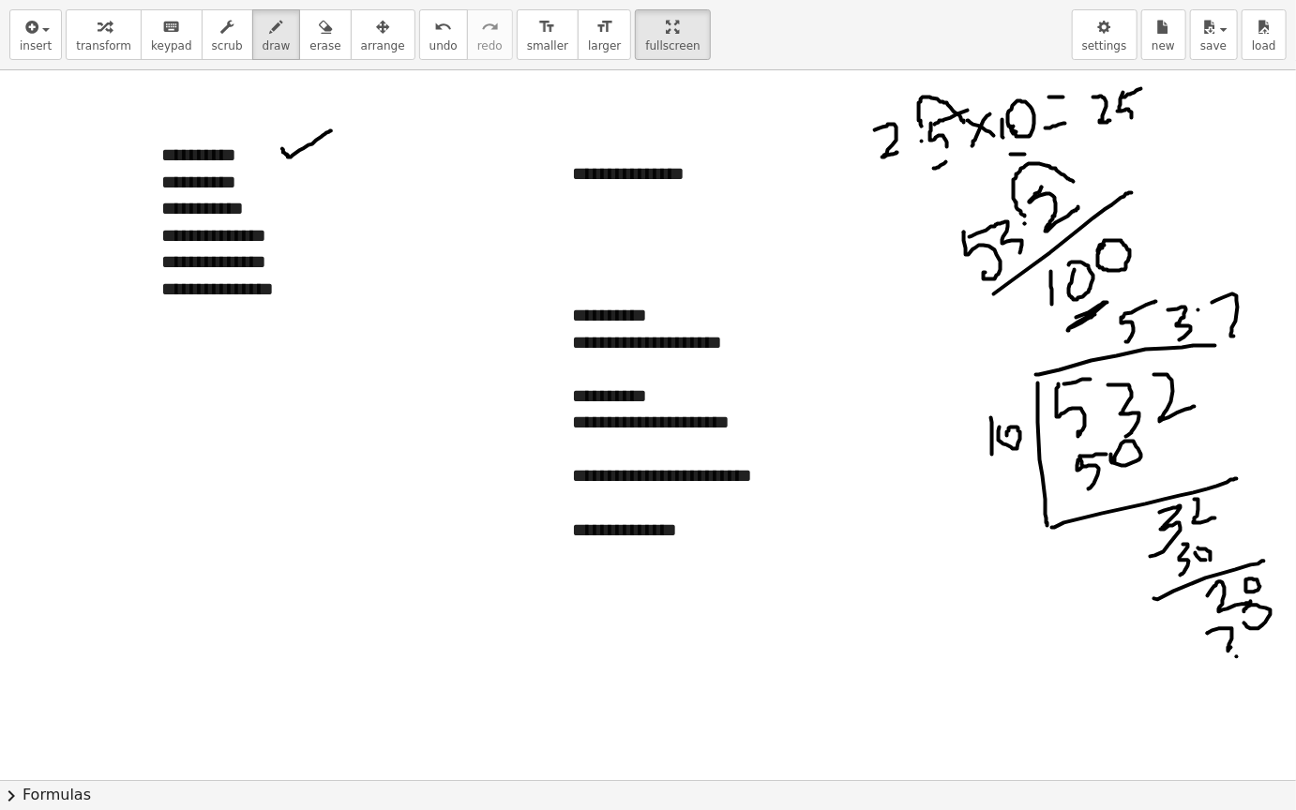
drag, startPoint x: 1236, startPoint y: 656, endPoint x: 1266, endPoint y: 637, distance: 34.6
click at [1266, 637] on div at bounding box center [648, 779] width 1296 height 1419
click at [1252, 661] on div at bounding box center [648, 779] width 1296 height 1419
drag, startPoint x: 1268, startPoint y: 665, endPoint x: 1233, endPoint y: 698, distance: 49.1
click at [1233, 683] on div at bounding box center [648, 779] width 1296 height 1419
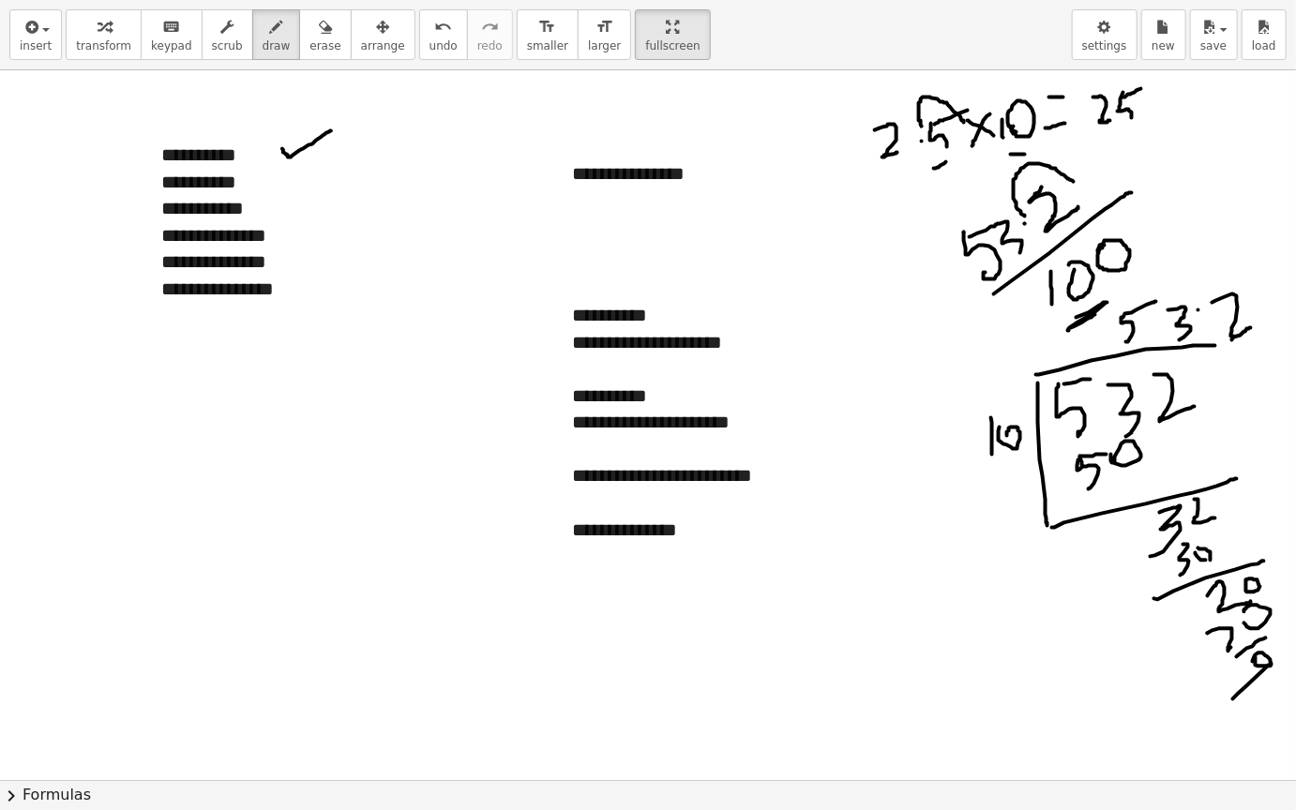
drag, startPoint x: 1232, startPoint y: 339, endPoint x: 1251, endPoint y: 327, distance: 22.4
click at [1251, 327] on div at bounding box center [648, 779] width 1296 height 1419
drag, startPoint x: 1064, startPoint y: 172, endPoint x: 1103, endPoint y: 158, distance: 41.5
click at [1103, 158] on div at bounding box center [648, 779] width 1296 height 1419
drag, startPoint x: 1029, startPoint y: 206, endPoint x: 996, endPoint y: 237, distance: 45.1
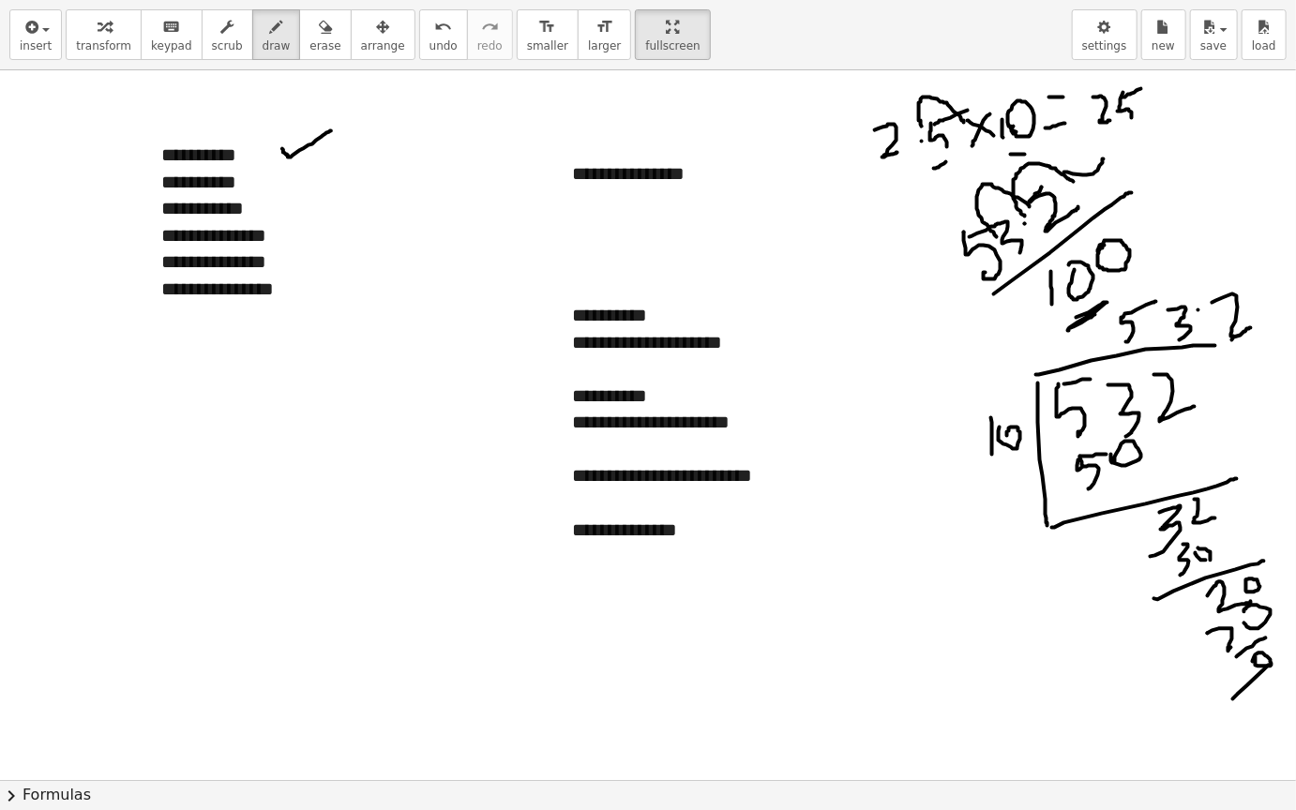
click at [996, 237] on div at bounding box center [648, 779] width 1296 height 1419
drag, startPoint x: 986, startPoint y: 232, endPoint x: 953, endPoint y: 267, distance: 47.7
click at [953, 267] on div at bounding box center [648, 779] width 1296 height 1419
click at [935, 288] on div at bounding box center [648, 779] width 1296 height 1419
click at [981, 269] on div at bounding box center [648, 779] width 1296 height 1419
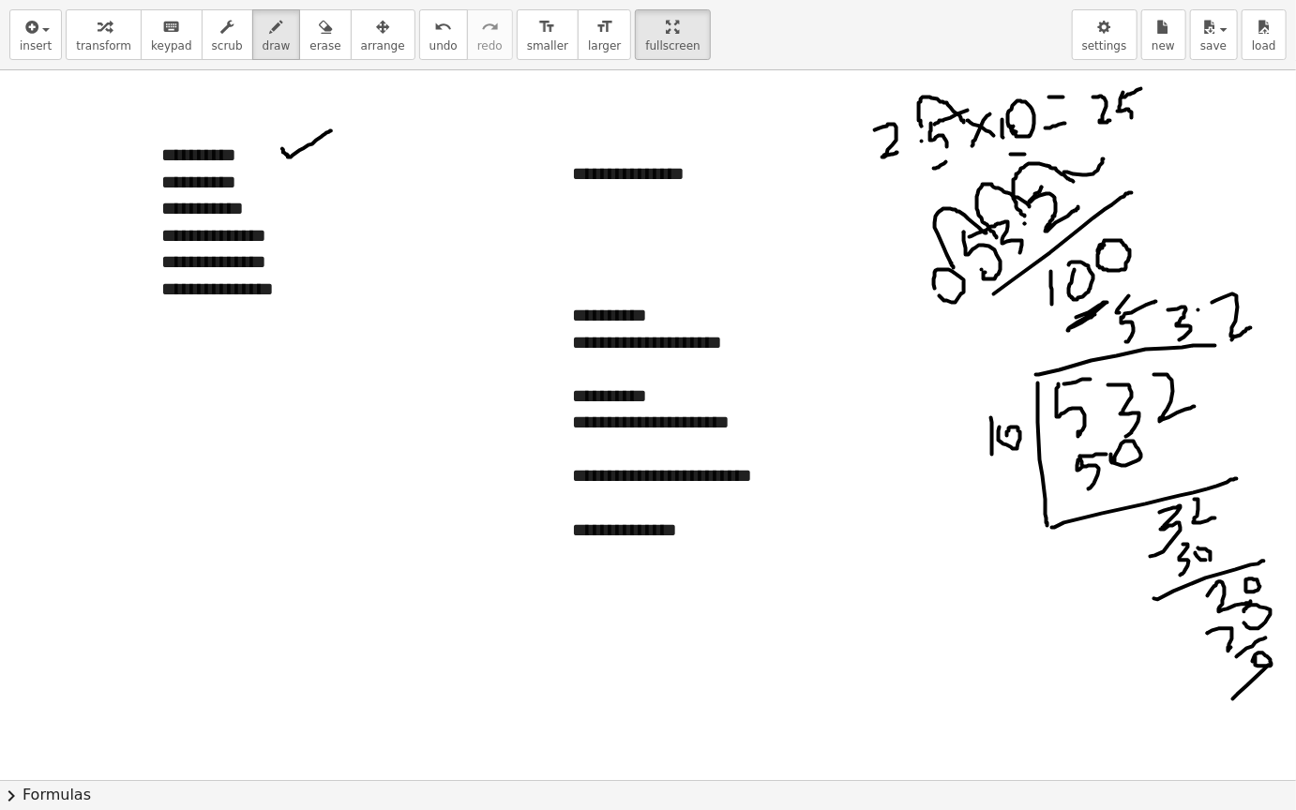
drag, startPoint x: 1119, startPoint y: 312, endPoint x: 1163, endPoint y: 262, distance: 66.4
click at [1163, 262] on div at bounding box center [648, 779] width 1296 height 1419
drag, startPoint x: 1163, startPoint y: 262, endPoint x: 1112, endPoint y: 296, distance: 61.6
click at [1112, 296] on div at bounding box center [648, 779] width 1296 height 1419
click at [309, 45] on span "erase" at bounding box center [324, 45] width 31 height 13
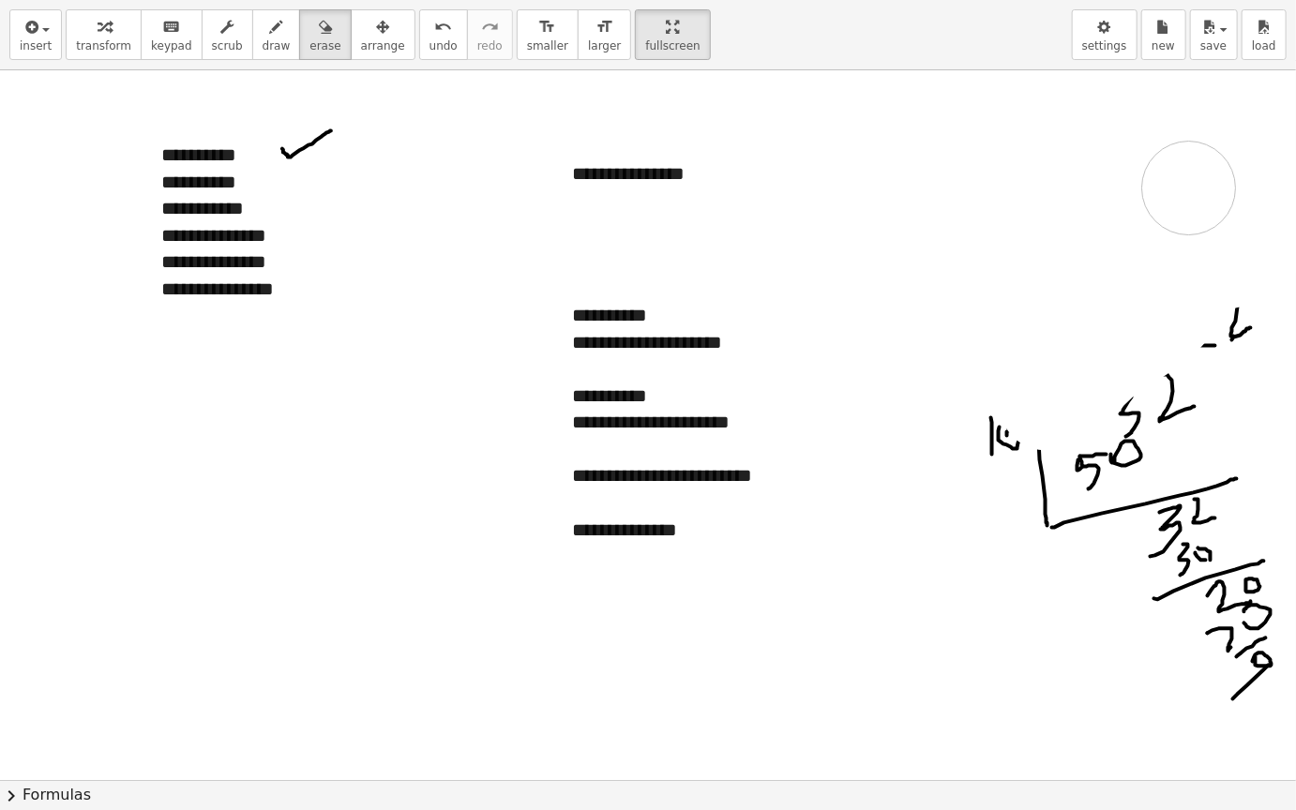
drag, startPoint x: 982, startPoint y: 216, endPoint x: 1156, endPoint y: 382, distance: 240.7
click at [1156, 382] on div at bounding box center [648, 779] width 1296 height 1419
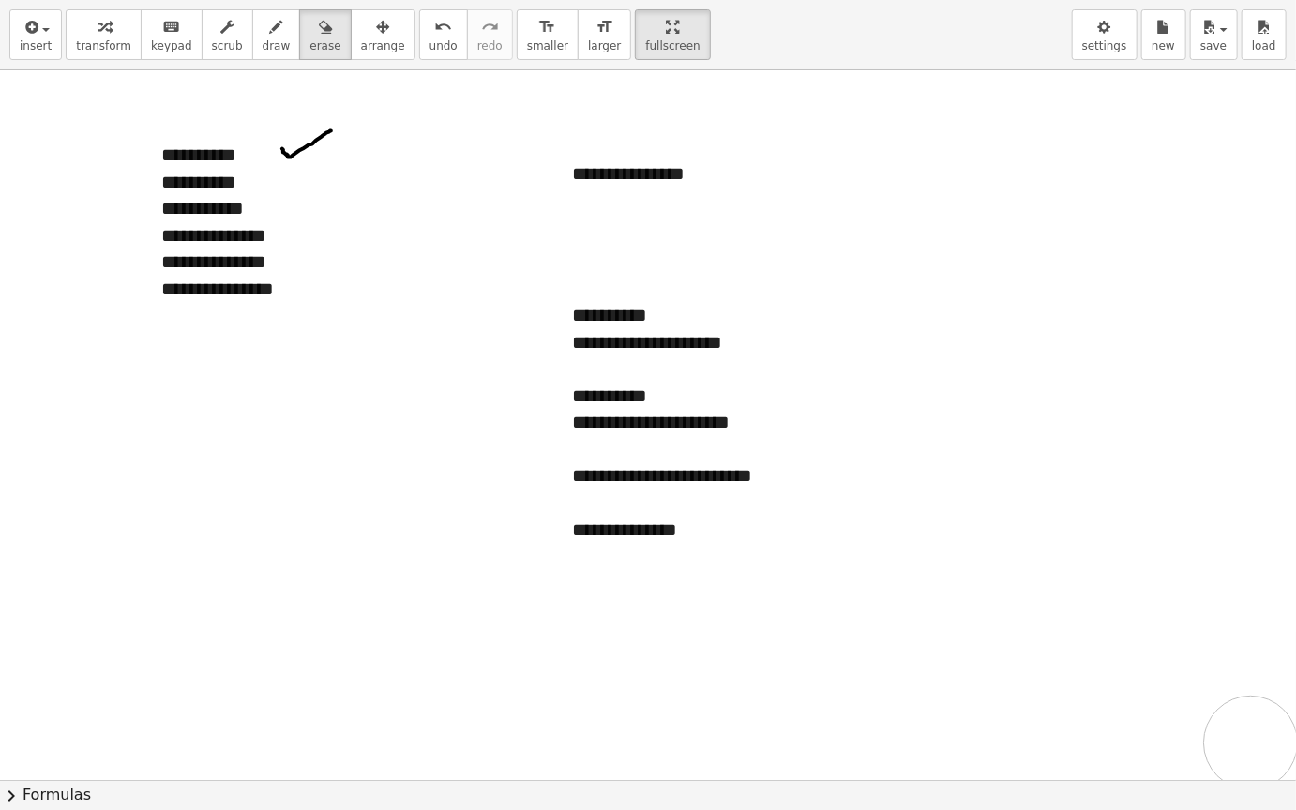
drag, startPoint x: 1086, startPoint y: 436, endPoint x: 1251, endPoint y: 730, distance: 337.4
click at [1251, 683] on div at bounding box center [648, 779] width 1296 height 1419
click at [42, 33] on div "button" at bounding box center [36, 26] width 32 height 22
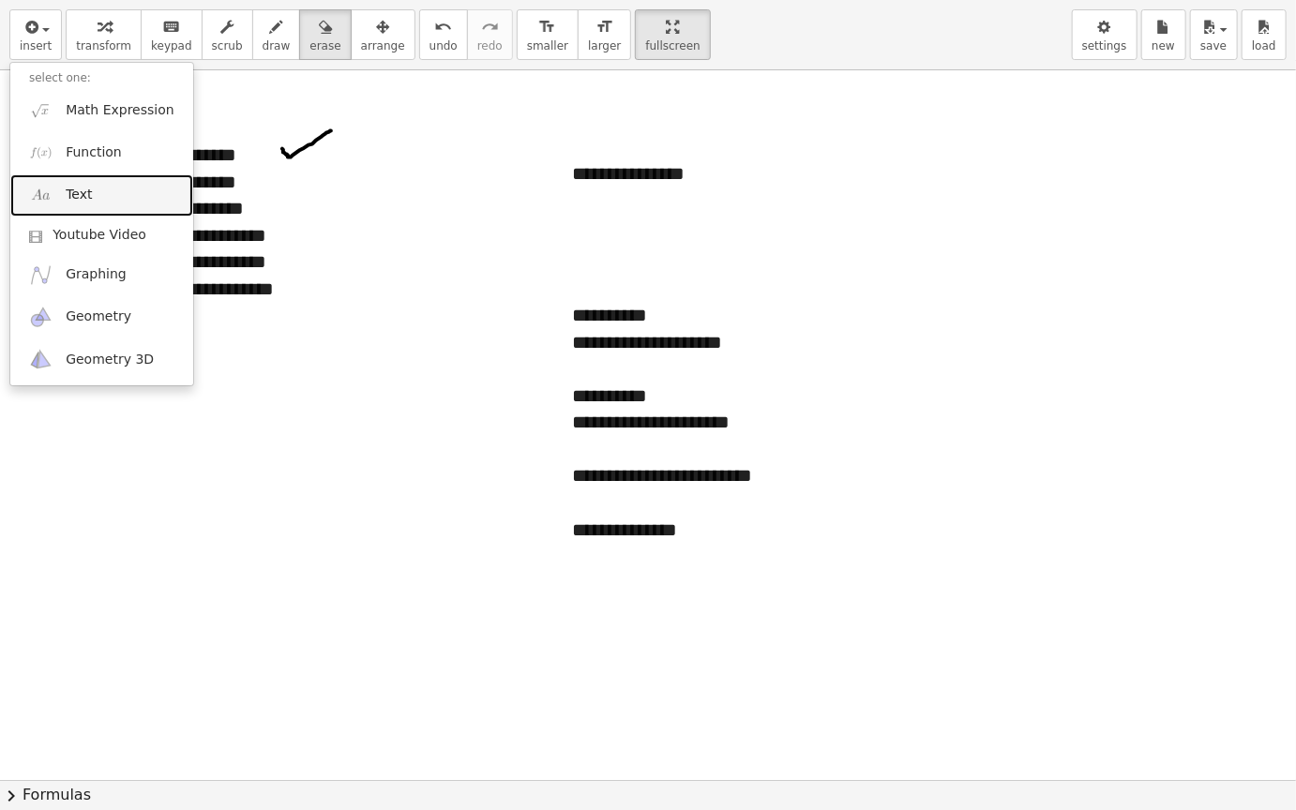
click at [94, 176] on link "Text" at bounding box center [101, 195] width 183 height 42
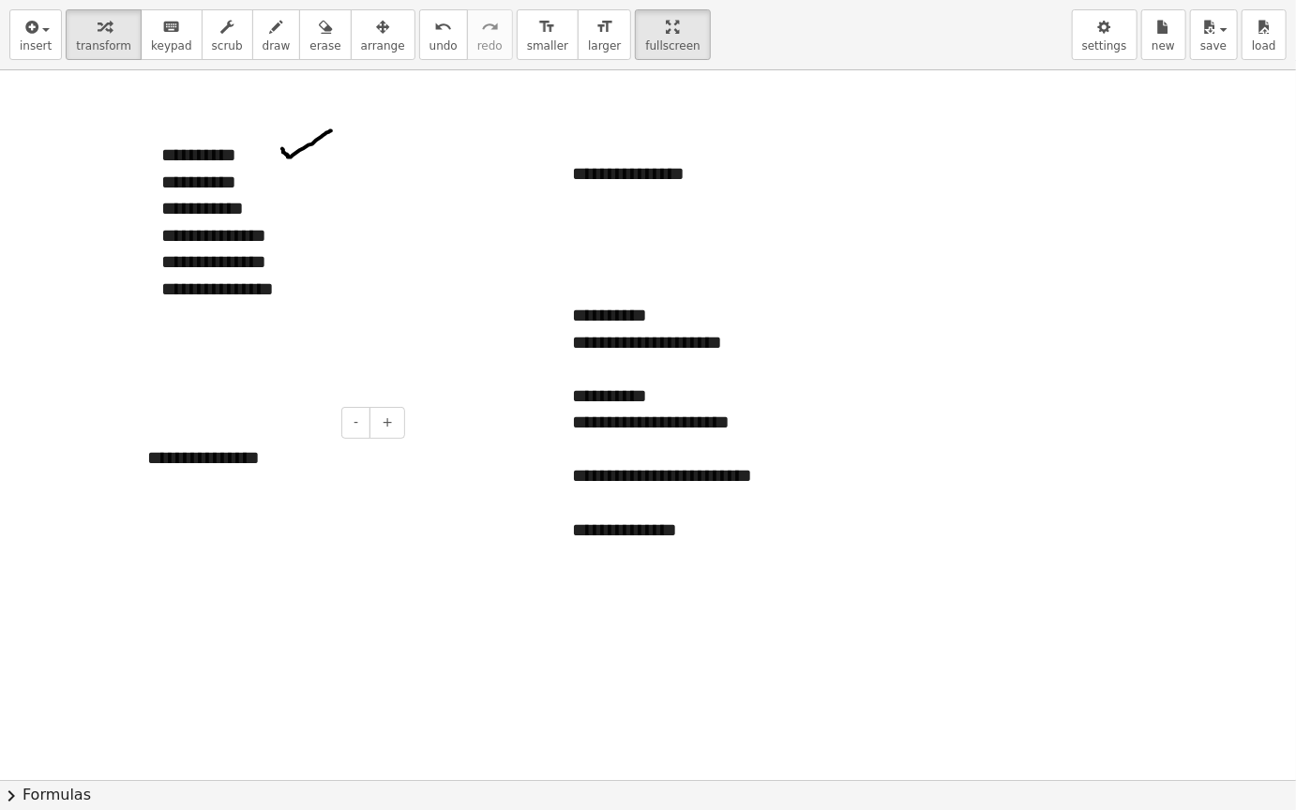
click at [264, 473] on div "**********" at bounding box center [268, 458] width 281 height 65
click at [179, 262] on div "**********" at bounding box center [283, 261] width 244 height 27
click at [288, 465] on div "**********" at bounding box center [268, 485] width 281 height 118
click at [183, 262] on div "**********" at bounding box center [283, 261] width 244 height 27
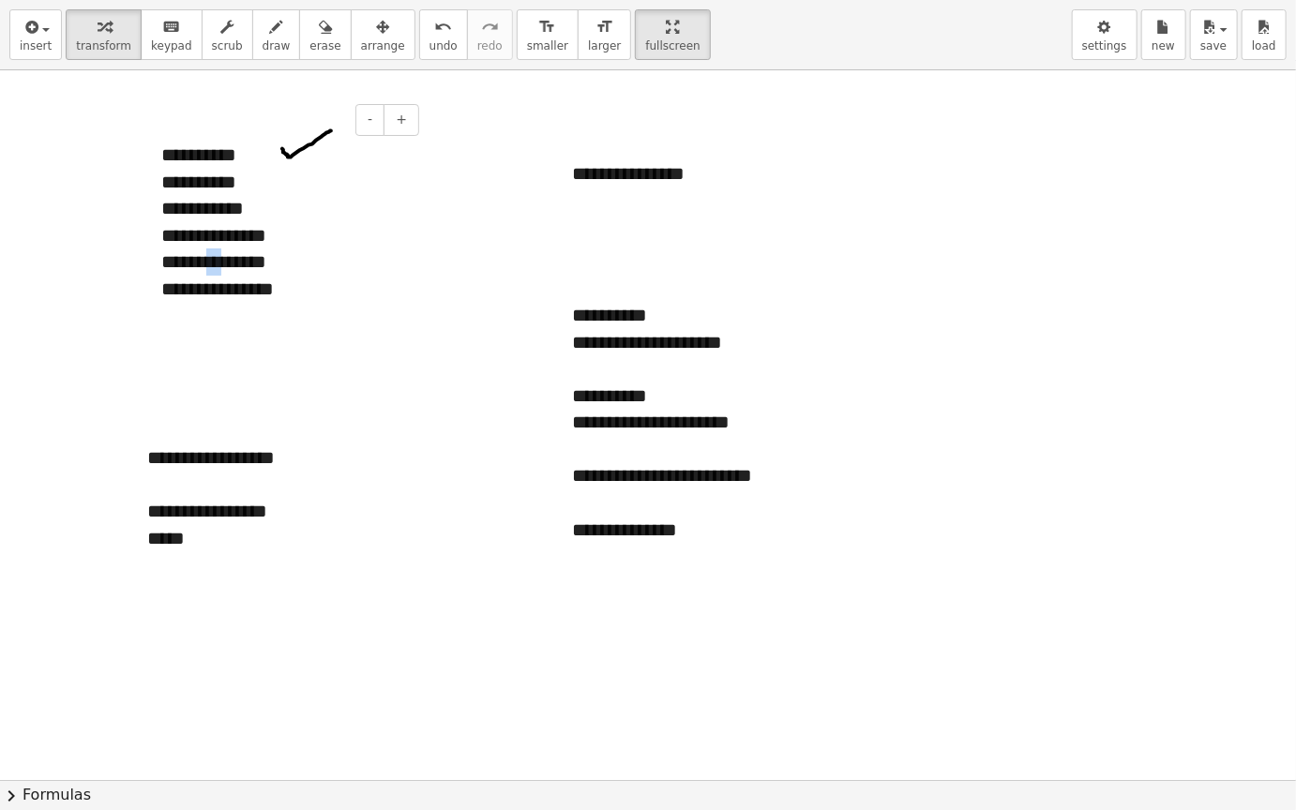
drag, startPoint x: 234, startPoint y: 262, endPoint x: 220, endPoint y: 262, distance: 14.1
click at [220, 262] on div "**********" at bounding box center [283, 261] width 244 height 27
click at [296, 357] on div at bounding box center [648, 779] width 1296 height 1419
click at [226, 548] on div "*****" at bounding box center [269, 565] width 244 height 81
drag, startPoint x: 161, startPoint y: 240, endPoint x: 264, endPoint y: 231, distance: 103.5
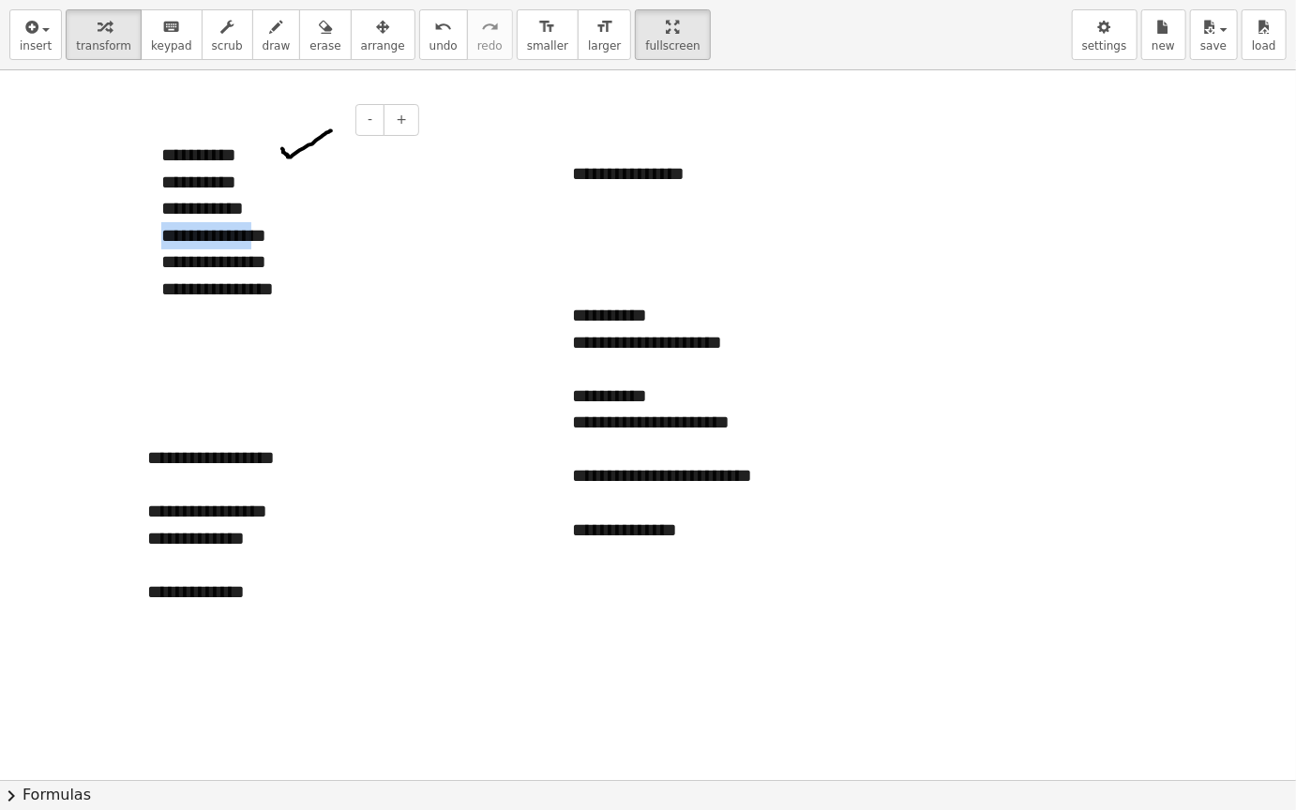
click at [264, 231] on div "**********" at bounding box center [283, 235] width 244 height 27
click at [173, 633] on div at bounding box center [269, 672] width 244 height 81
click at [165, 232] on div "**********" at bounding box center [283, 235] width 244 height 27
drag, startPoint x: 165, startPoint y: 232, endPoint x: 326, endPoint y: 235, distance: 161.3
click at [326, 236] on div "**********" at bounding box center [283, 235] width 244 height 27
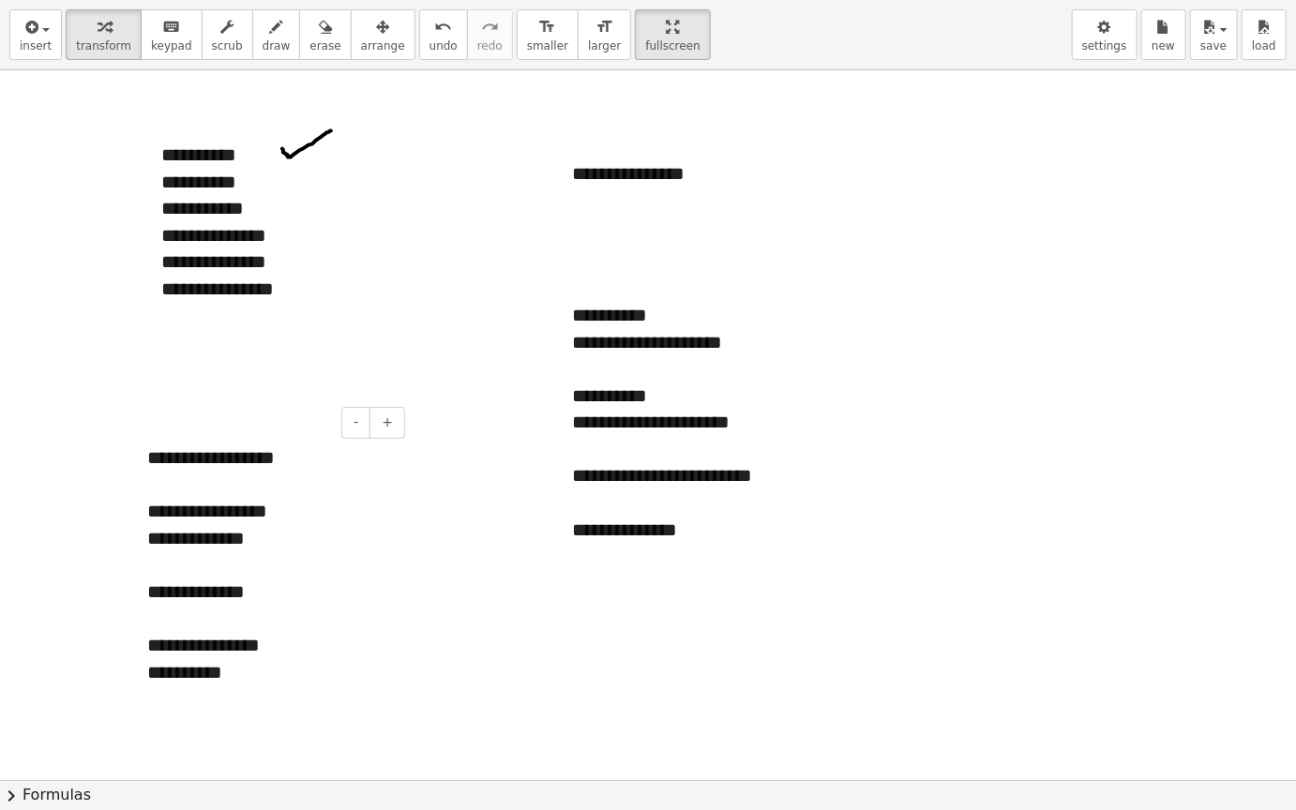
click at [288, 608] on div at bounding box center [269, 618] width 244 height 27
drag, startPoint x: 215, startPoint y: 153, endPoint x: 247, endPoint y: 149, distance: 32.1
click at [247, 149] on div "**********" at bounding box center [282, 222] width 281 height 198
drag, startPoint x: 217, startPoint y: 184, endPoint x: 255, endPoint y: 186, distance: 38.5
click at [256, 187] on div "**********" at bounding box center [283, 182] width 244 height 27
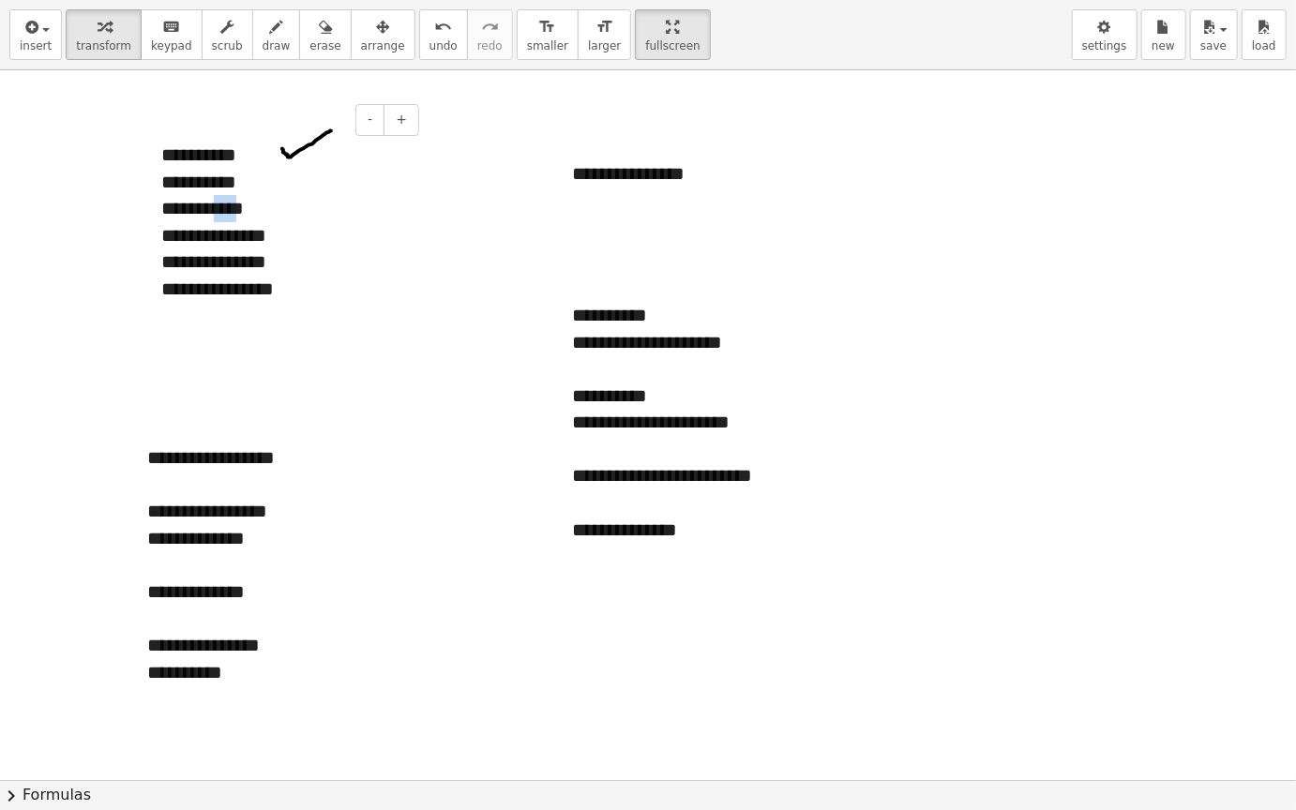
drag, startPoint x: 232, startPoint y: 205, endPoint x: 271, endPoint y: 213, distance: 40.1
click at [271, 213] on div "**********" at bounding box center [283, 208] width 244 height 27
drag, startPoint x: 226, startPoint y: 231, endPoint x: 277, endPoint y: 234, distance: 51.7
click at [278, 235] on div "**********" at bounding box center [283, 235] width 244 height 27
drag, startPoint x: 231, startPoint y: 259, endPoint x: 238, endPoint y: 266, distance: 10.6
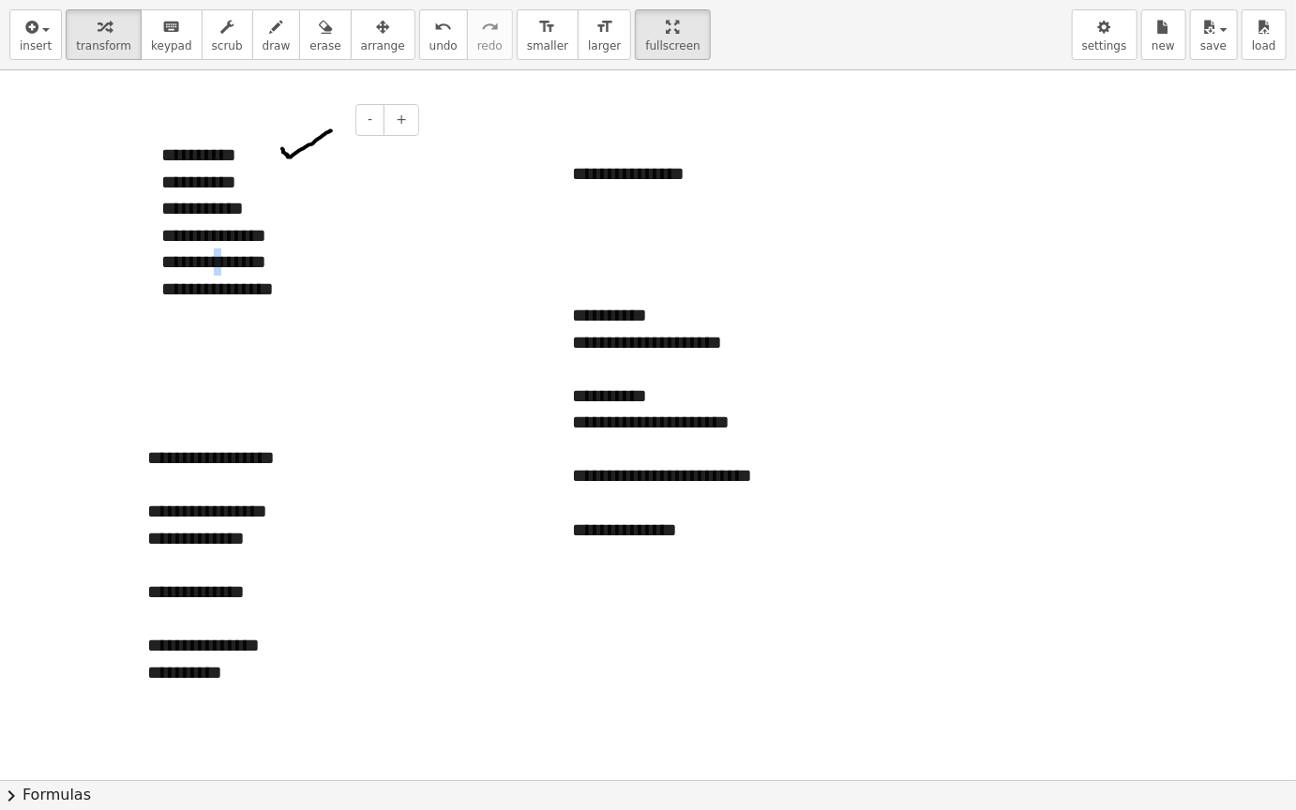
click at [238, 266] on div "**********" at bounding box center [283, 261] width 244 height 27
click at [305, 633] on div "**********" at bounding box center [269, 645] width 244 height 27
click at [243, 665] on div "**********" at bounding box center [269, 672] width 244 height 27
click at [690, 460] on div at bounding box center [694, 449] width 244 height 27
